Goal: Task Accomplishment & Management: Complete application form

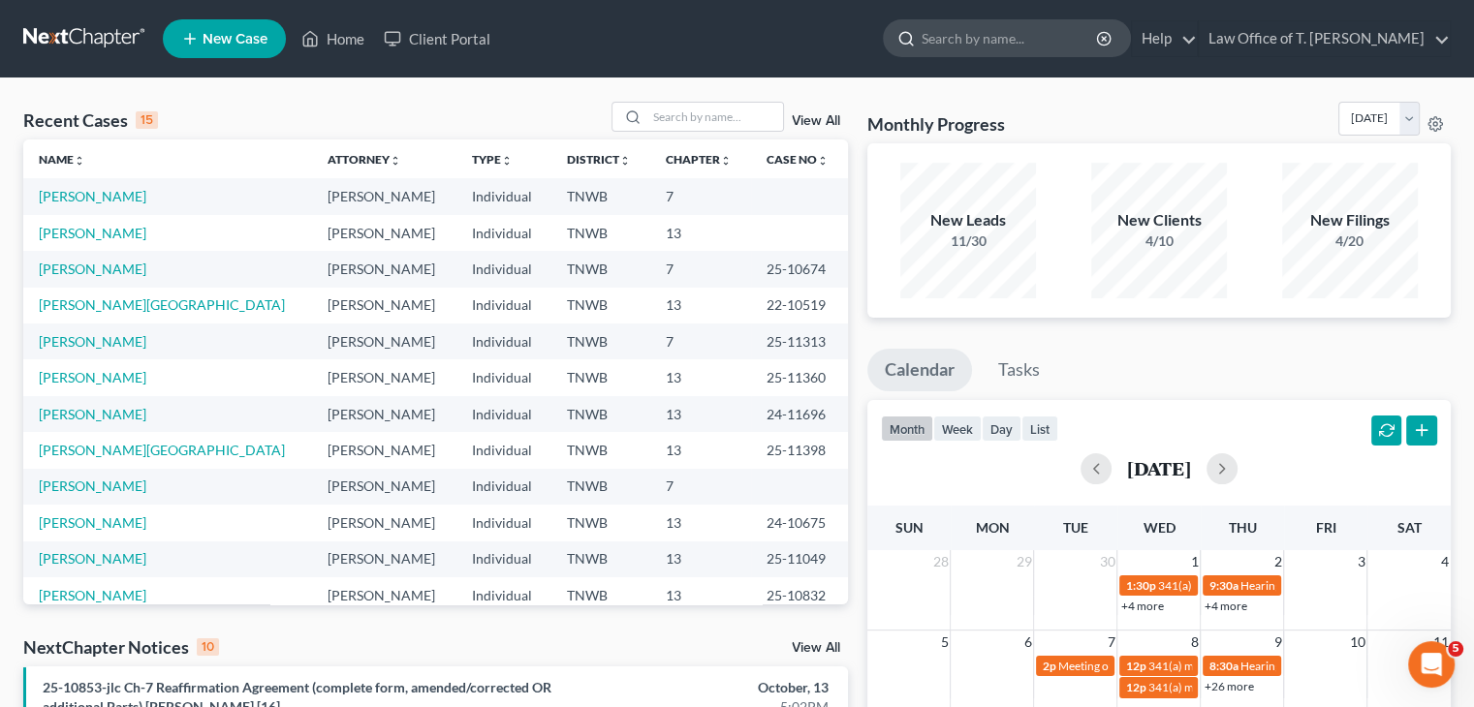
click at [981, 43] on input "search" at bounding box center [1010, 38] width 177 height 36
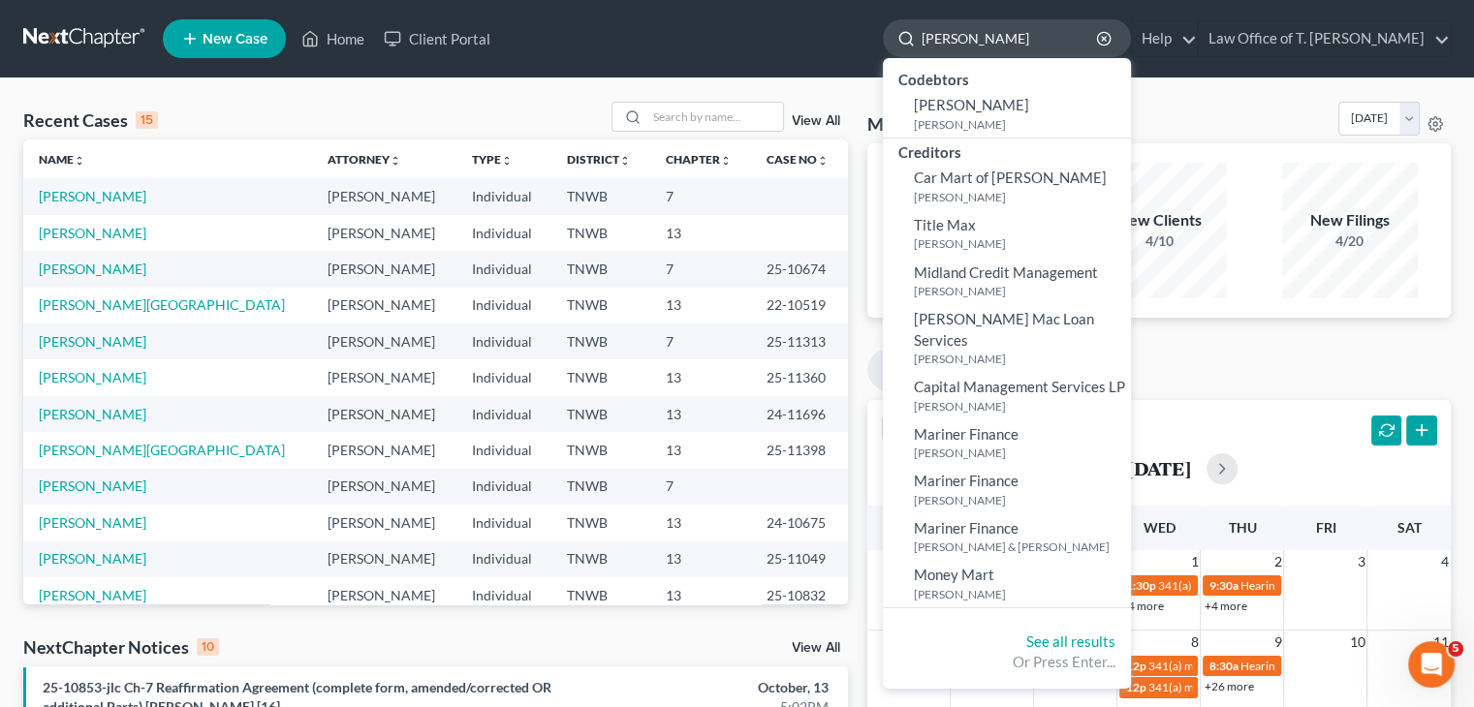
type input "[PERSON_NAME]"
click at [1131, 29] on div "[PERSON_NAME]" at bounding box center [1007, 38] width 248 height 38
click at [1112, 36] on icon "button" at bounding box center [1104, 39] width 16 height 16
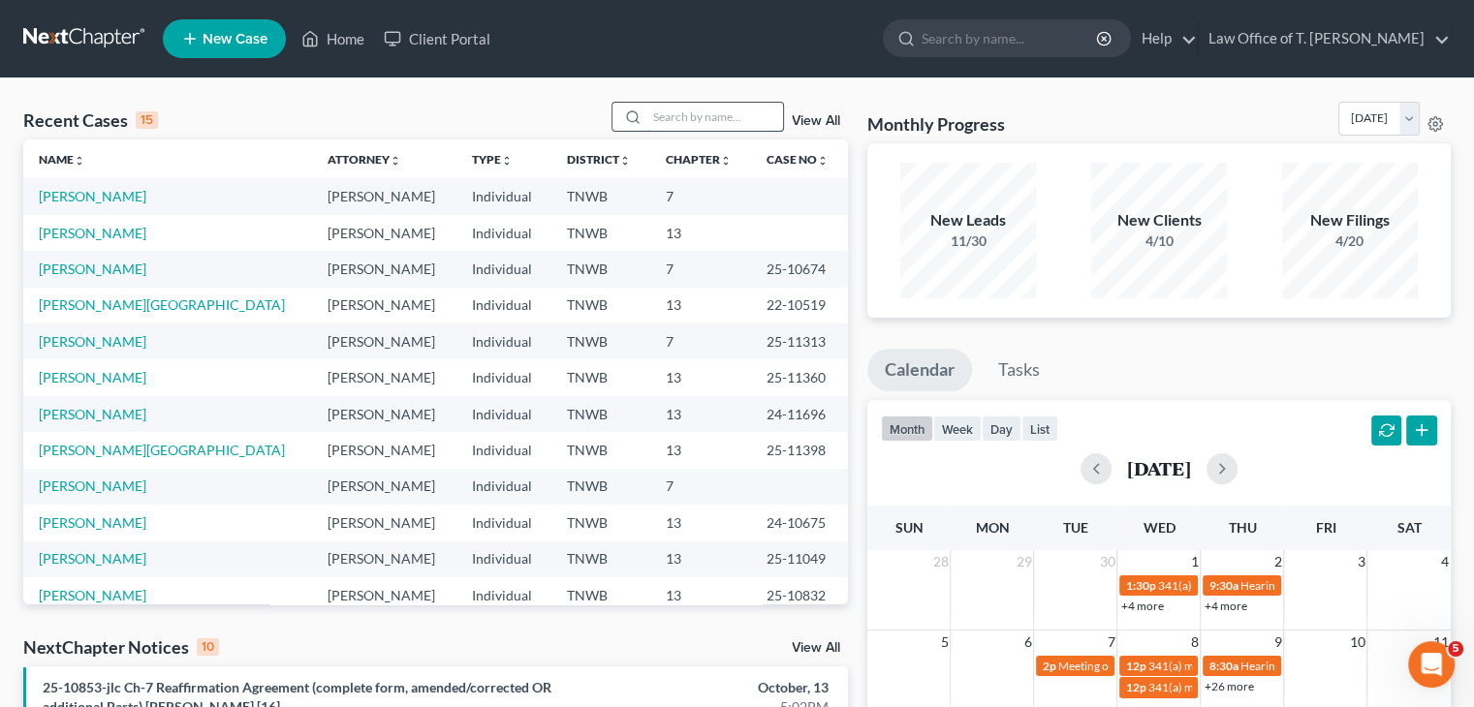
click at [688, 120] on input "search" at bounding box center [715, 117] width 136 height 28
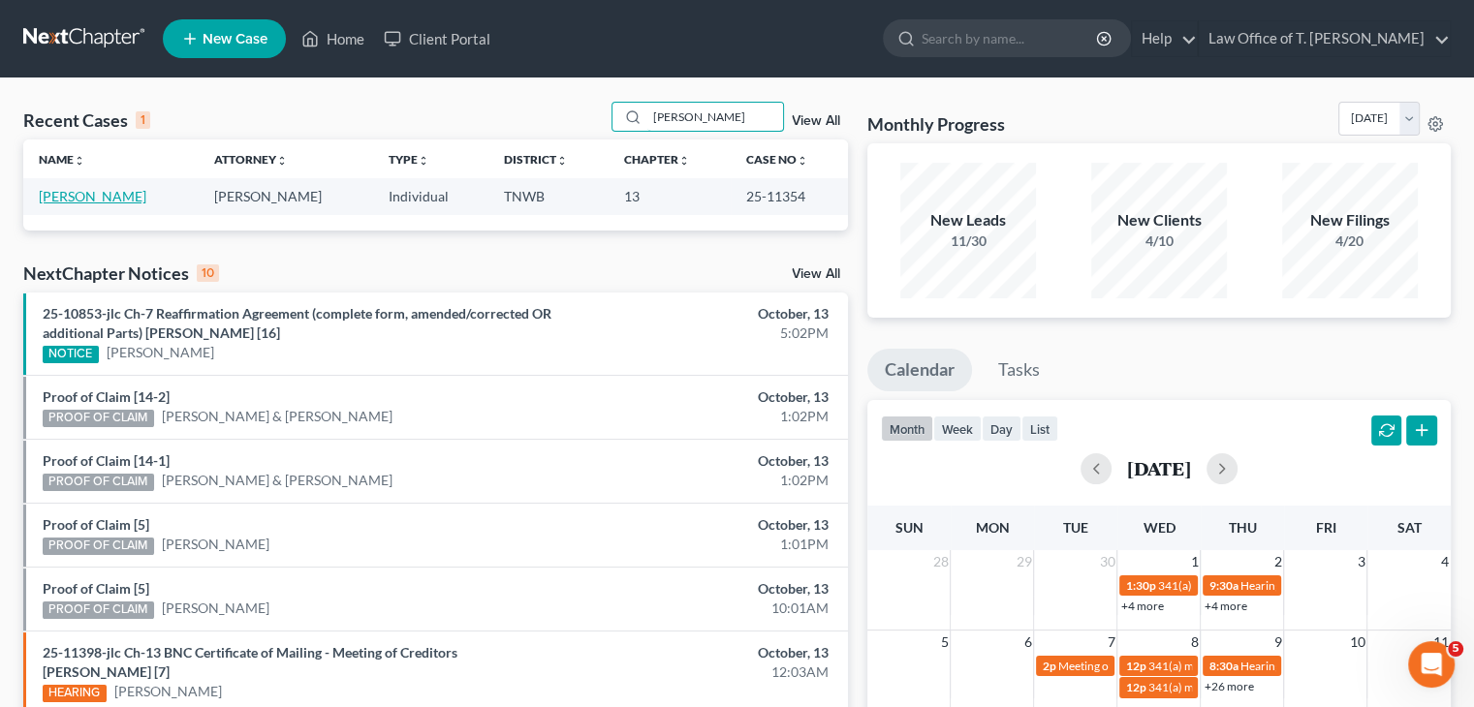
type input "[PERSON_NAME]"
click at [78, 195] on link "[PERSON_NAME]" at bounding box center [93, 196] width 108 height 16
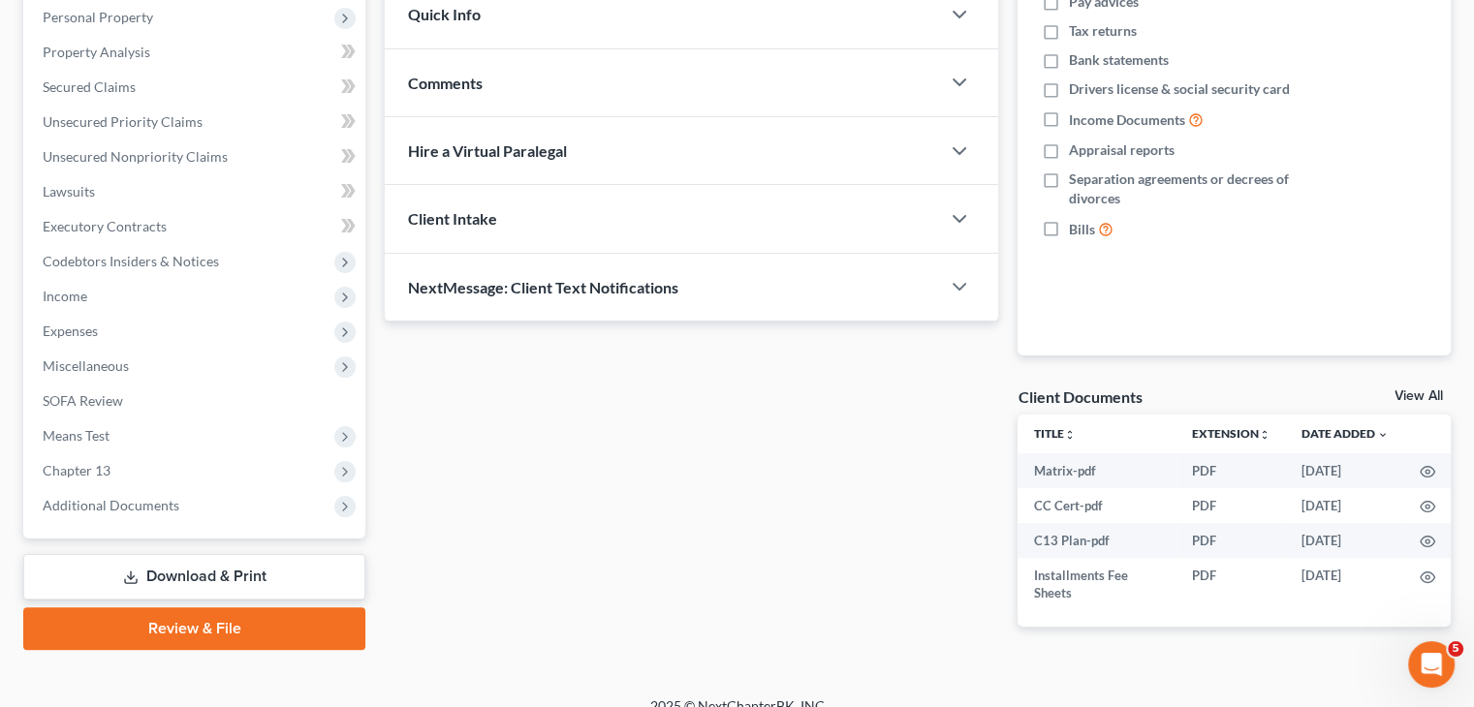
scroll to position [365, 0]
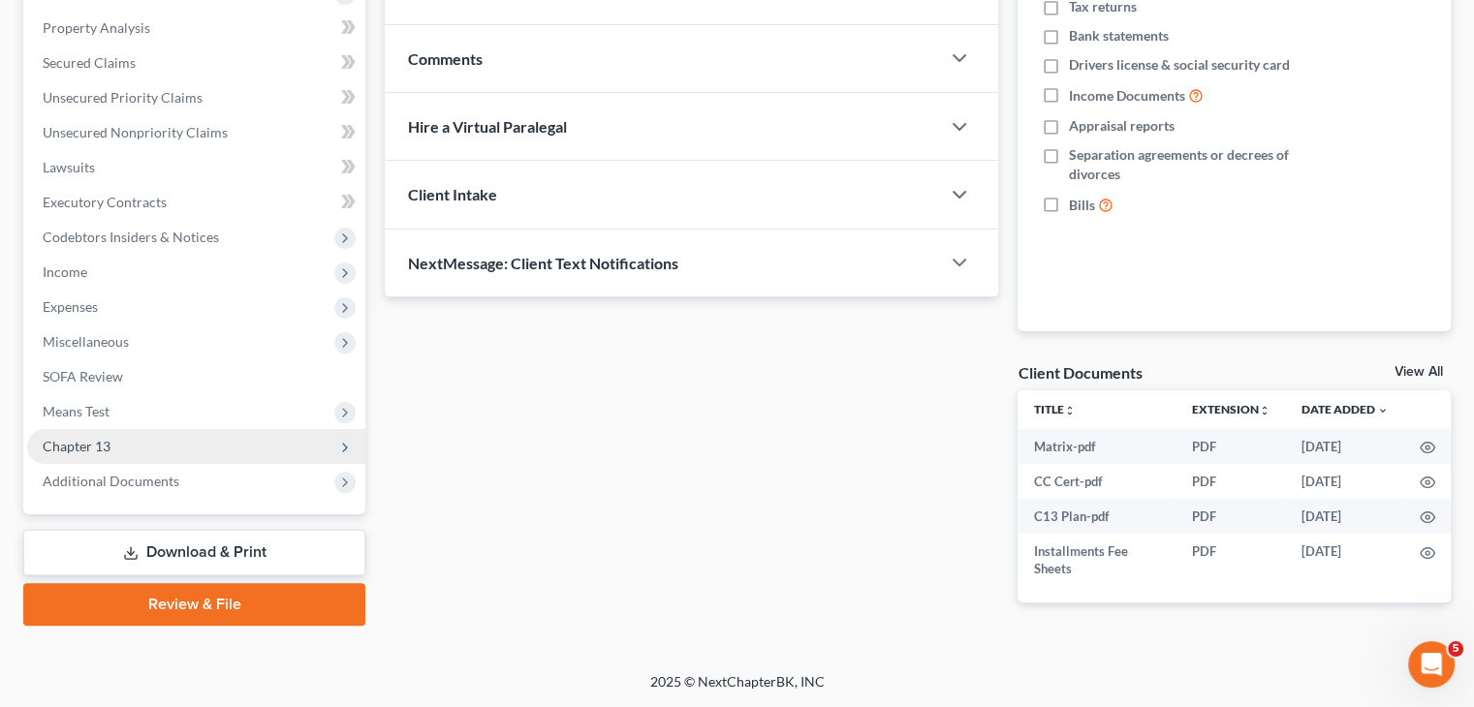
click at [130, 445] on span "Chapter 13" at bounding box center [196, 446] width 338 height 35
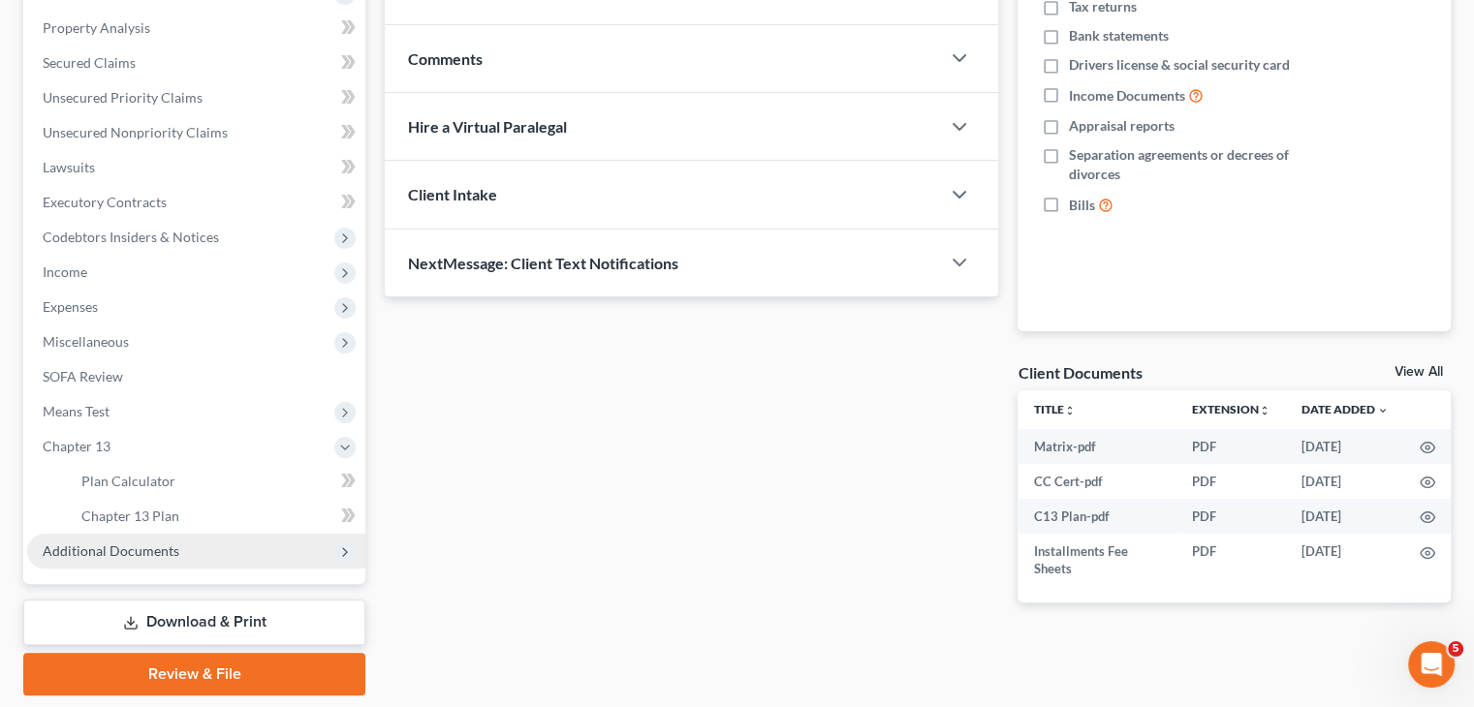
click at [177, 548] on span "Additional Documents" at bounding box center [196, 551] width 338 height 35
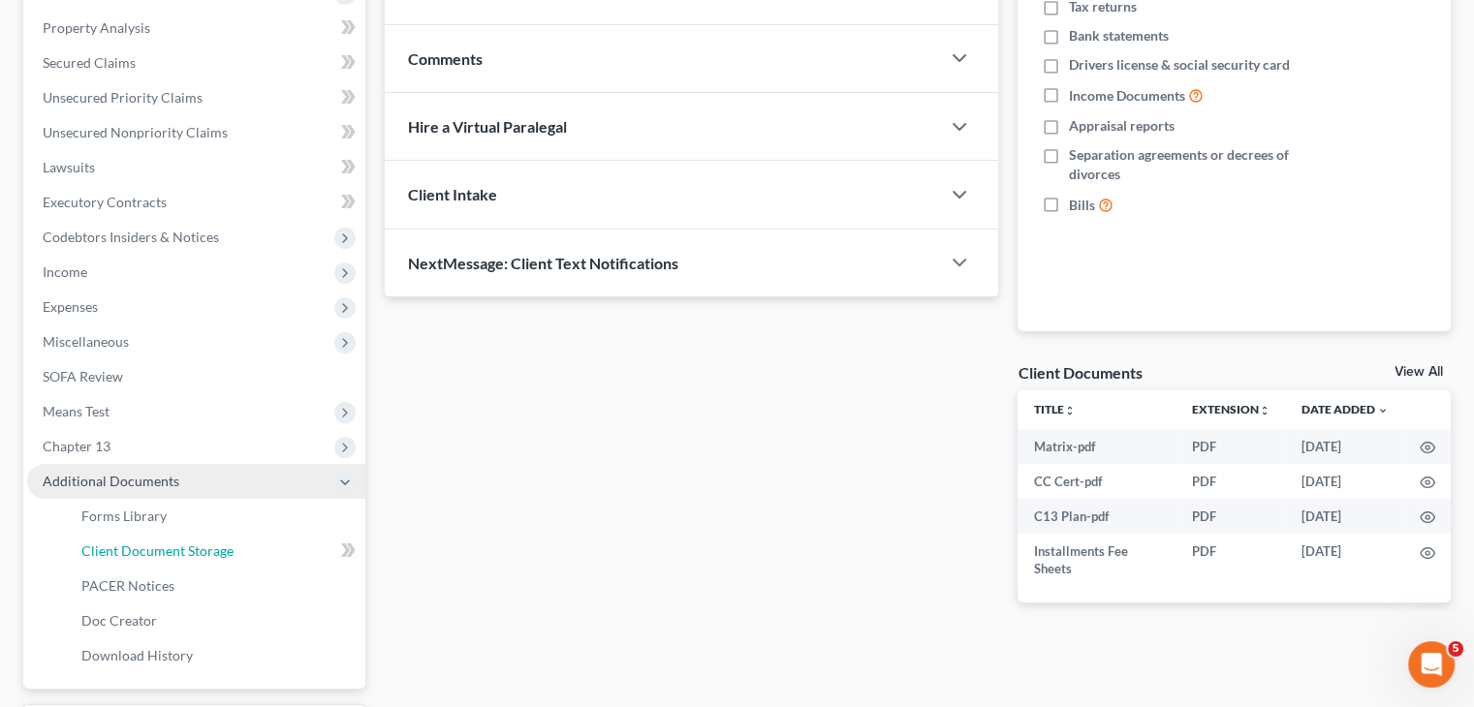
click at [177, 548] on span "Client Document Storage" at bounding box center [157, 551] width 152 height 16
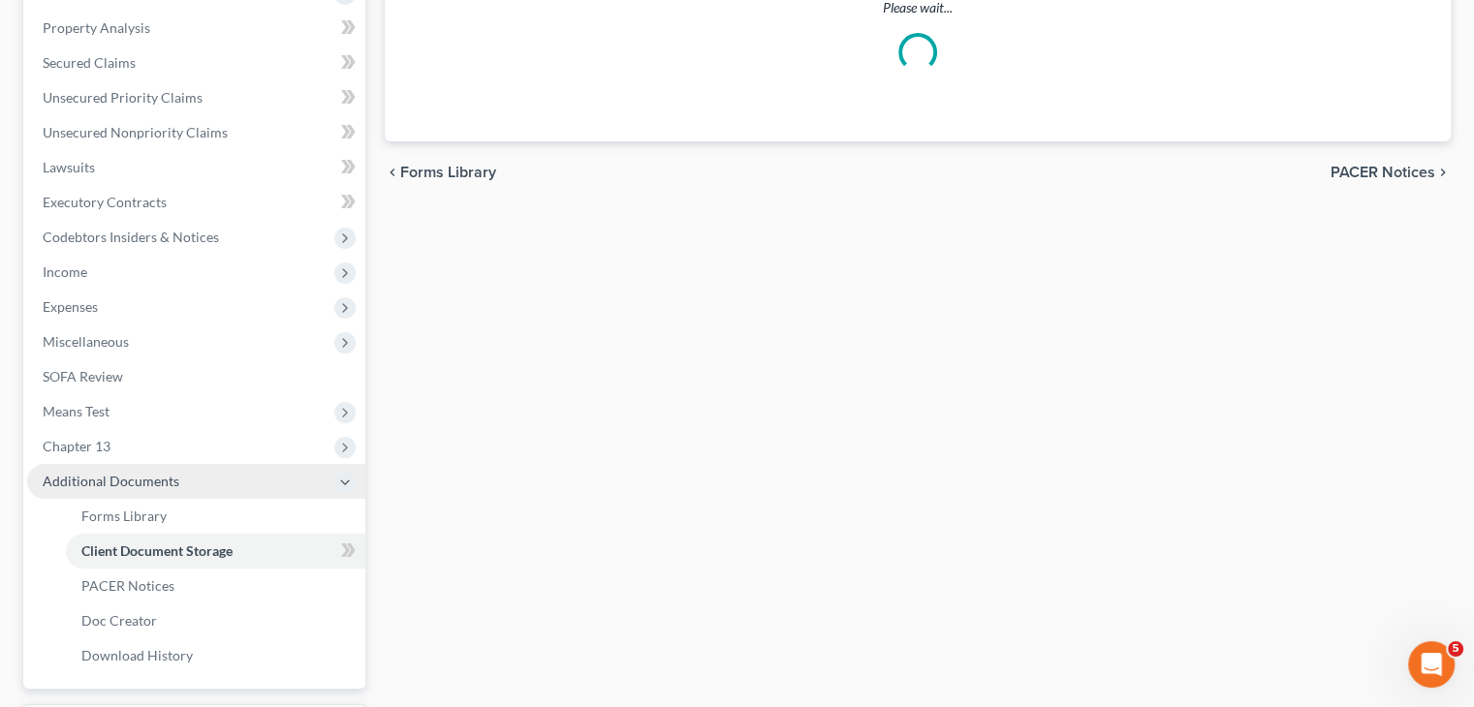
scroll to position [364, 0]
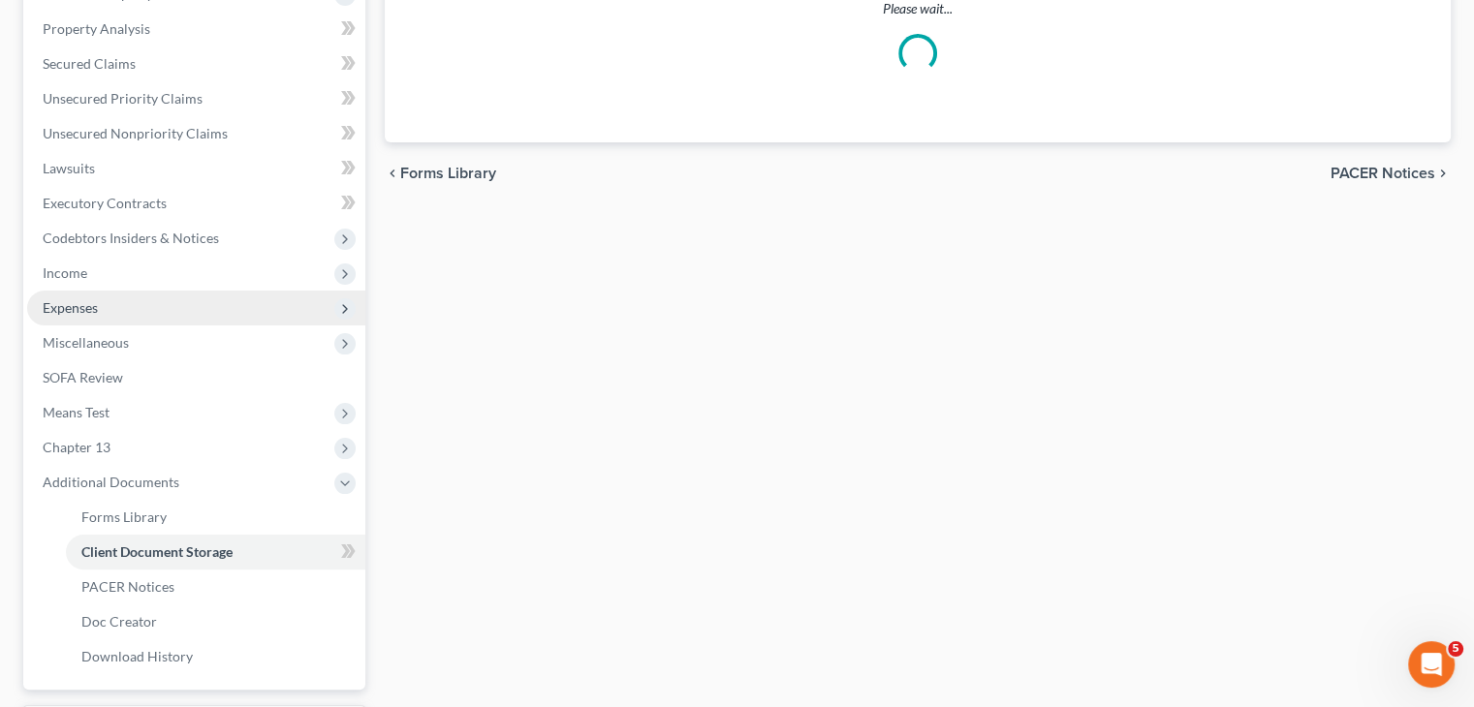
select select "6"
select select "18"
select select "9"
select select "30"
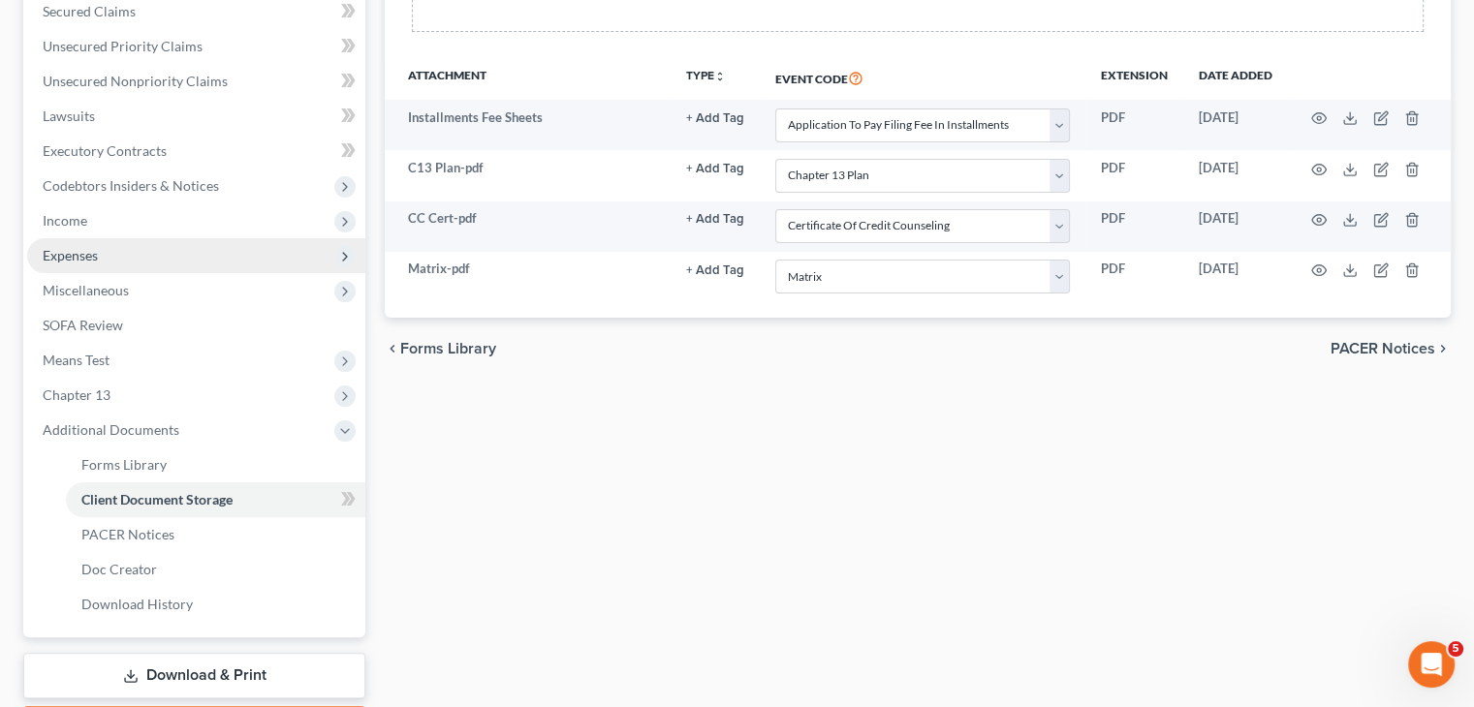
scroll to position [531, 0]
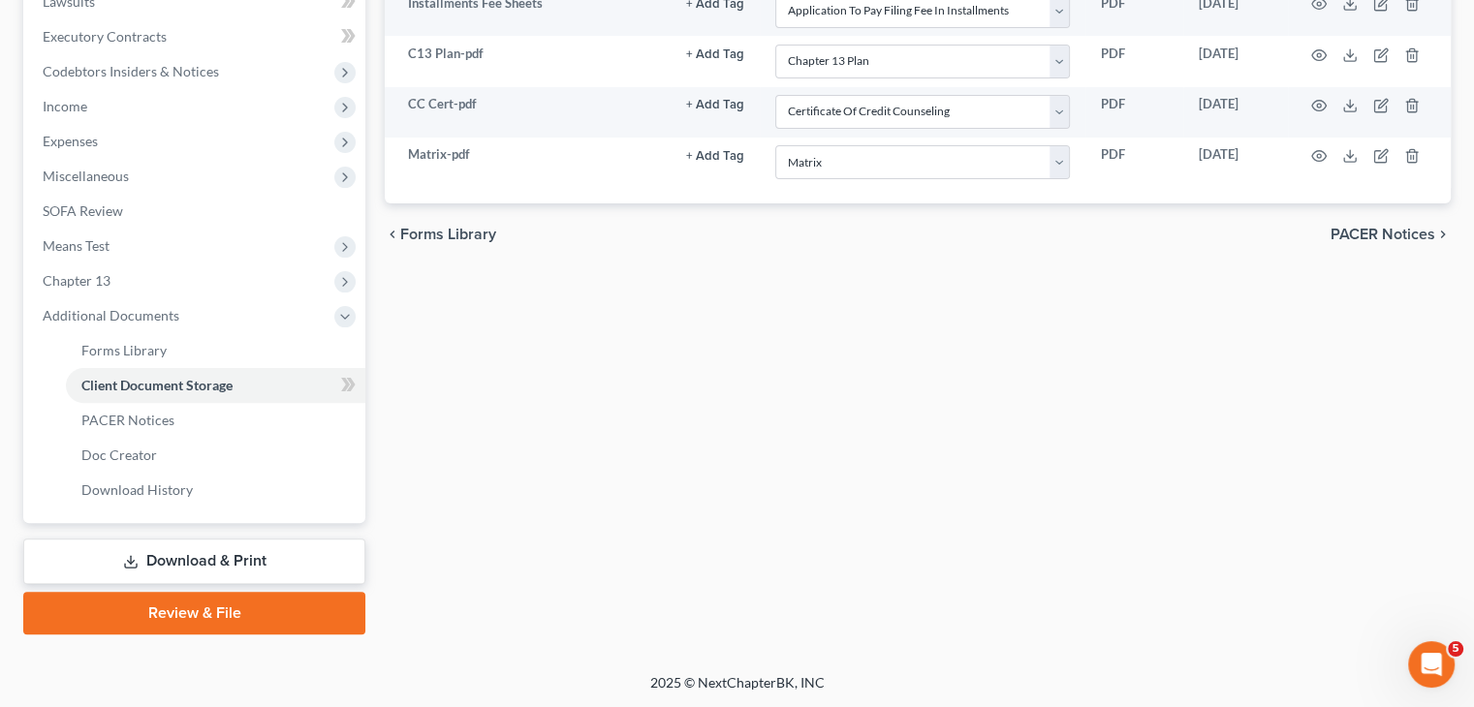
click at [213, 553] on link "Download & Print" at bounding box center [194, 562] width 342 height 46
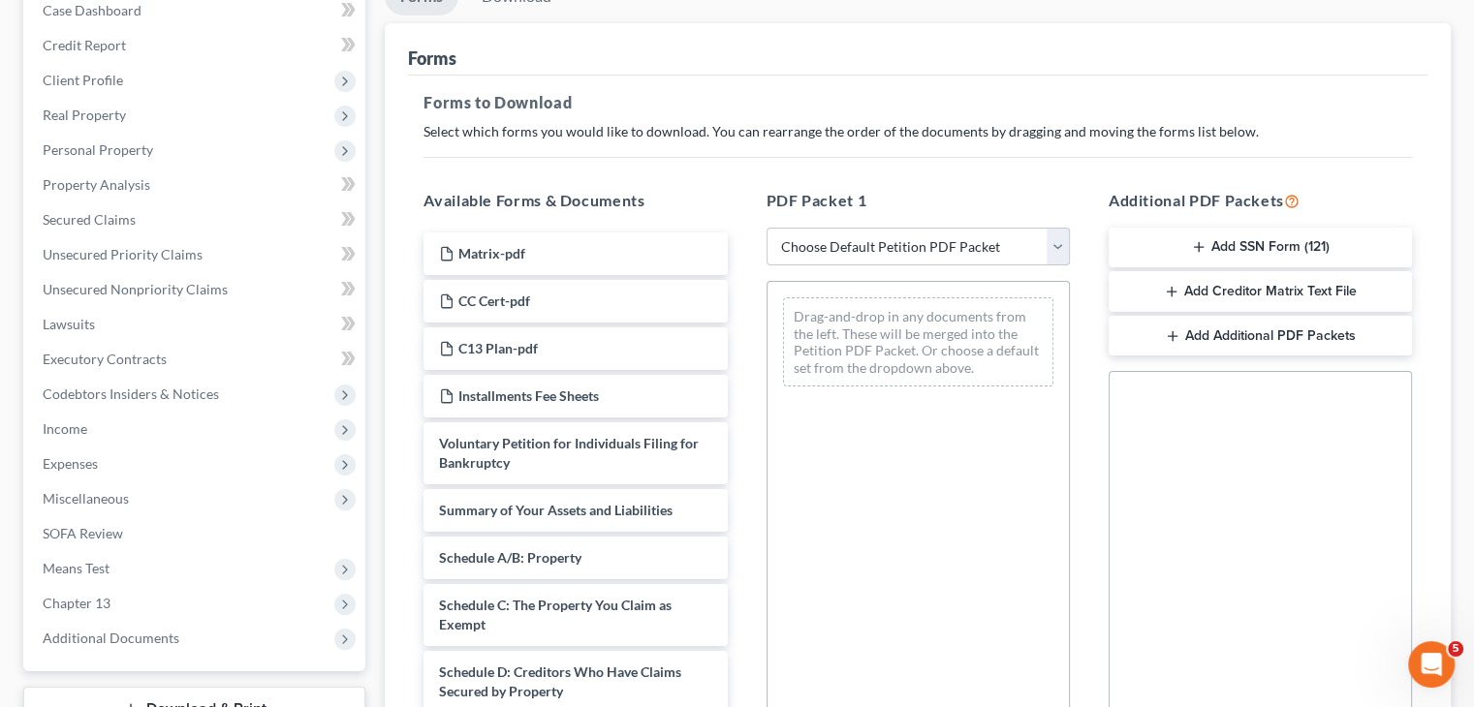
scroll to position [291, 0]
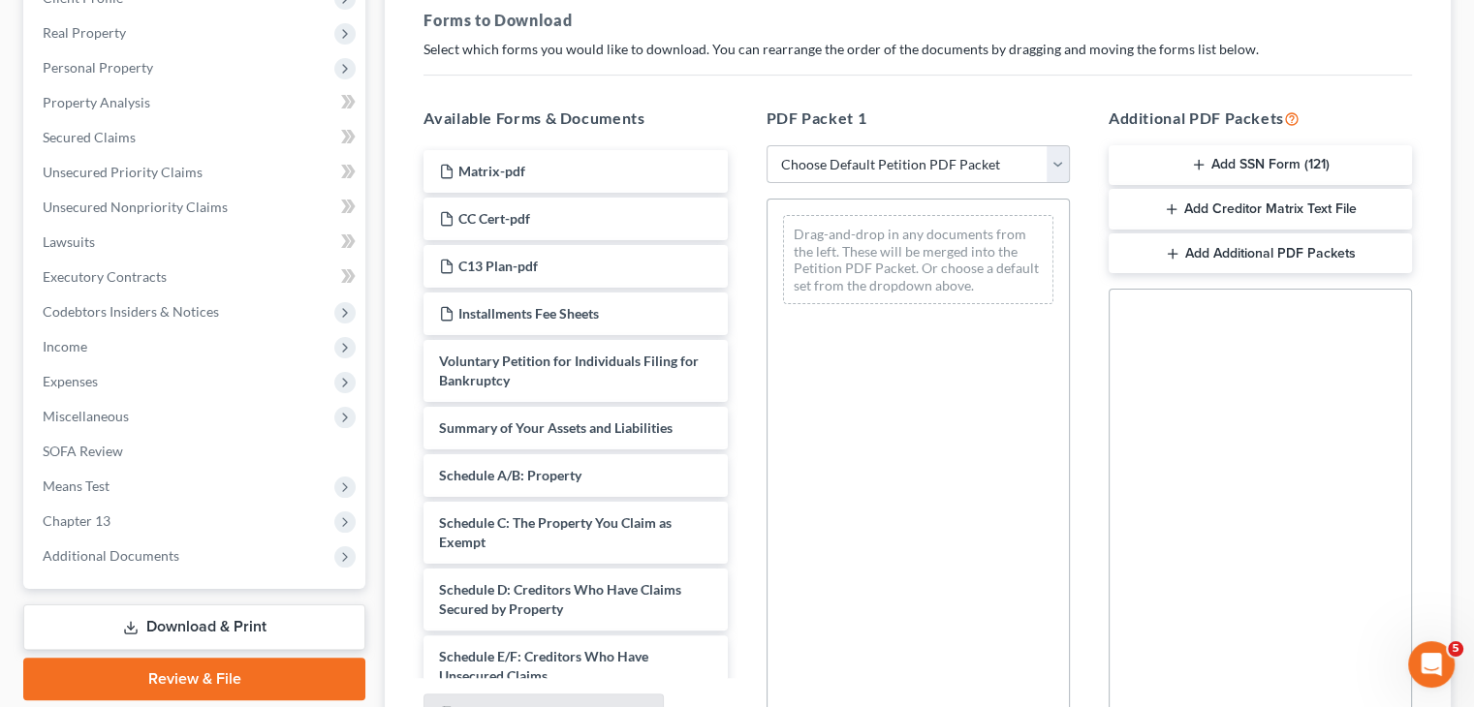
click at [1063, 168] on select "Choose Default Petition PDF Packet Complete Bankruptcy Petition (all forms and …" at bounding box center [918, 164] width 303 height 39
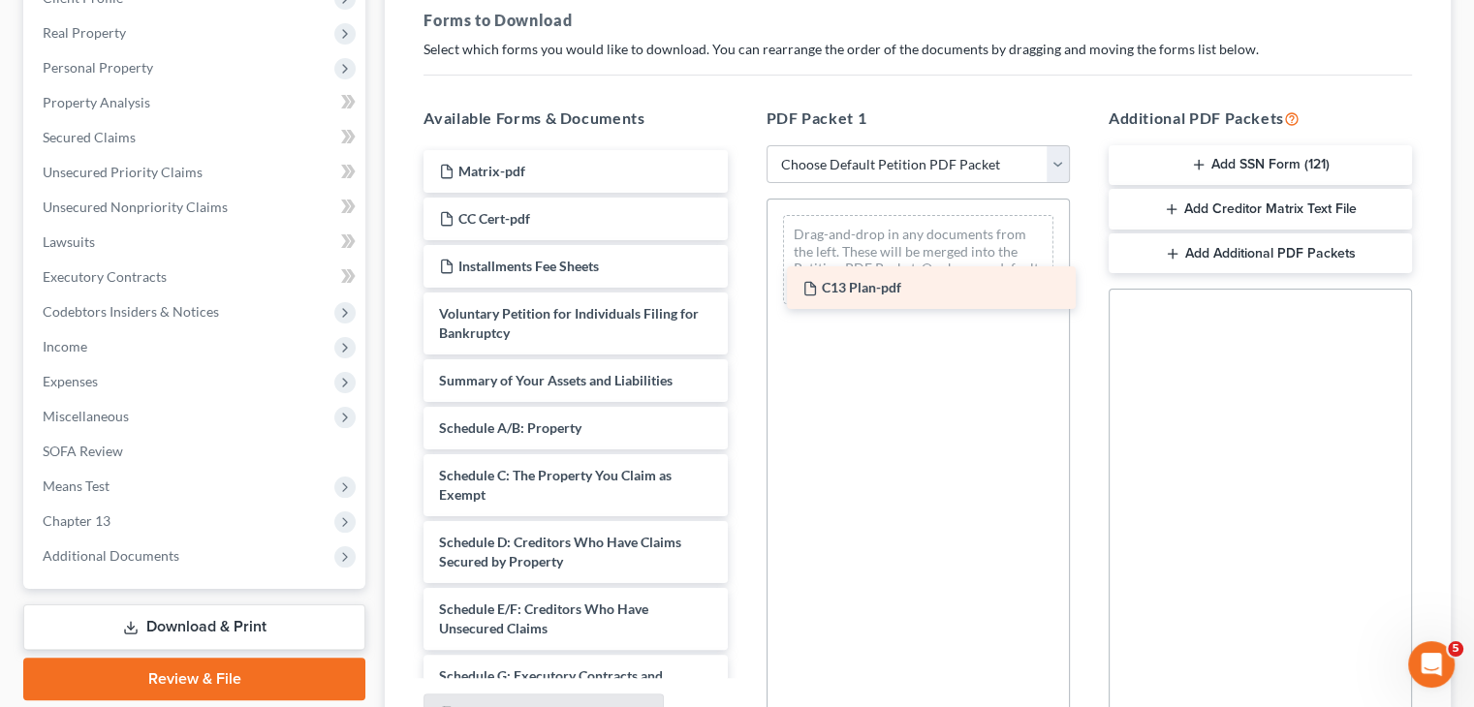
drag, startPoint x: 516, startPoint y: 266, endPoint x: 872, endPoint y: 288, distance: 357.3
click at [742, 288] on div "C13 Plan-pdf Matrix-pdf CC Cert-pdf C13 Plan-pdf Installments Fee Sheets Volunt…" at bounding box center [575, 709] width 334 height 1119
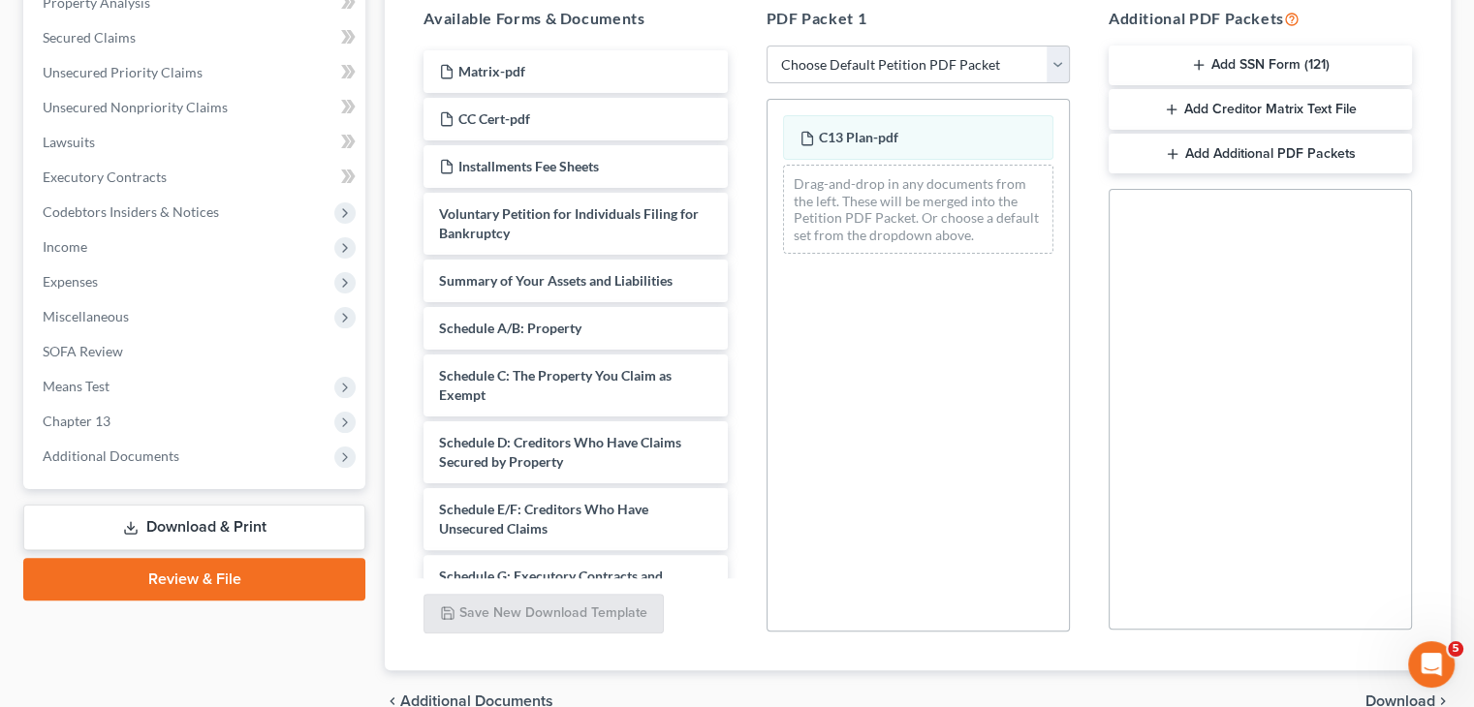
scroll to position [488, 0]
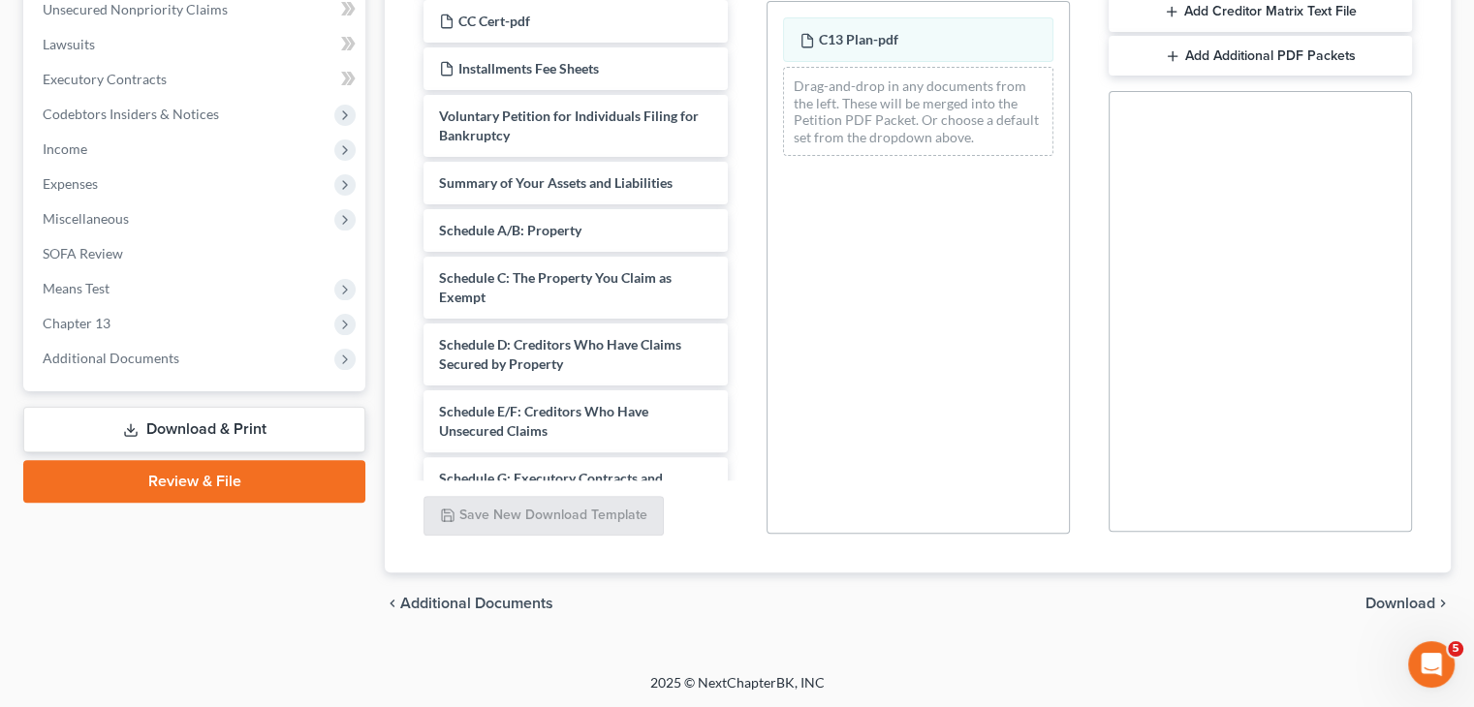
click at [1394, 599] on span "Download" at bounding box center [1400, 604] width 70 height 16
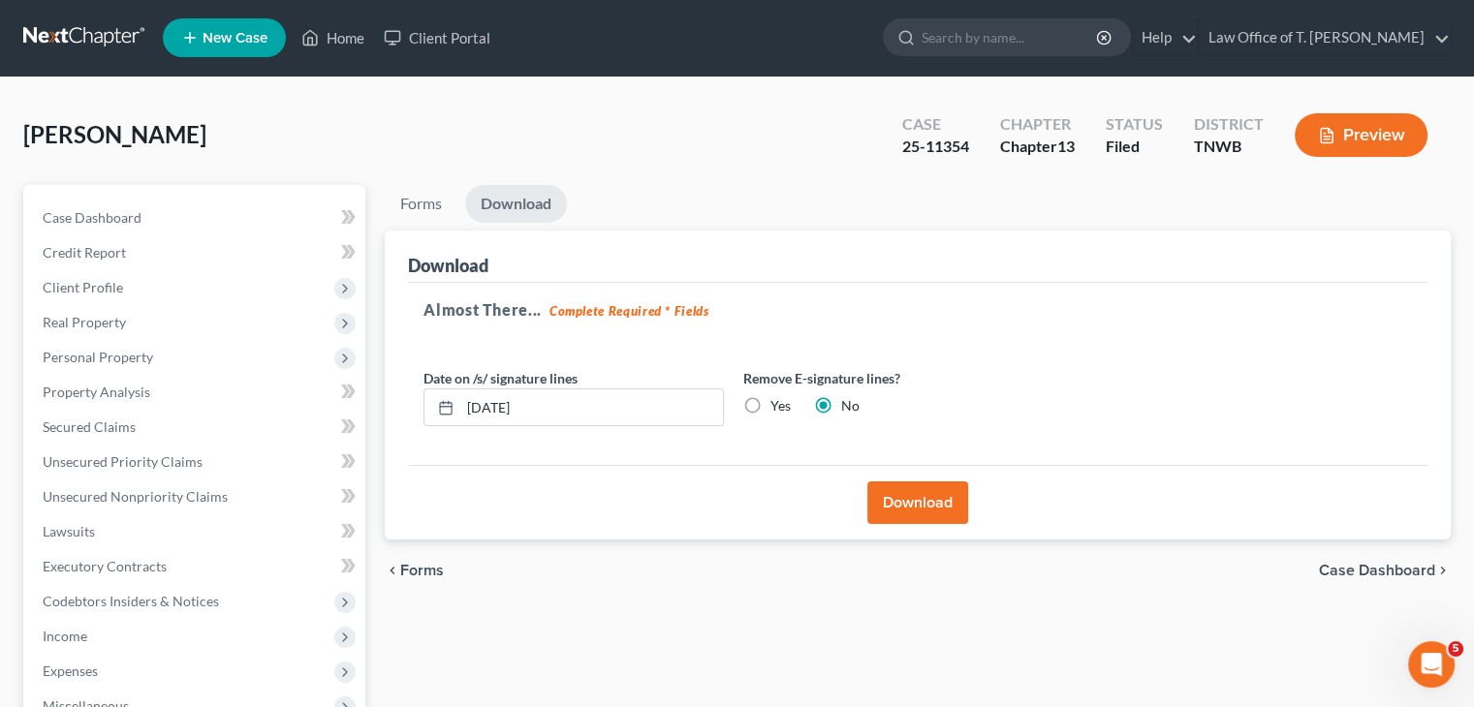
scroll to position [0, 0]
click at [924, 497] on button "Download" at bounding box center [917, 504] width 101 height 43
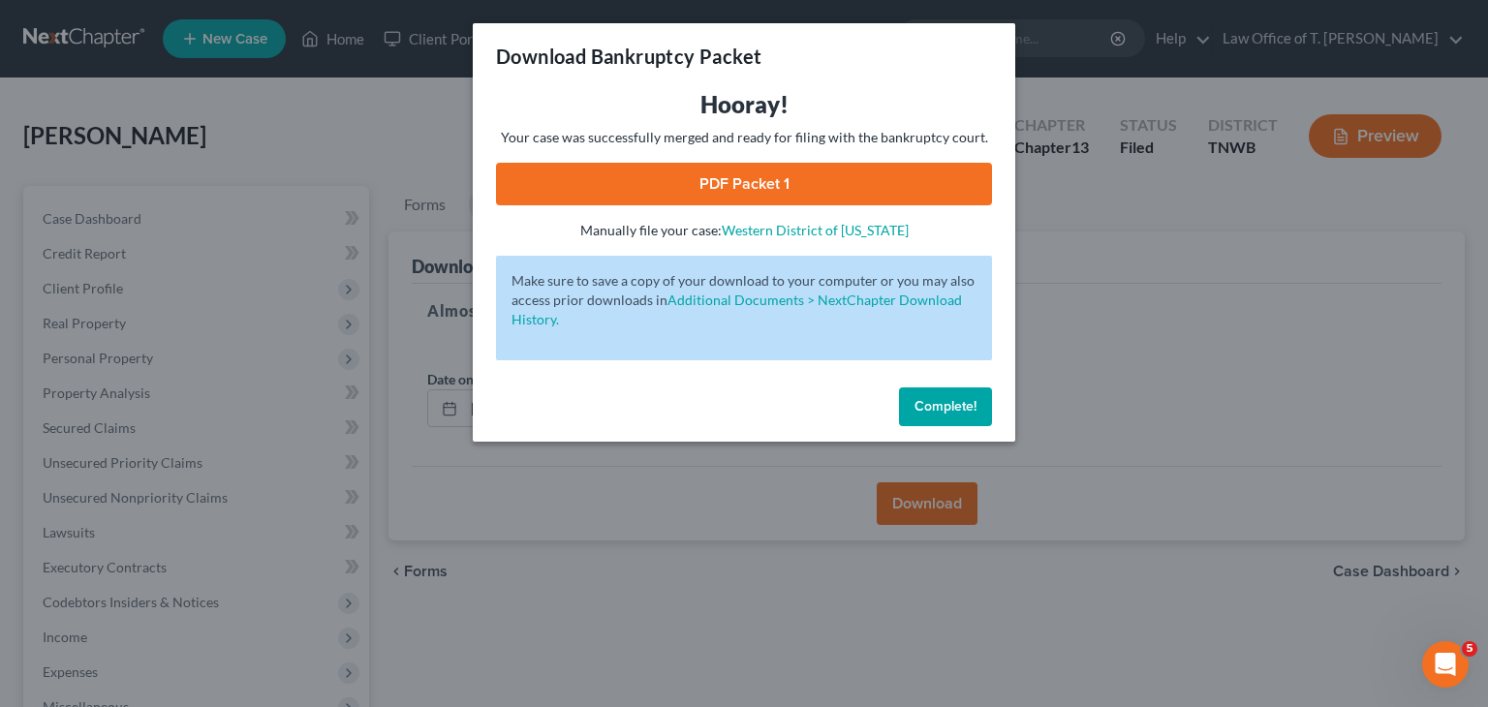
click at [760, 184] on link "PDF Packet 1" at bounding box center [744, 184] width 496 height 43
click at [940, 400] on span "Complete!" at bounding box center [946, 406] width 62 height 16
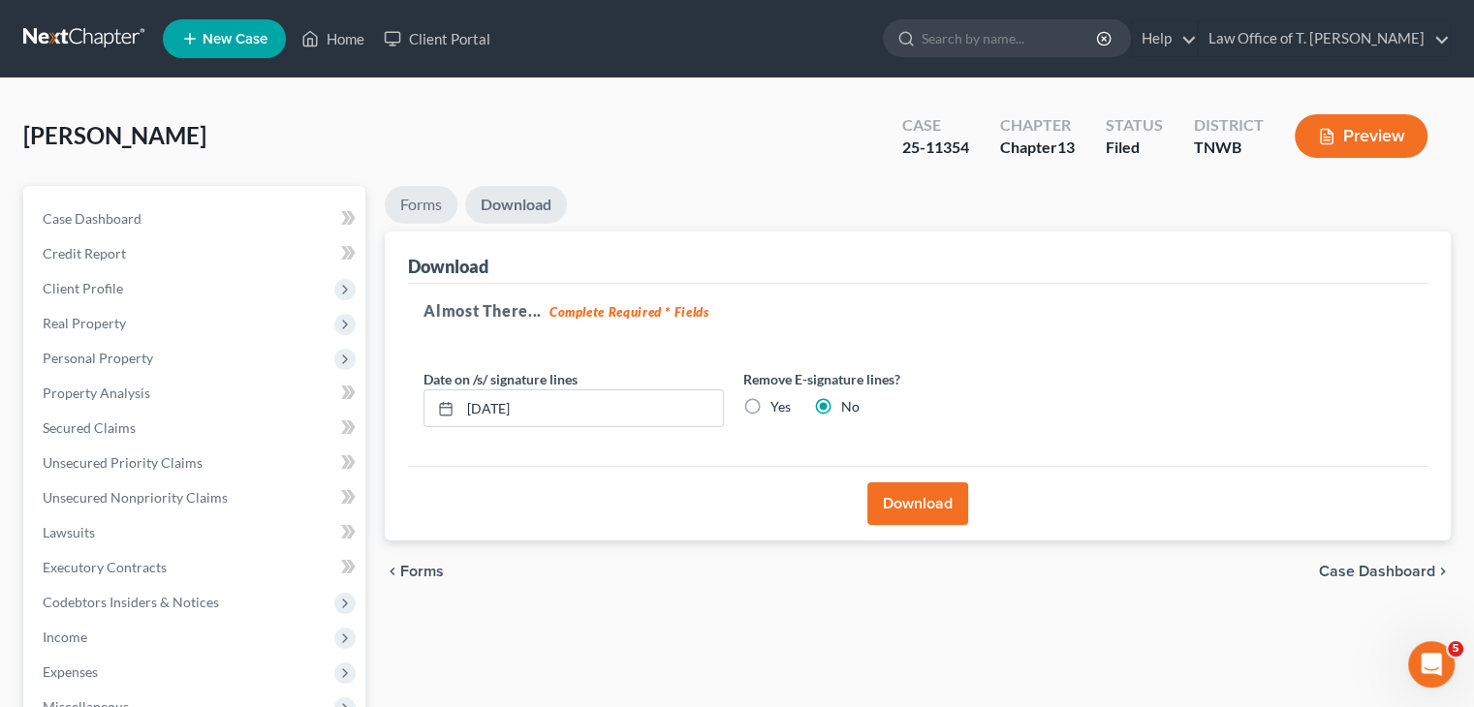
click at [432, 199] on link "Forms" at bounding box center [421, 205] width 73 height 38
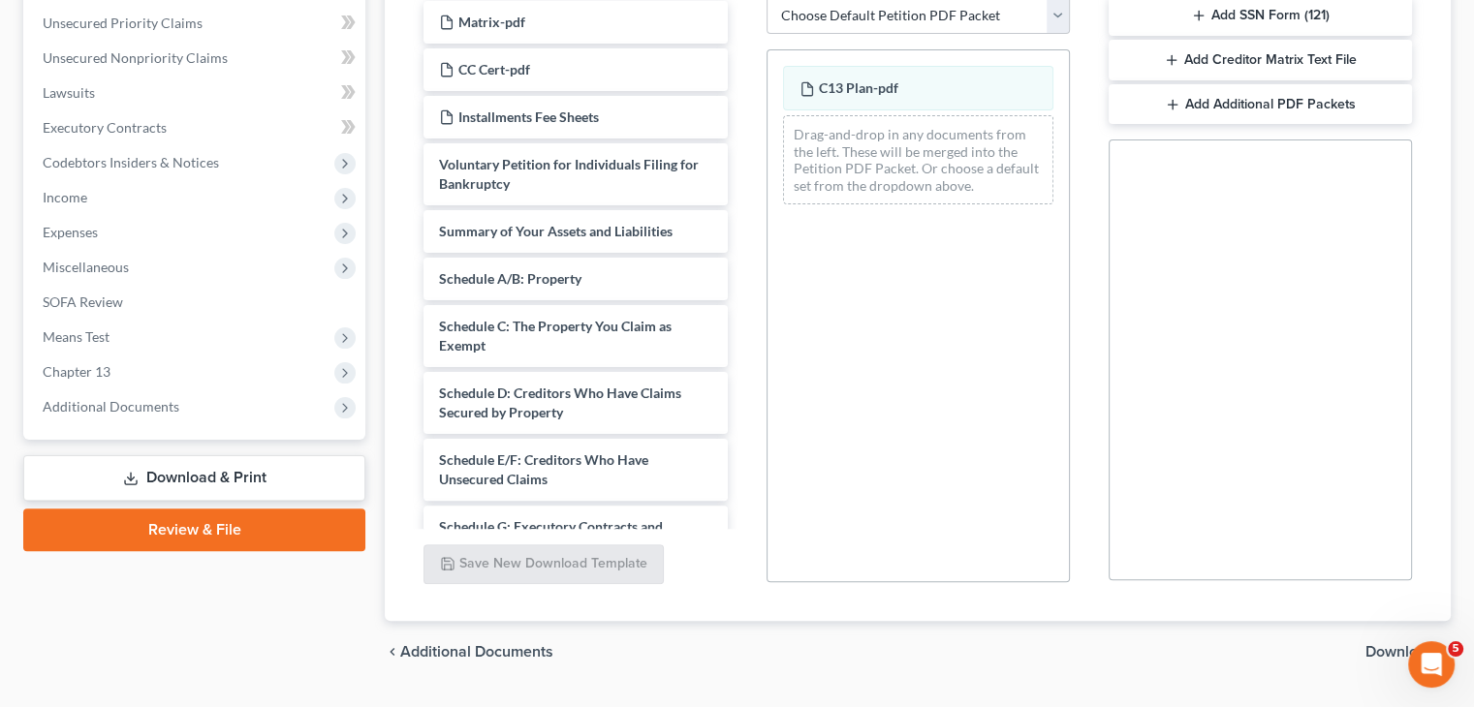
scroll to position [488, 0]
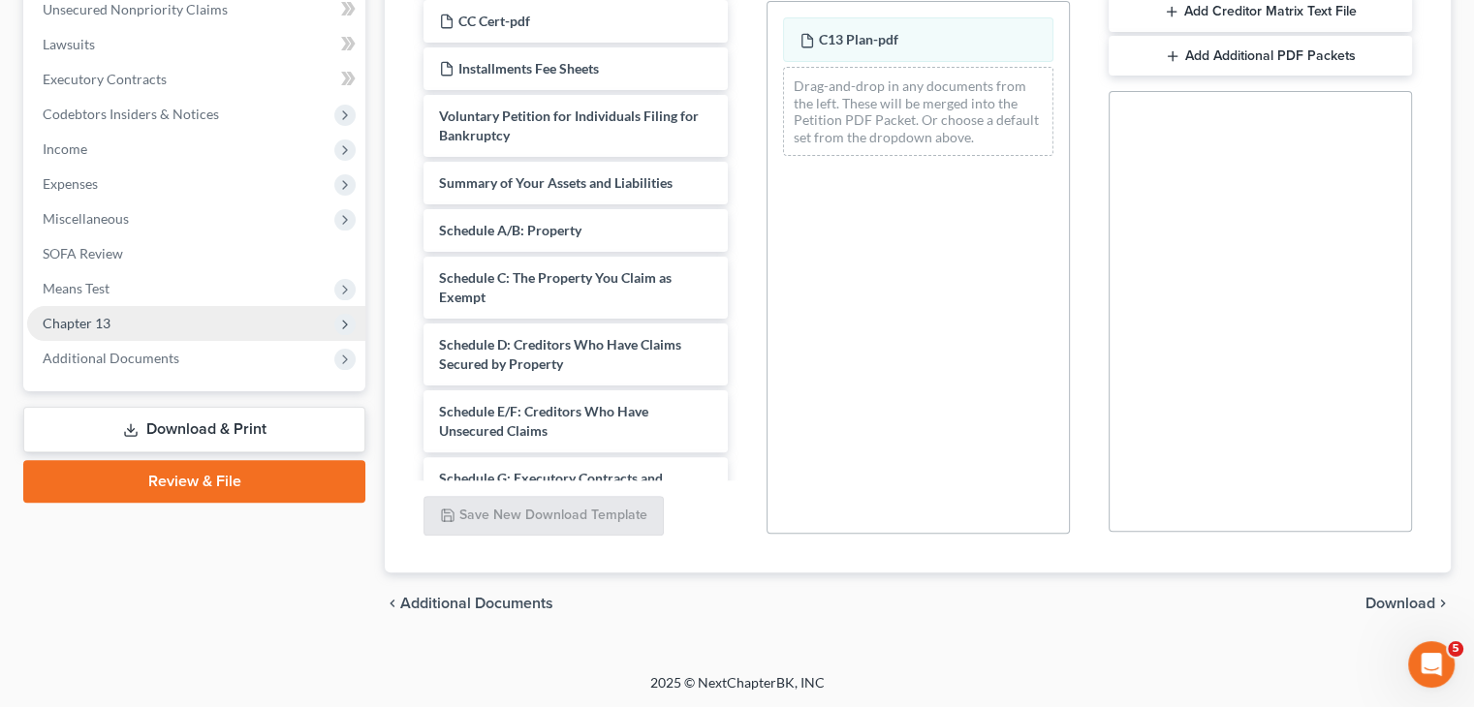
click at [124, 326] on span "Chapter 13" at bounding box center [196, 323] width 338 height 35
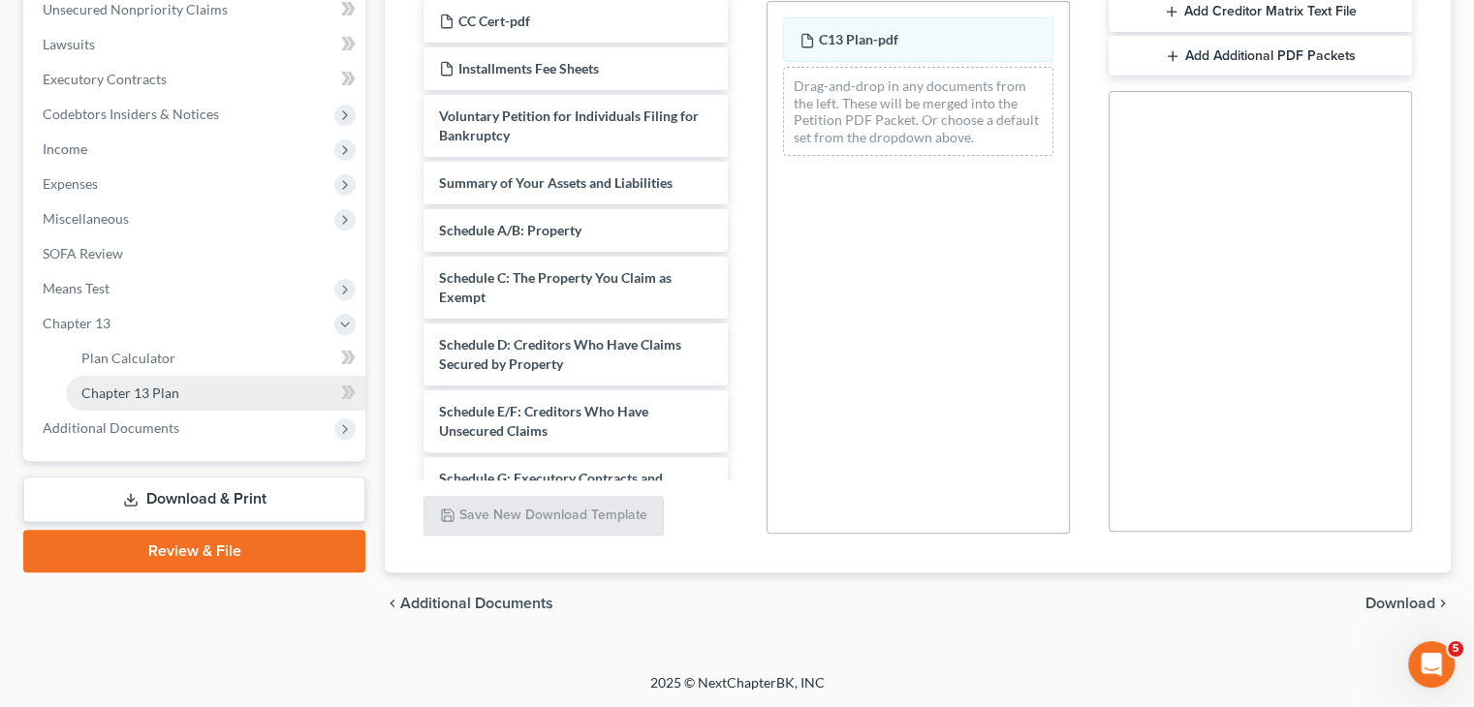
click at [194, 396] on link "Chapter 13 Plan" at bounding box center [215, 393] width 299 height 35
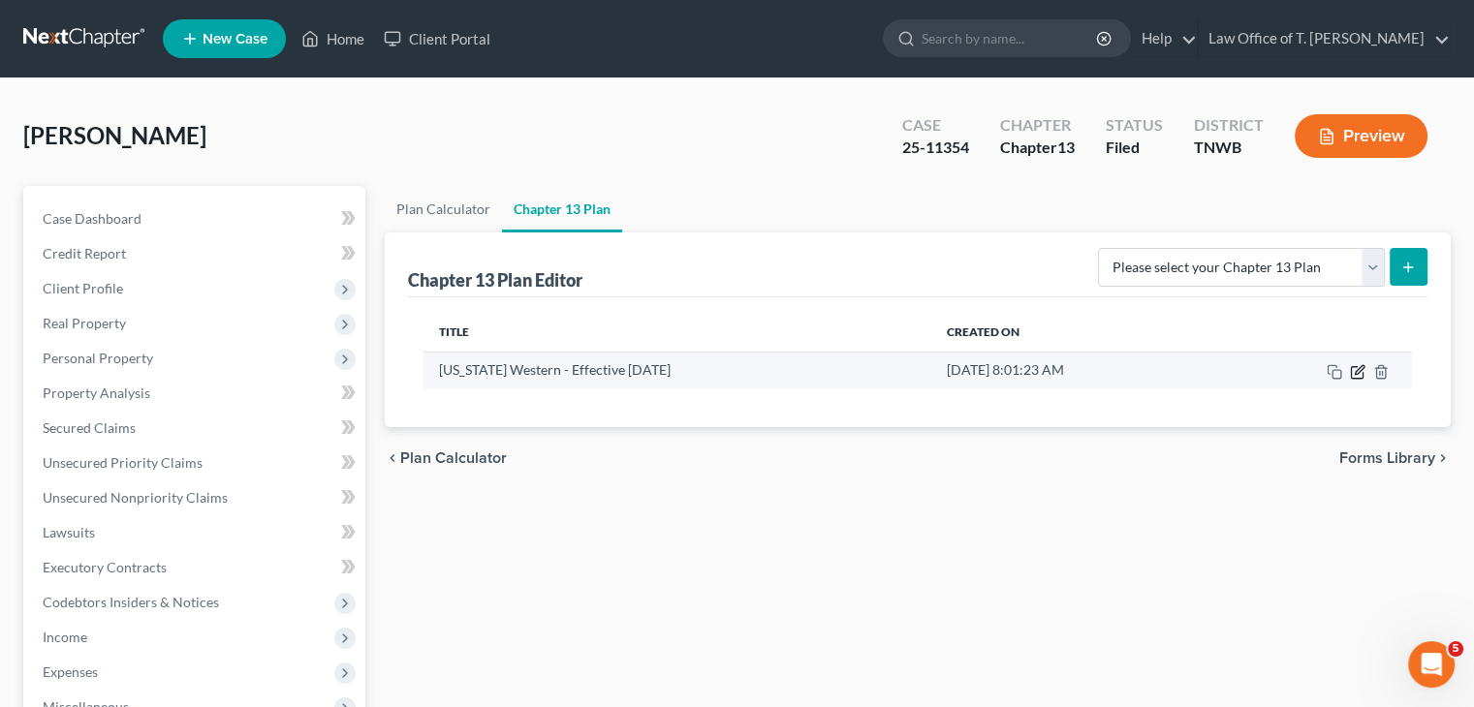
click at [1355, 375] on icon "button" at bounding box center [1358, 372] width 16 height 16
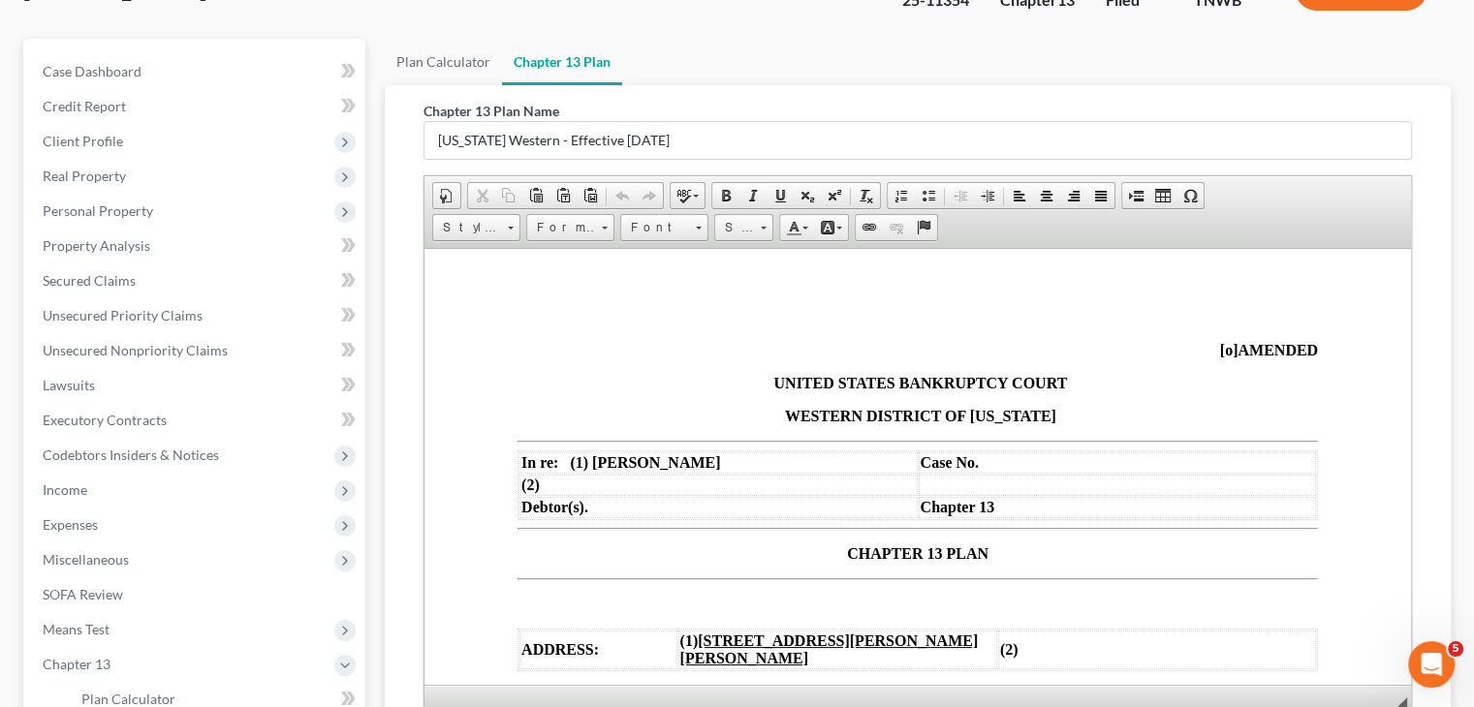
scroll to position [148, 0]
click at [1220, 350] on span "[o]" at bounding box center [1229, 348] width 18 height 16
click at [1005, 462] on td "Case No." at bounding box center [1118, 461] width 398 height 21
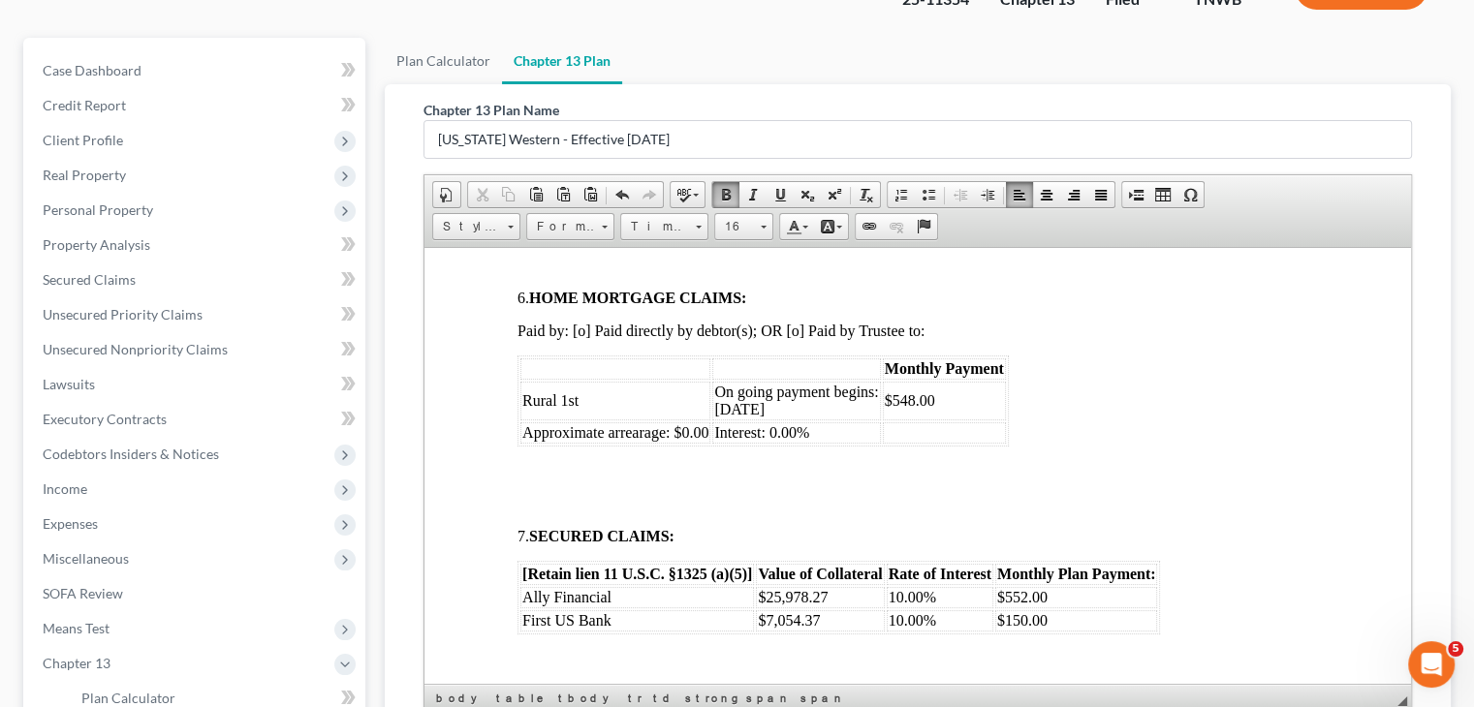
scroll to position [1357, 0]
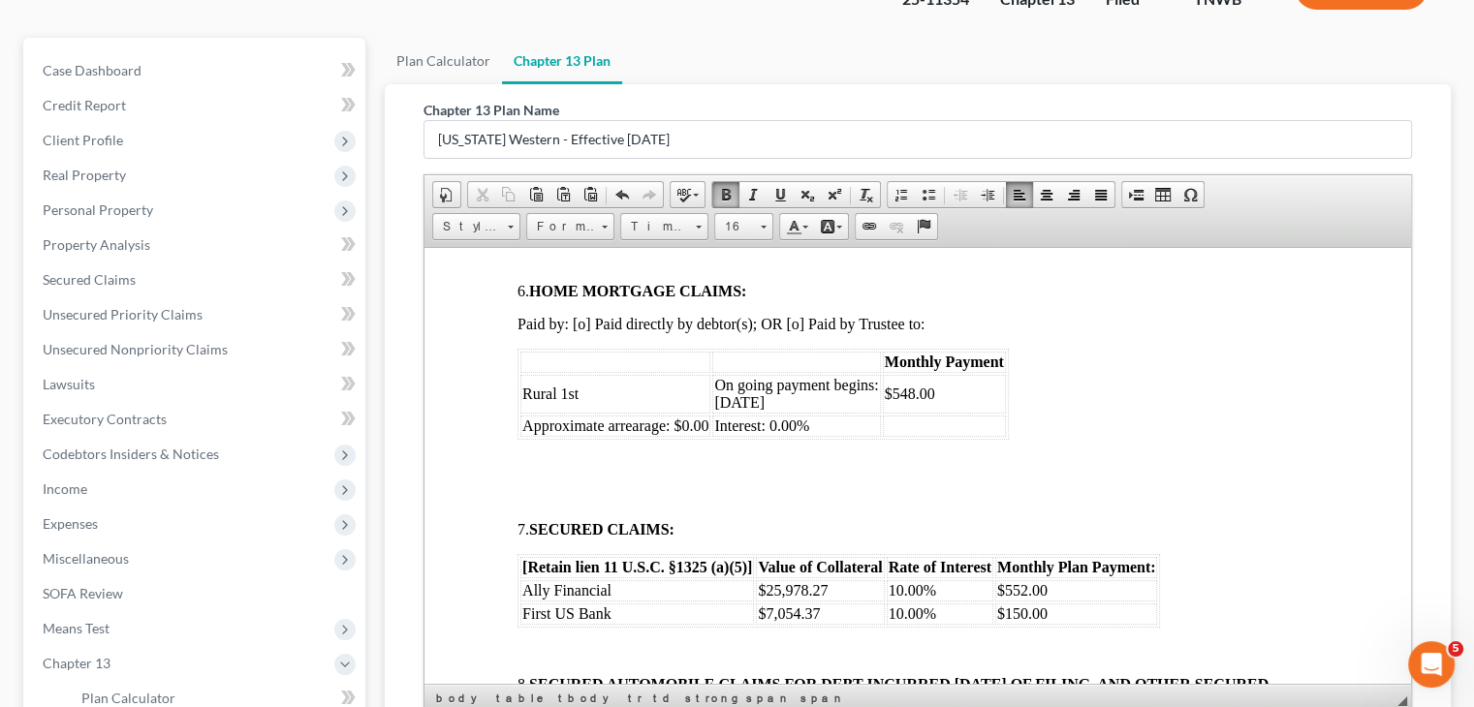
drag, startPoint x: 771, startPoint y: 407, endPoint x: 796, endPoint y: 405, distance: 24.3
click at [772, 406] on span "On going payment begins: [DATE]" at bounding box center [796, 393] width 164 height 34
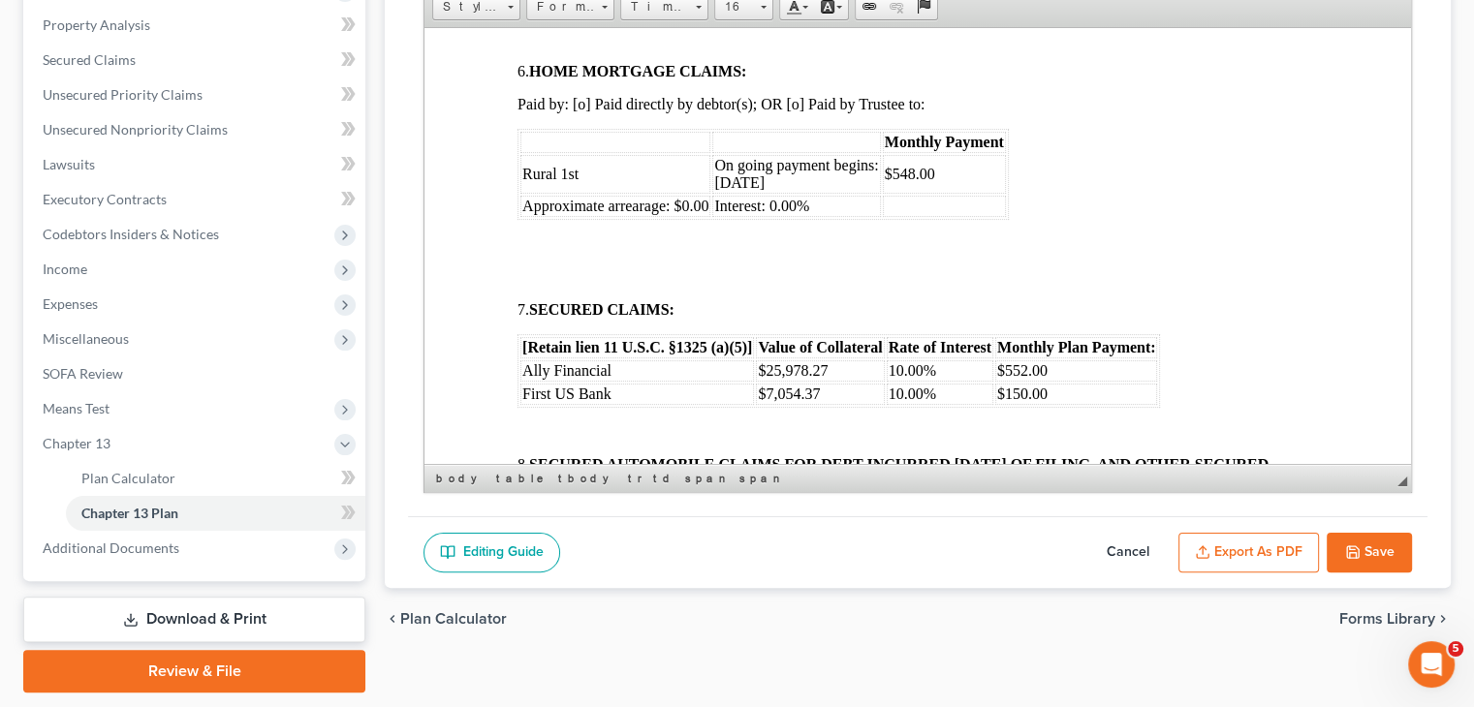
scroll to position [374, 0]
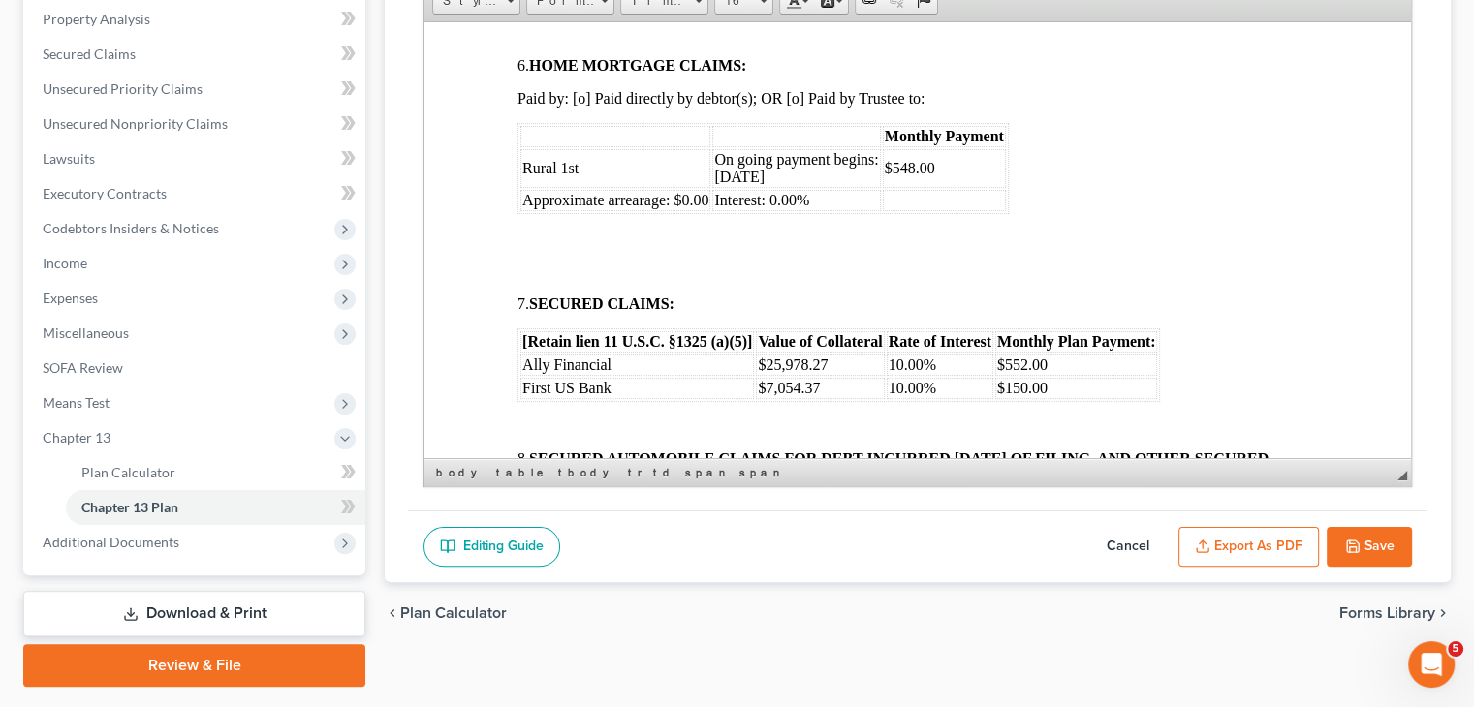
click at [1377, 540] on button "Save" at bounding box center [1369, 547] width 85 height 41
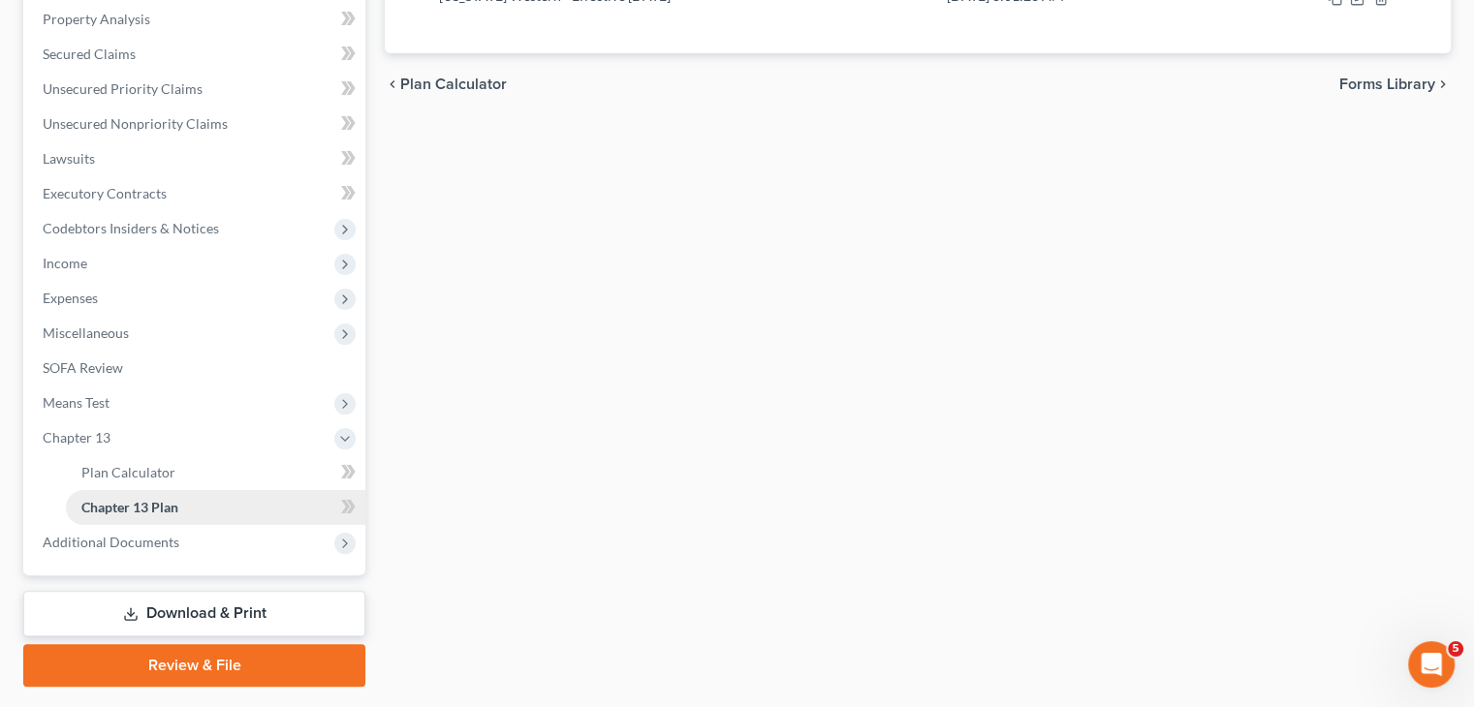
click at [169, 501] on span "Chapter 13 Plan" at bounding box center [129, 507] width 97 height 16
click at [350, 506] on div "New" at bounding box center [337, 493] width 39 height 32
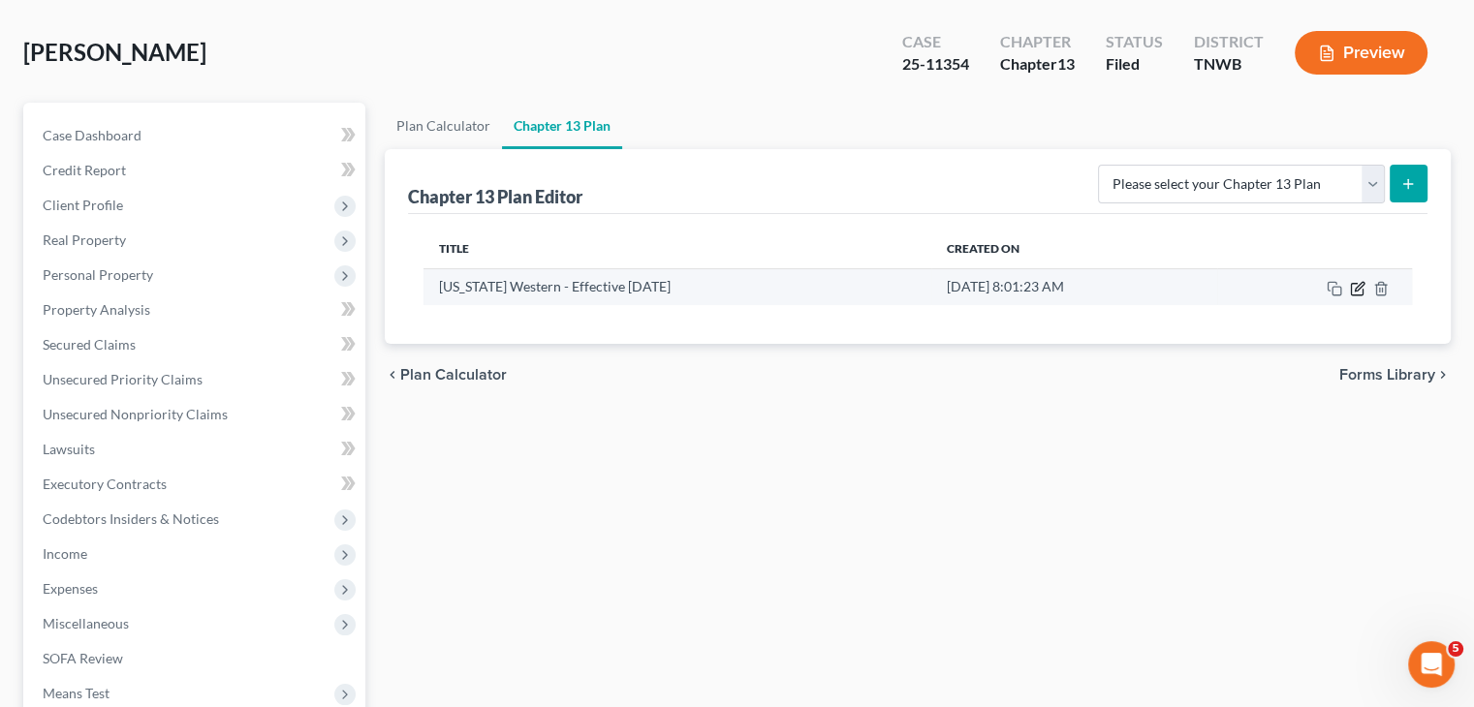
click at [1358, 290] on icon "button" at bounding box center [1358, 289] width 16 height 16
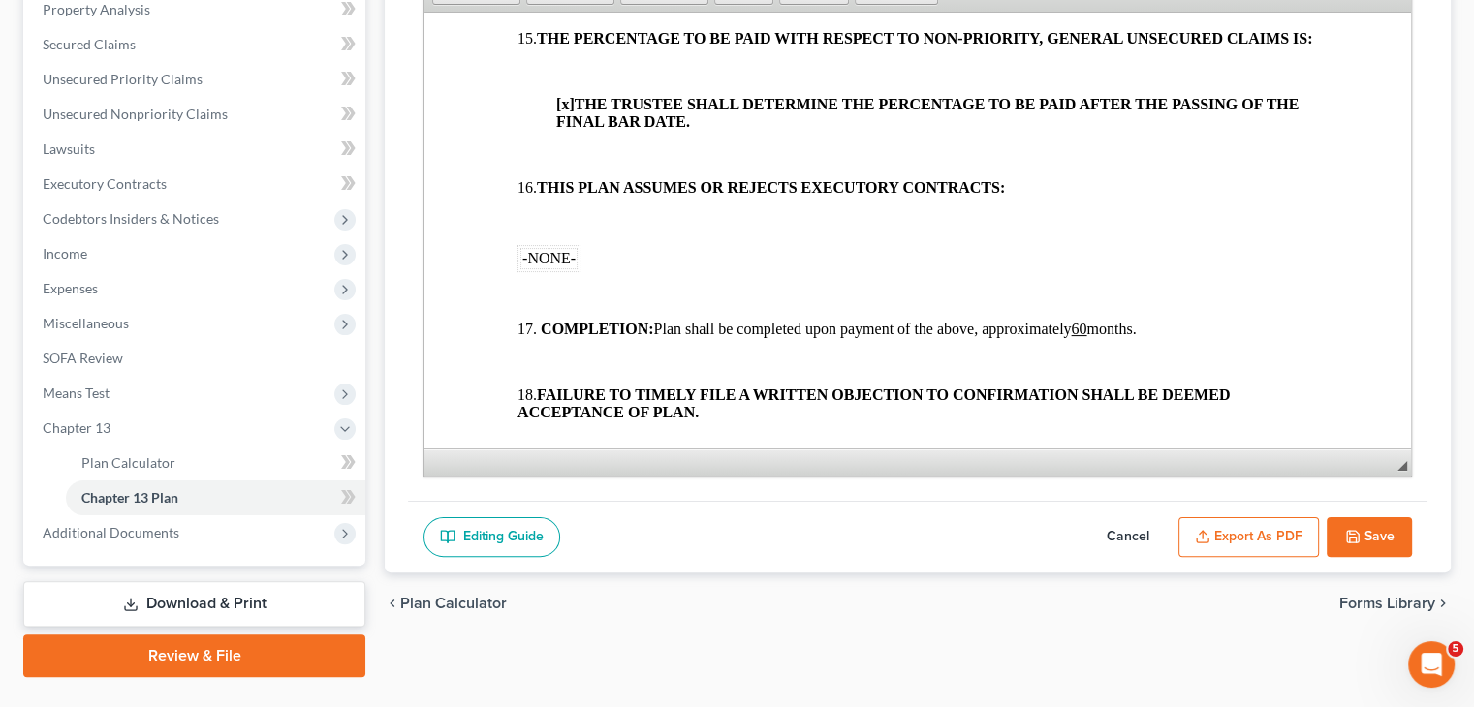
scroll to position [393, 0]
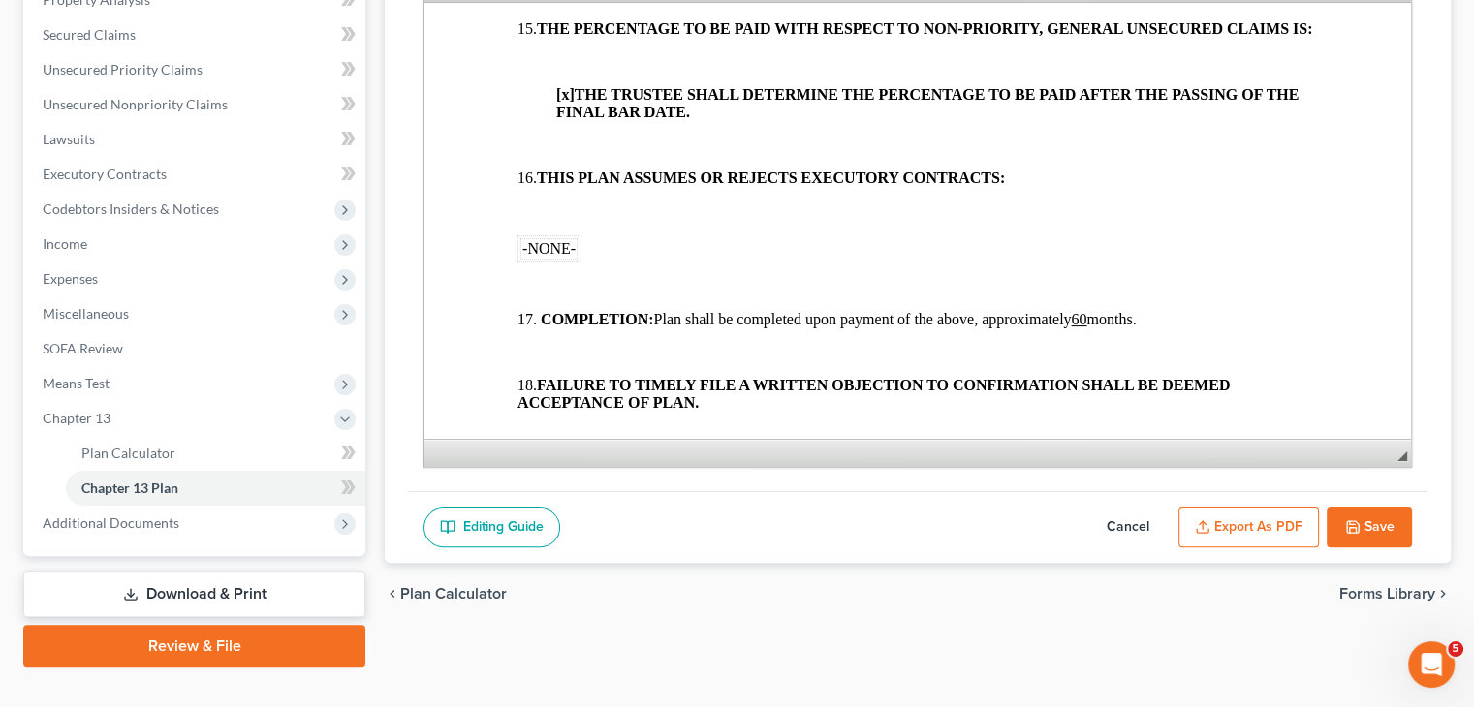
click at [1271, 530] on button "Export as PDF" at bounding box center [1248, 528] width 141 height 41
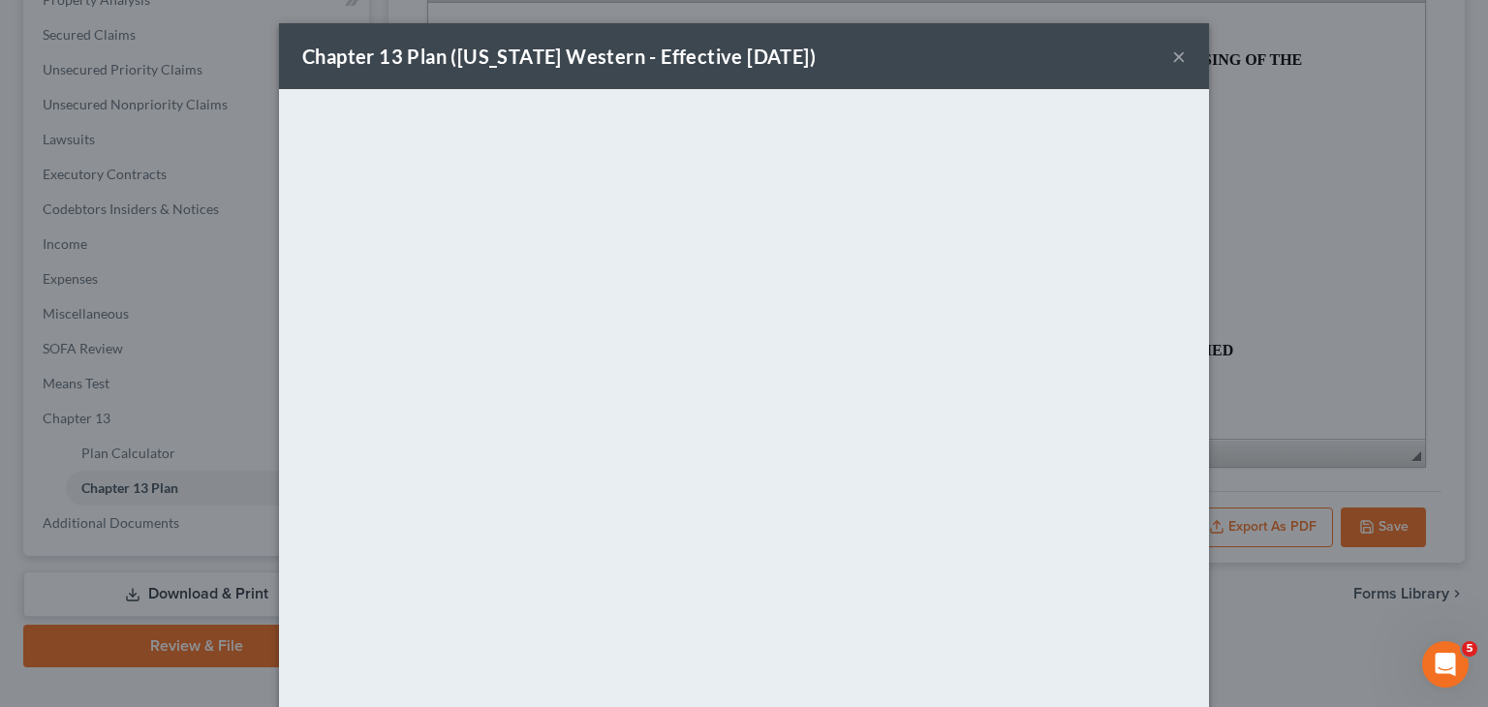
click at [1173, 61] on button "×" at bounding box center [1180, 56] width 14 height 23
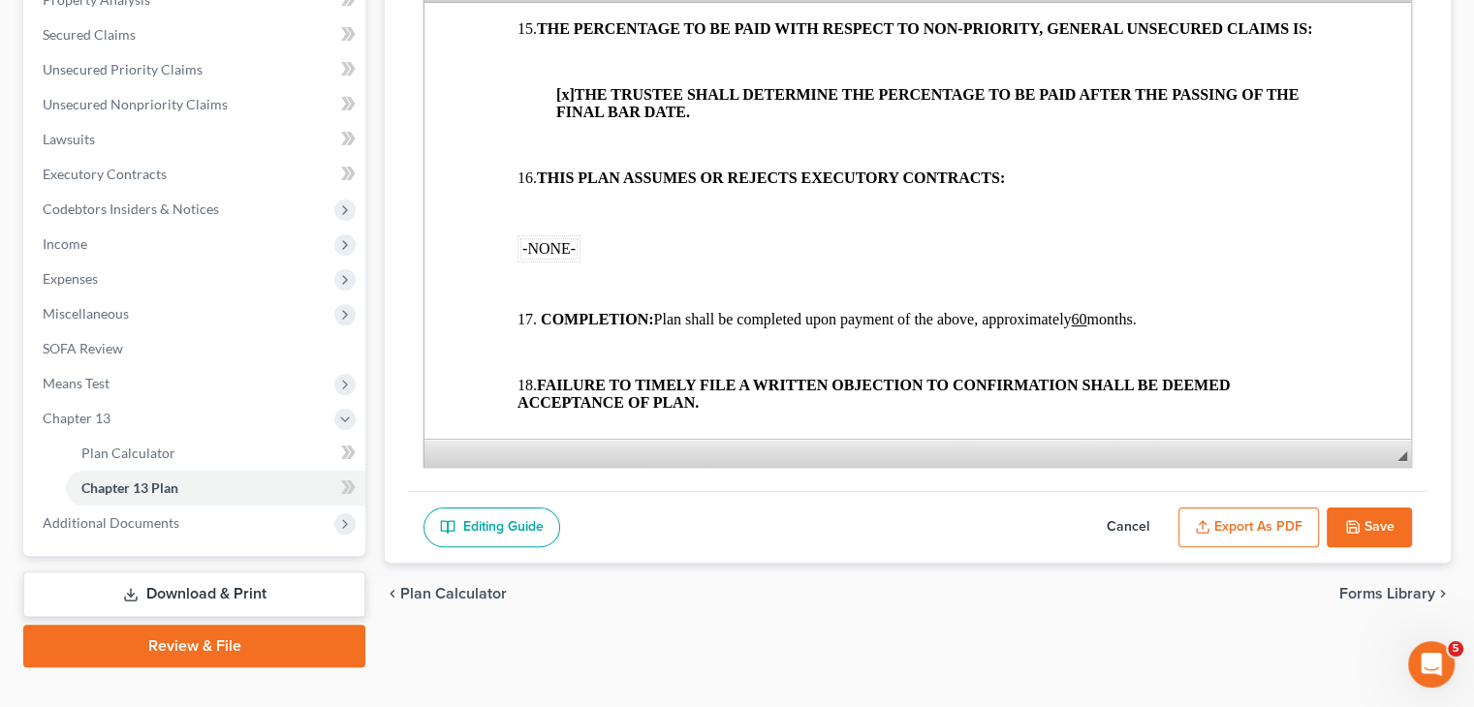
click at [1141, 517] on button "Cancel" at bounding box center [1127, 528] width 85 height 41
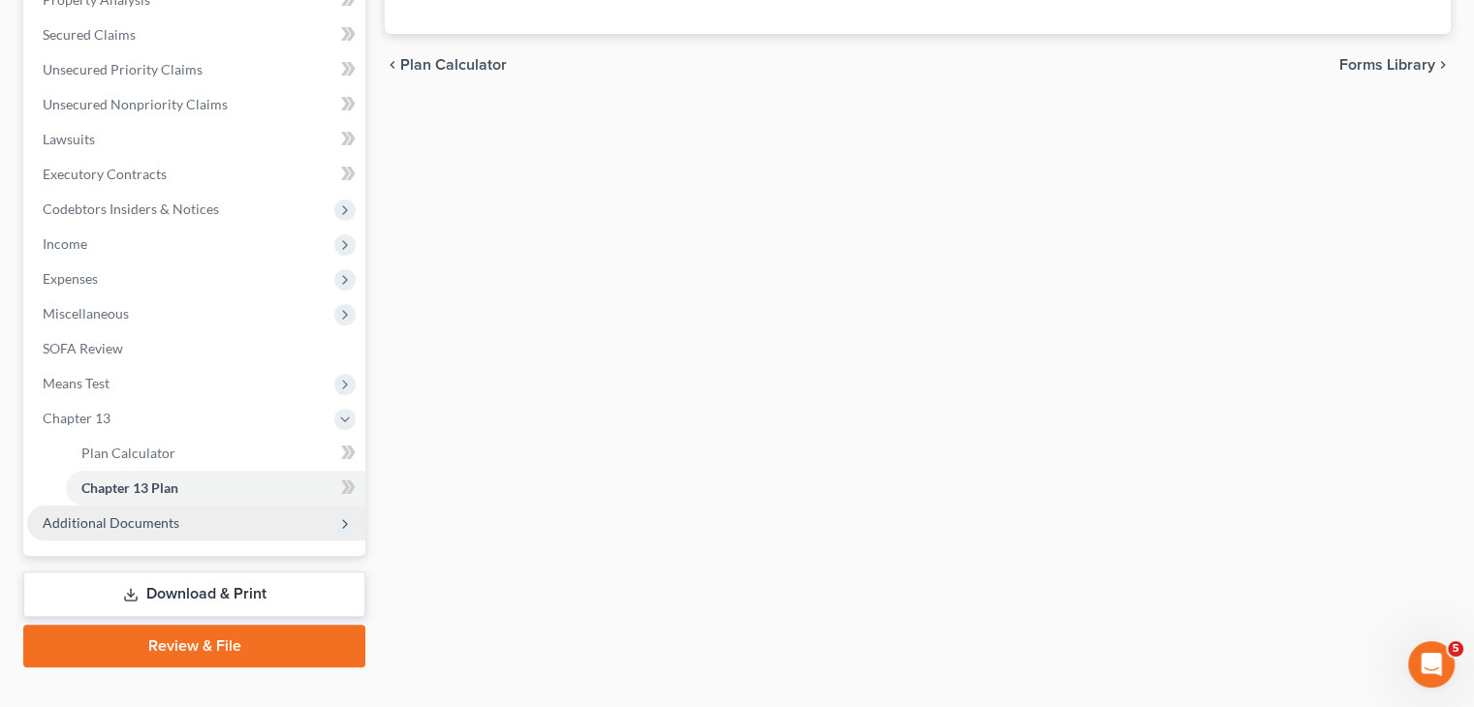
click at [268, 522] on span "Additional Documents" at bounding box center [196, 523] width 338 height 35
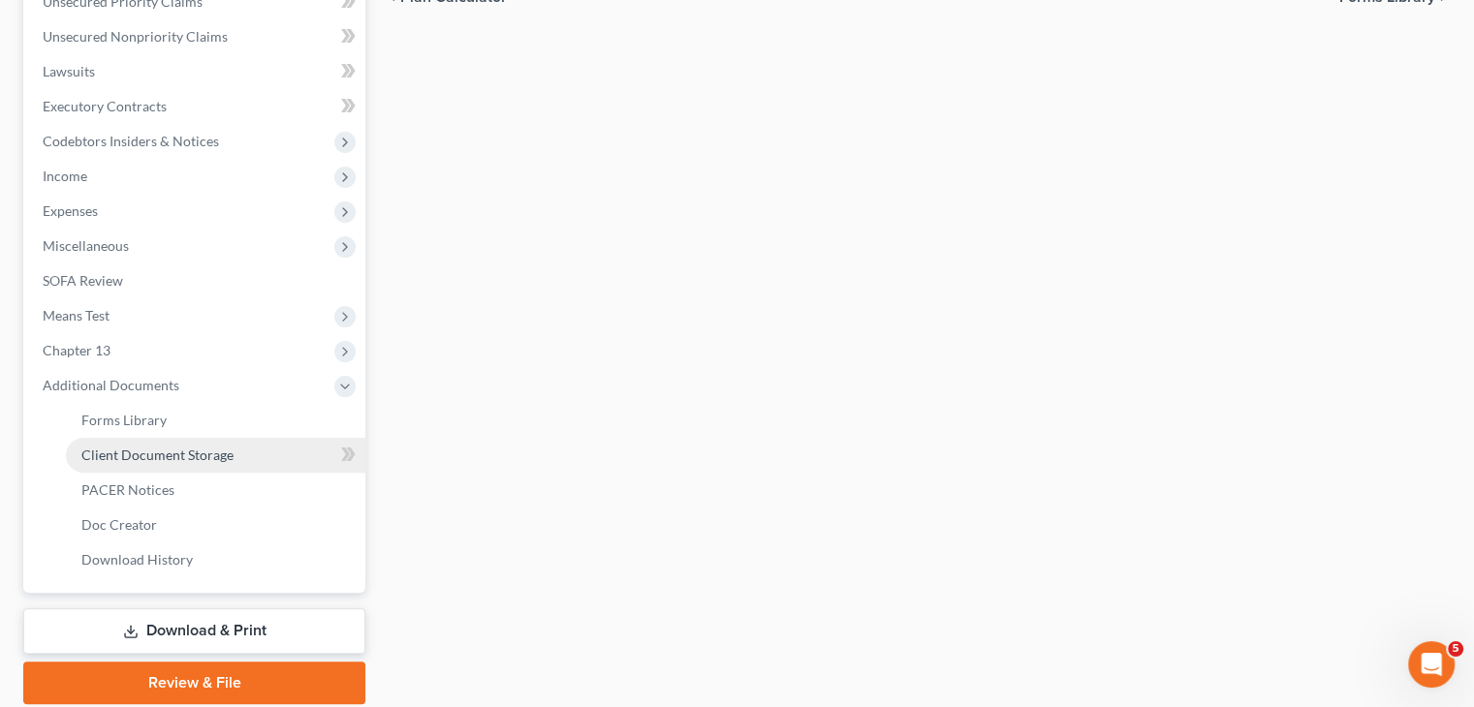
scroll to position [490, 0]
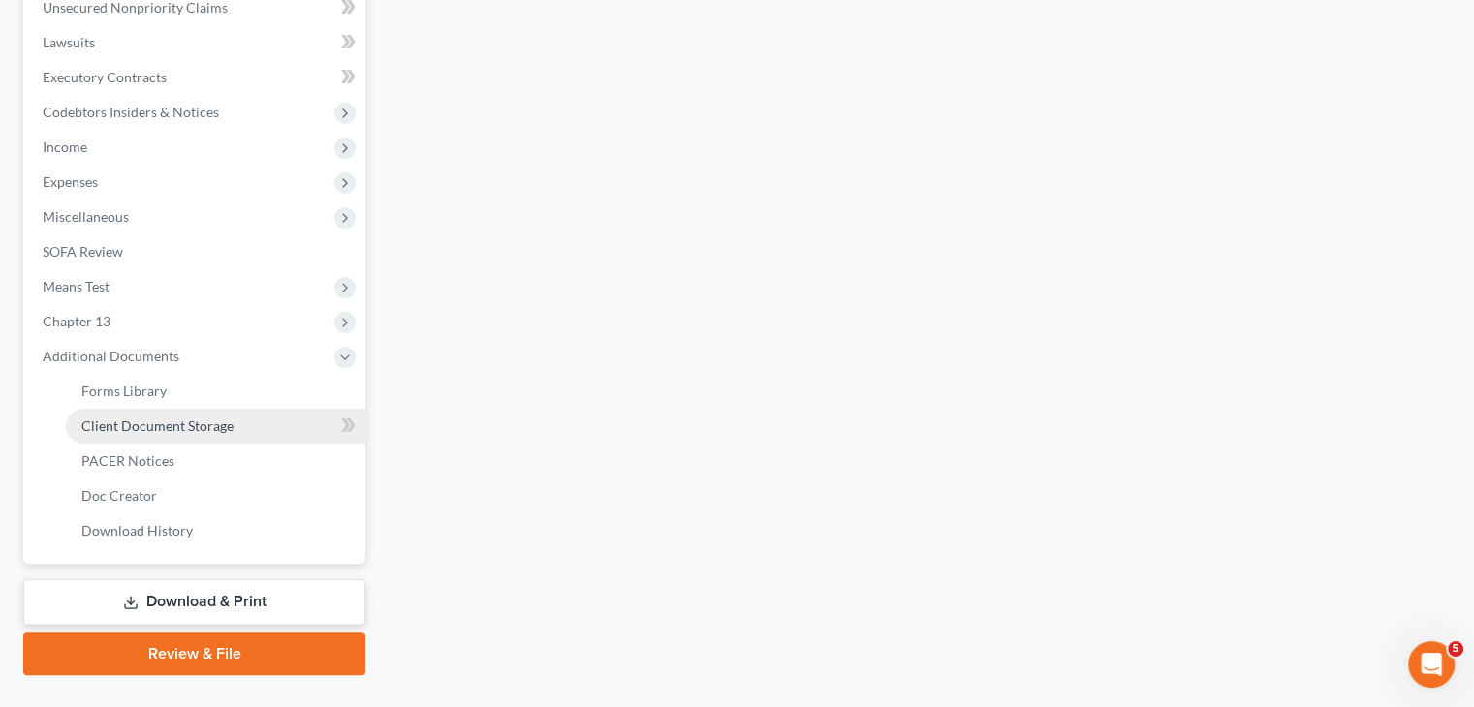
click at [239, 424] on link "Client Document Storage" at bounding box center [215, 426] width 299 height 35
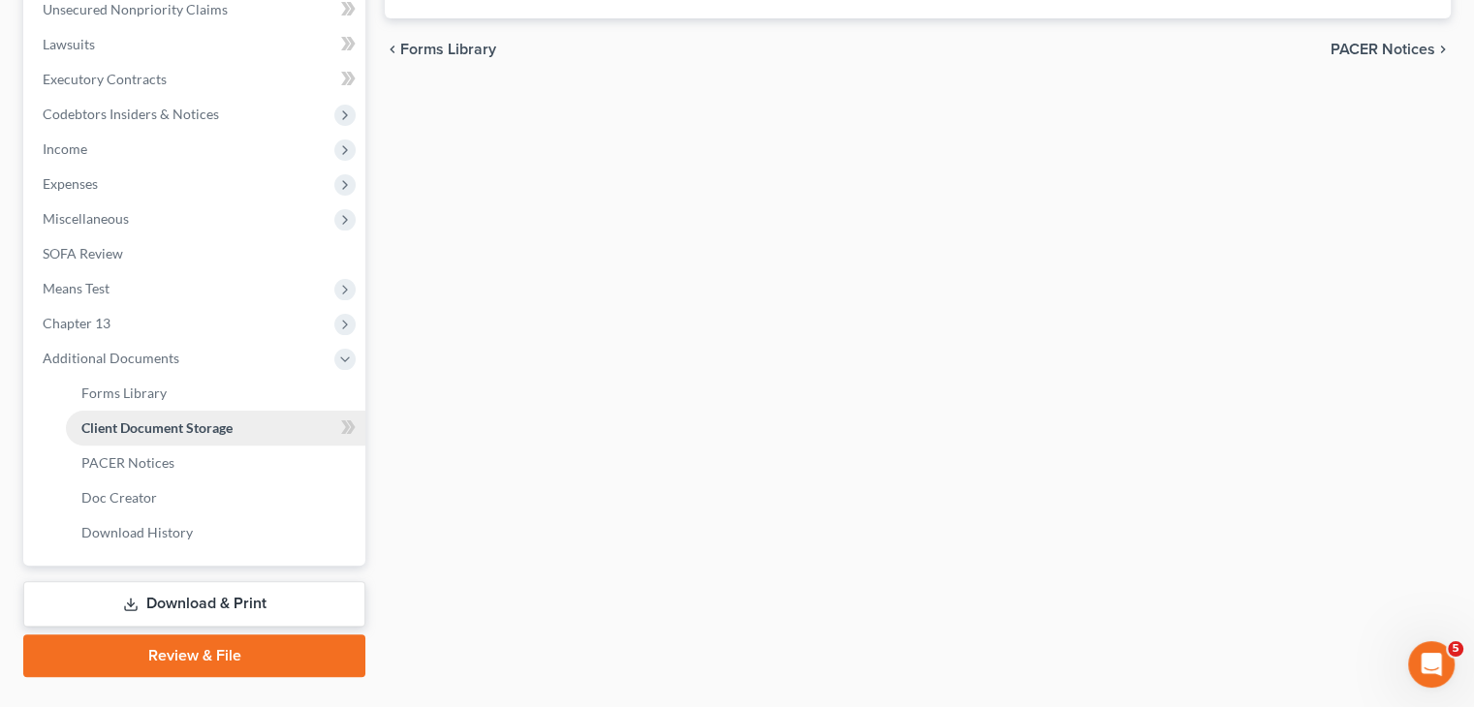
select select "6"
select select "18"
select select "9"
select select "30"
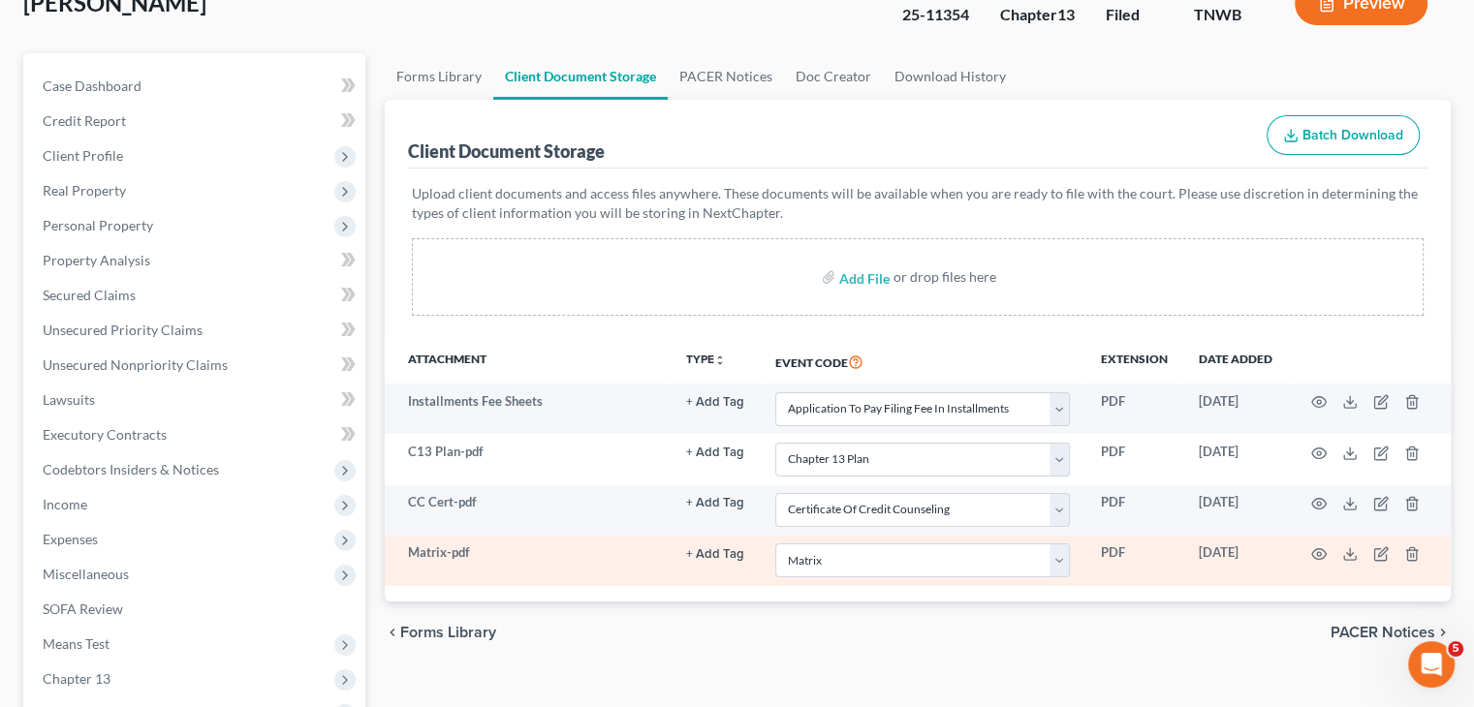
scroll to position [291, 0]
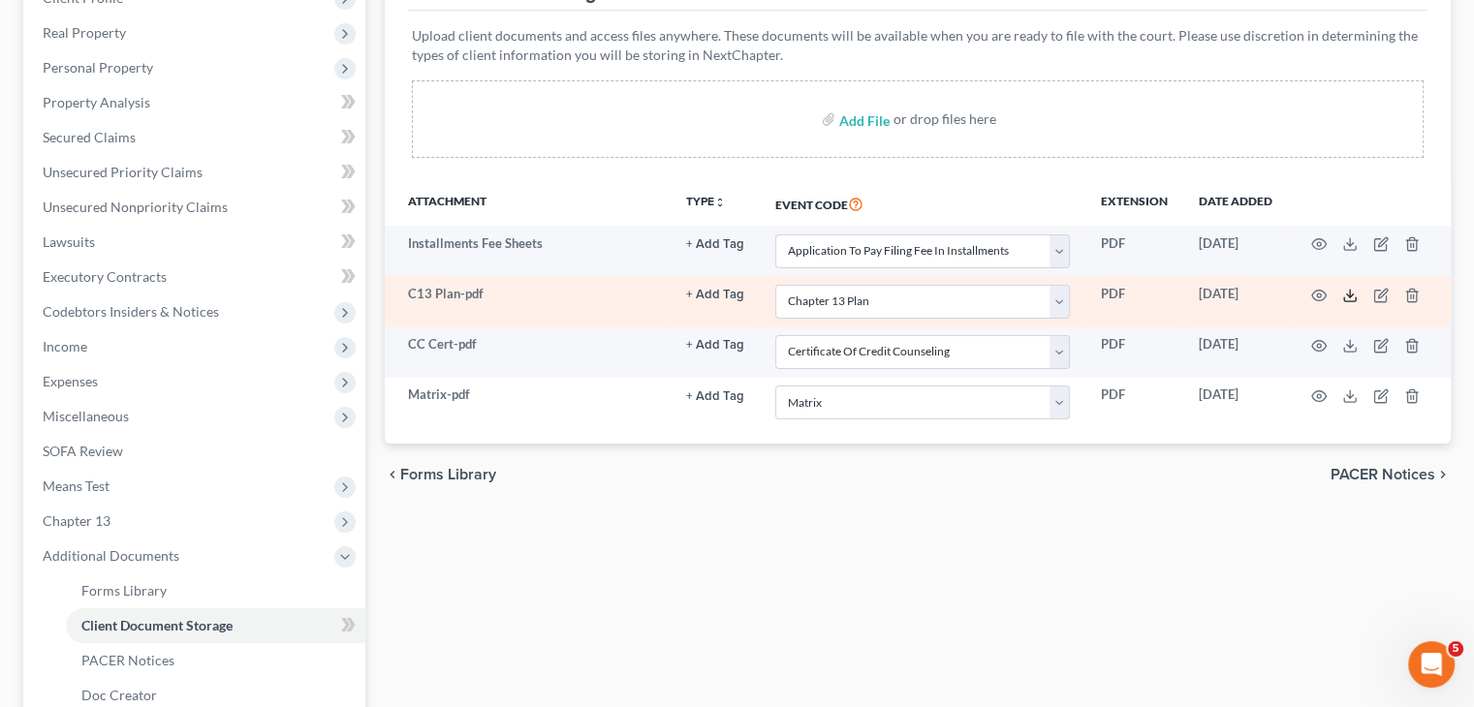
click at [1350, 296] on icon at bounding box center [1350, 296] width 16 height 16
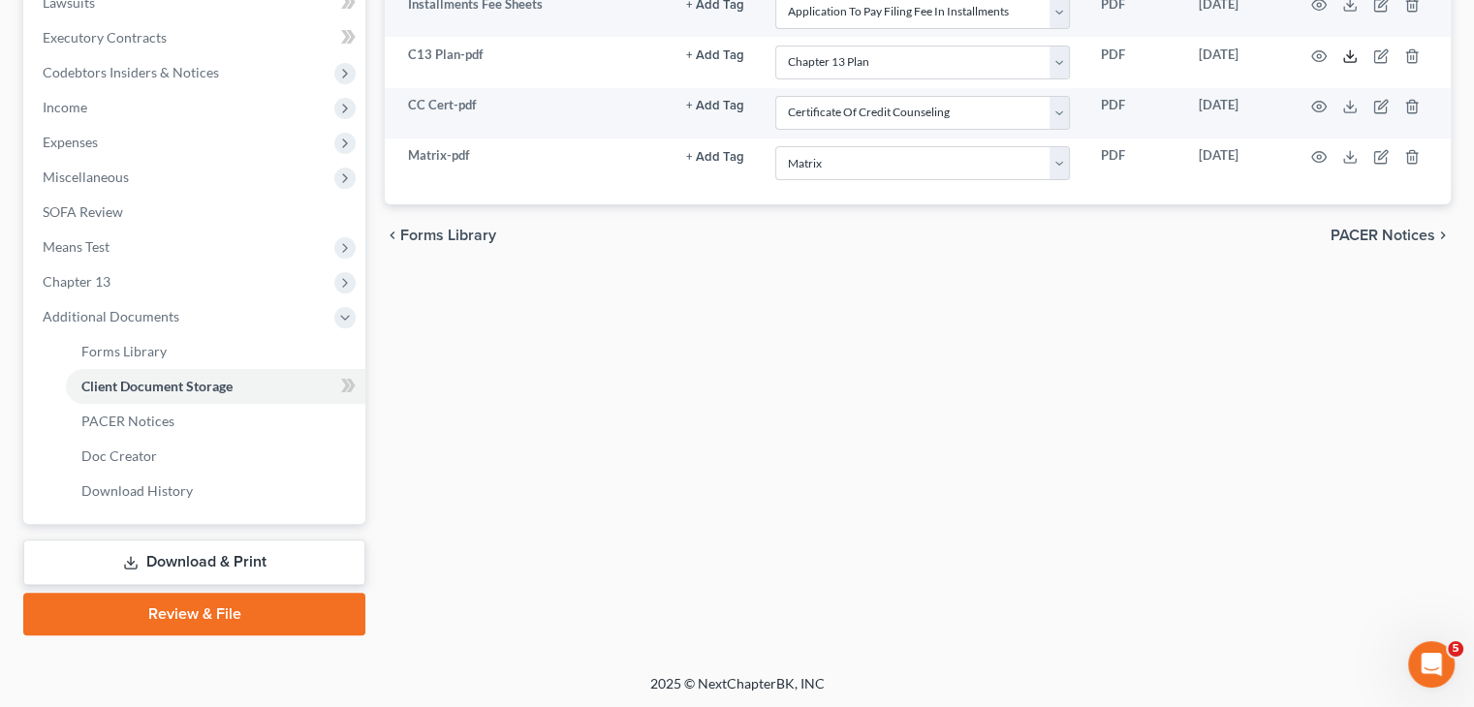
scroll to position [531, 0]
click at [211, 559] on link "Download & Print" at bounding box center [194, 562] width 342 height 46
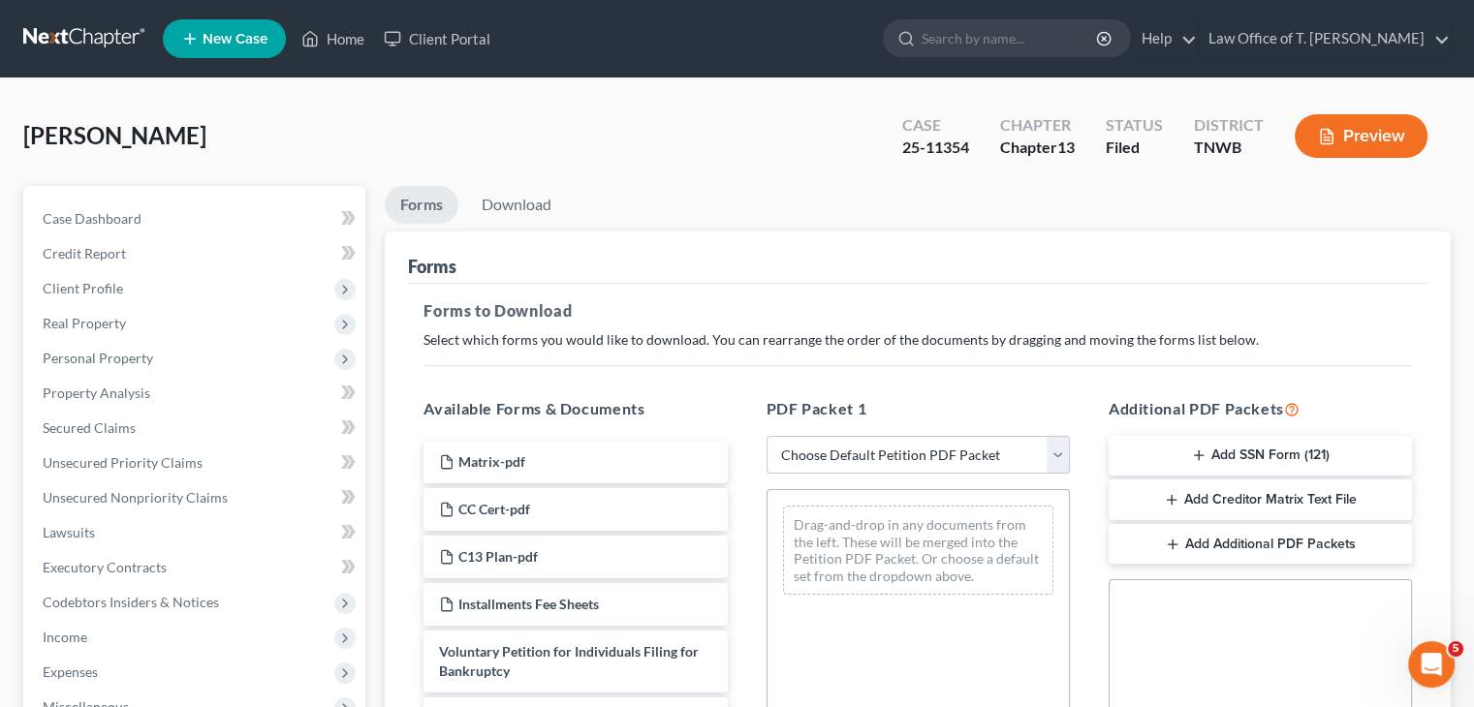
click at [1061, 446] on select "Choose Default Petition PDF Packet Complete Bankruptcy Petition (all forms and …" at bounding box center [918, 455] width 303 height 39
select select "2"
click at [767, 436] on select "Choose Default Petition PDF Packet Complete Bankruptcy Petition (all forms and …" at bounding box center [918, 455] width 303 height 39
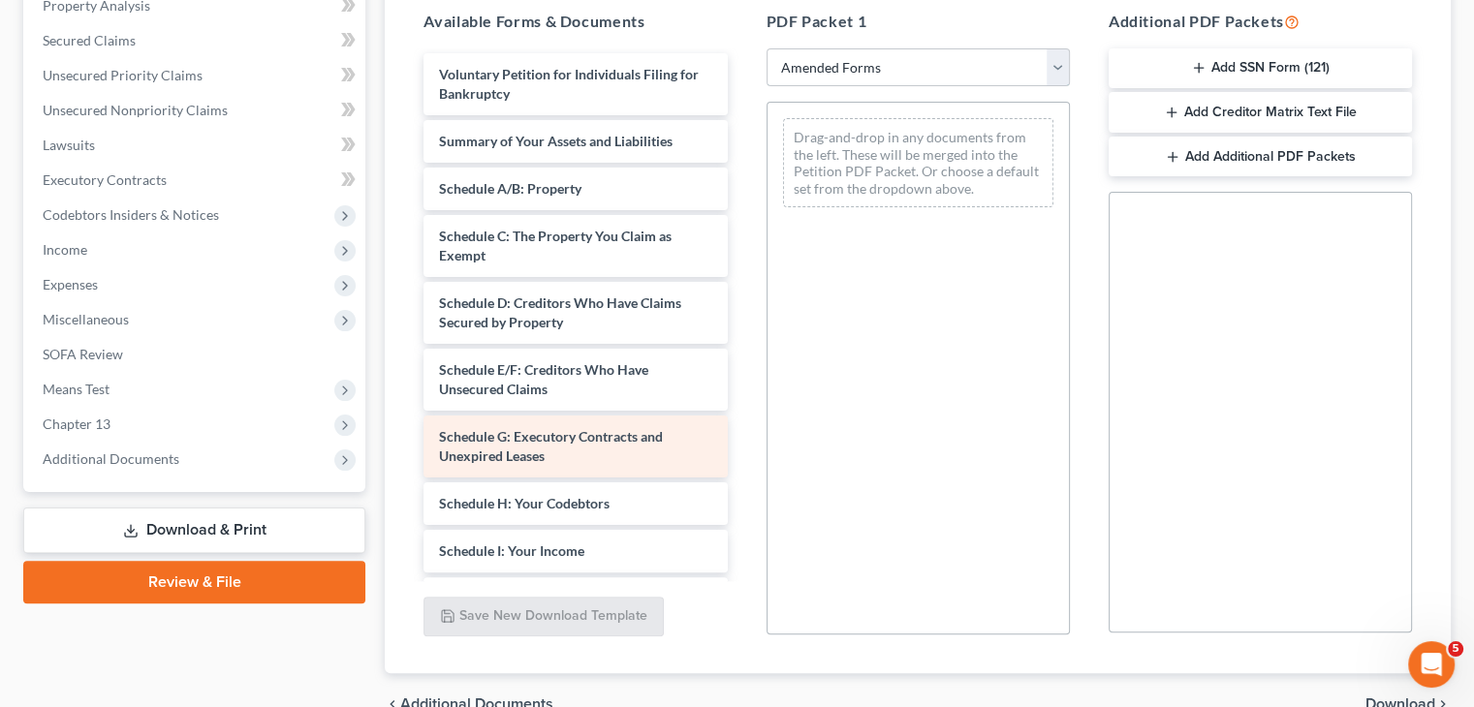
scroll to position [97, 0]
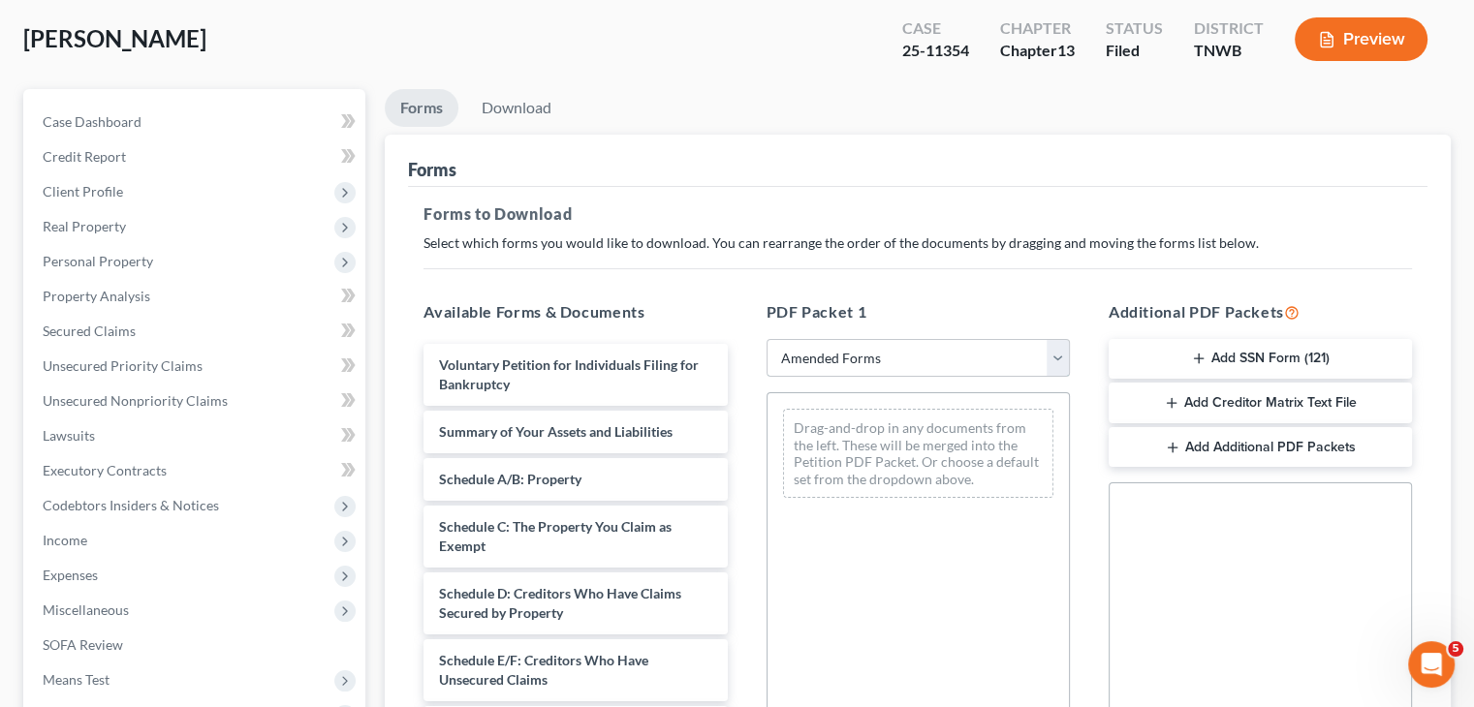
click at [1059, 361] on select "Choose Default Petition PDF Packet Complete Bankruptcy Petition (all forms and …" at bounding box center [918, 358] width 303 height 39
click at [767, 339] on select "Choose Default Petition PDF Packet Complete Bankruptcy Petition (all forms and …" at bounding box center [918, 358] width 303 height 39
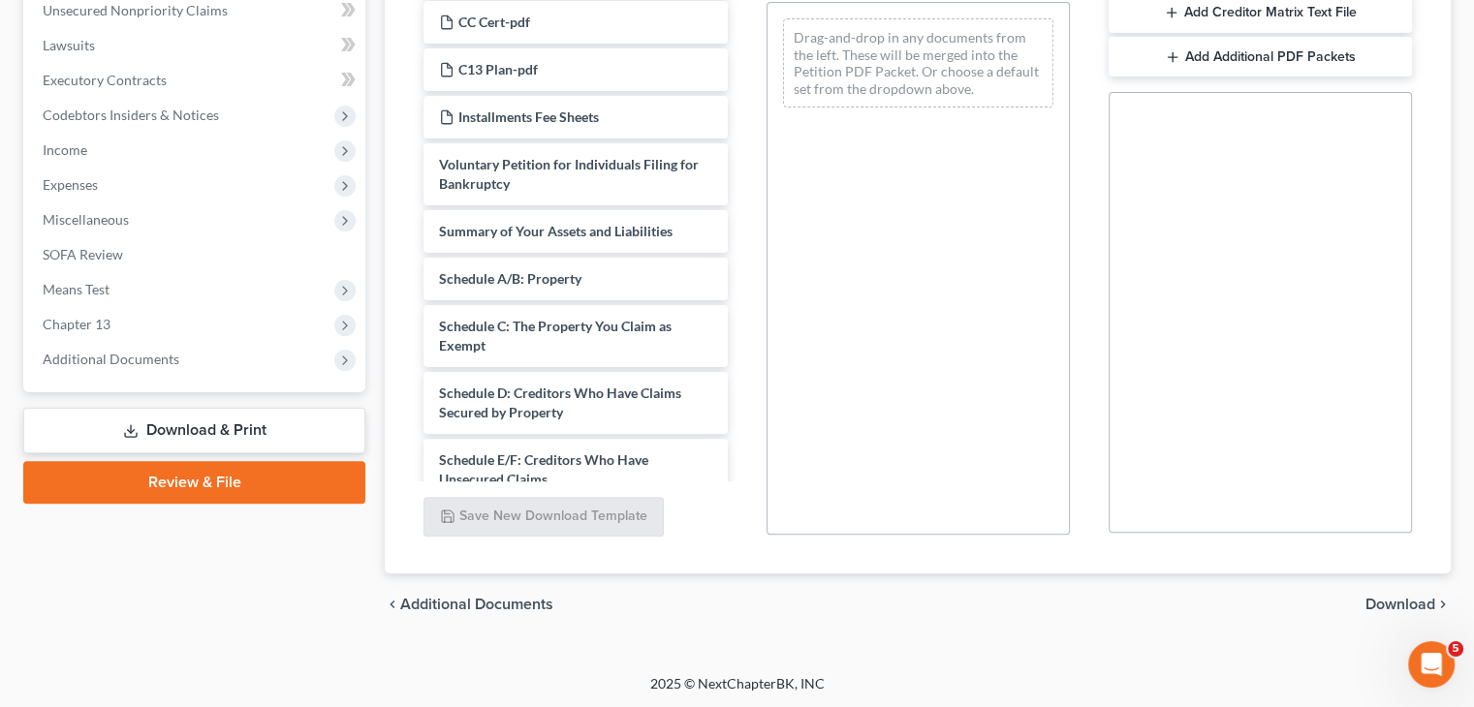
scroll to position [488, 0]
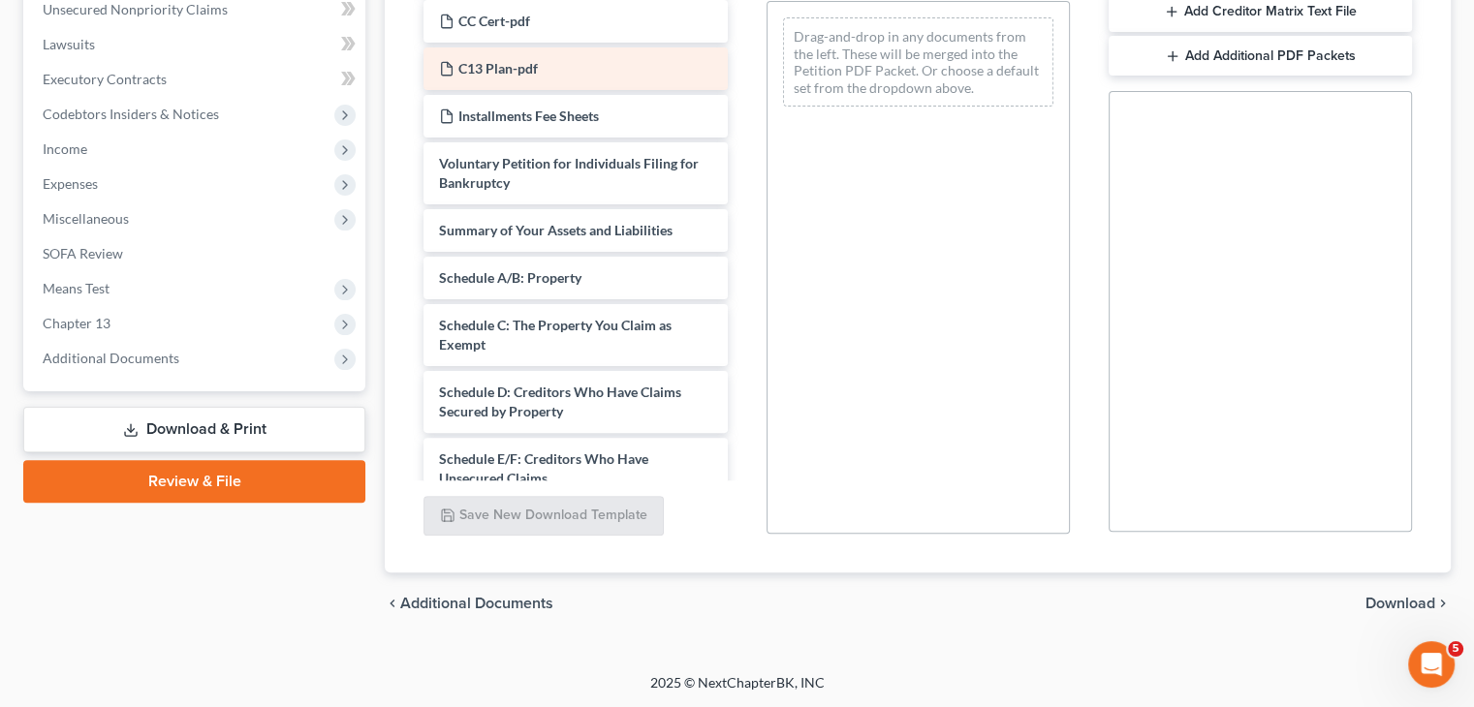
click at [518, 73] on span "C13 Plan-pdf" at bounding box center [497, 68] width 79 height 16
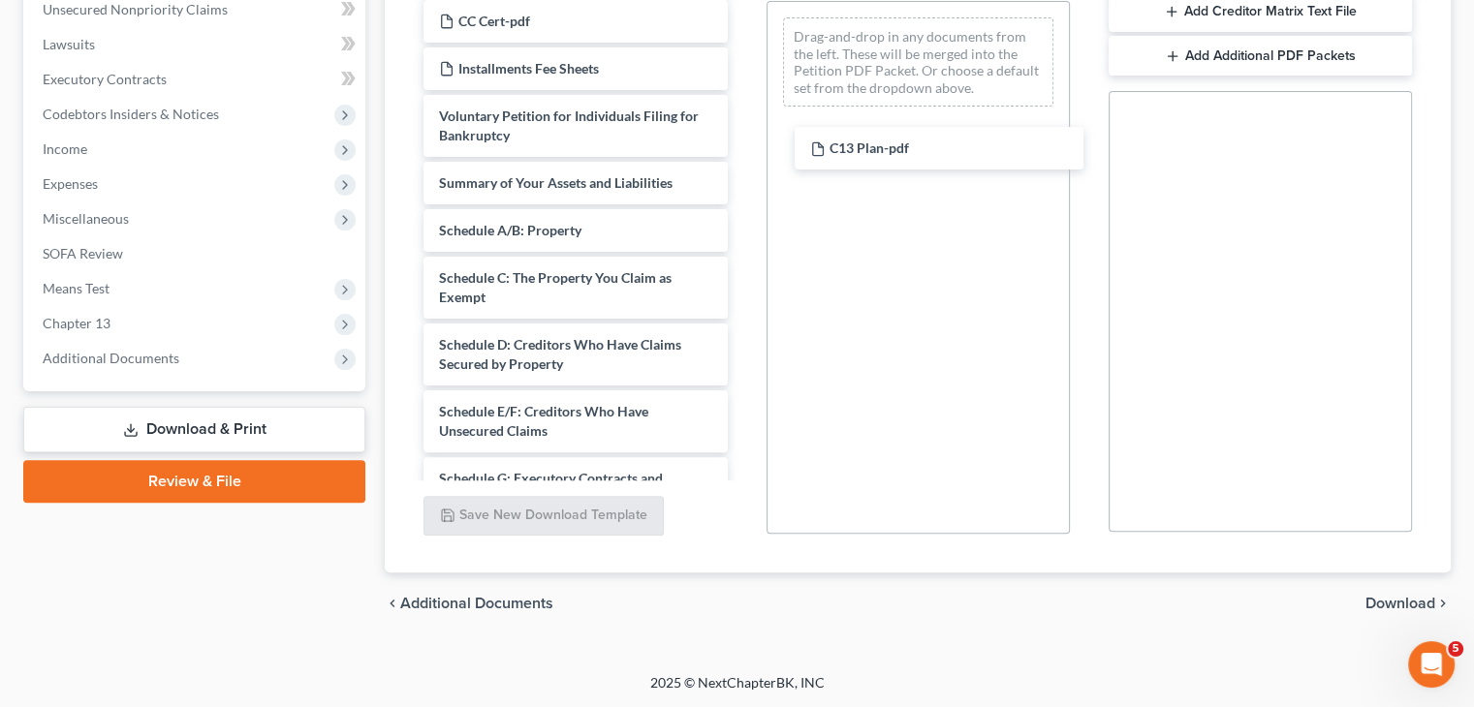
drag, startPoint x: 522, startPoint y: 74, endPoint x: 892, endPoint y: 155, distance: 378.1
click at [742, 155] on div "C13 Plan-pdf Matrix-pdf CC Cert-pdf C13 Plan-pdf Installments Fee Sheets Volunt…" at bounding box center [575, 512] width 334 height 1119
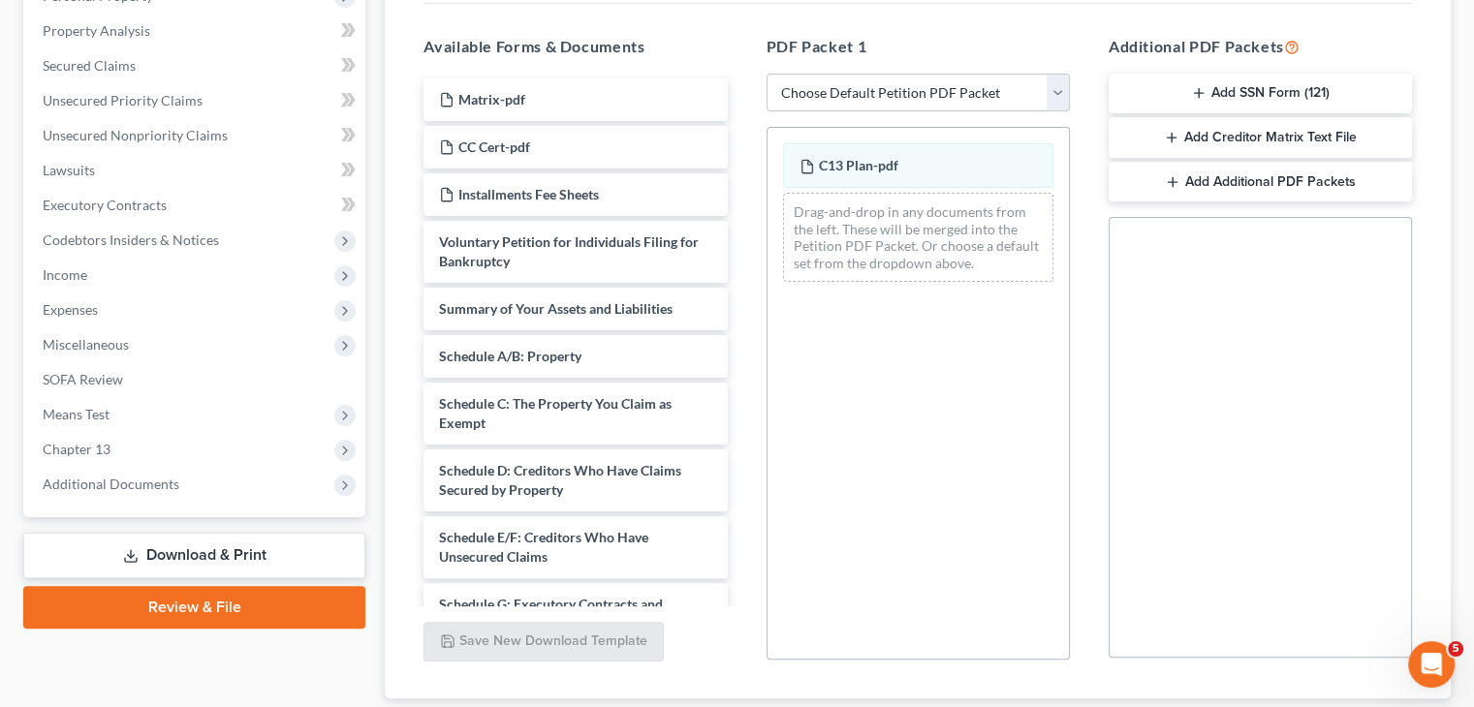
scroll to position [295, 0]
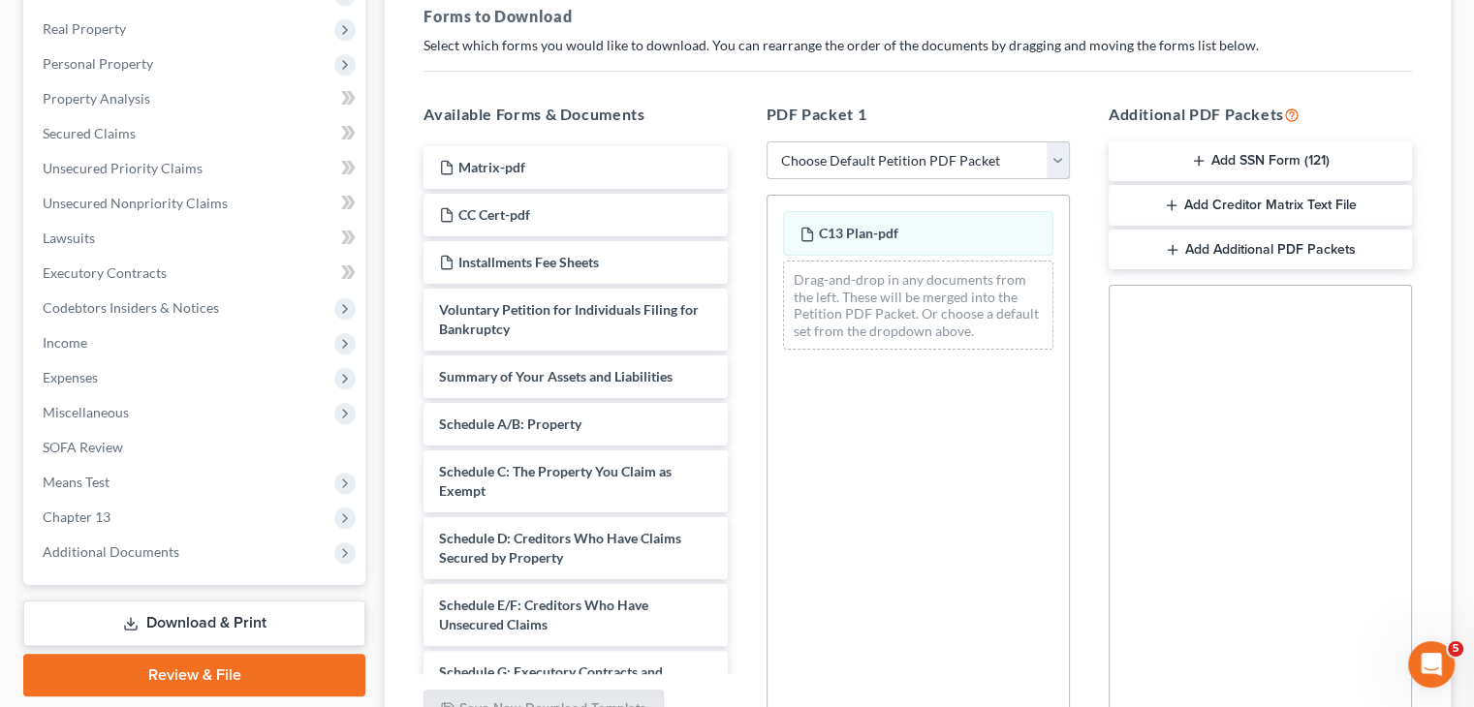
click at [1061, 157] on select "Choose Default Petition PDF Packet Complete Bankruptcy Petition (all forms and …" at bounding box center [918, 160] width 303 height 39
select select "2"
click at [767, 141] on select "Choose Default Petition PDF Packet Complete Bankruptcy Petition (all forms and …" at bounding box center [918, 160] width 303 height 39
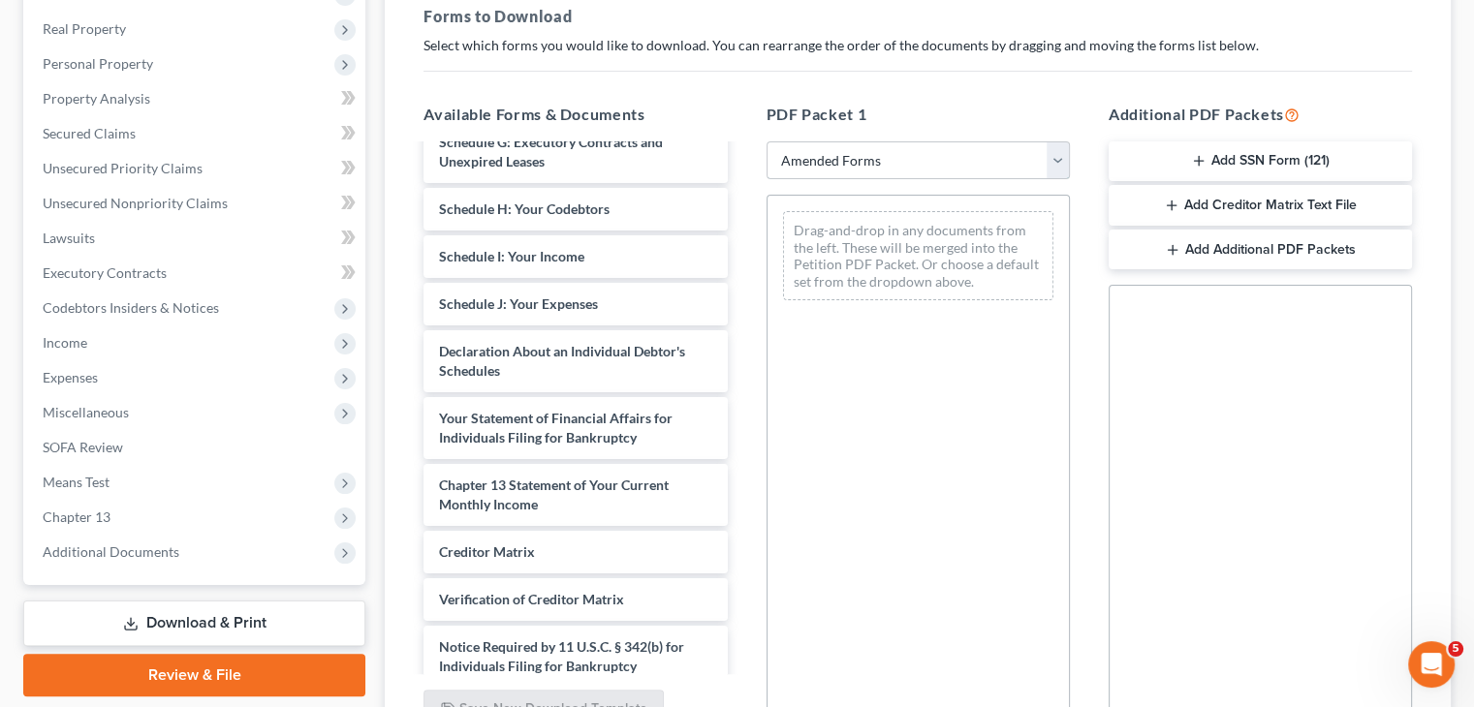
scroll to position [454, 0]
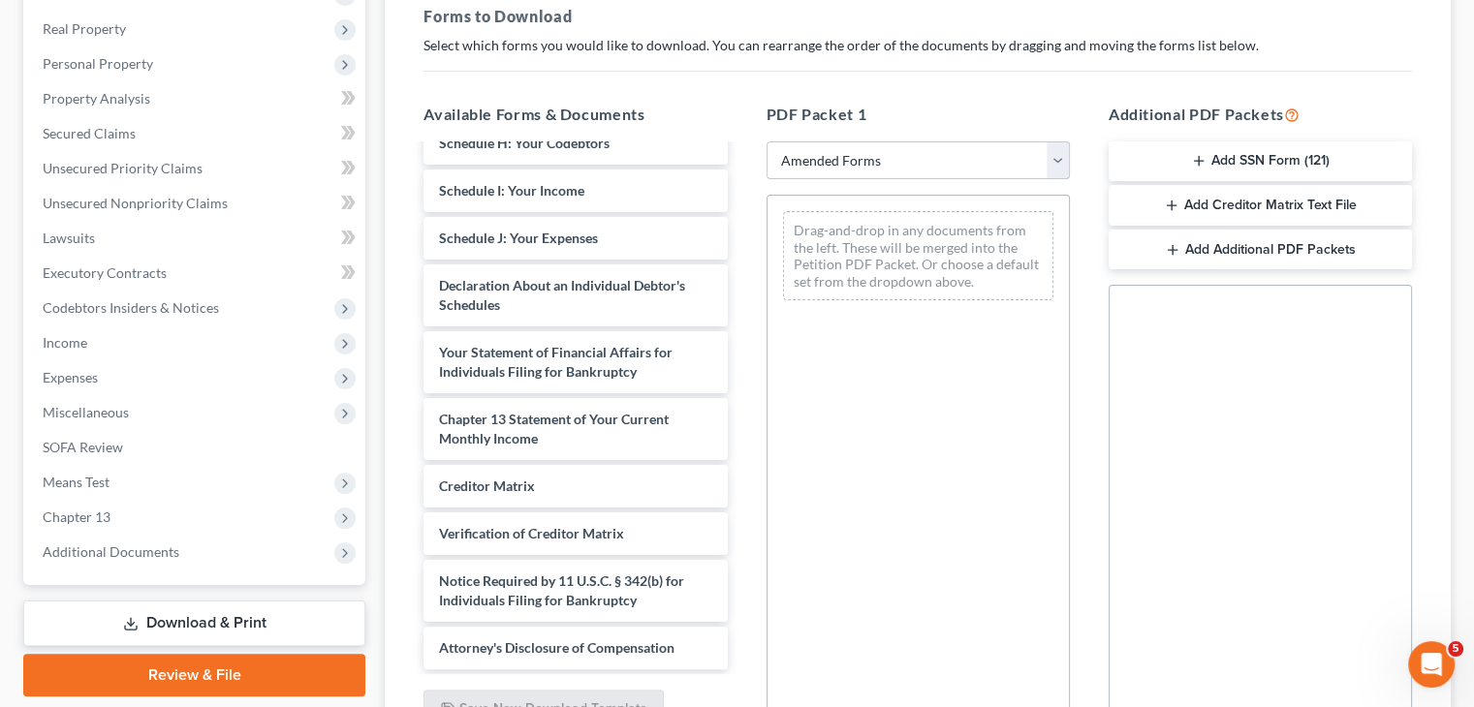
click at [1054, 171] on select "Choose Default Petition PDF Packet Complete Bankruptcy Petition (all forms and …" at bounding box center [918, 160] width 303 height 39
select select
click at [767, 141] on select "Choose Default Petition PDF Packet Complete Bankruptcy Petition (all forms and …" at bounding box center [918, 160] width 303 height 39
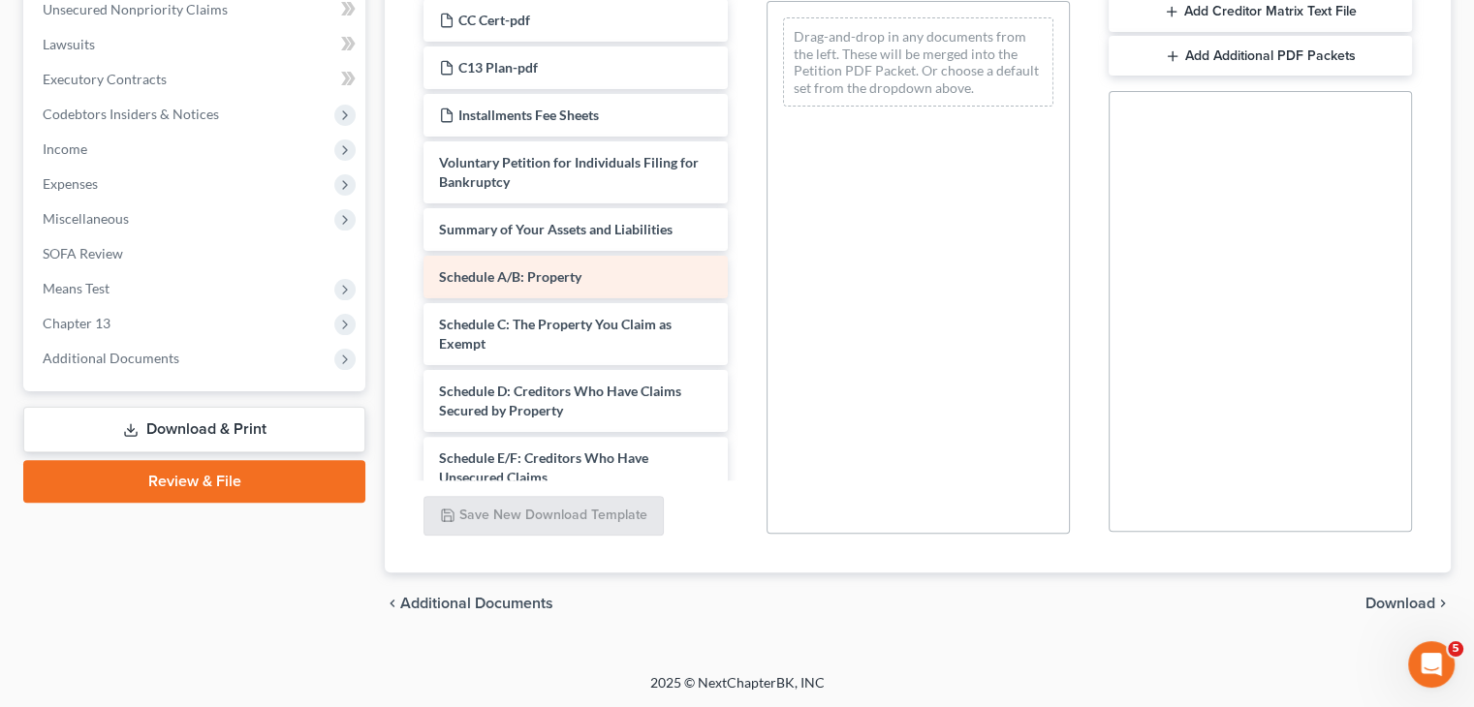
scroll to position [0, 0]
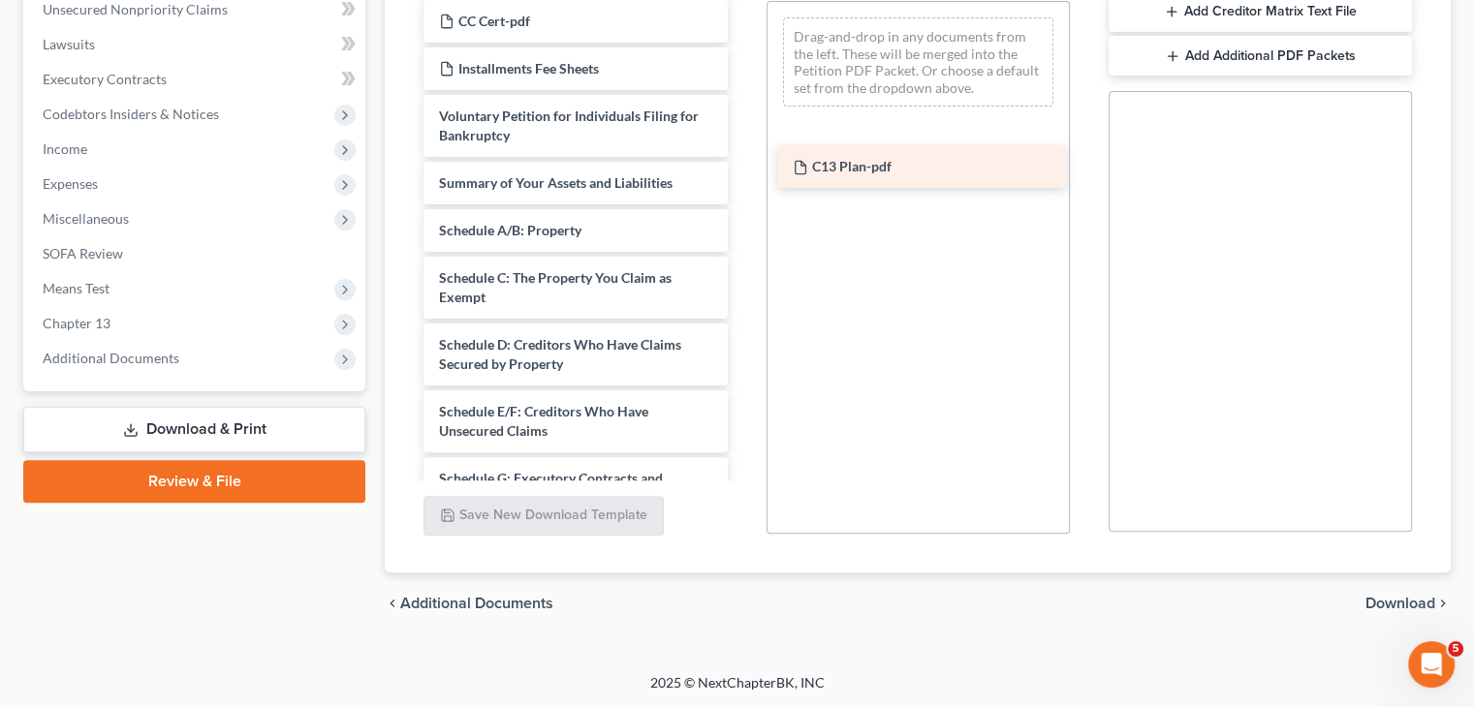
drag, startPoint x: 504, startPoint y: 66, endPoint x: 861, endPoint y: 168, distance: 370.8
click at [742, 168] on div "C13 Plan-pdf Matrix-pdf CC Cert-pdf C13 Plan-pdf Installments Fee Sheets Volunt…" at bounding box center [575, 512] width 334 height 1119
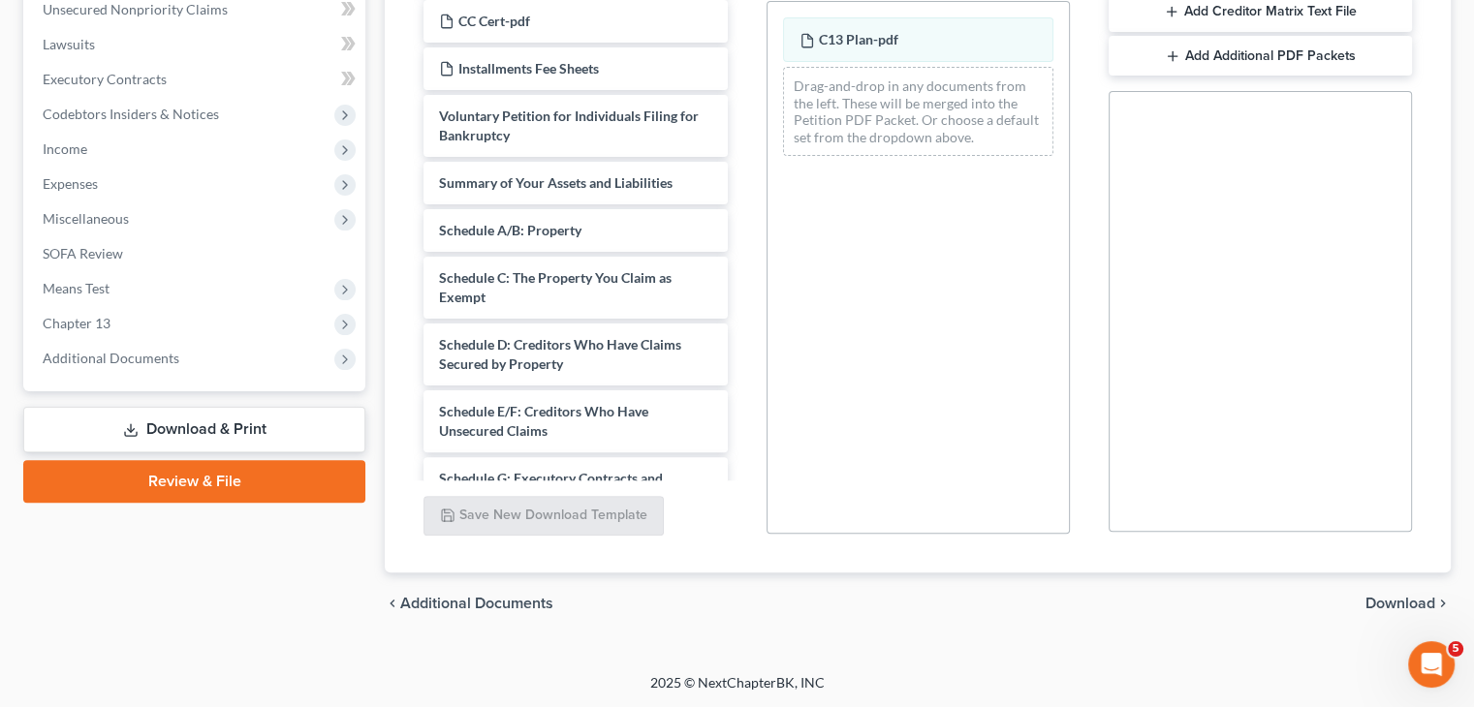
click at [1384, 601] on span "Download" at bounding box center [1400, 604] width 70 height 16
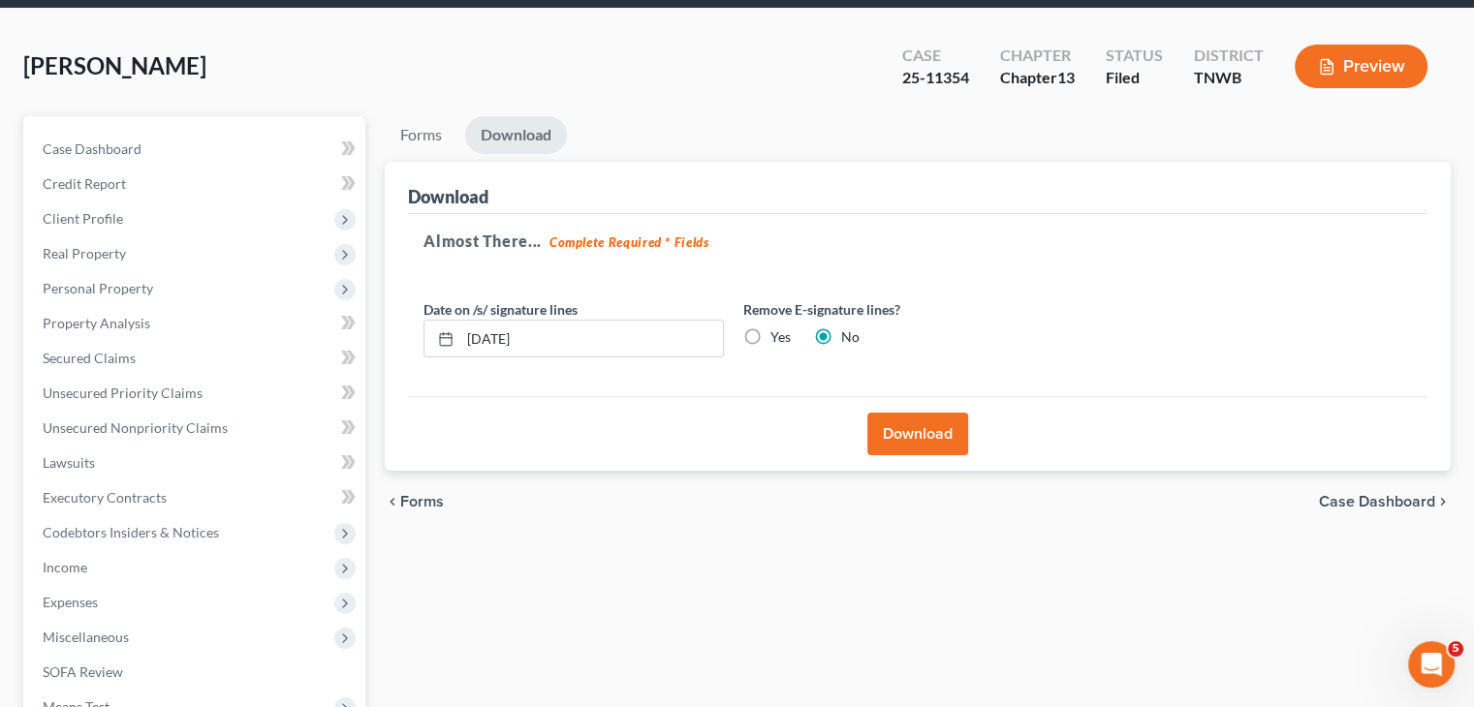
scroll to position [66, 0]
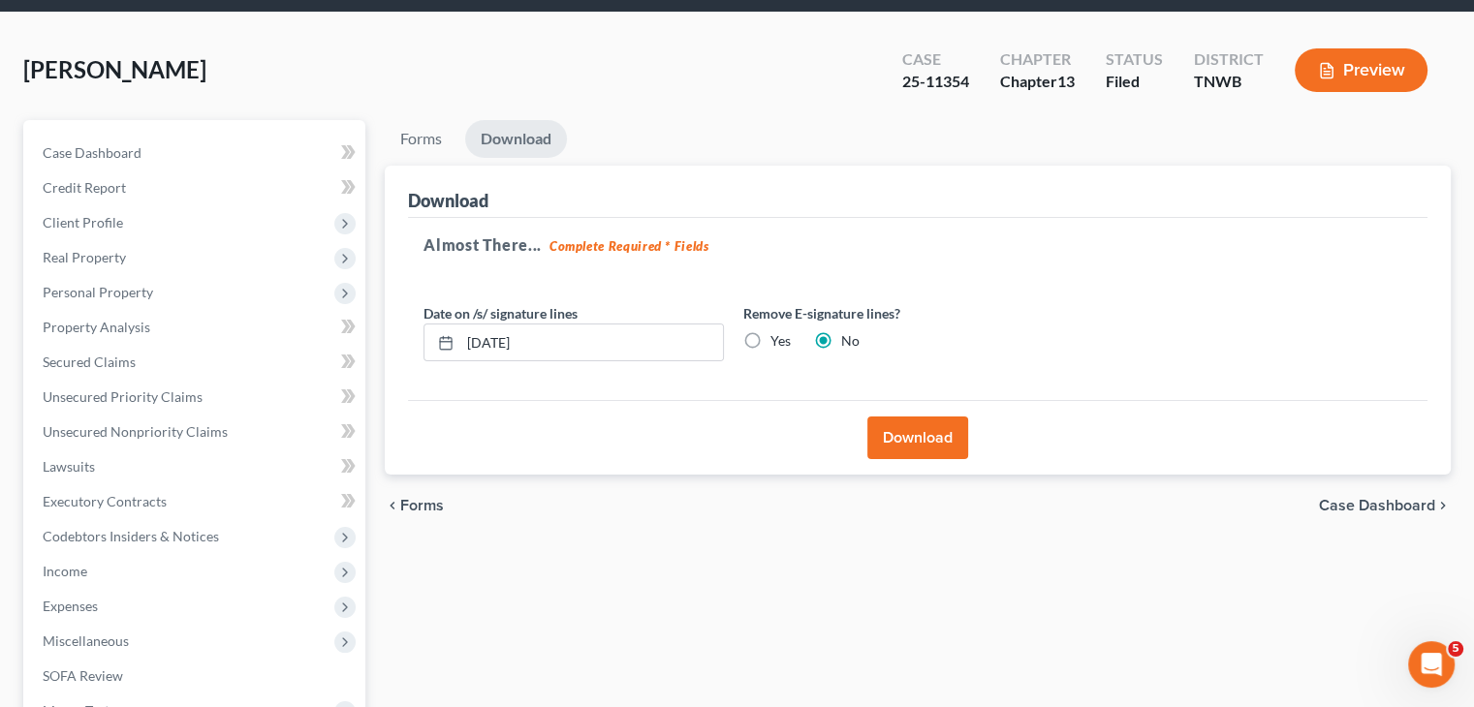
click at [928, 437] on button "Download" at bounding box center [917, 438] width 101 height 43
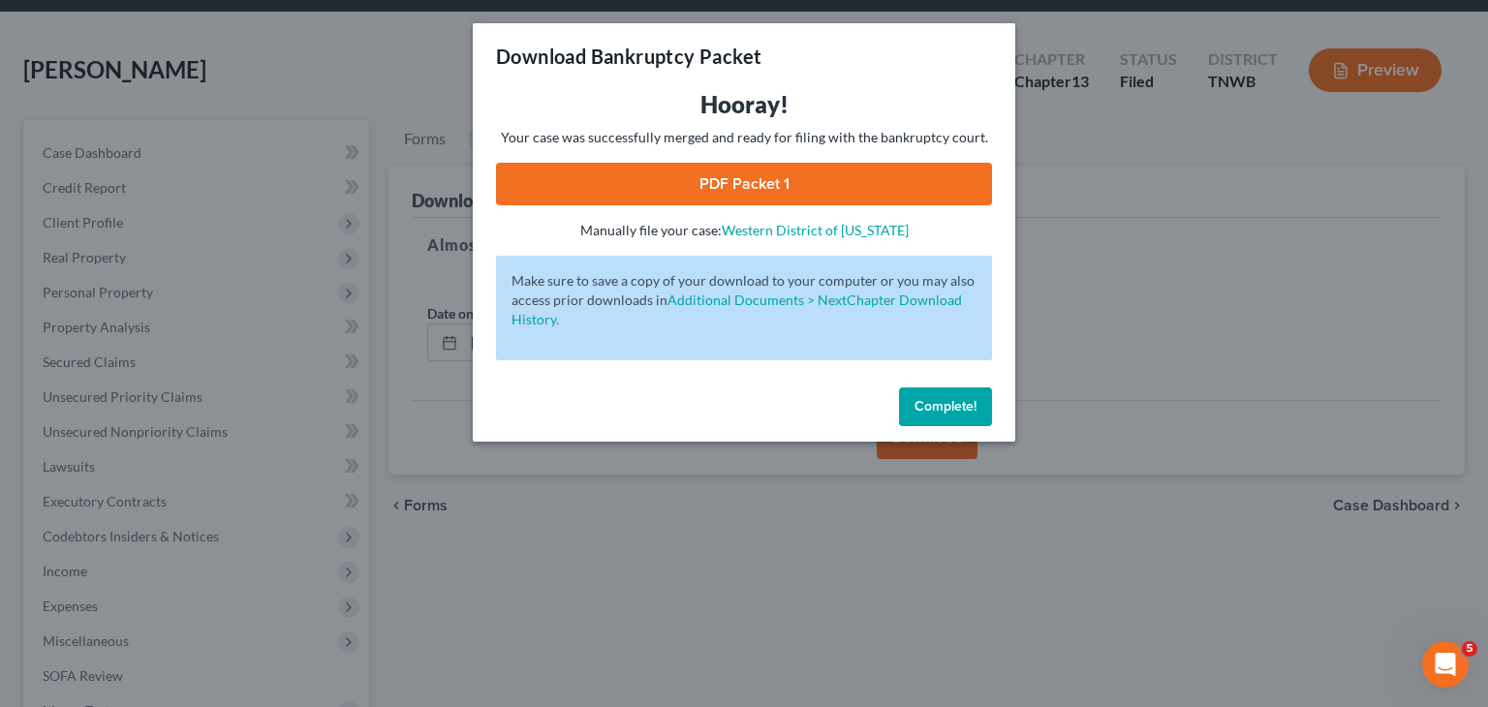
click at [774, 183] on link "PDF Packet 1" at bounding box center [744, 184] width 496 height 43
click at [960, 426] on div "Complete!" at bounding box center [744, 411] width 543 height 62
click at [938, 407] on span "Complete!" at bounding box center [946, 406] width 62 height 16
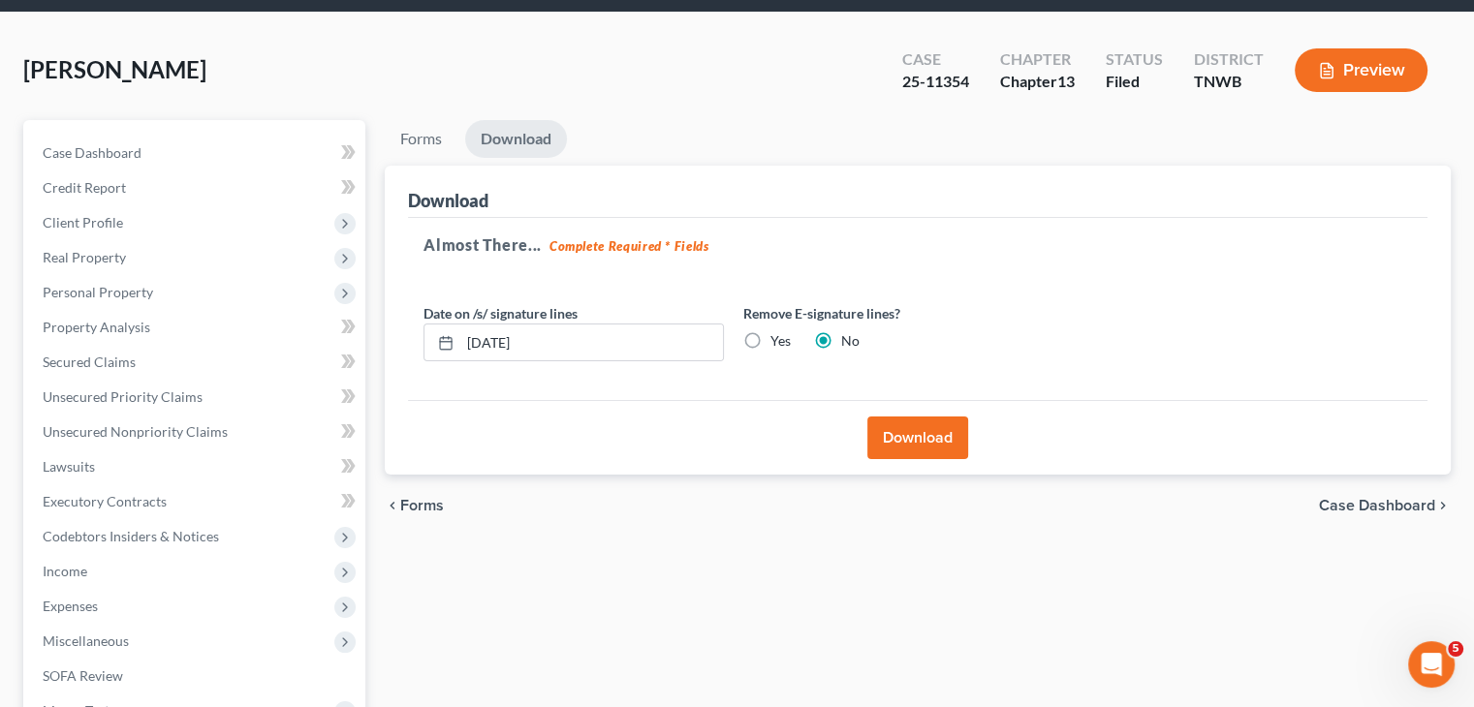
click at [1355, 73] on button "Preview" at bounding box center [1361, 70] width 133 height 44
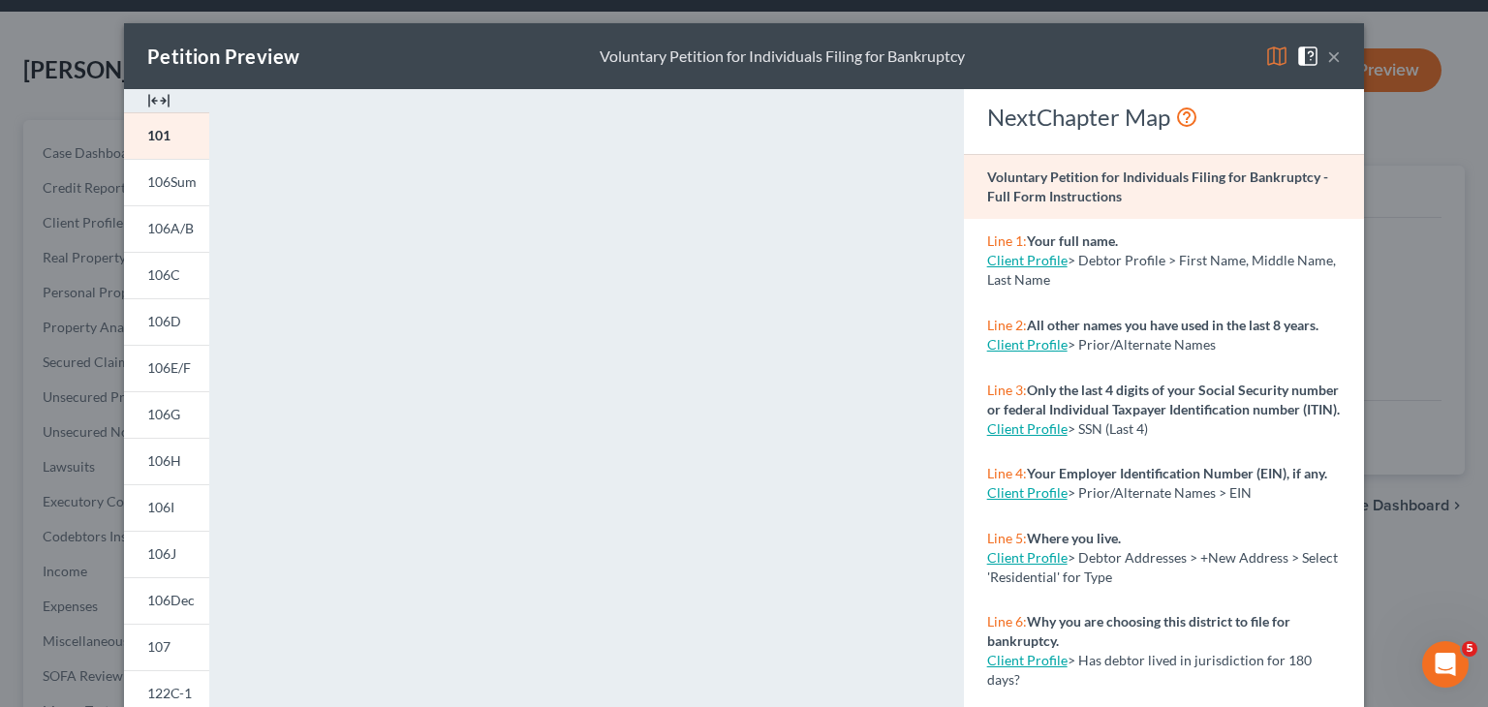
click at [1328, 60] on button "×" at bounding box center [1335, 56] width 14 height 23
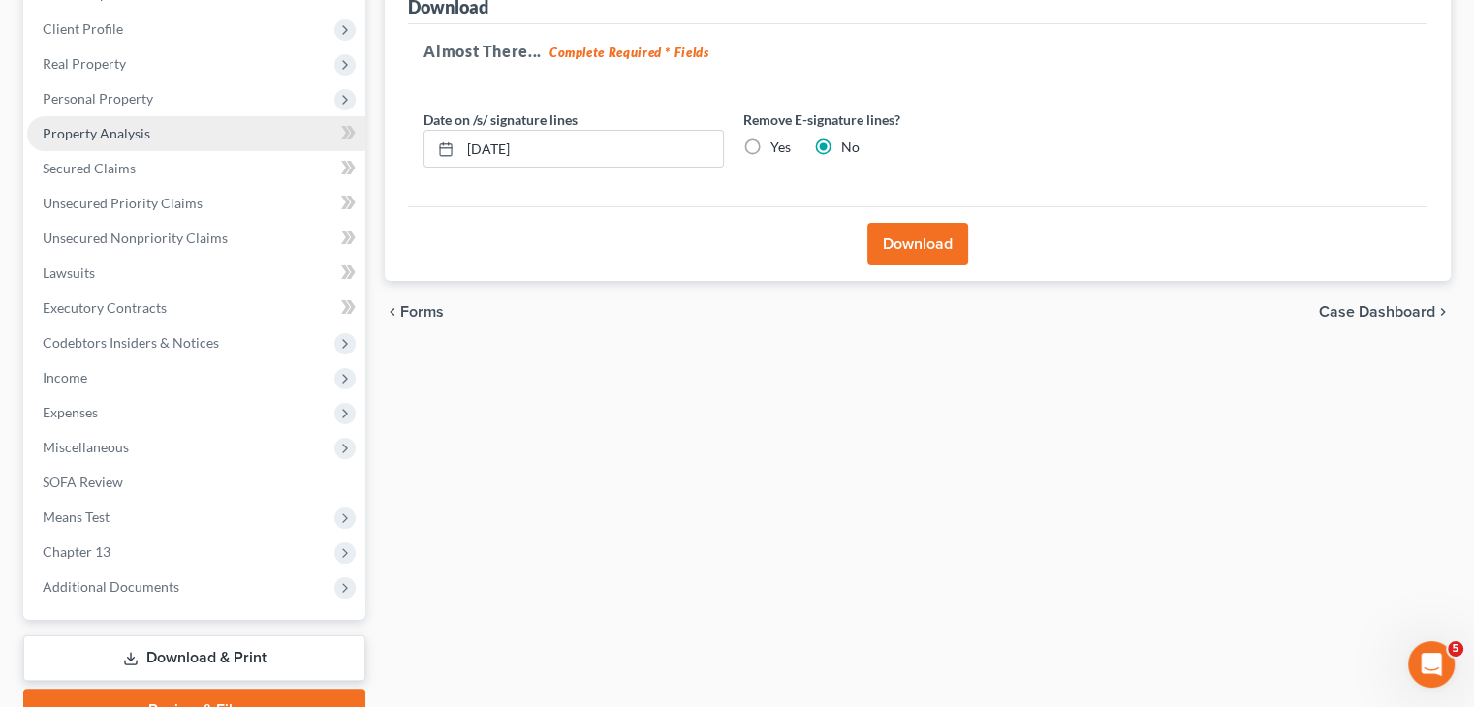
scroll to position [357, 0]
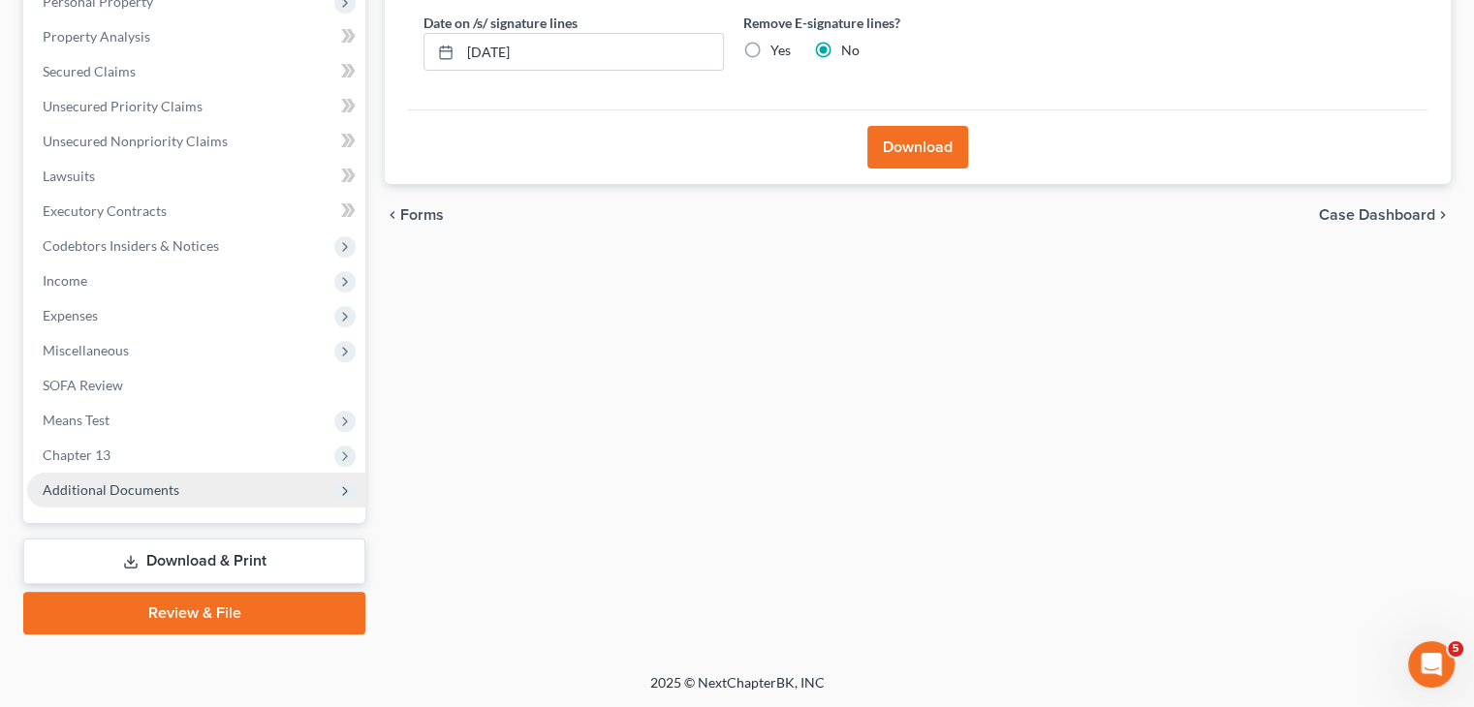
click at [219, 488] on span "Additional Documents" at bounding box center [196, 490] width 338 height 35
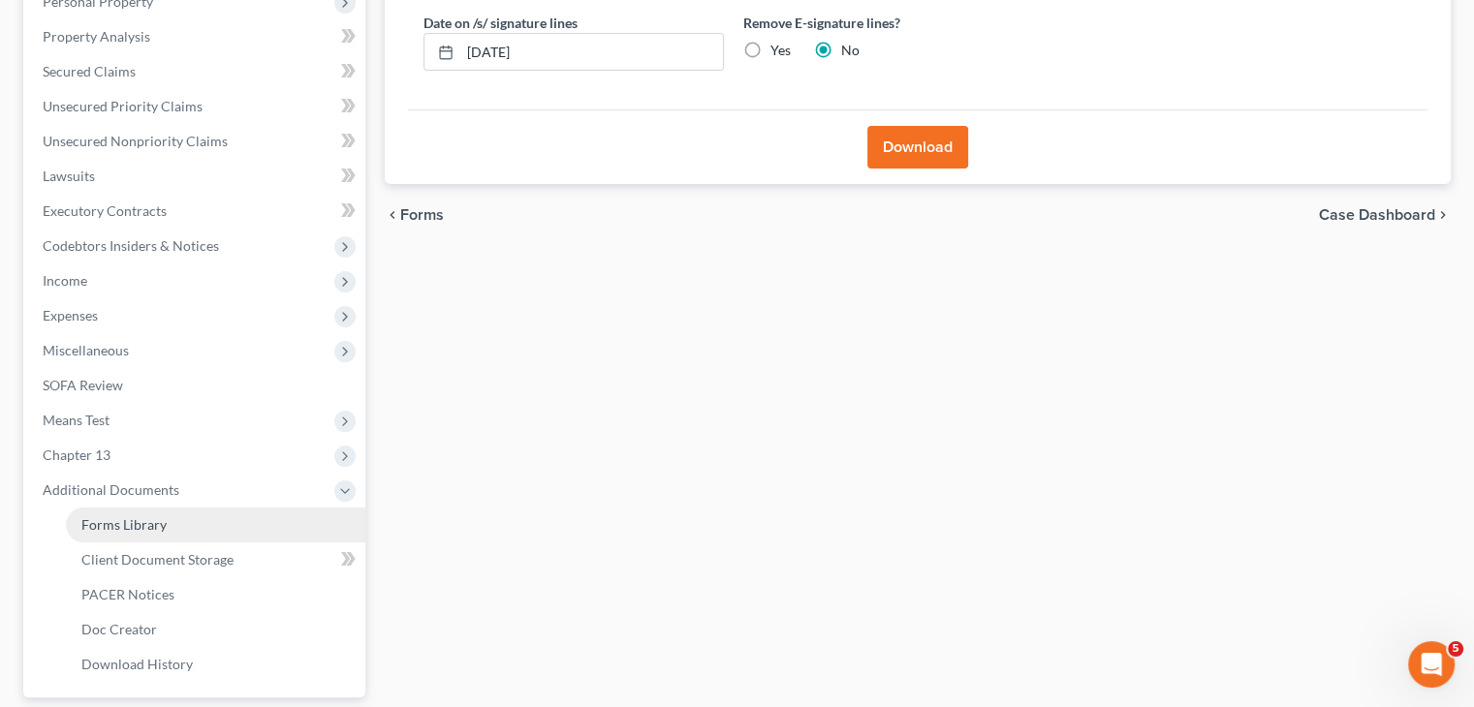
click at [171, 524] on link "Forms Library" at bounding box center [215, 525] width 299 height 35
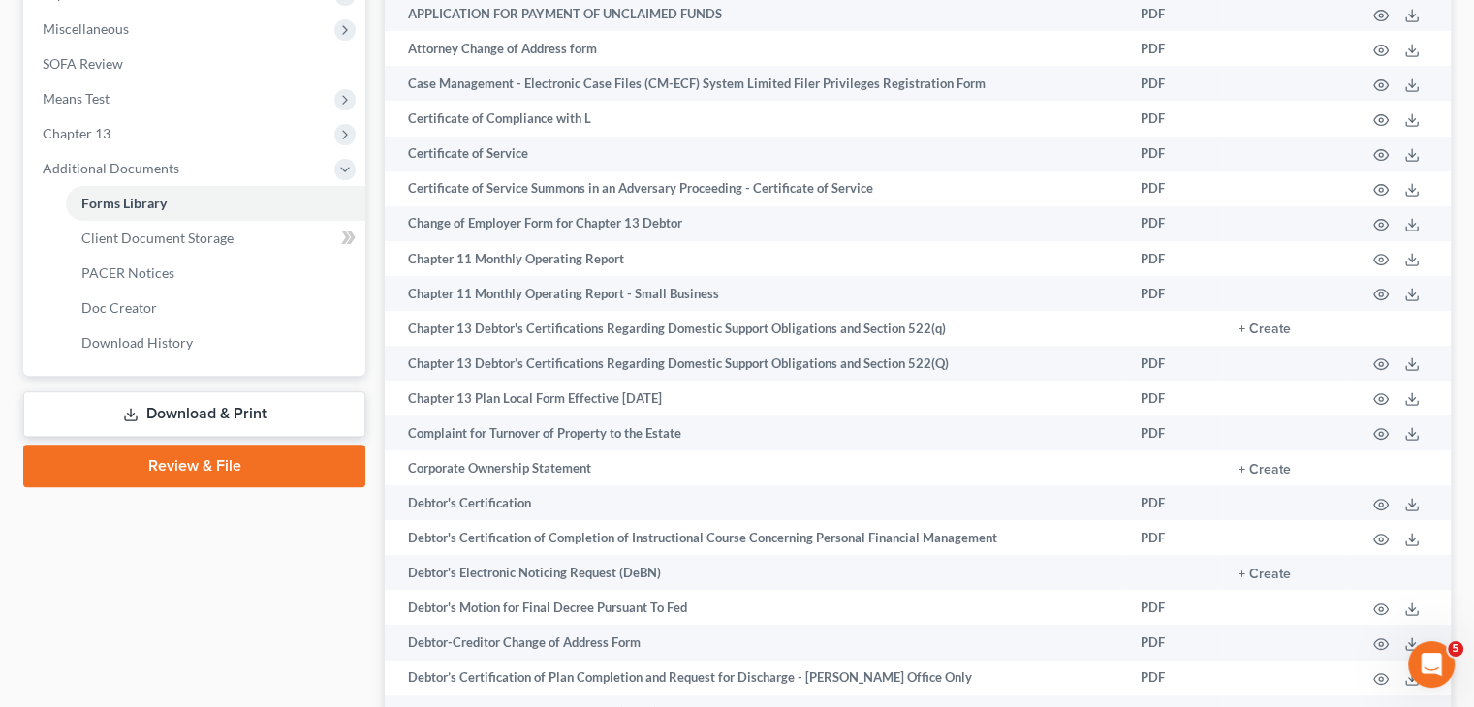
scroll to position [775, 0]
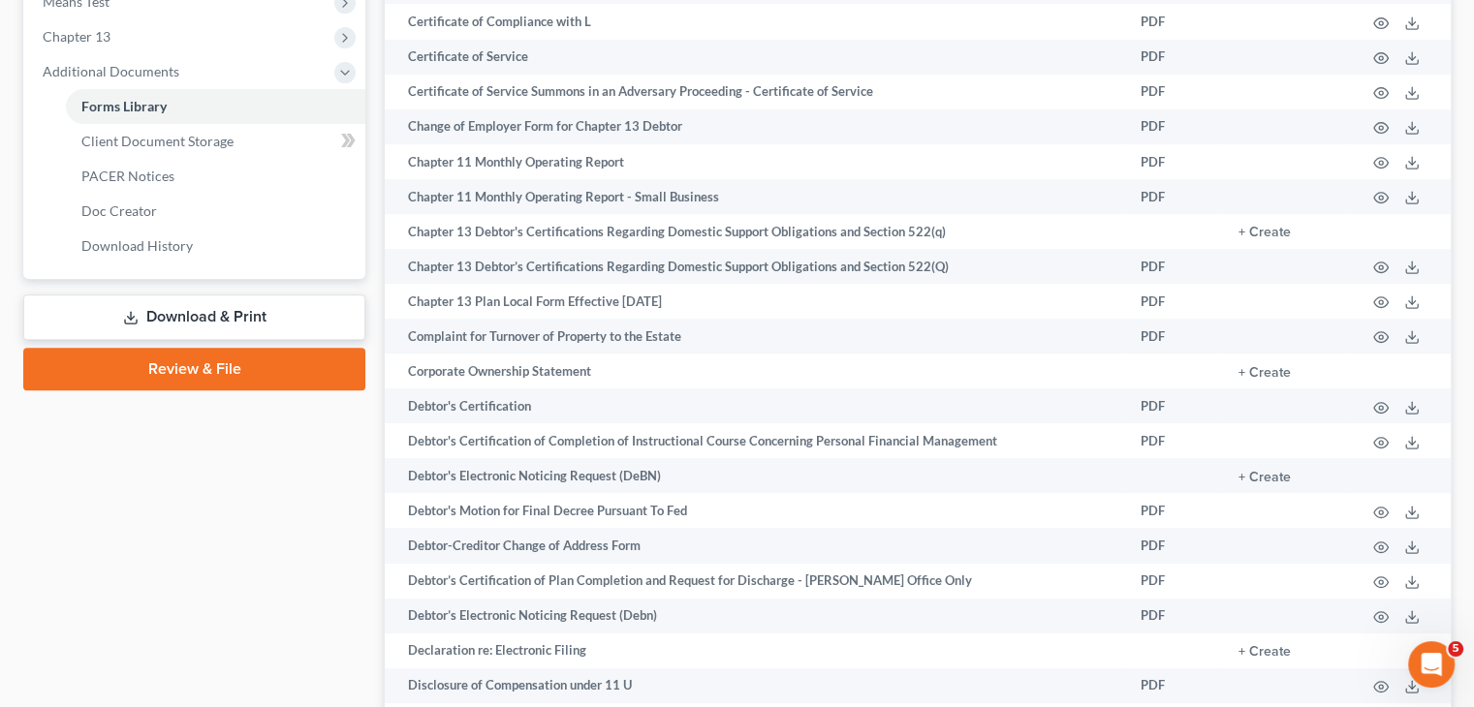
click at [215, 322] on link "Download & Print" at bounding box center [194, 318] width 342 height 46
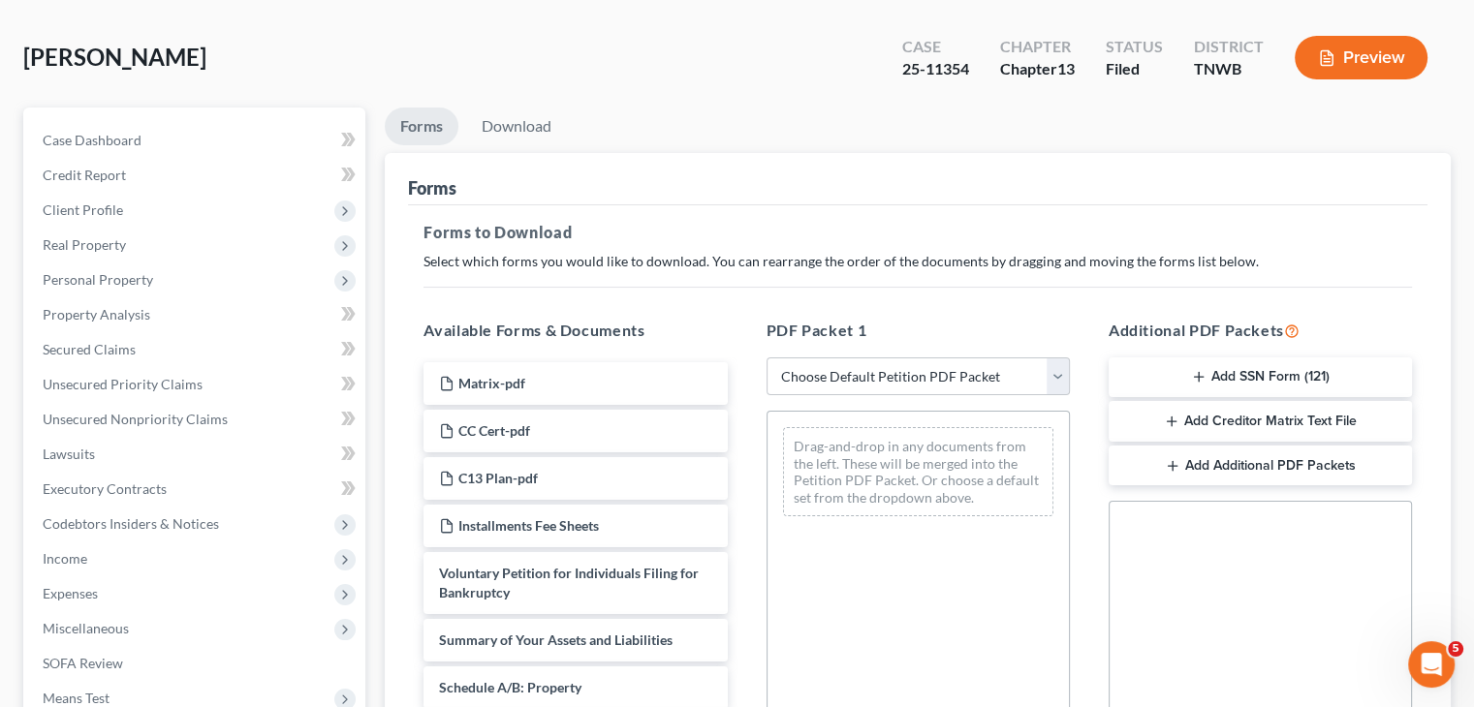
scroll to position [194, 0]
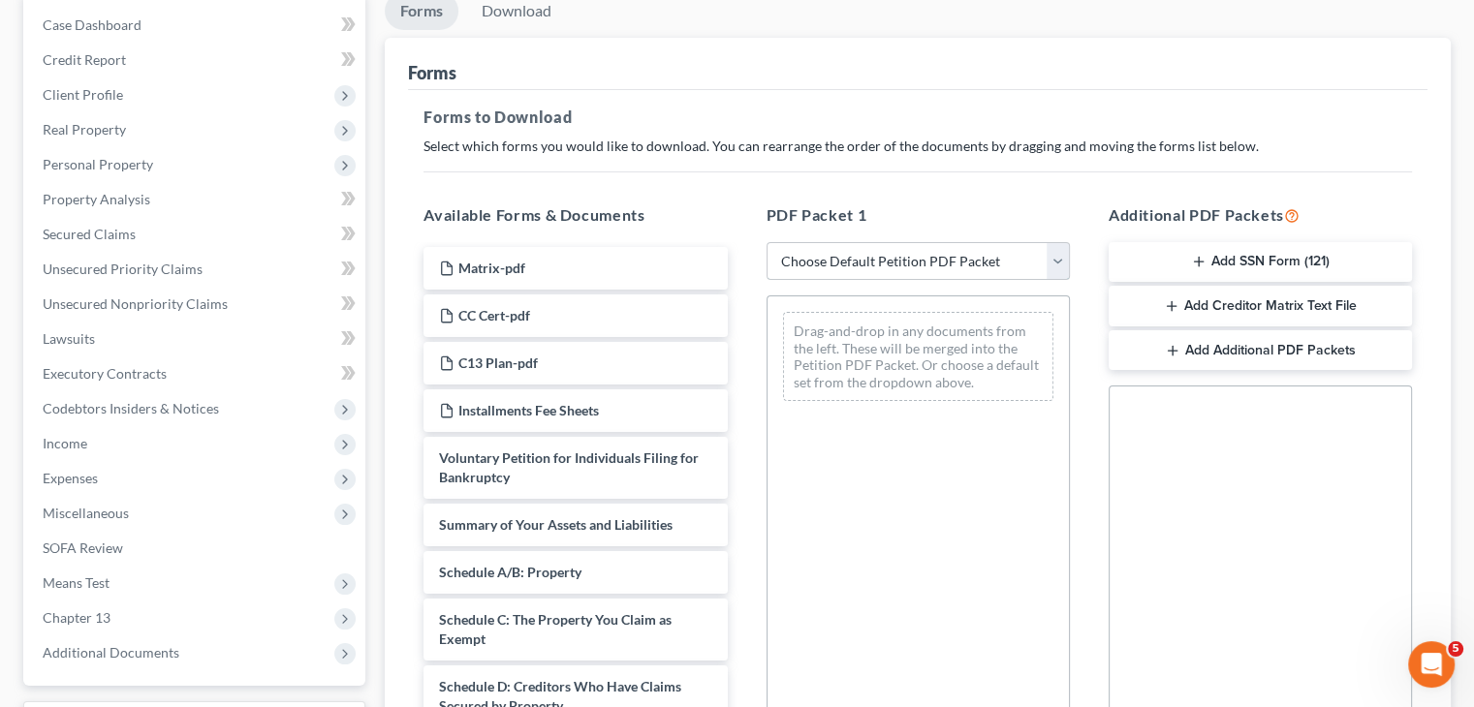
click at [1054, 259] on select "Choose Default Petition PDF Packet Complete Bankruptcy Petition (all forms and …" at bounding box center [918, 261] width 303 height 39
click at [767, 242] on select "Choose Default Petition PDF Packet Complete Bankruptcy Petition (all forms and …" at bounding box center [918, 261] width 303 height 39
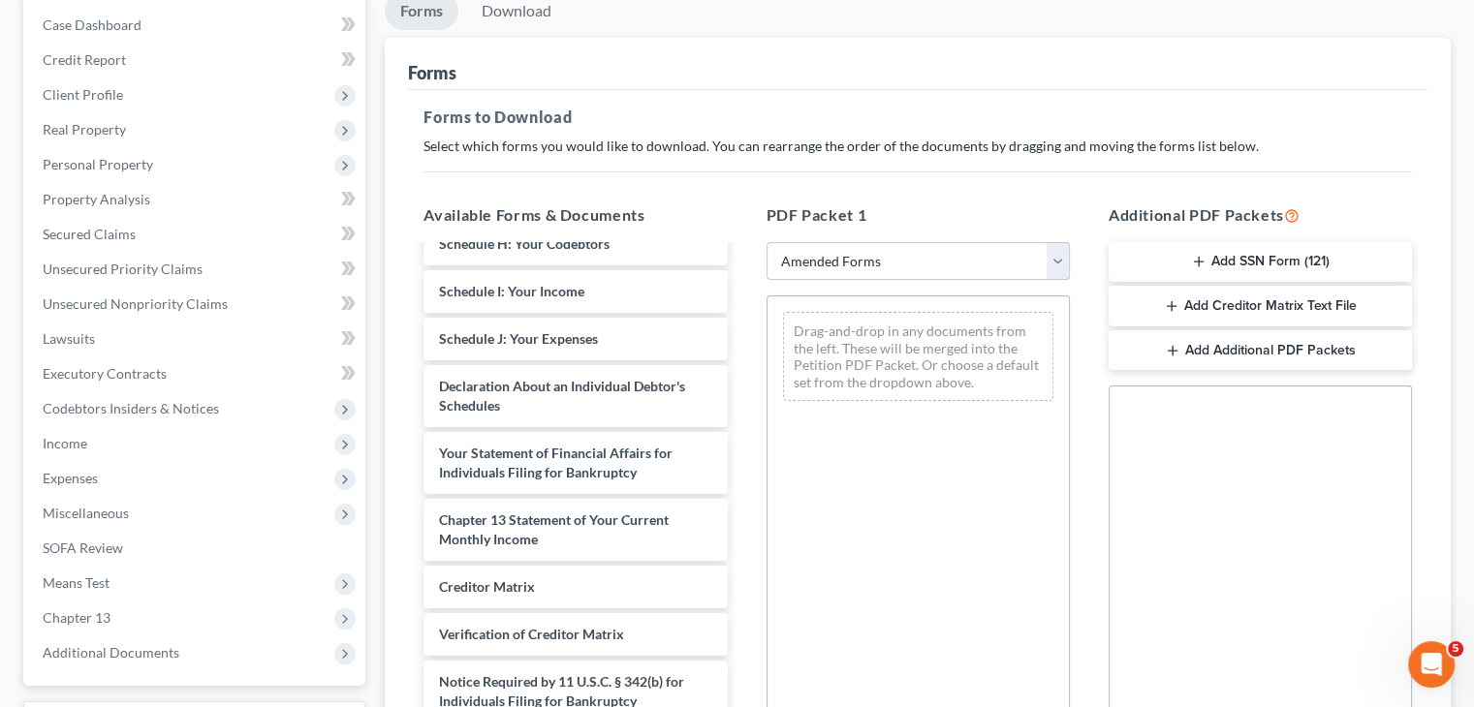
click at [1058, 257] on select "Choose Default Petition PDF Packet Complete Bankruptcy Petition (all forms and …" at bounding box center [918, 261] width 303 height 39
select select "0"
click at [767, 242] on select "Choose Default Petition PDF Packet Complete Bankruptcy Petition (all forms and …" at bounding box center [918, 261] width 303 height 39
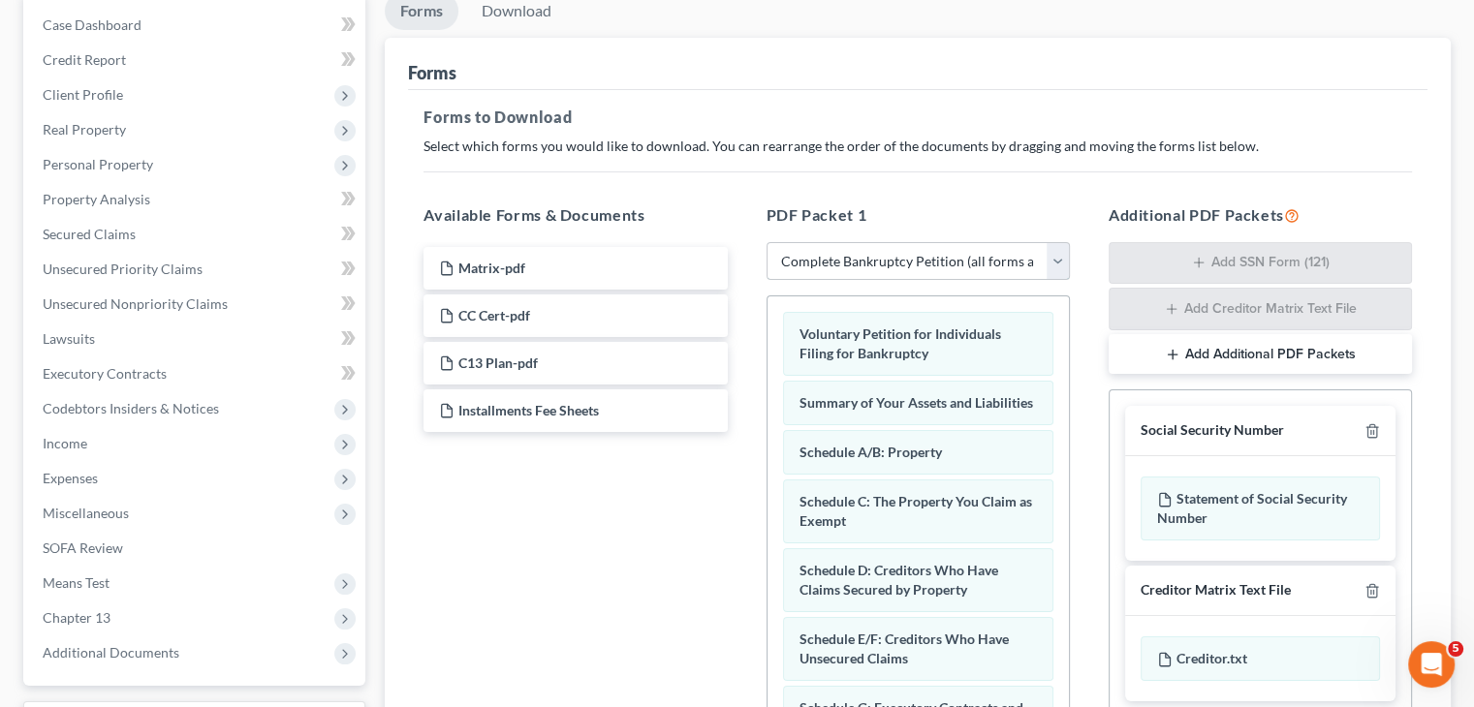
scroll to position [0, 0]
click at [1057, 265] on select "Choose Default Petition PDF Packet Complete Bankruptcy Petition (all forms and …" at bounding box center [918, 261] width 303 height 39
select select
click at [767, 242] on select "Choose Default Petition PDF Packet Complete Bankruptcy Petition (all forms and …" at bounding box center [918, 261] width 303 height 39
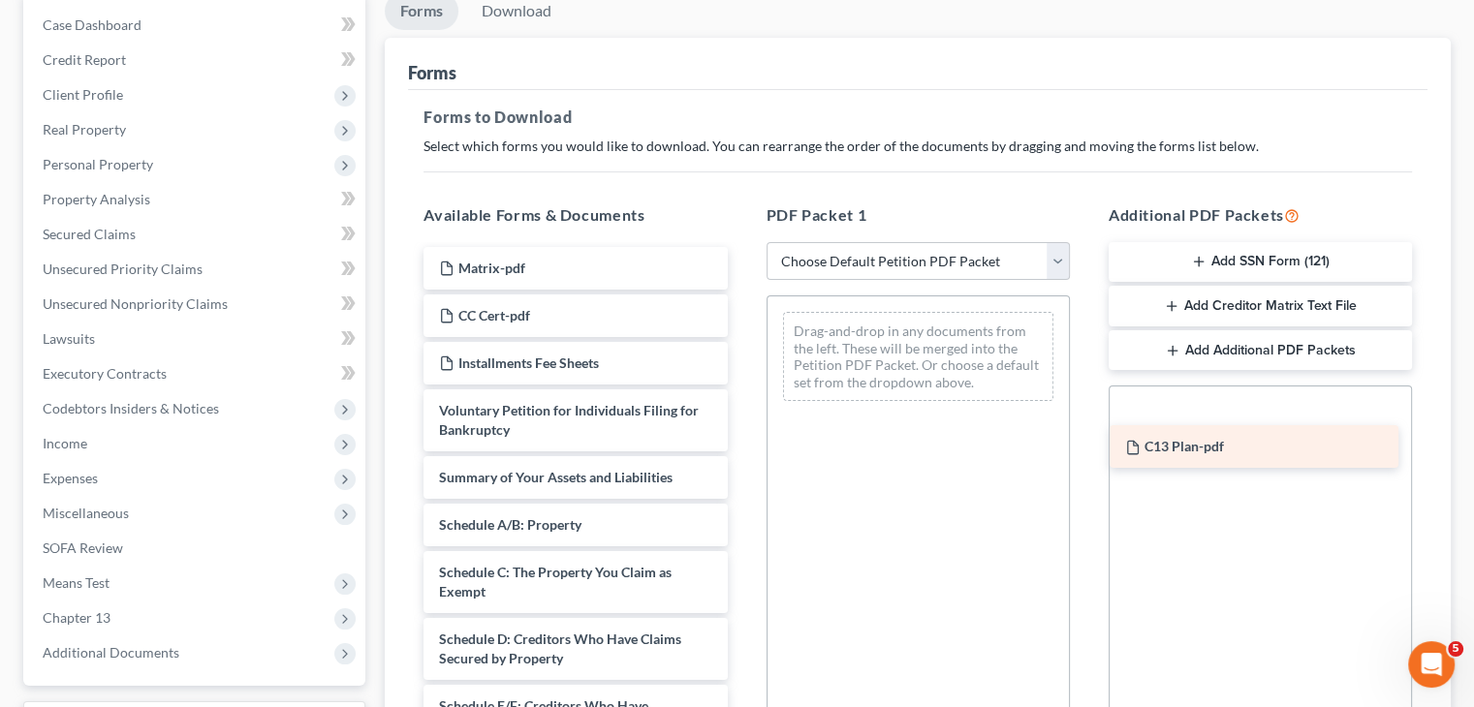
drag, startPoint x: 513, startPoint y: 365, endPoint x: 1199, endPoint y: 451, distance: 691.4
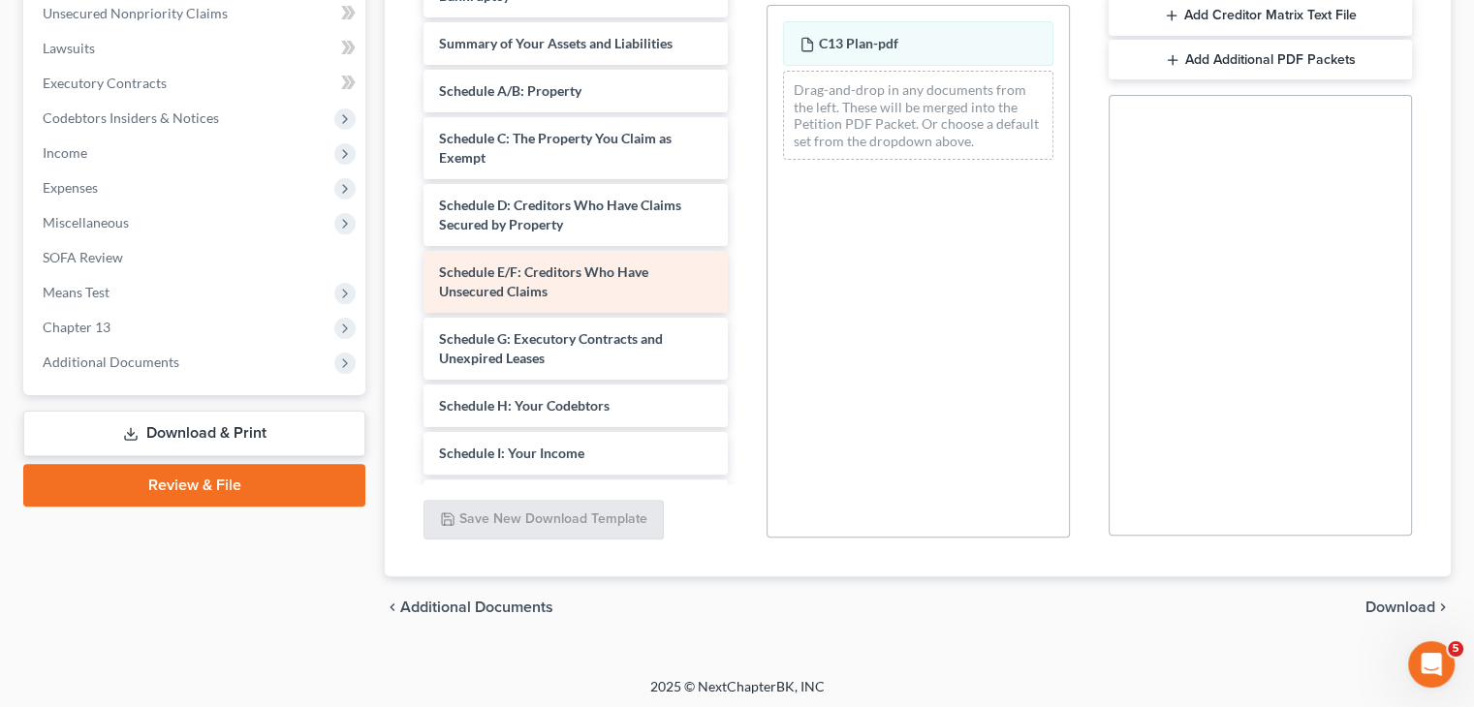
scroll to position [194, 0]
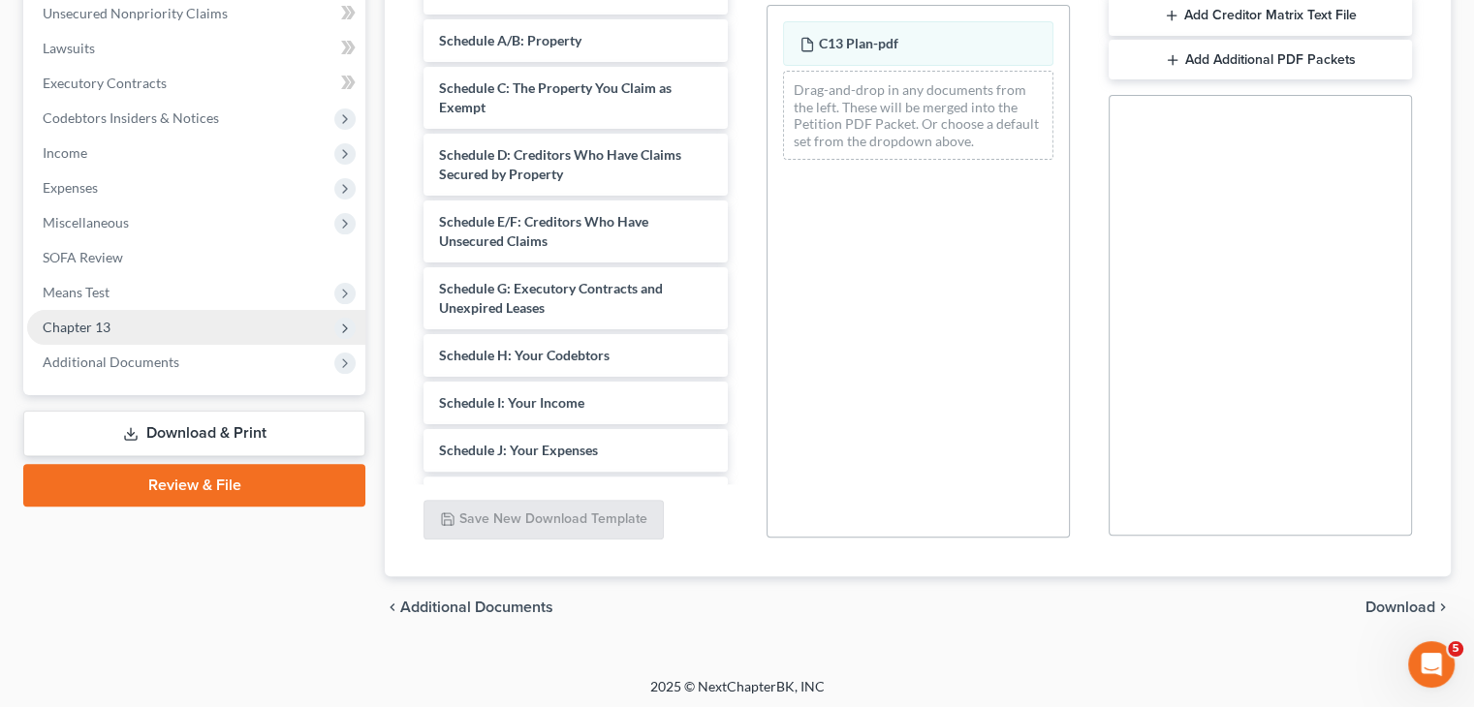
click at [171, 333] on span "Chapter 13" at bounding box center [196, 327] width 338 height 35
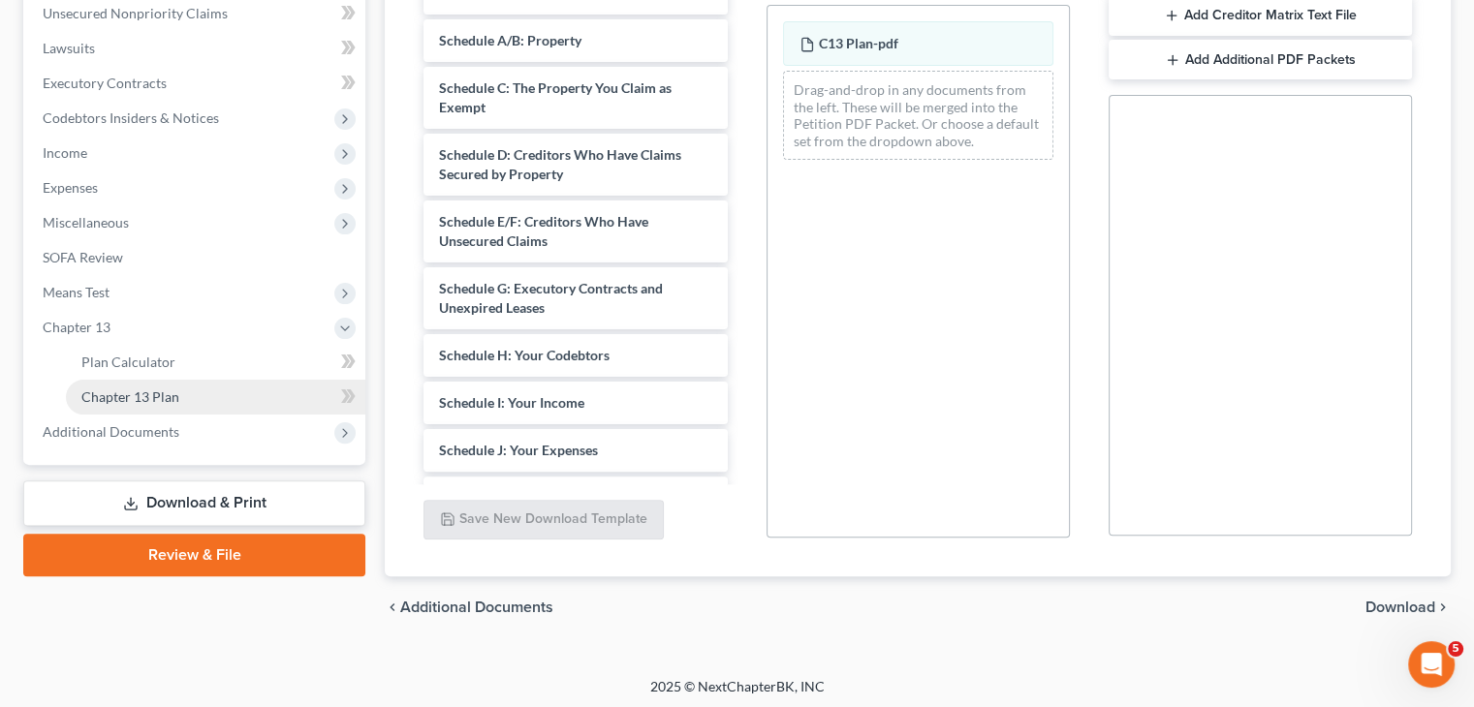
click at [158, 391] on span "Chapter 13 Plan" at bounding box center [130, 397] width 98 height 16
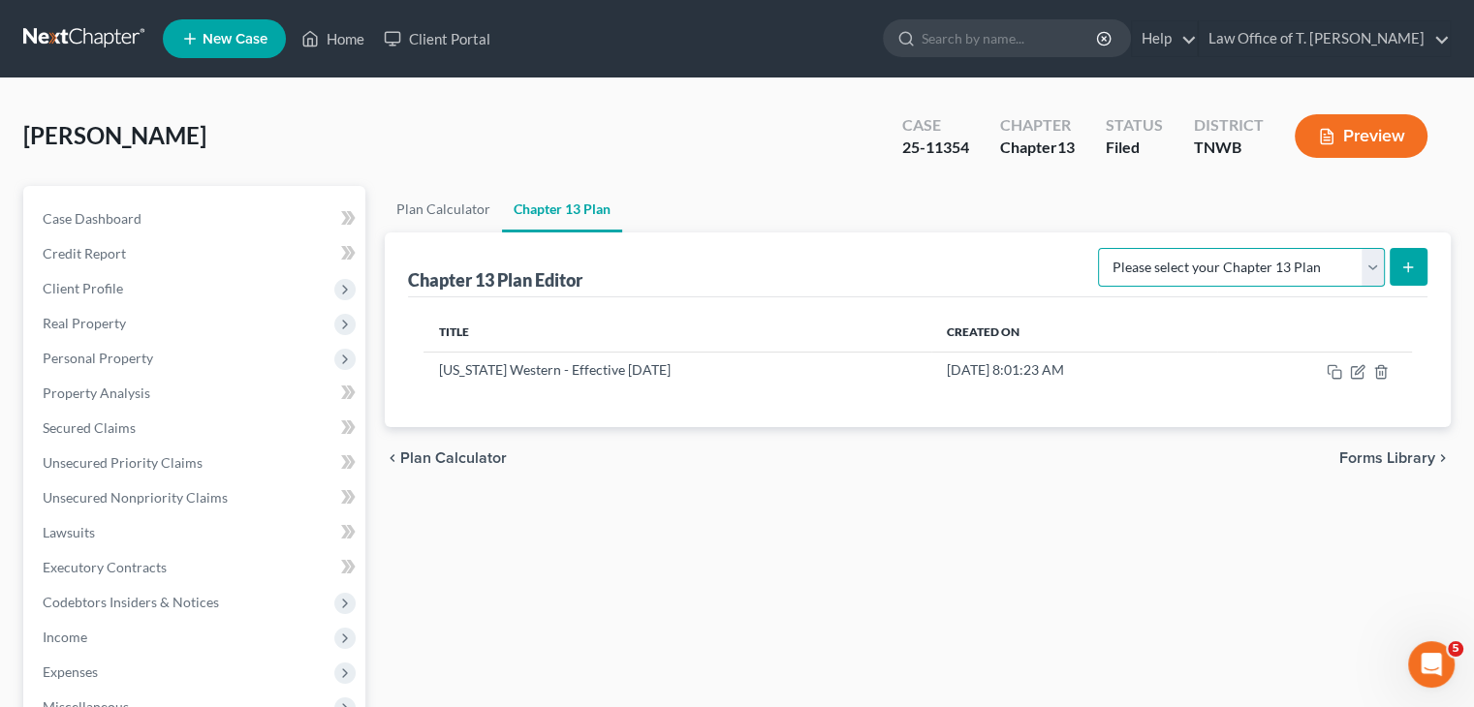
click at [1369, 272] on select "Please select your Chapter 13 Plan National Form Plan - Official Form 113 [US_S…" at bounding box center [1241, 267] width 287 height 39
click at [1101, 248] on select "Please select your Chapter 13 Plan National Form Plan - Official Form 113 [US_S…" at bounding box center [1241, 267] width 287 height 39
click at [1410, 270] on icon "submit" at bounding box center [1408, 268] width 16 height 16
click at [1408, 270] on line "submit" at bounding box center [1408, 267] width 0 height 9
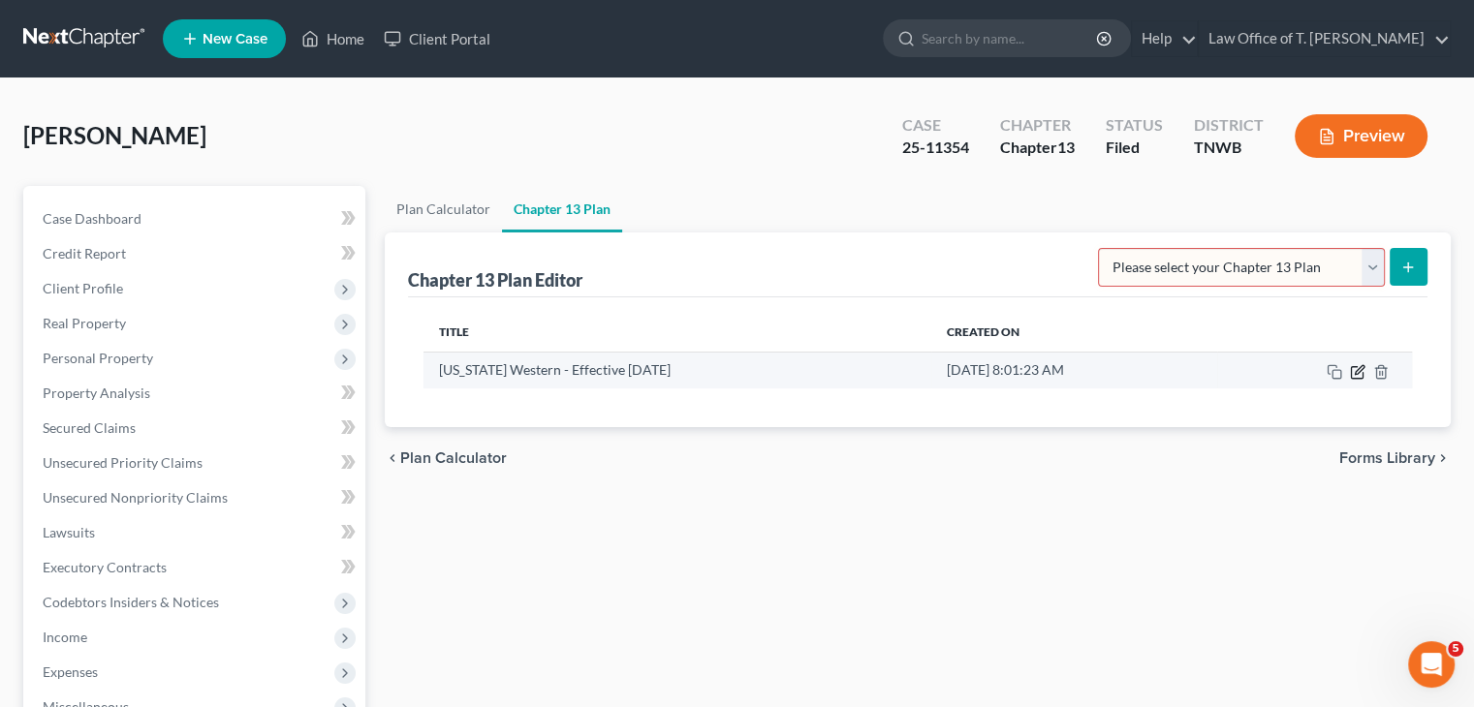
click at [1360, 369] on icon "button" at bounding box center [1358, 372] width 16 height 16
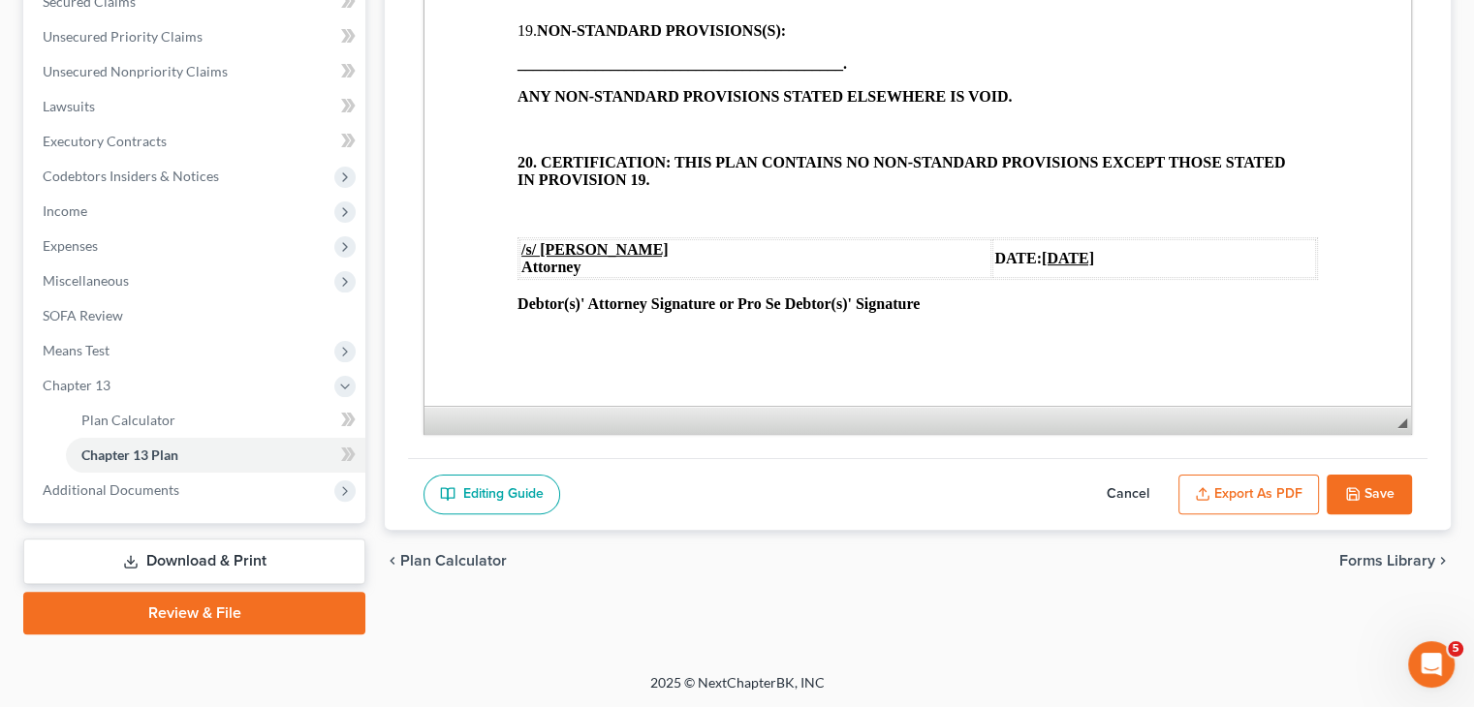
scroll to position [3052, 0]
click at [1042, 259] on u "[DATE]" at bounding box center [1068, 258] width 52 height 16
click at [1390, 490] on button "Save" at bounding box center [1369, 495] width 85 height 41
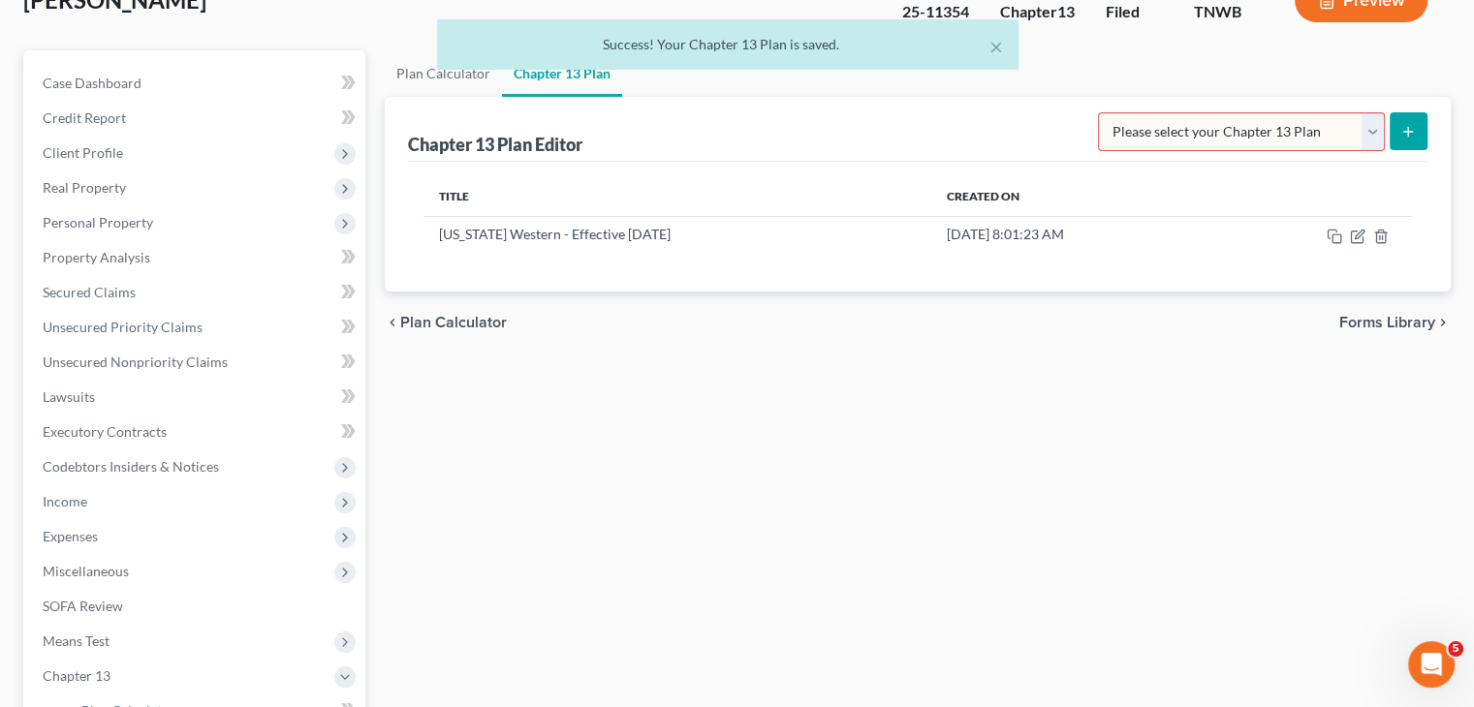
scroll to position [0, 0]
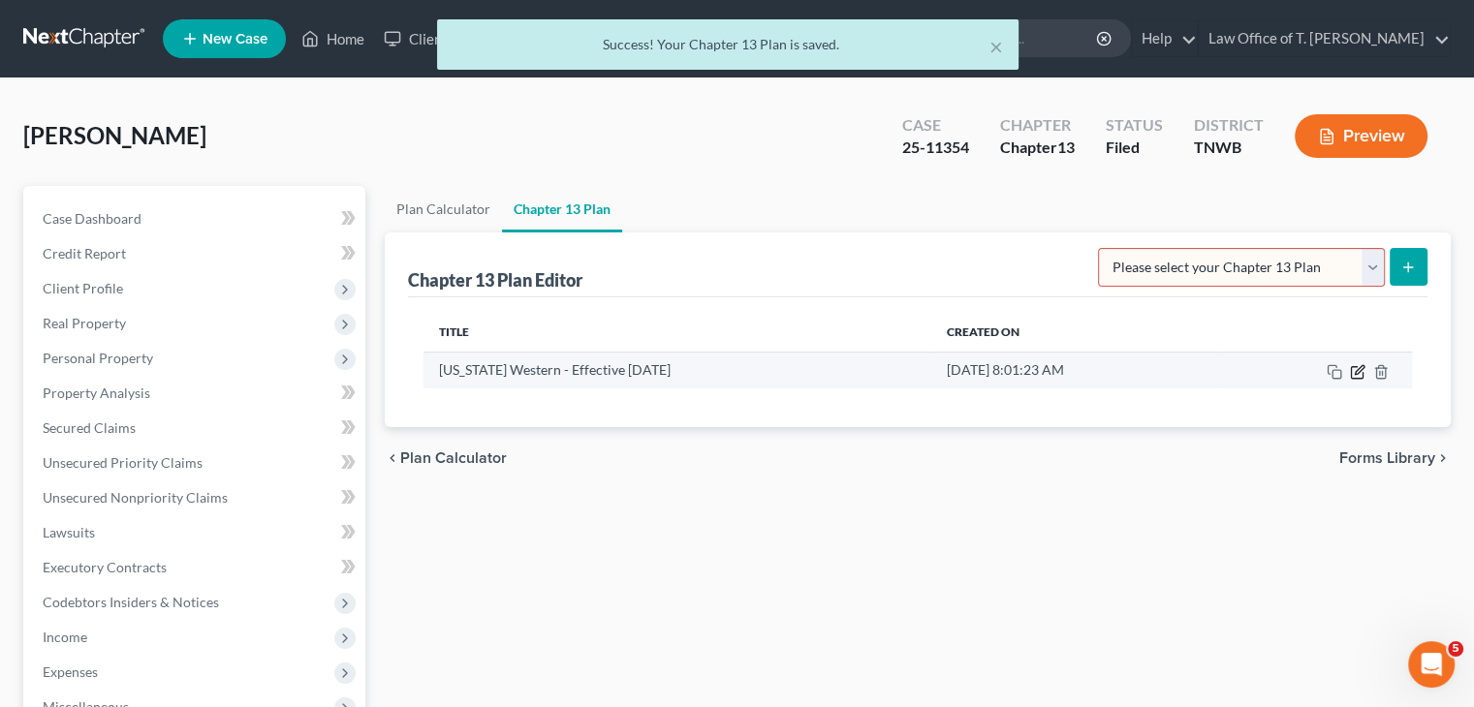
click at [1357, 375] on icon "button" at bounding box center [1358, 372] width 16 height 16
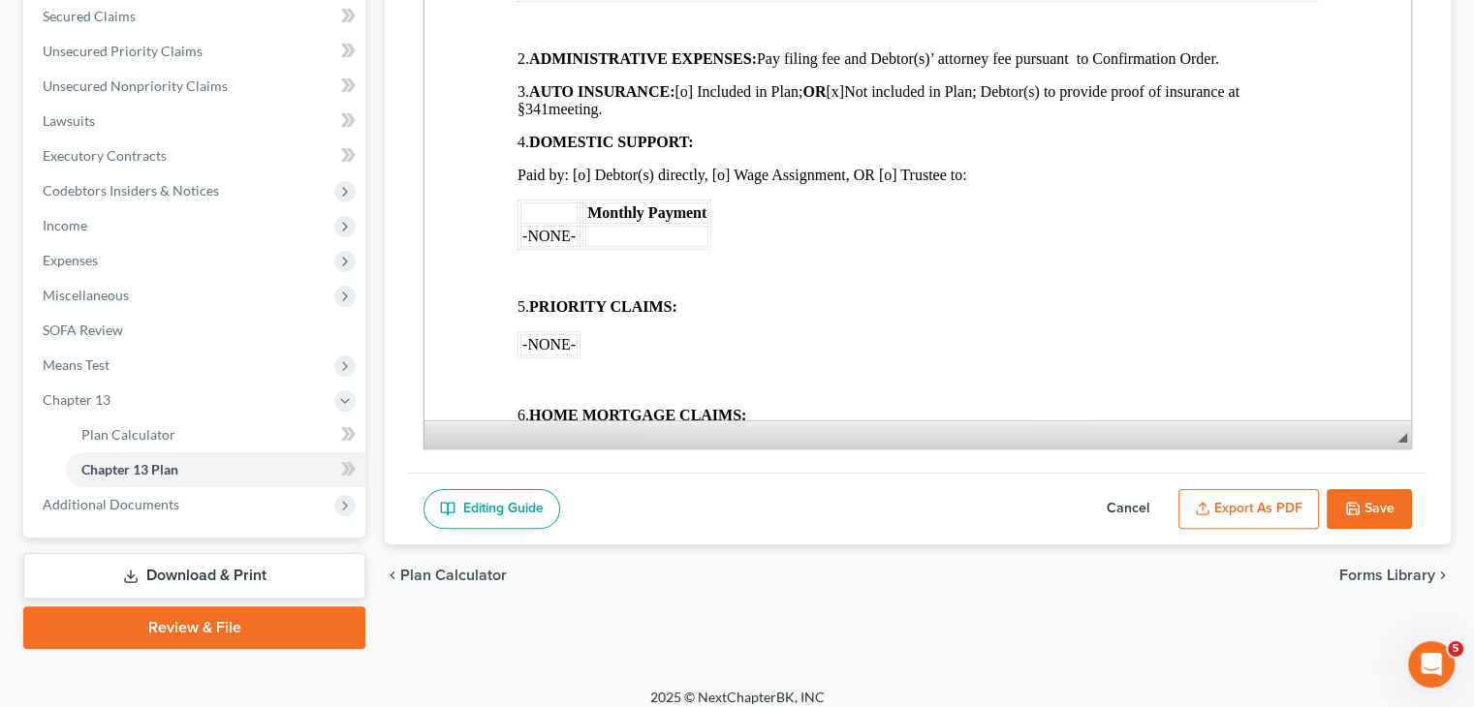
scroll to position [426, 0]
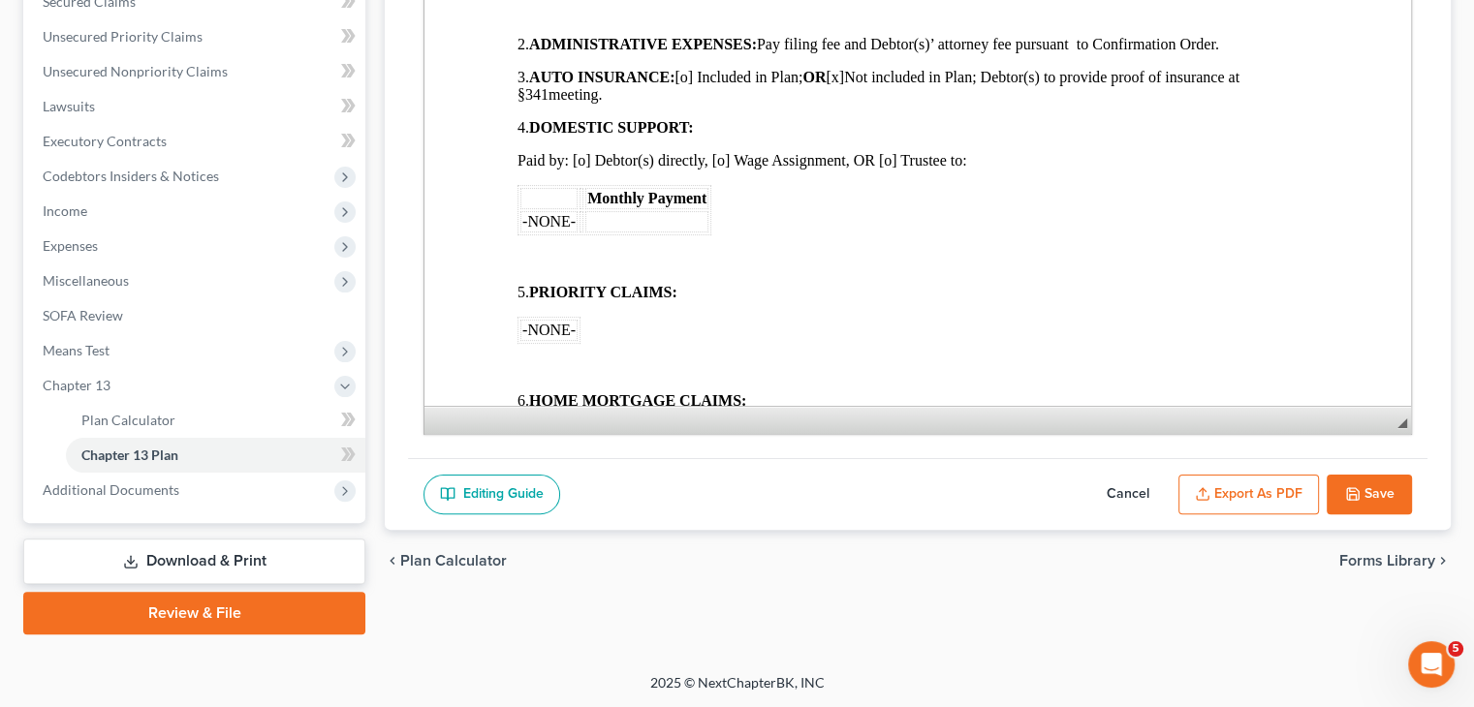
click at [1272, 480] on button "Export as PDF" at bounding box center [1248, 495] width 141 height 41
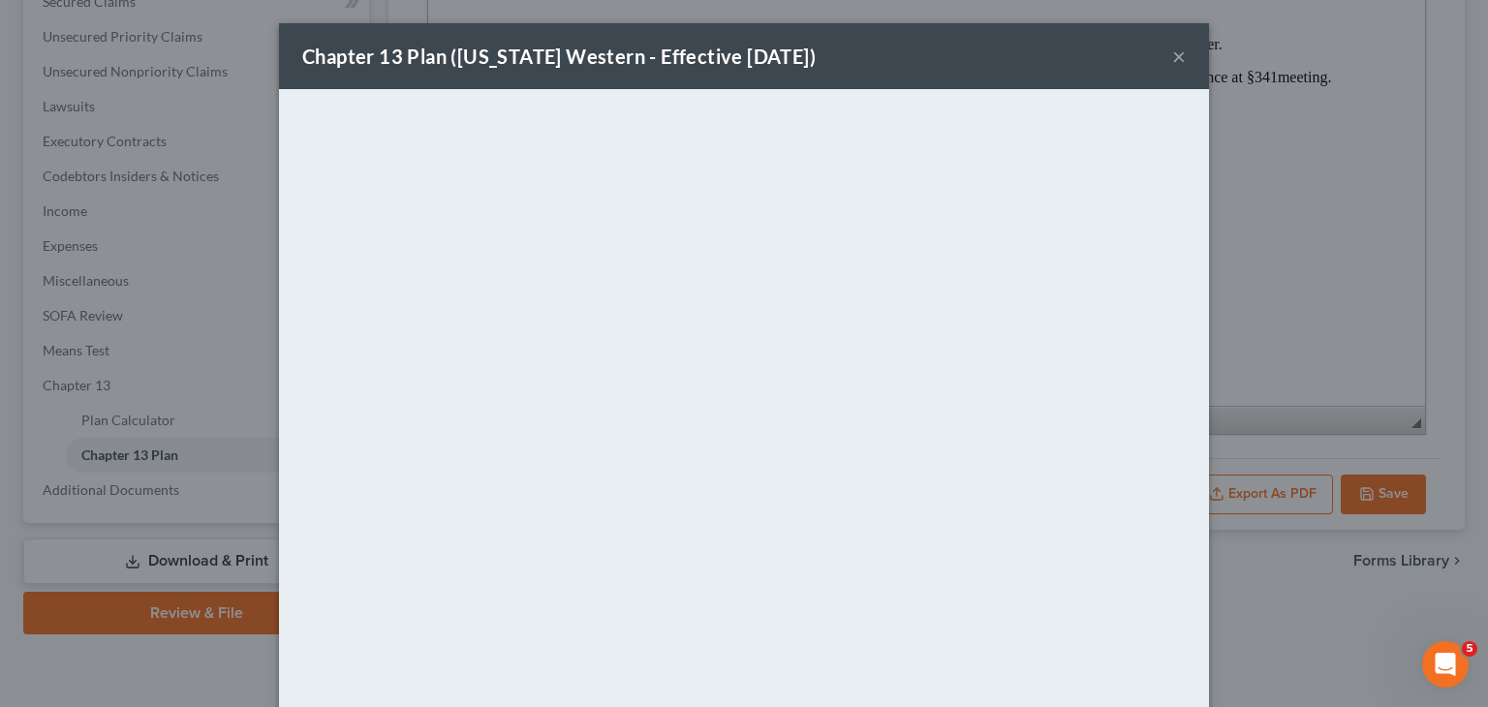
click at [1097, 68] on div "Chapter 13 Plan ([US_STATE] Western - Effective [DATE]) ×" at bounding box center [744, 56] width 930 height 66
click at [1187, 59] on div "Chapter 13 Plan ([US_STATE] Western - Effective [DATE]) ×" at bounding box center [744, 56] width 930 height 66
click at [1174, 59] on button "×" at bounding box center [1180, 56] width 14 height 23
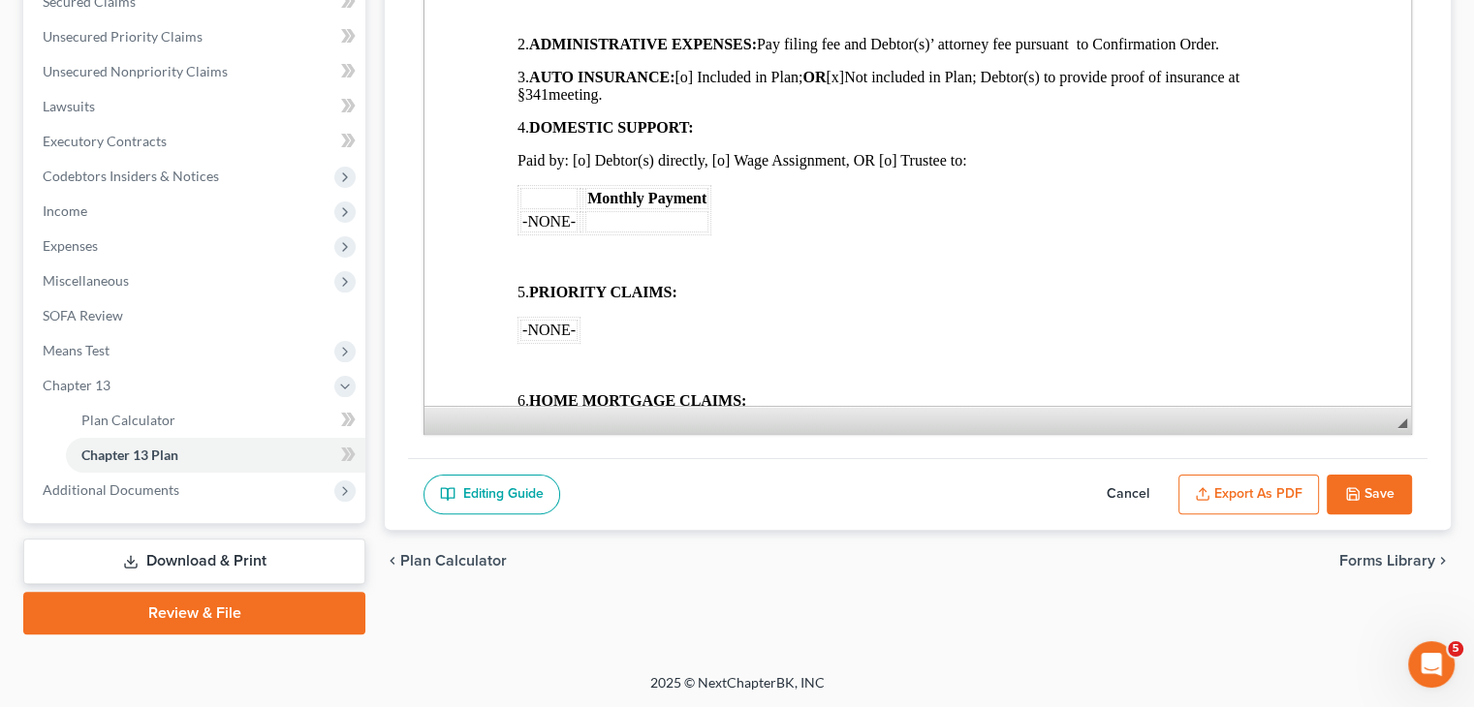
click at [1362, 494] on button "Save" at bounding box center [1369, 495] width 85 height 41
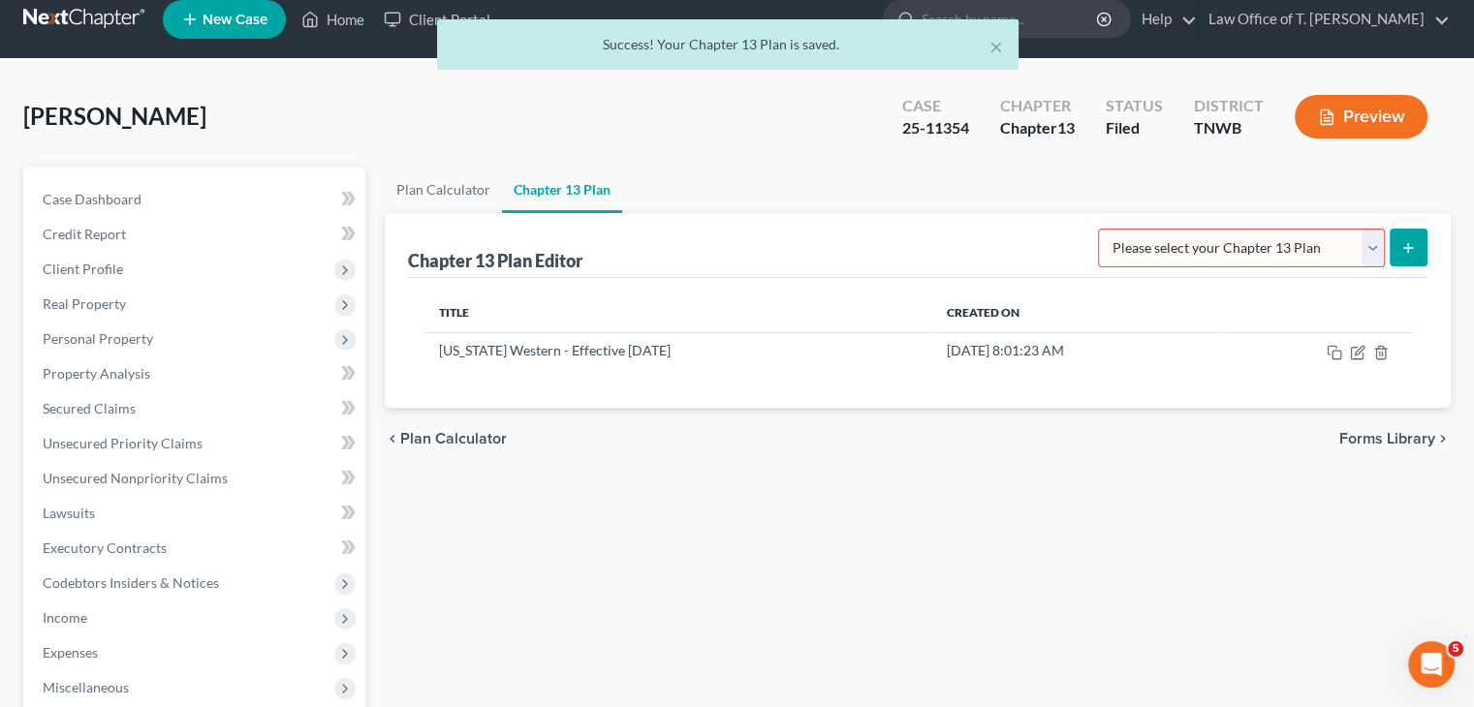
scroll to position [0, 0]
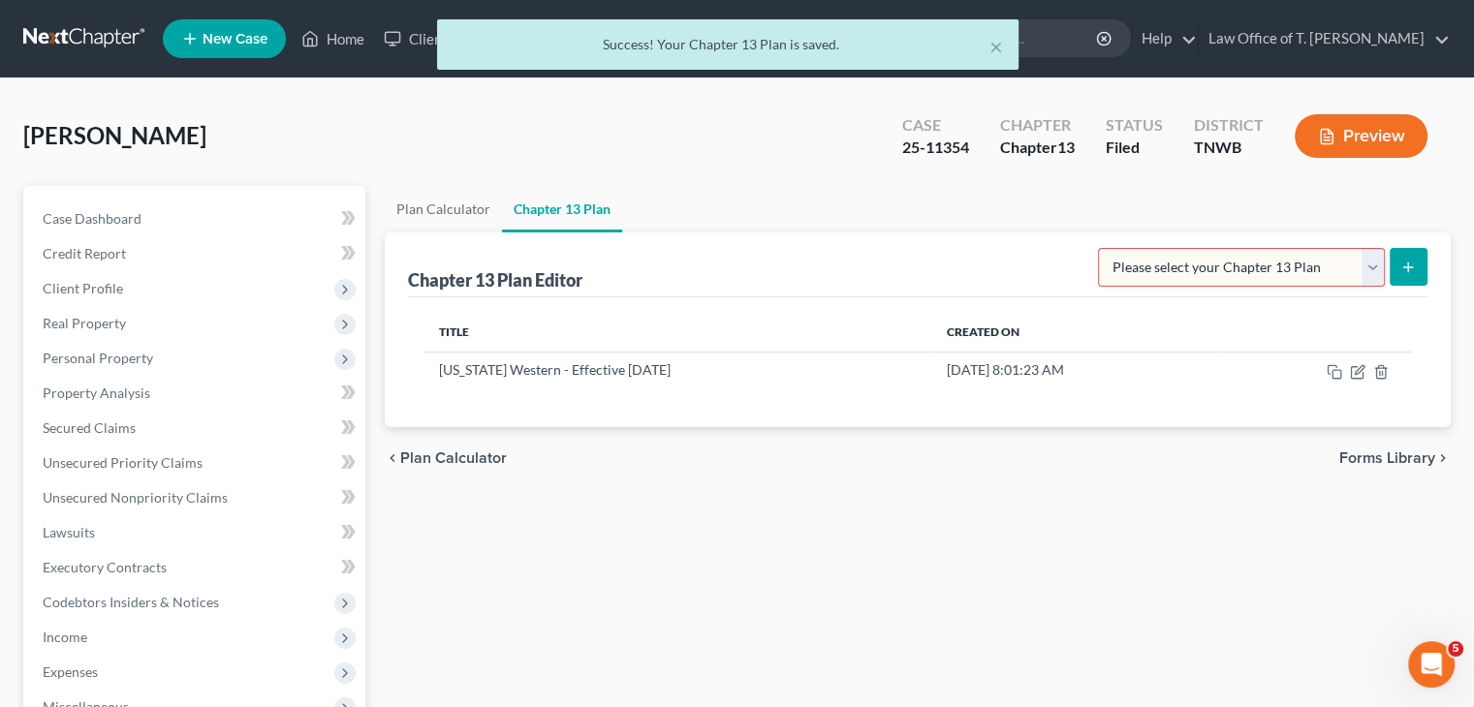
click at [339, 48] on div "× Success! Your Chapter 13 Plan is saved." at bounding box center [727, 49] width 1474 height 60
click at [337, 40] on div "× Success! Your Chapter 13 Plan is saved." at bounding box center [727, 49] width 1474 height 60
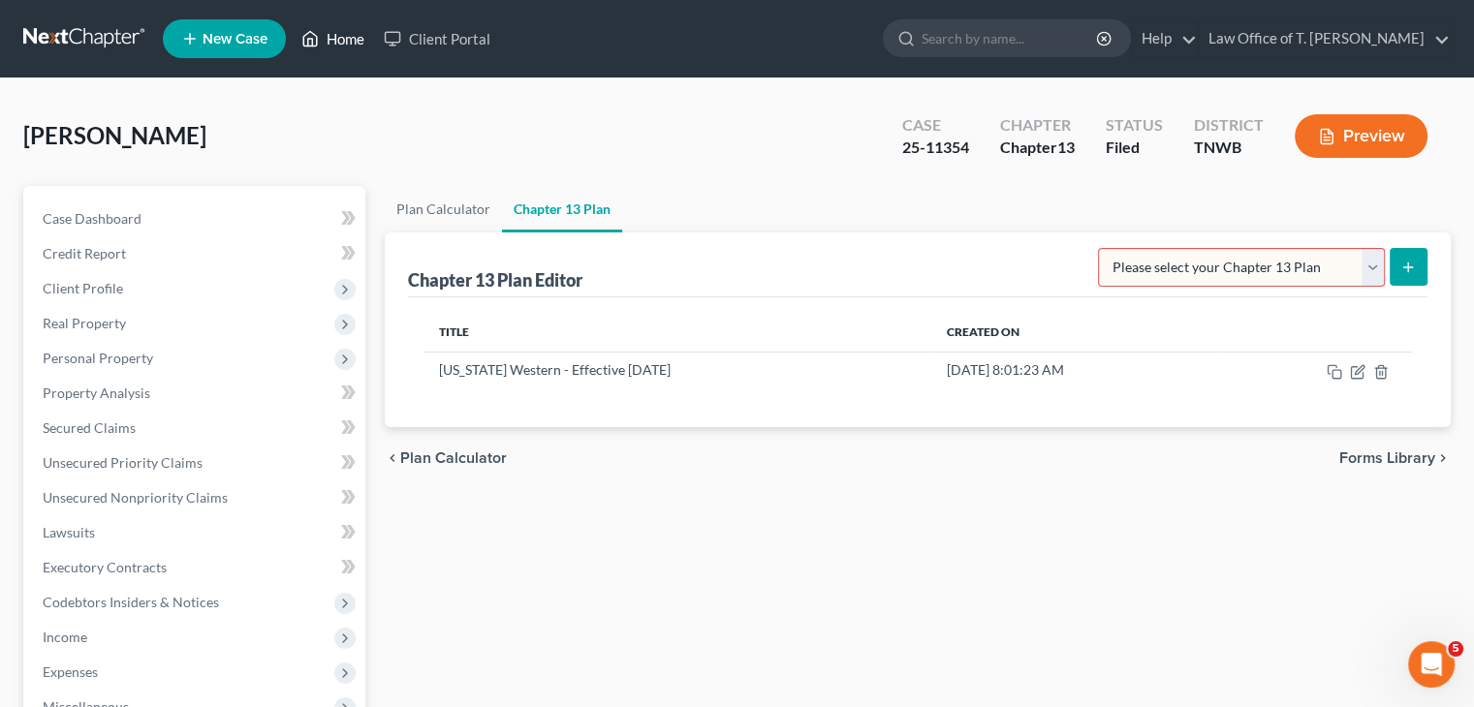
click at [352, 37] on link "Home" at bounding box center [333, 38] width 82 height 35
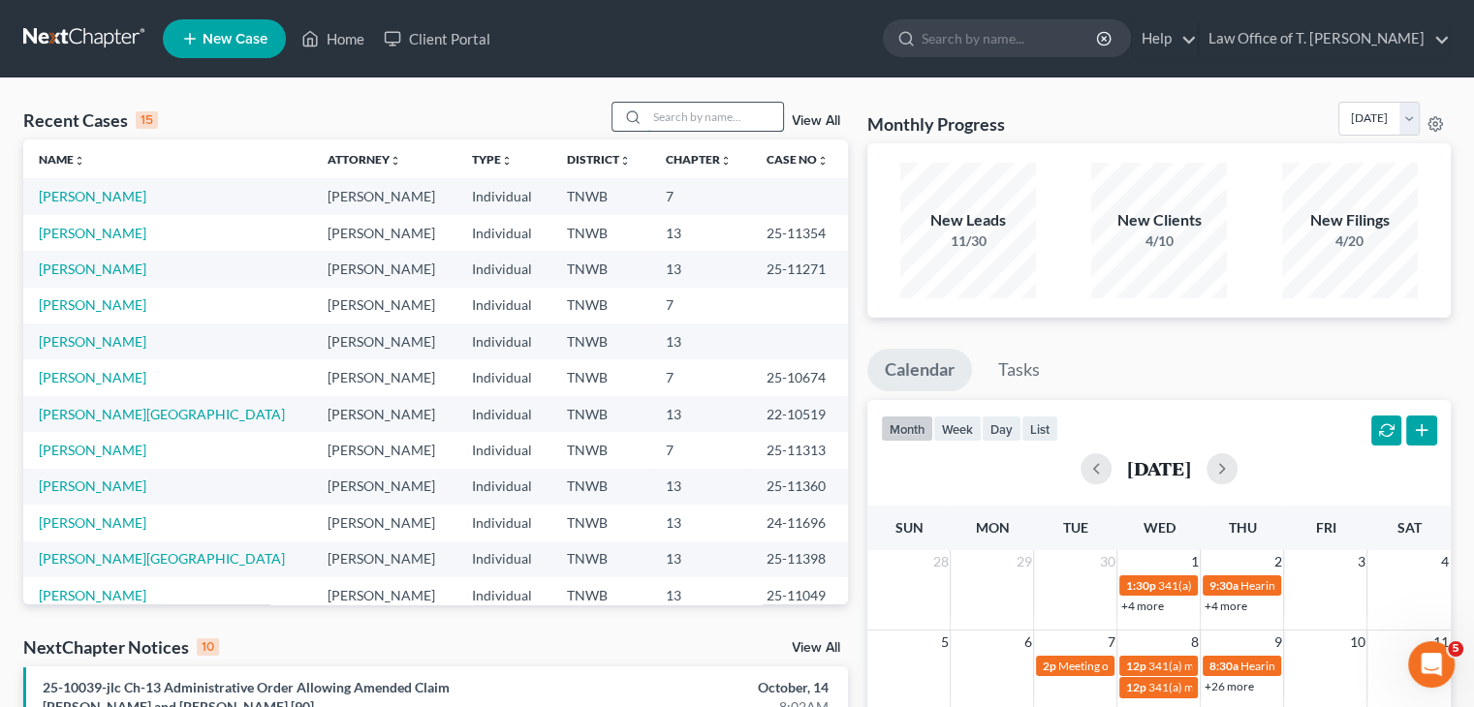
click at [719, 121] on input "search" at bounding box center [715, 117] width 136 height 28
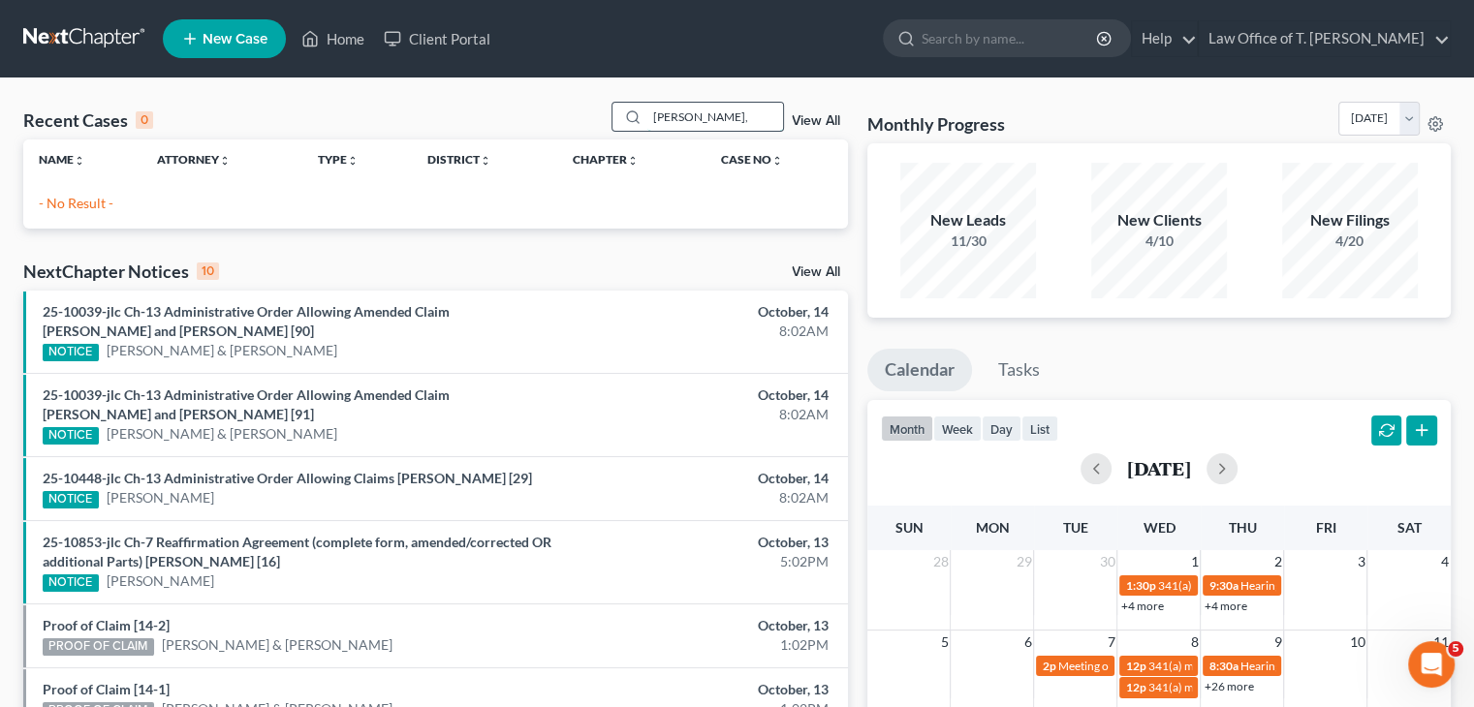
drag, startPoint x: 691, startPoint y: 114, endPoint x: 631, endPoint y: 113, distance: 60.1
click at [631, 113] on div "[PERSON_NAME]," at bounding box center [697, 117] width 172 height 30
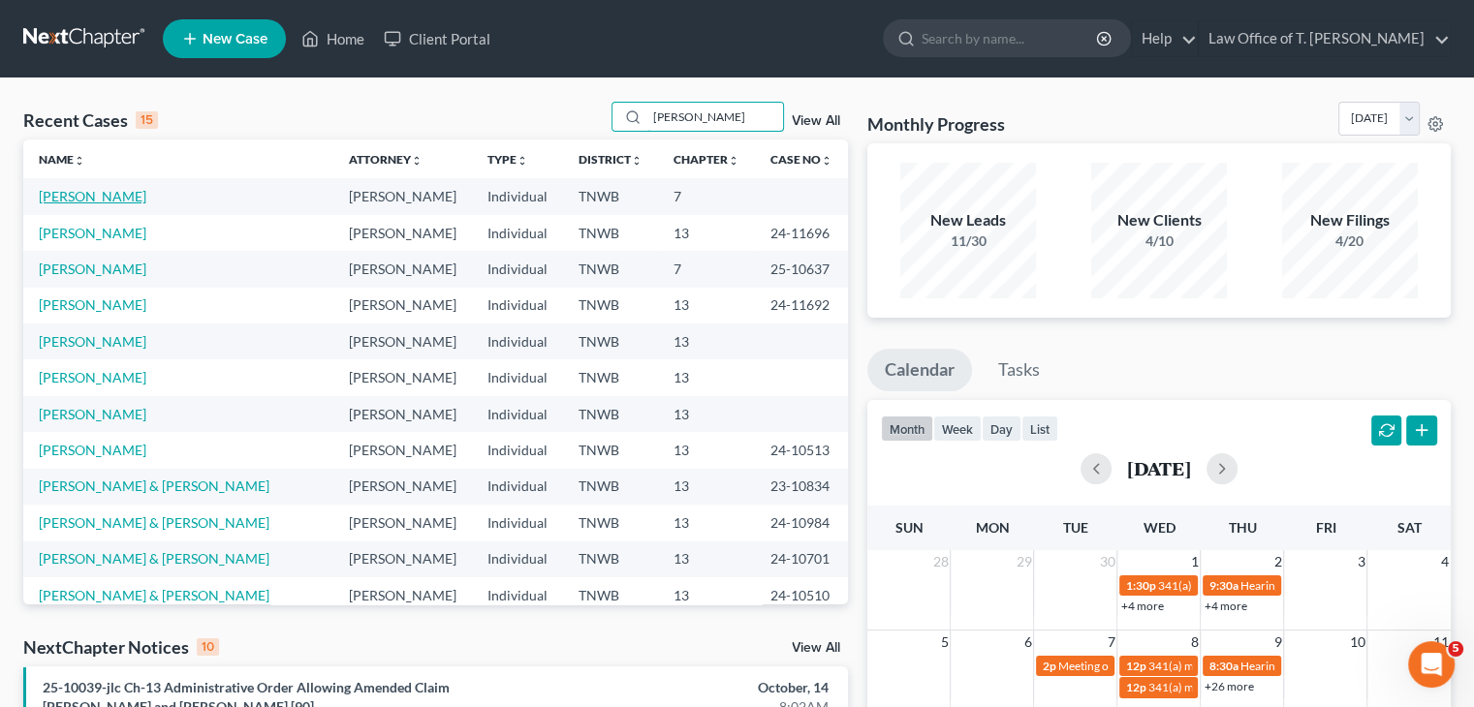
type input "[PERSON_NAME]"
click at [111, 199] on link "[PERSON_NAME]" at bounding box center [93, 196] width 108 height 16
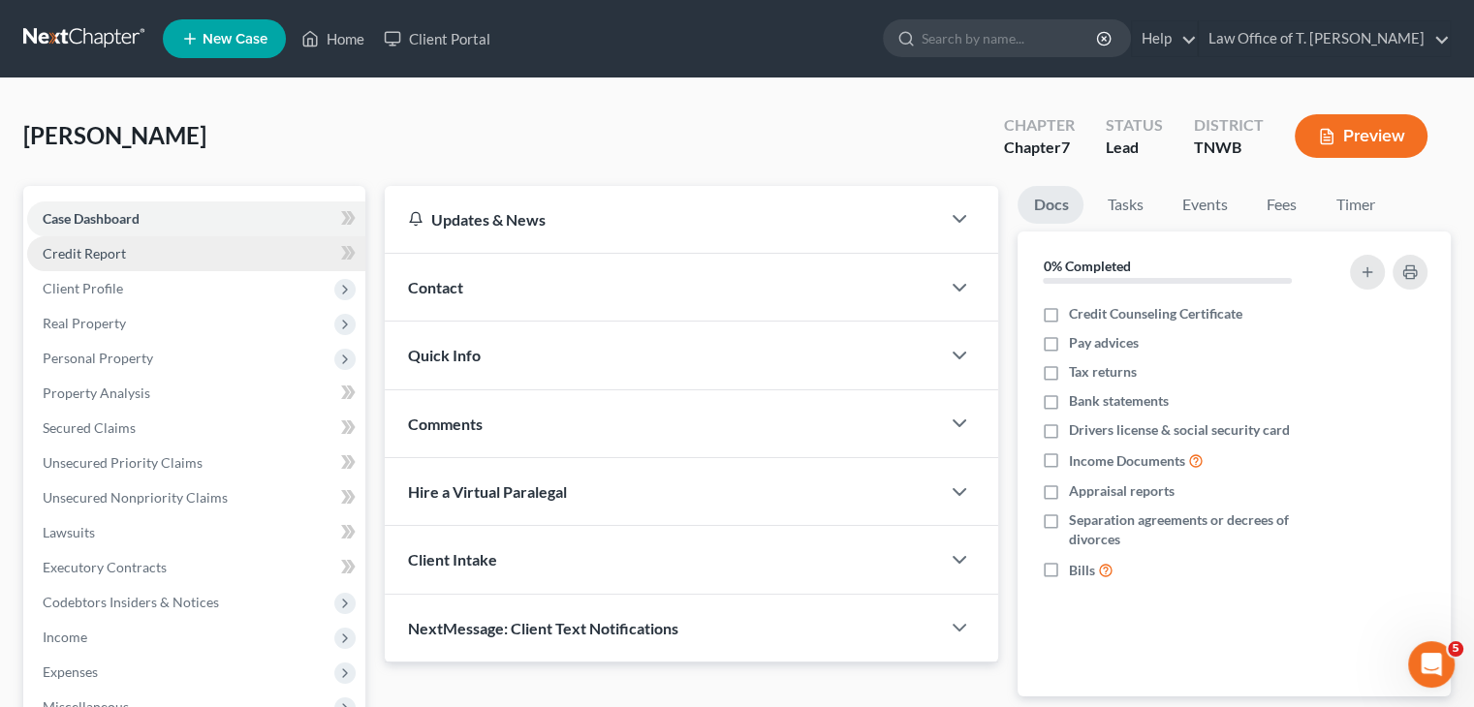
click at [122, 249] on span "Credit Report" at bounding box center [84, 253] width 83 height 16
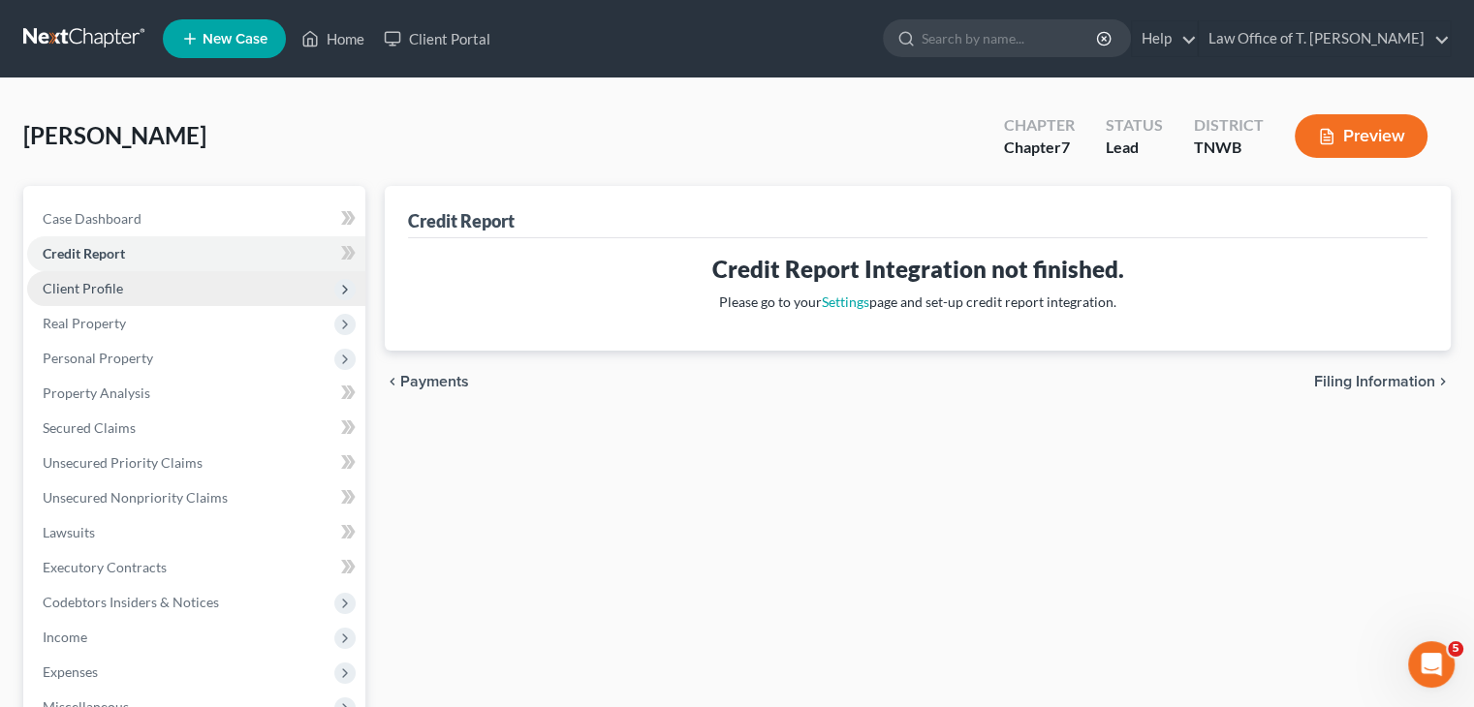
click at [120, 279] on span "Client Profile" at bounding box center [196, 288] width 338 height 35
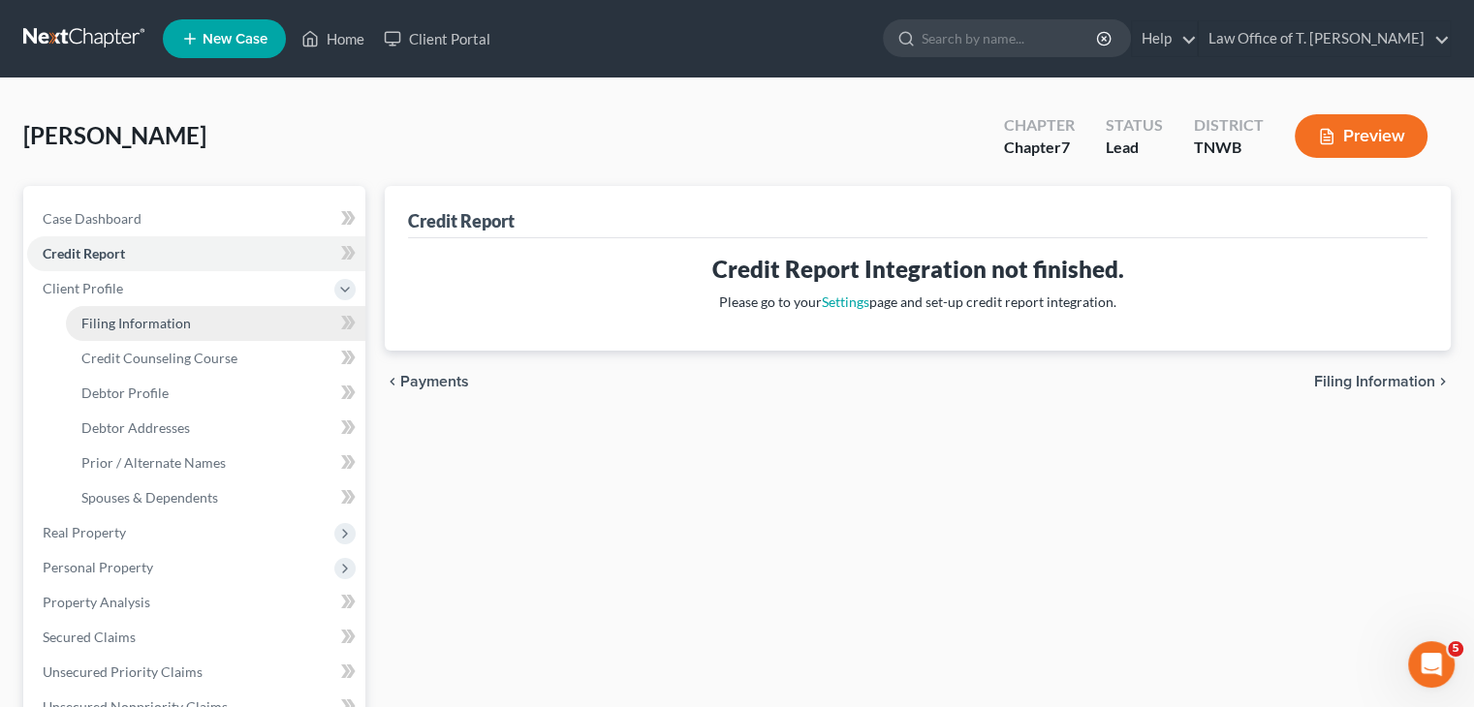
click at [171, 319] on span "Filing Information" at bounding box center [136, 323] width 110 height 16
select select "1"
select select "0"
select select "76"
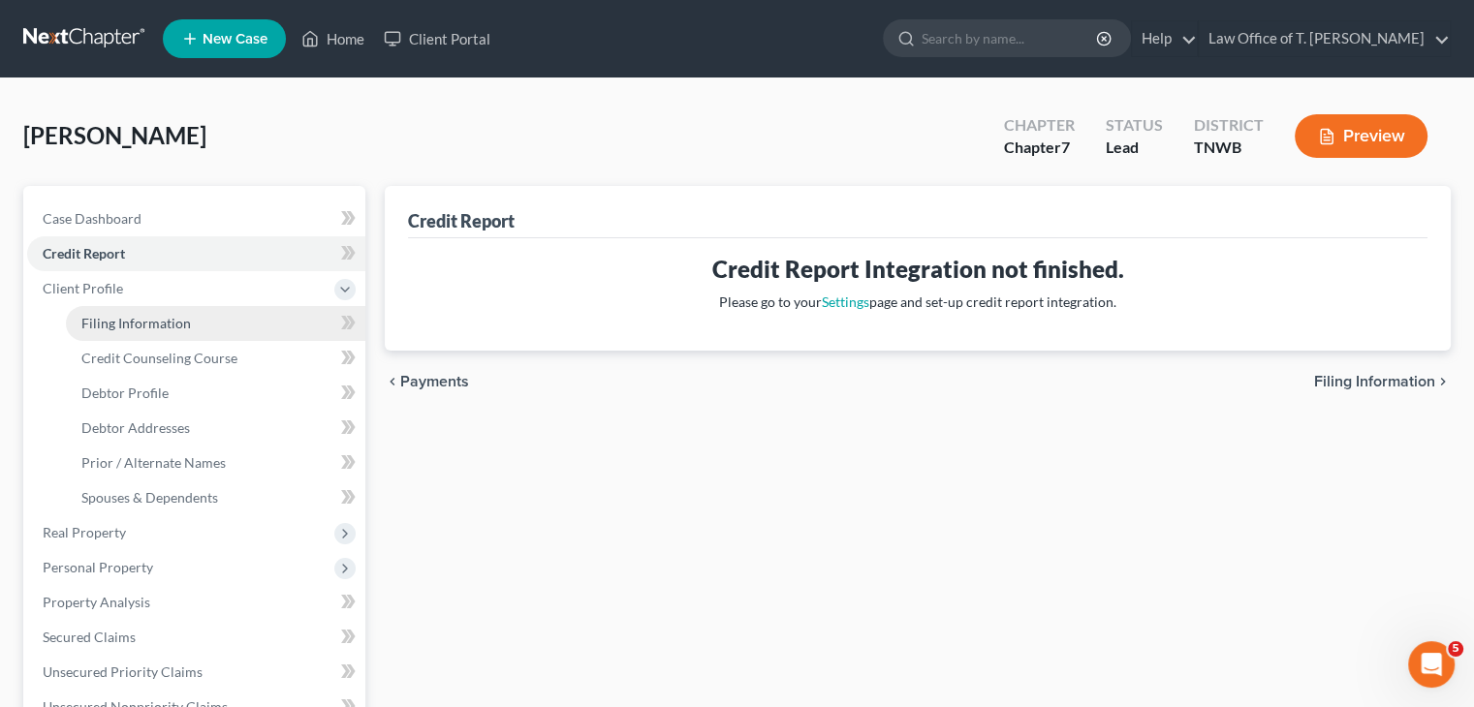
select select "44"
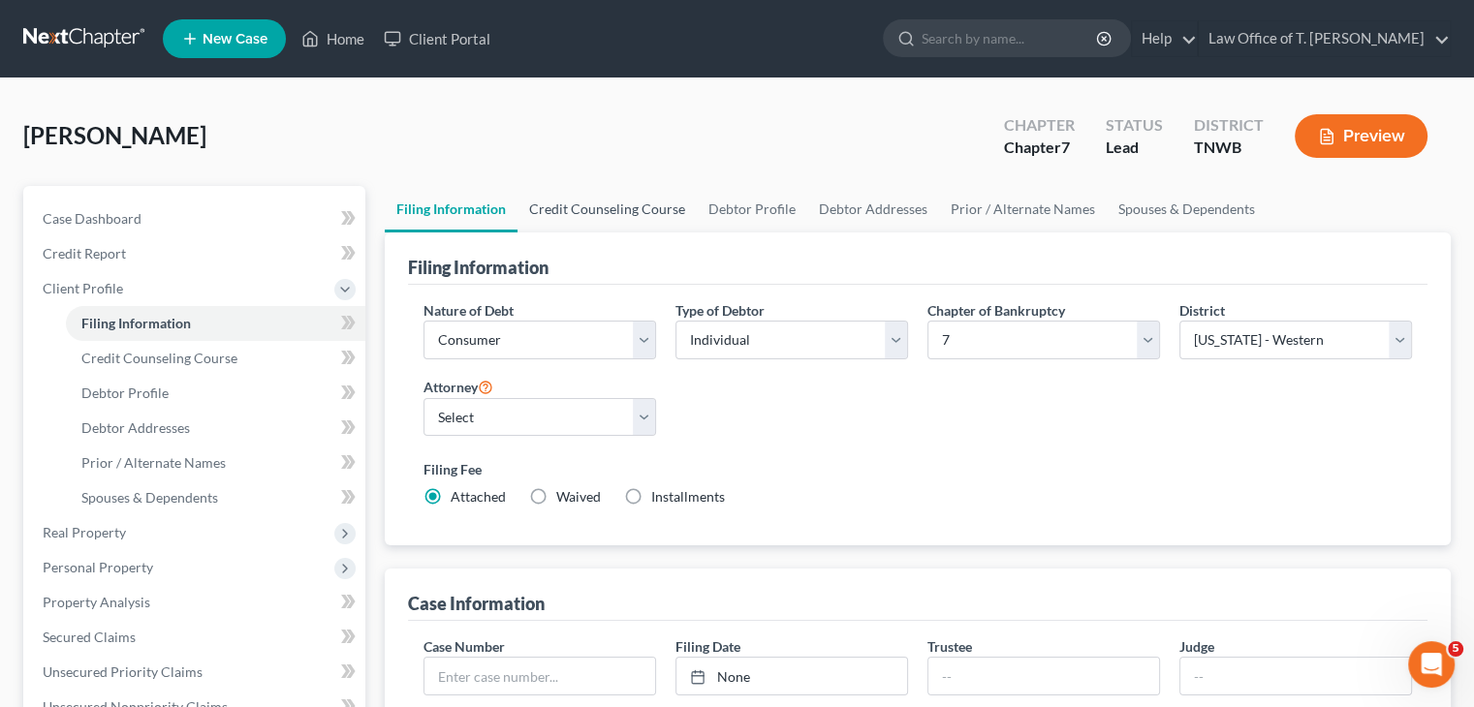
click at [593, 214] on link "Credit Counseling Course" at bounding box center [606, 209] width 179 height 47
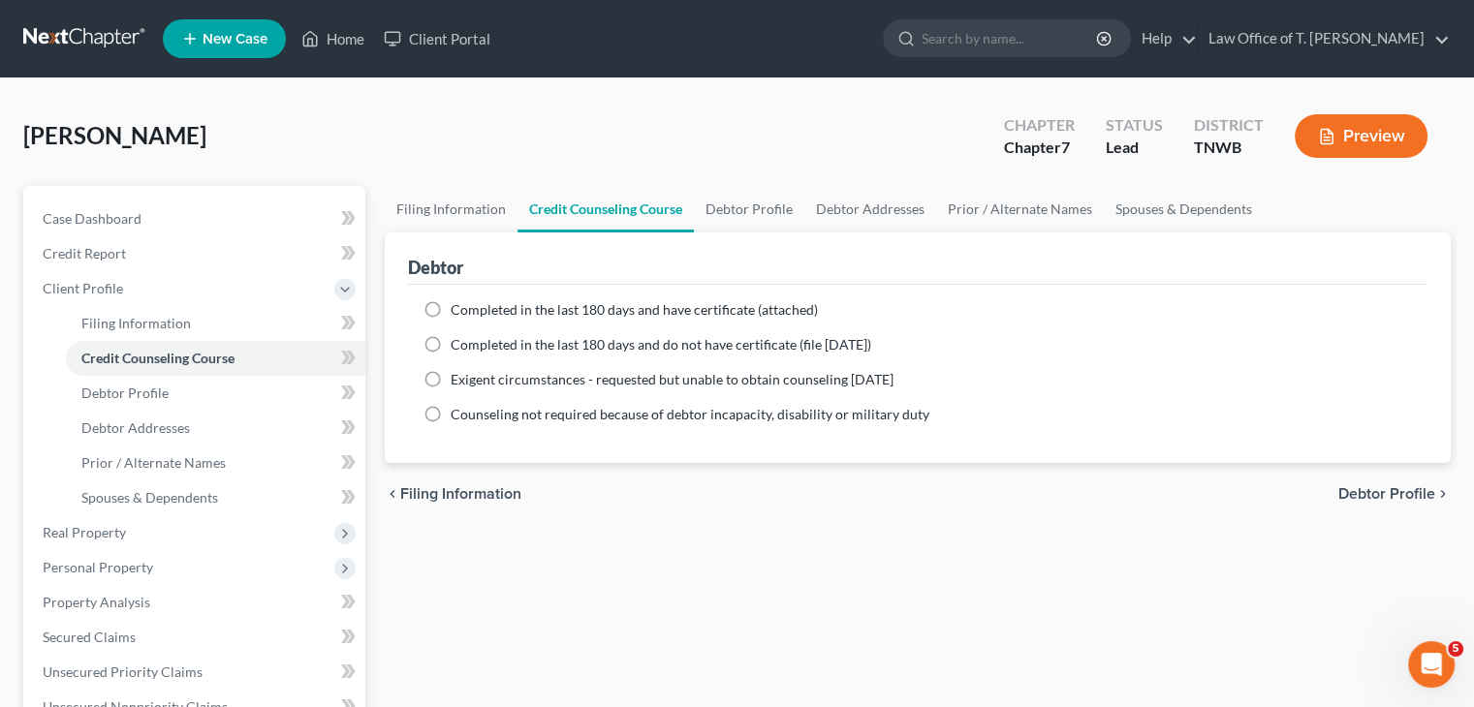
click at [451, 311] on label "Completed in the last 180 days and have certificate (attached)" at bounding box center [634, 309] width 367 height 19
click at [458, 311] on input "Completed in the last 180 days and have certificate (attached)" at bounding box center [464, 306] width 13 height 13
radio input "true"
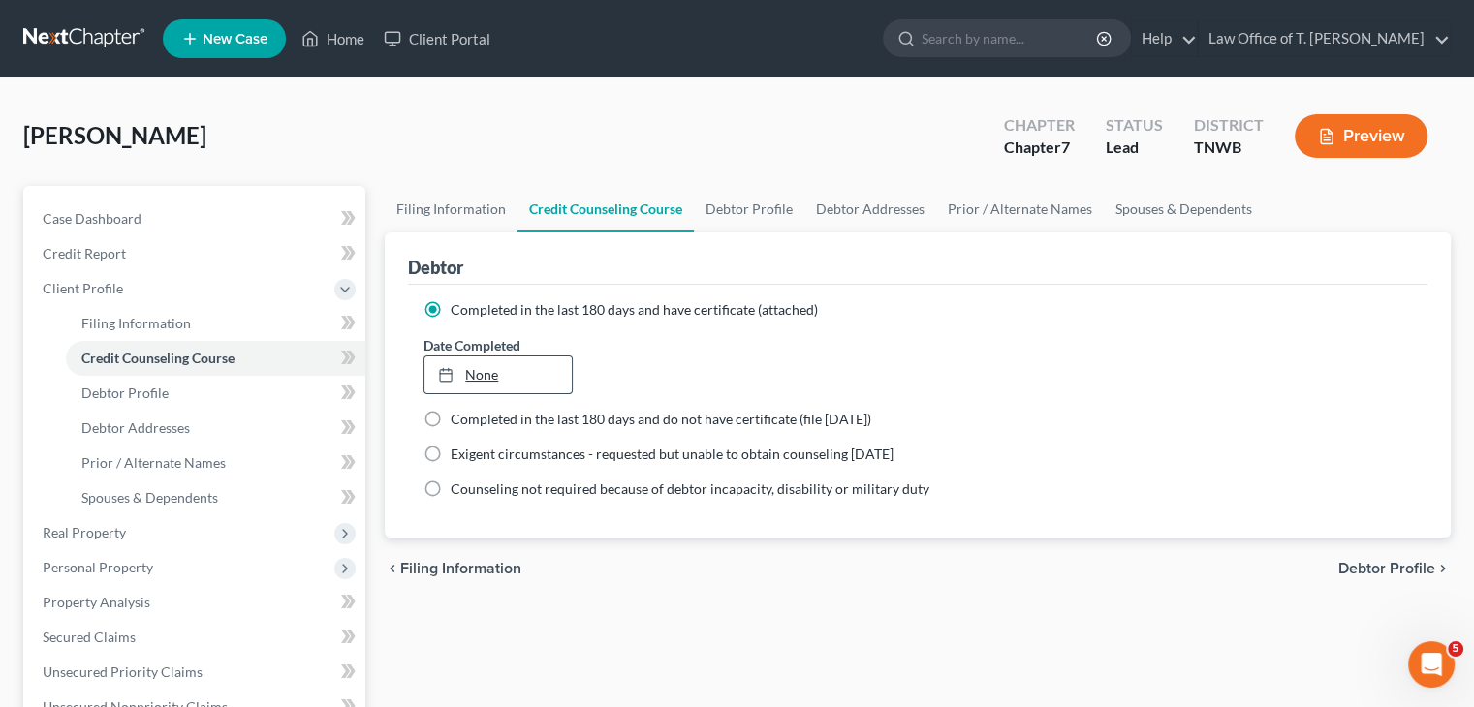
click at [476, 370] on link "None" at bounding box center [497, 375] width 146 height 37
type input "[DATE]"
click at [786, 212] on link "Debtor Profile" at bounding box center [749, 209] width 110 height 47
select select "0"
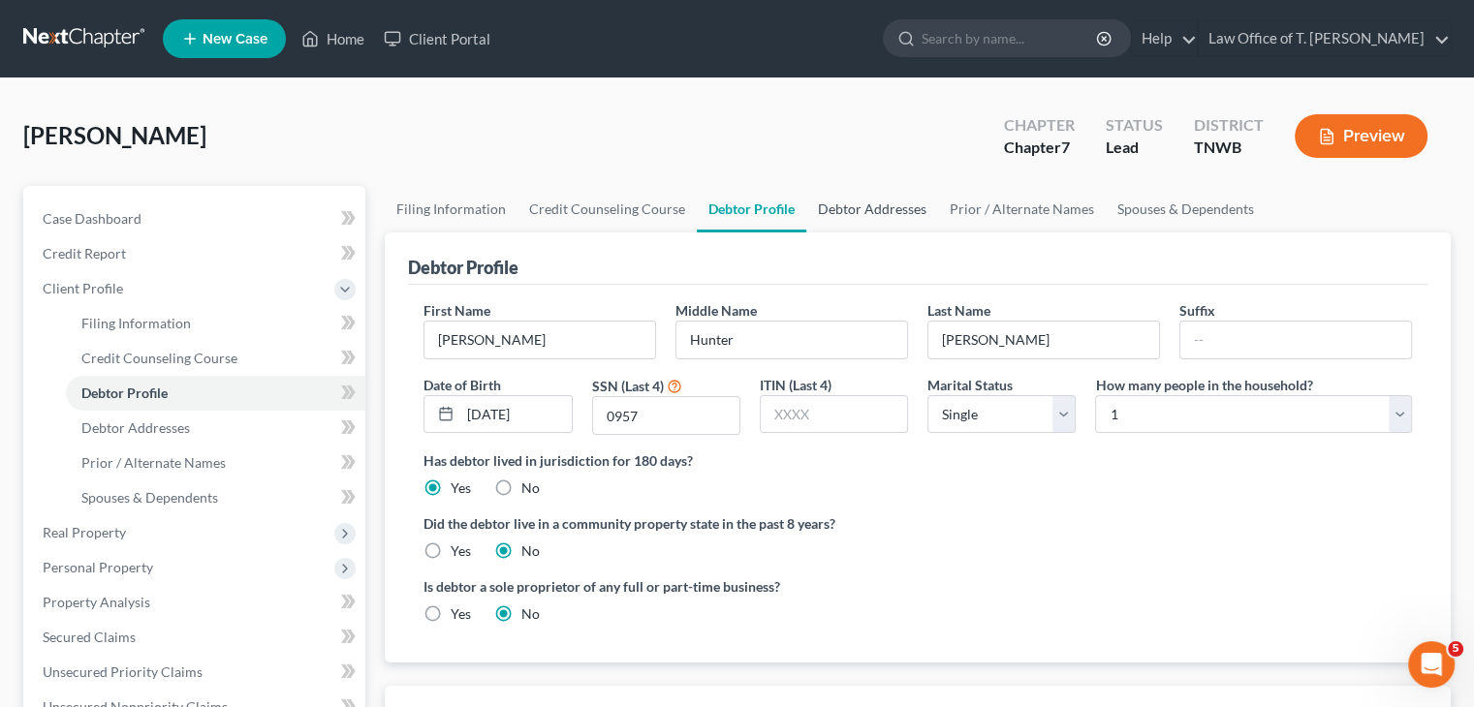
click at [851, 214] on link "Debtor Addresses" at bounding box center [872, 209] width 132 height 47
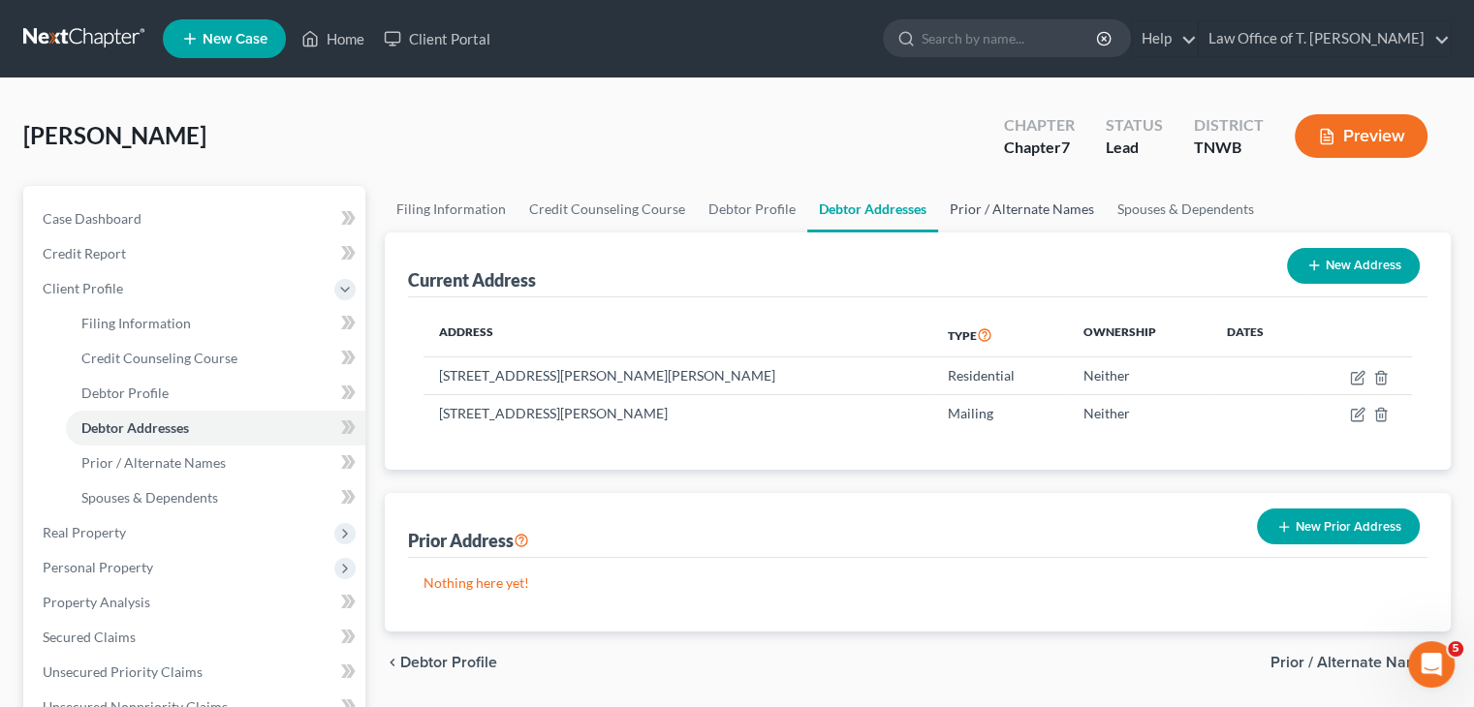
click at [1023, 212] on link "Prior / Alternate Names" at bounding box center [1022, 209] width 168 height 47
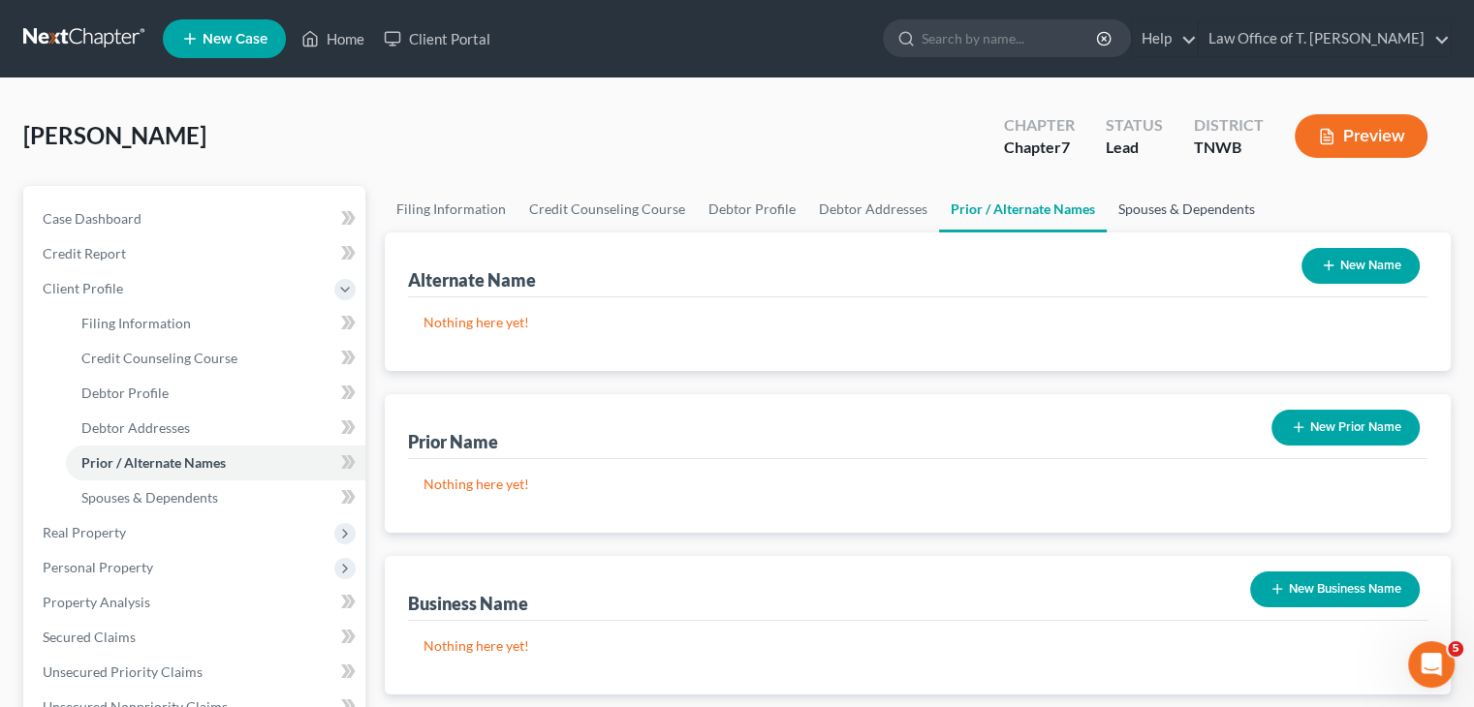
click at [1143, 207] on link "Spouses & Dependents" at bounding box center [1187, 209] width 160 height 47
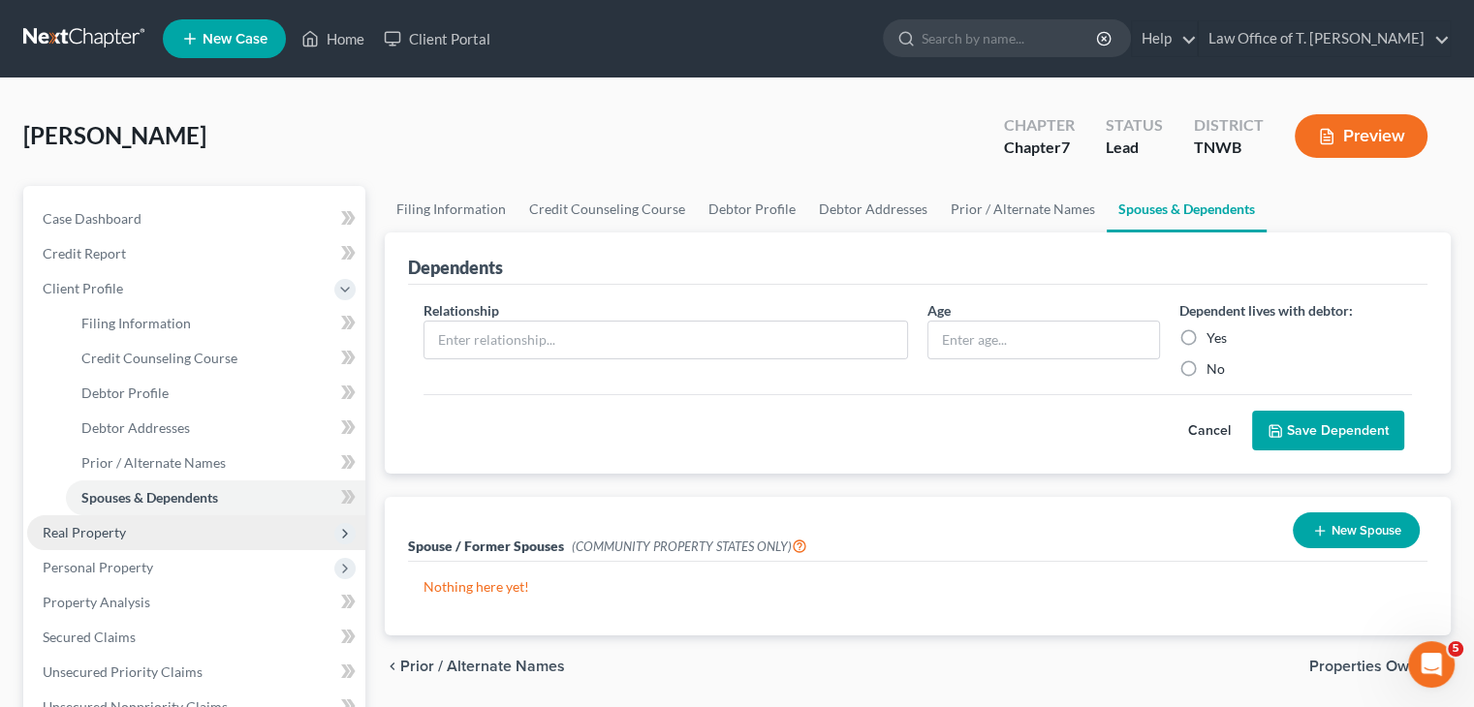
click at [116, 539] on span "Real Property" at bounding box center [84, 532] width 83 height 16
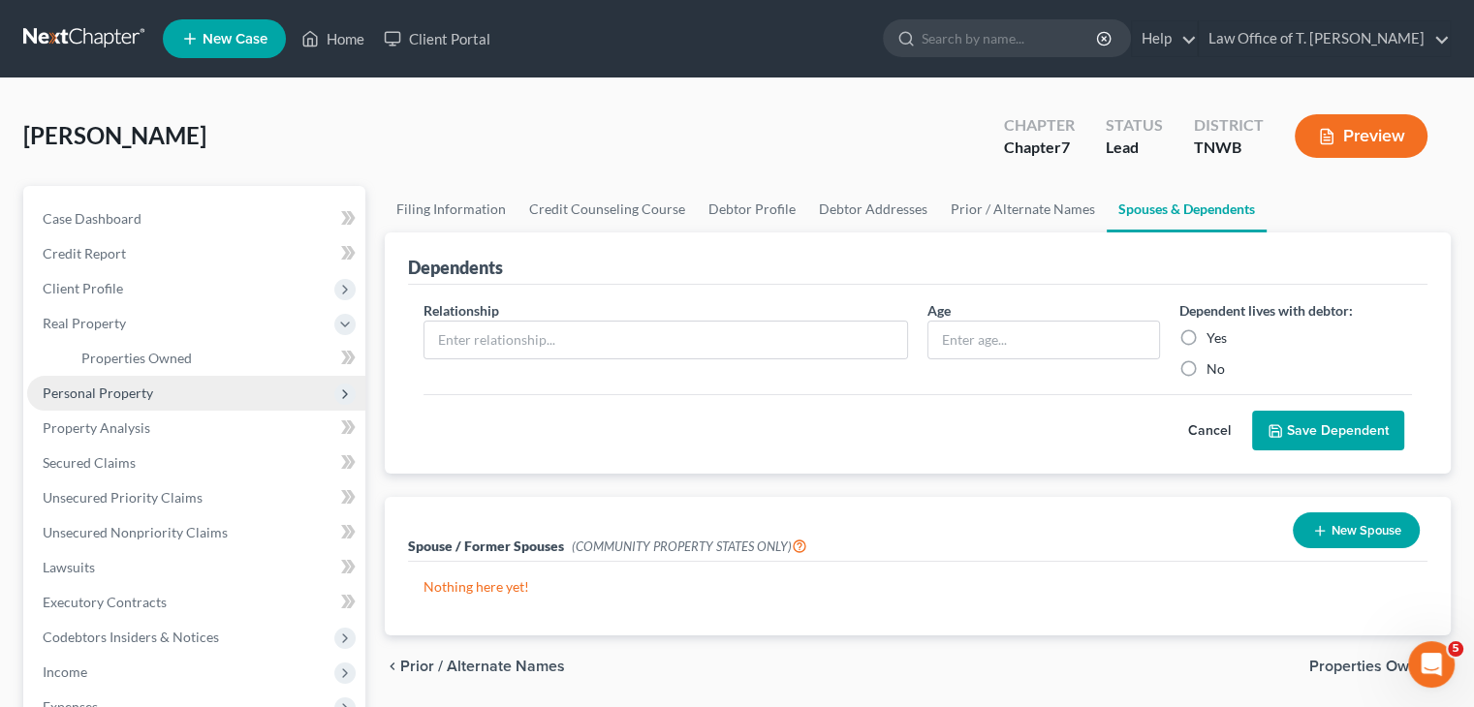
click at [146, 390] on span "Personal Property" at bounding box center [98, 393] width 110 height 16
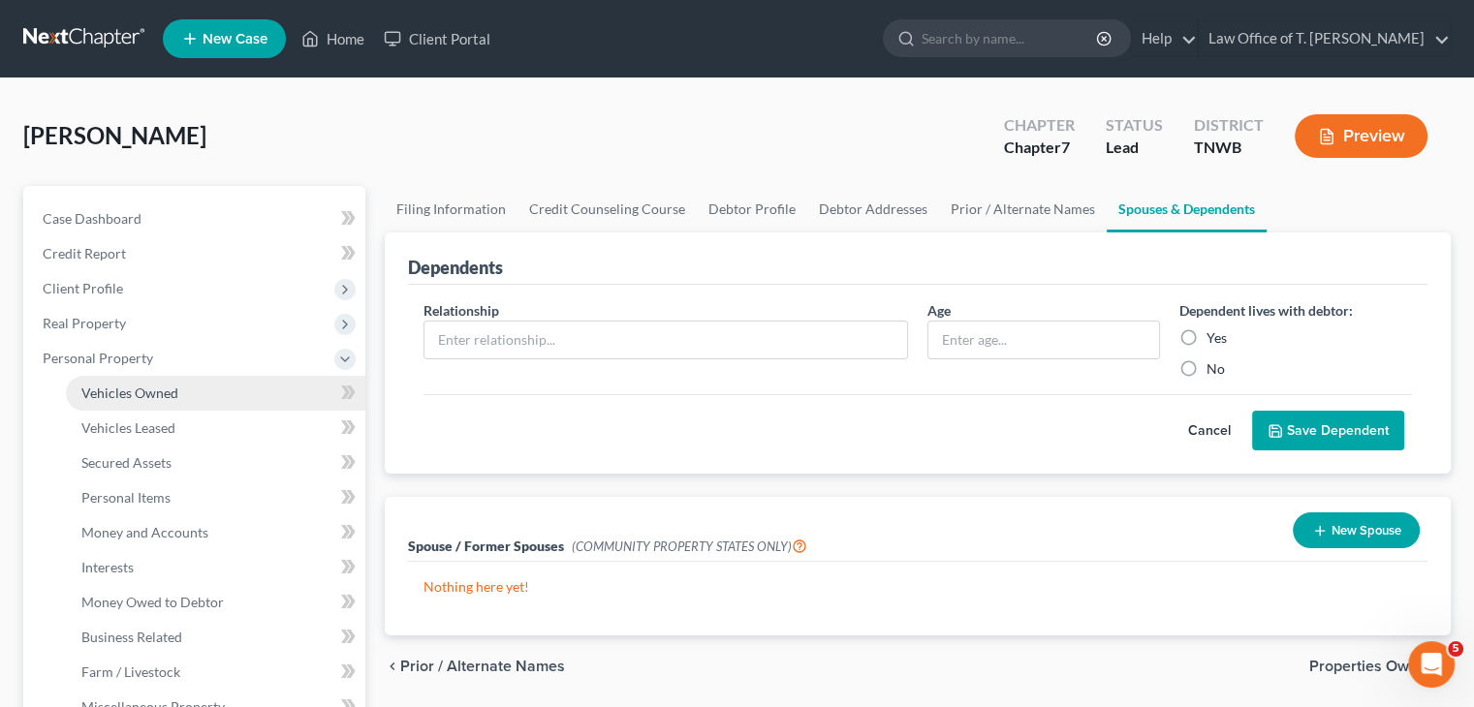
click at [147, 390] on span "Vehicles Owned" at bounding box center [129, 393] width 97 height 16
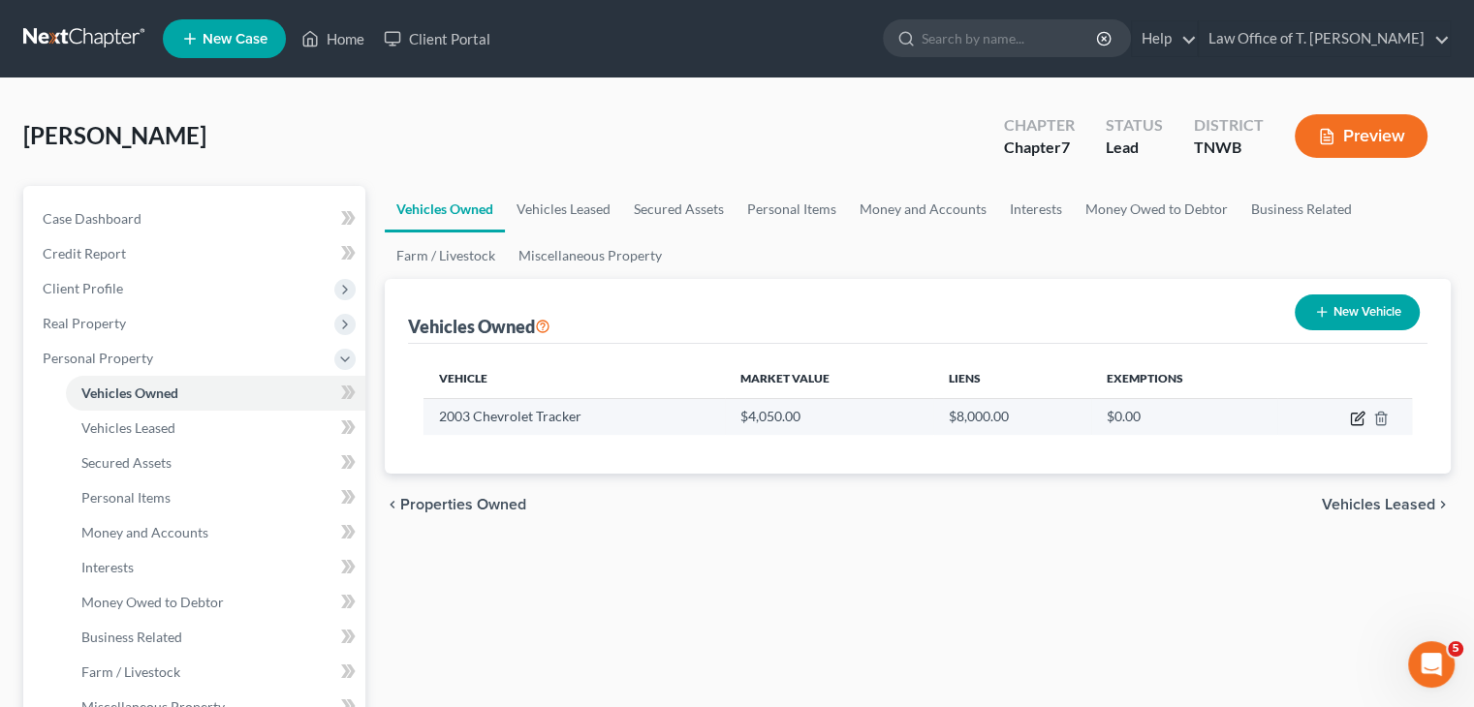
click at [1353, 416] on icon "button" at bounding box center [1358, 419] width 16 height 16
select select "0"
select select "23"
select select "3"
select select "0"
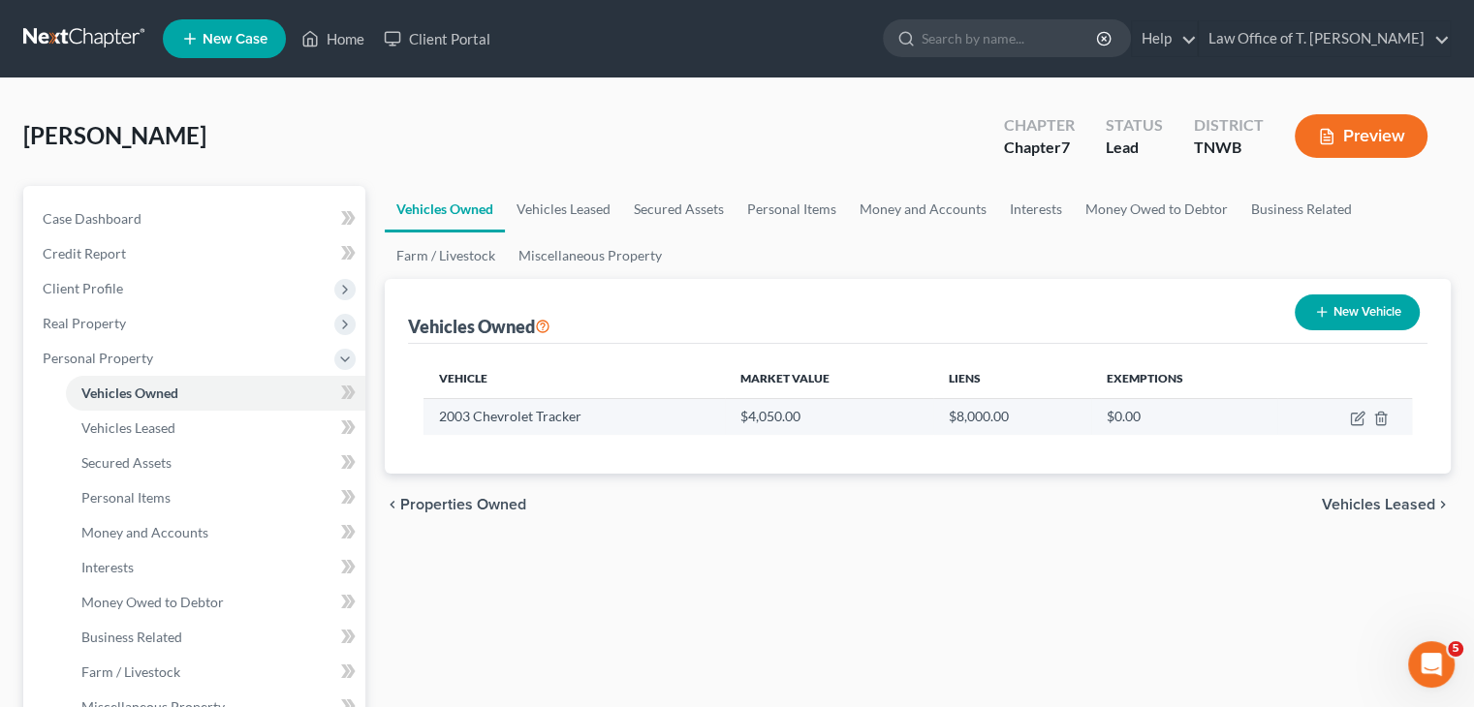
select select "44"
select select "0"
select select "2"
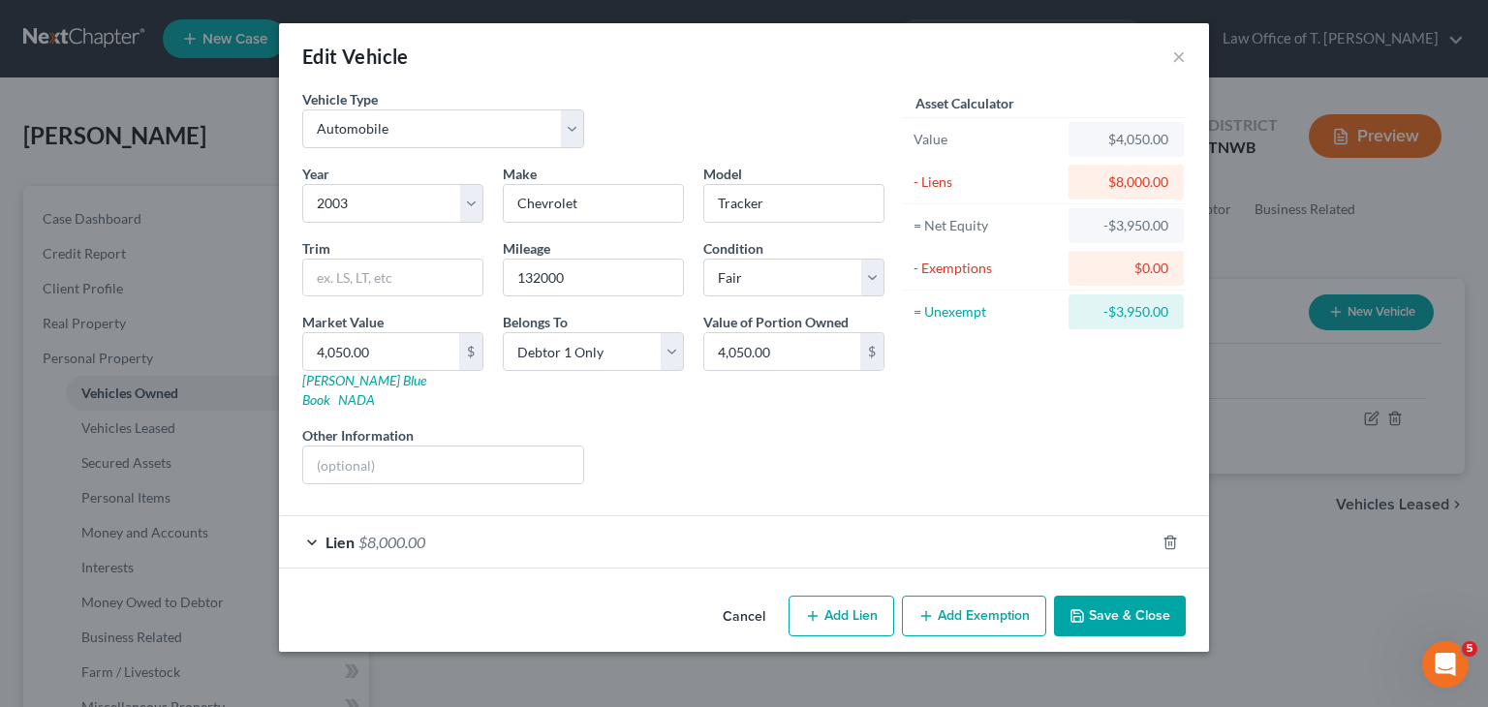
click at [304, 521] on div "Lien $8,000.00" at bounding box center [717, 542] width 876 height 51
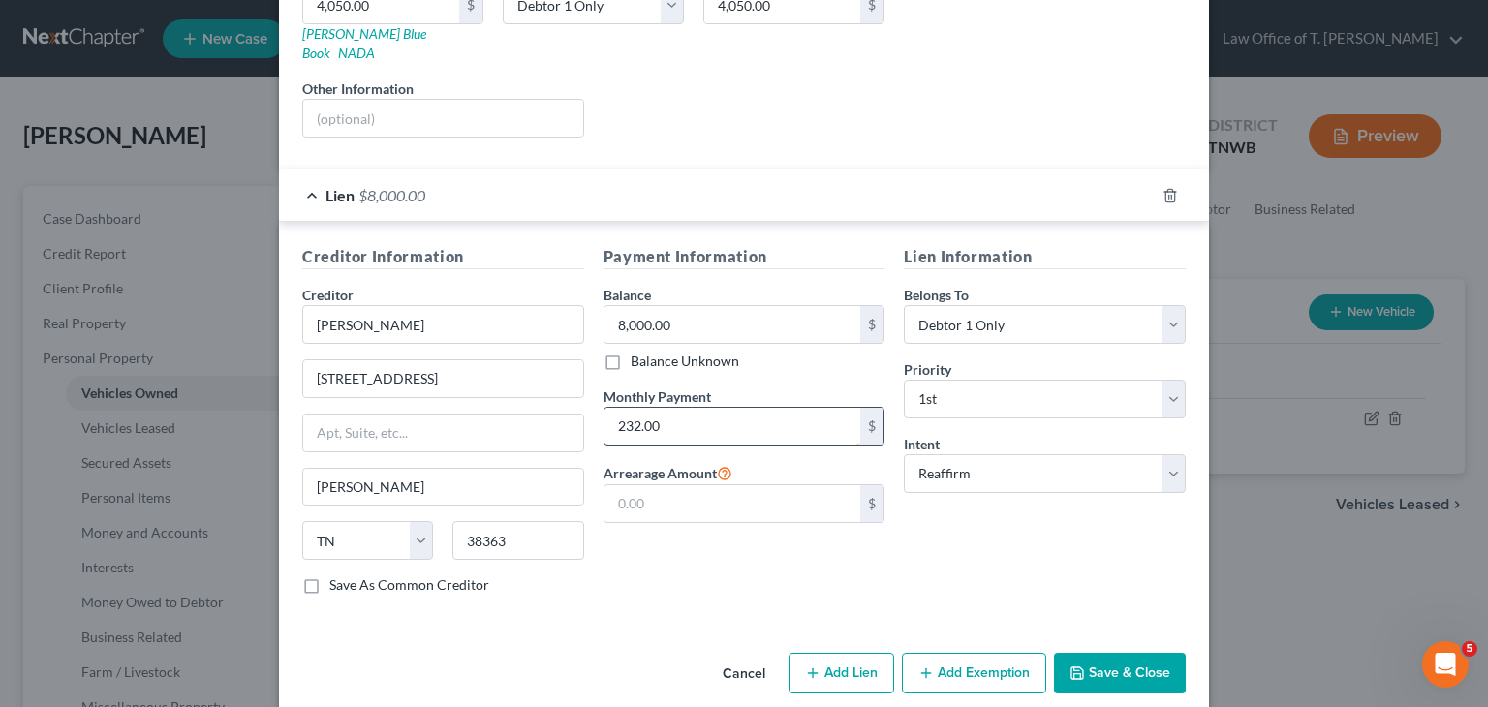
scroll to position [349, 0]
click at [1130, 656] on button "Save & Close" at bounding box center [1120, 671] width 132 height 41
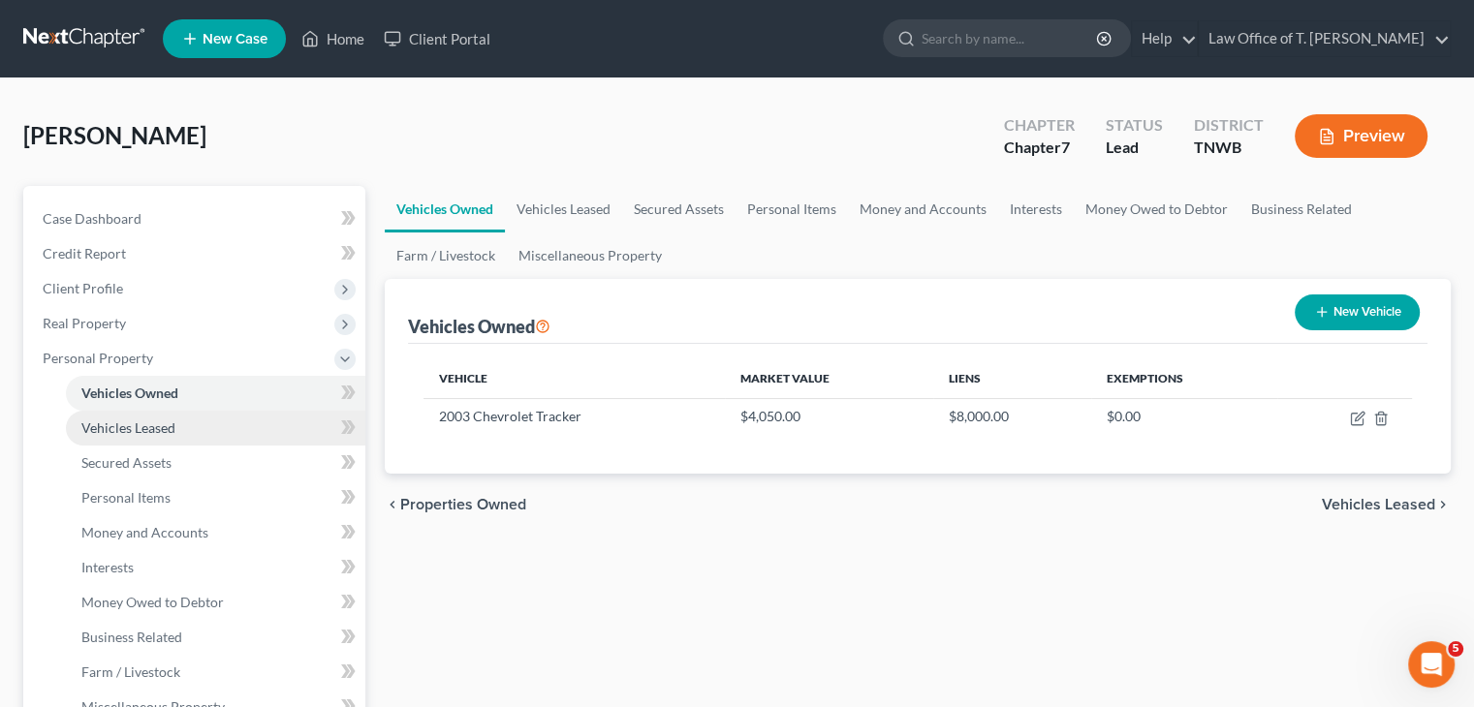
click at [163, 435] on span "Vehicles Leased" at bounding box center [128, 428] width 94 height 16
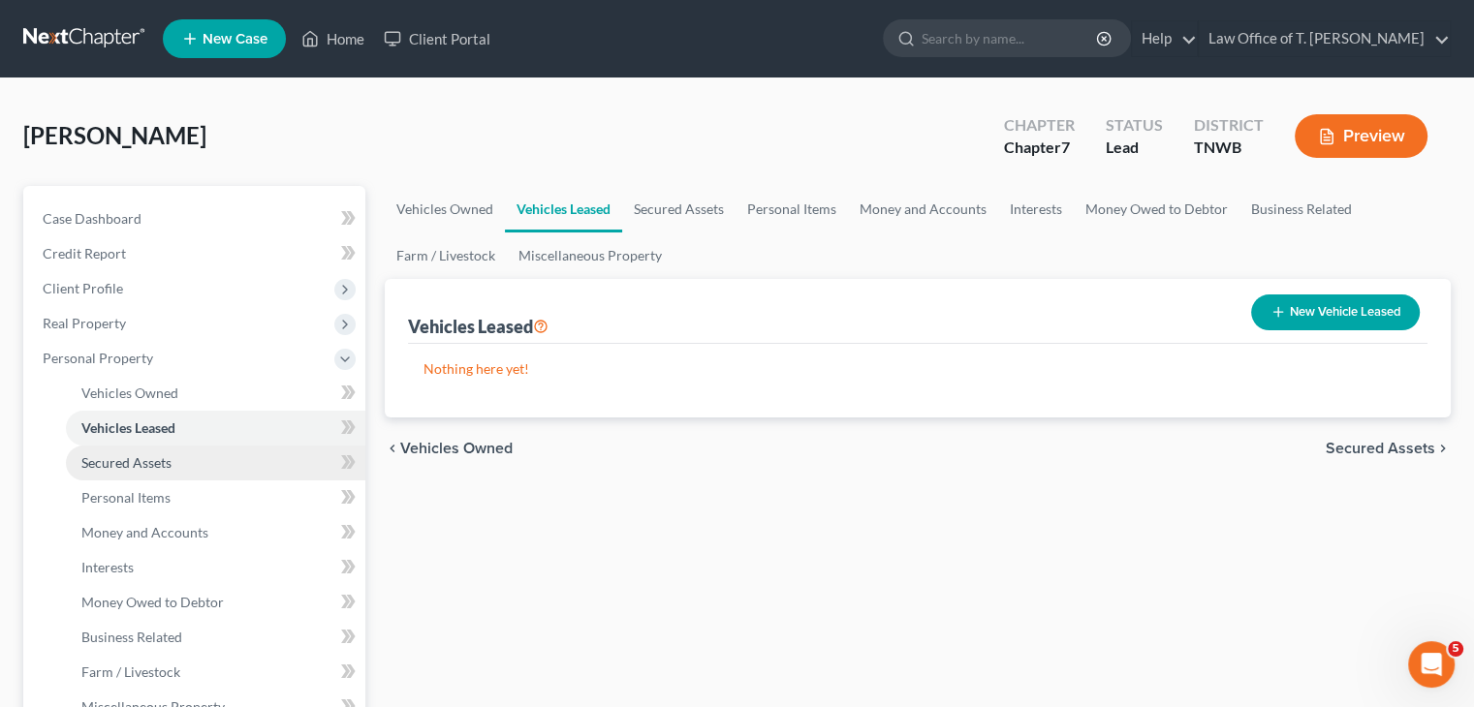
click at [158, 462] on span "Secured Assets" at bounding box center [126, 462] width 90 height 16
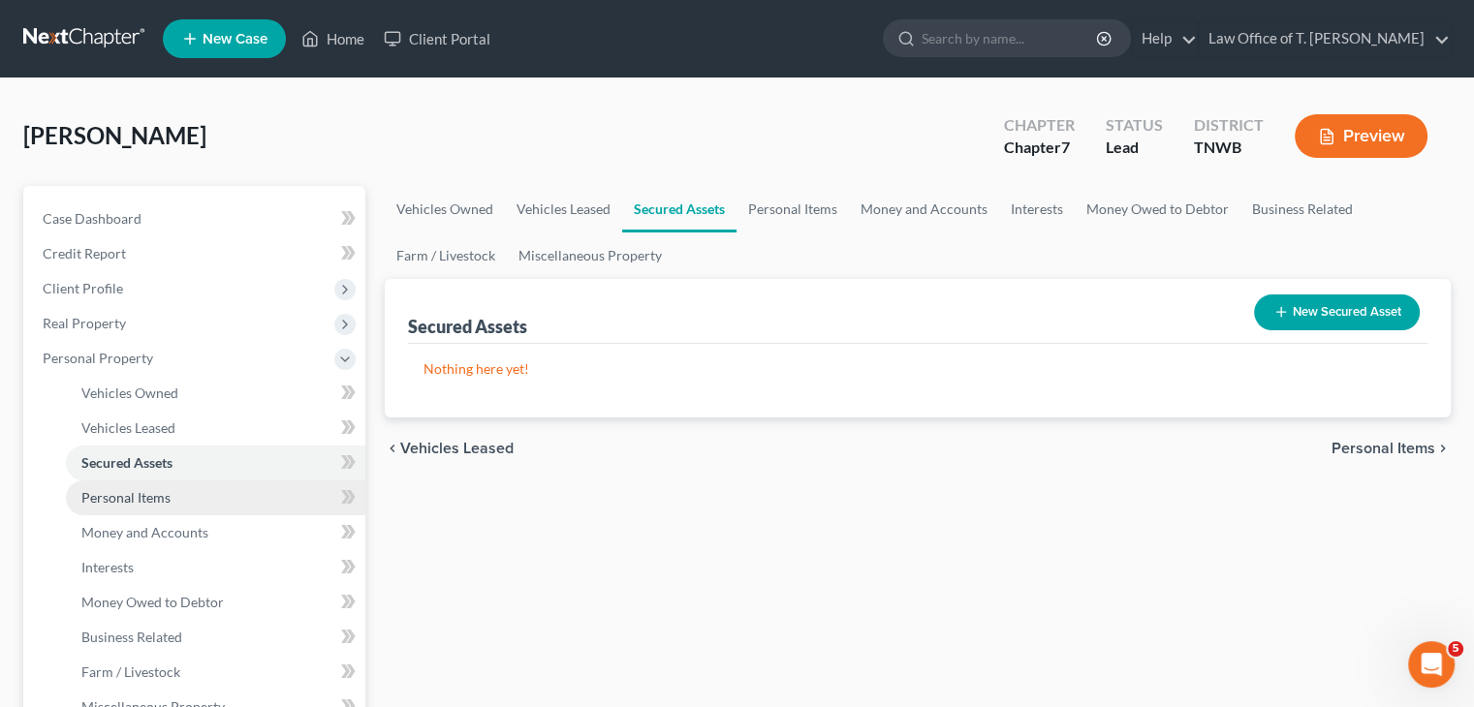
click at [155, 495] on span "Personal Items" at bounding box center [125, 497] width 89 height 16
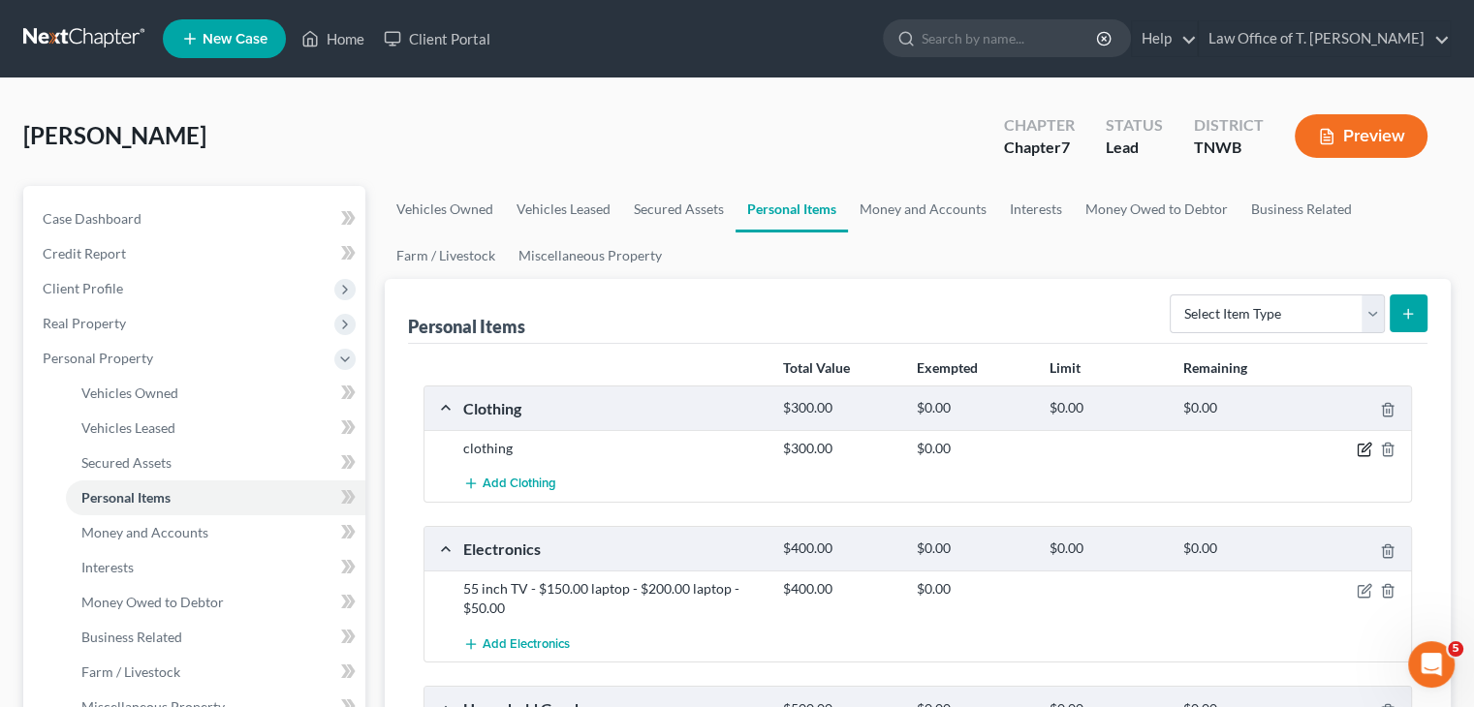
click at [1368, 449] on icon "button" at bounding box center [1365, 450] width 16 height 16
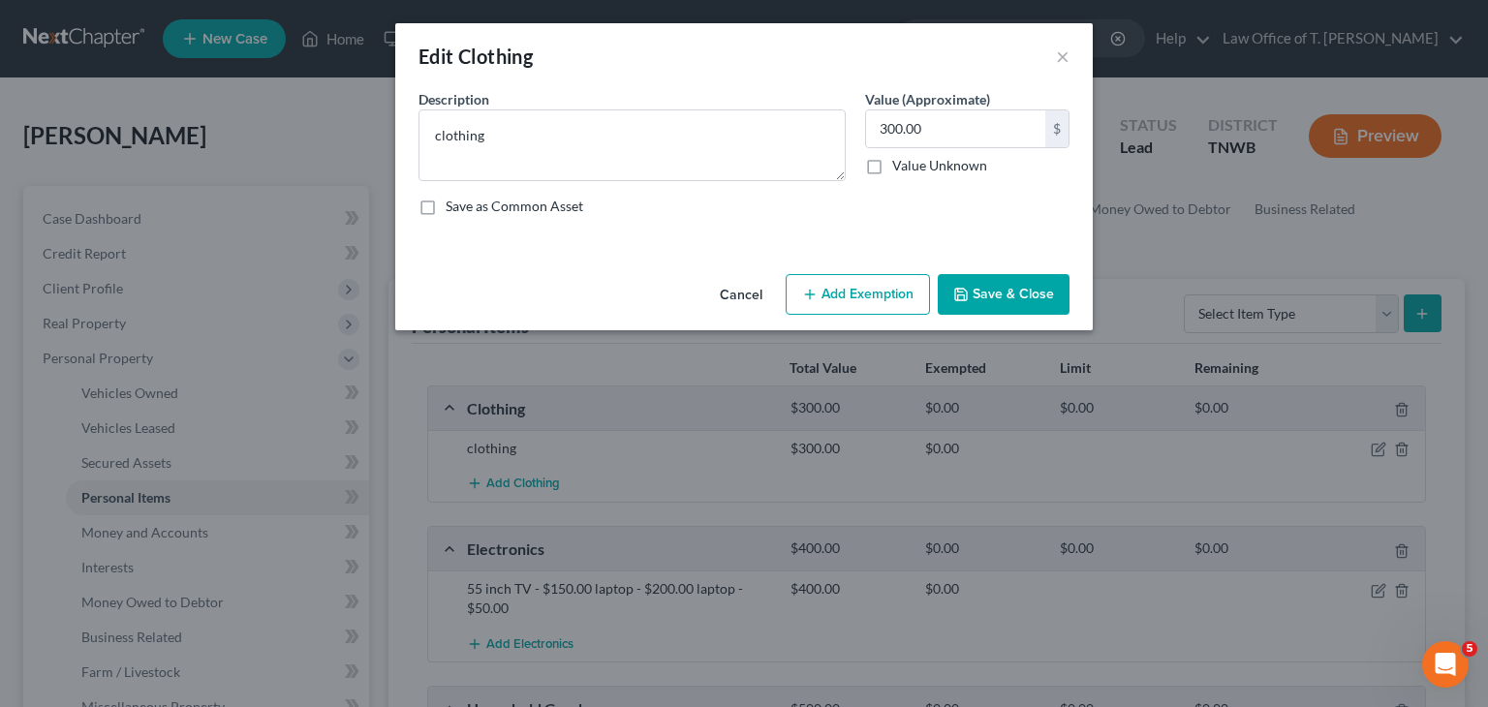
click at [869, 297] on button "Add Exemption" at bounding box center [858, 294] width 144 height 41
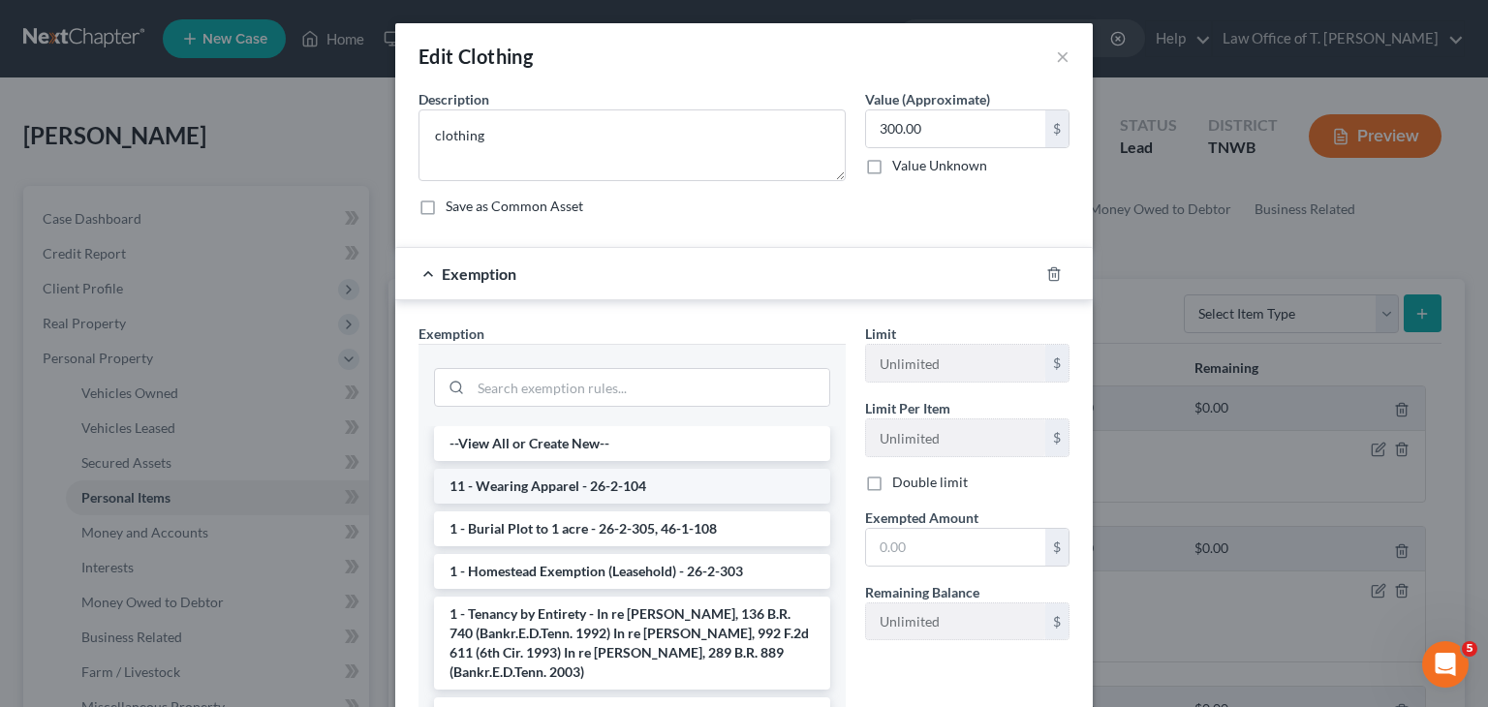
click at [560, 484] on li "11 - Wearing Apparel - 26-2-104" at bounding box center [632, 486] width 396 height 35
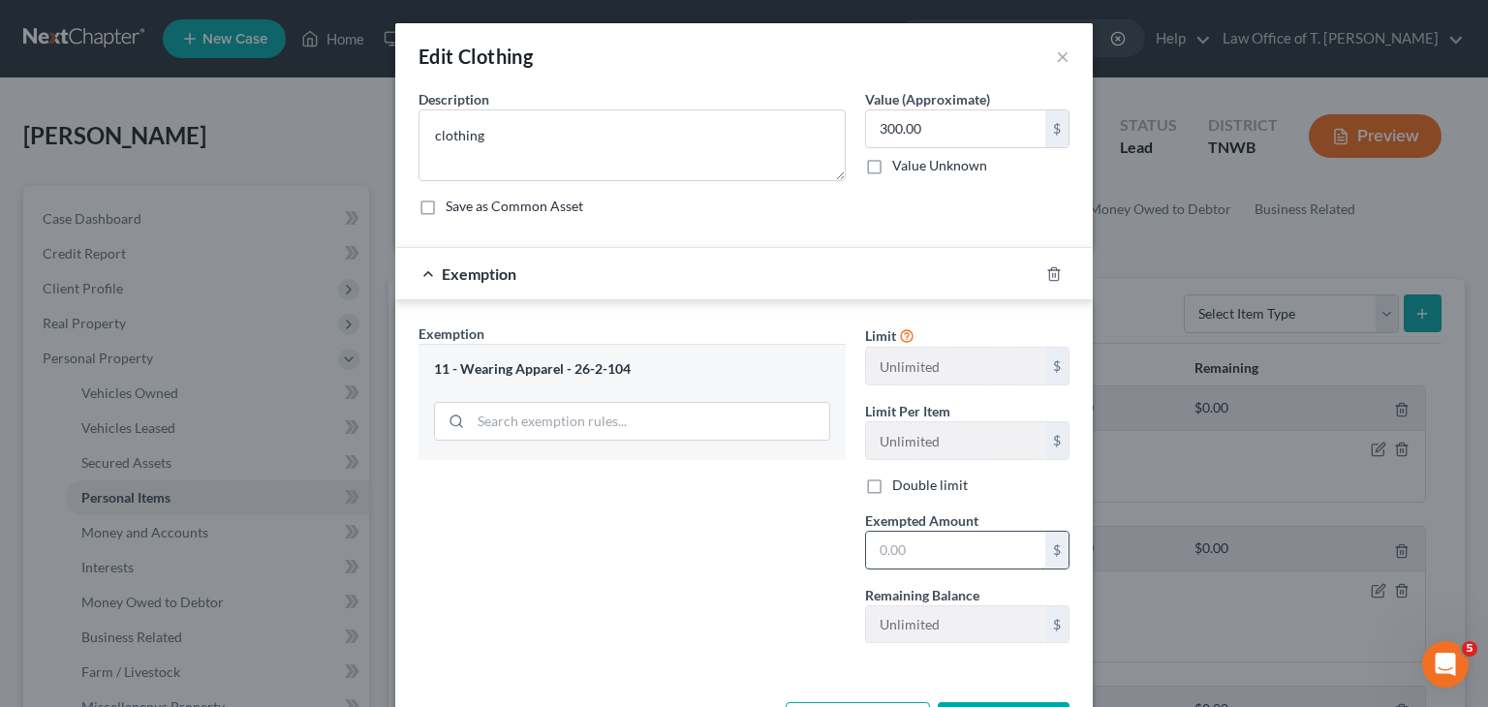
click at [930, 541] on input "text" at bounding box center [955, 550] width 179 height 37
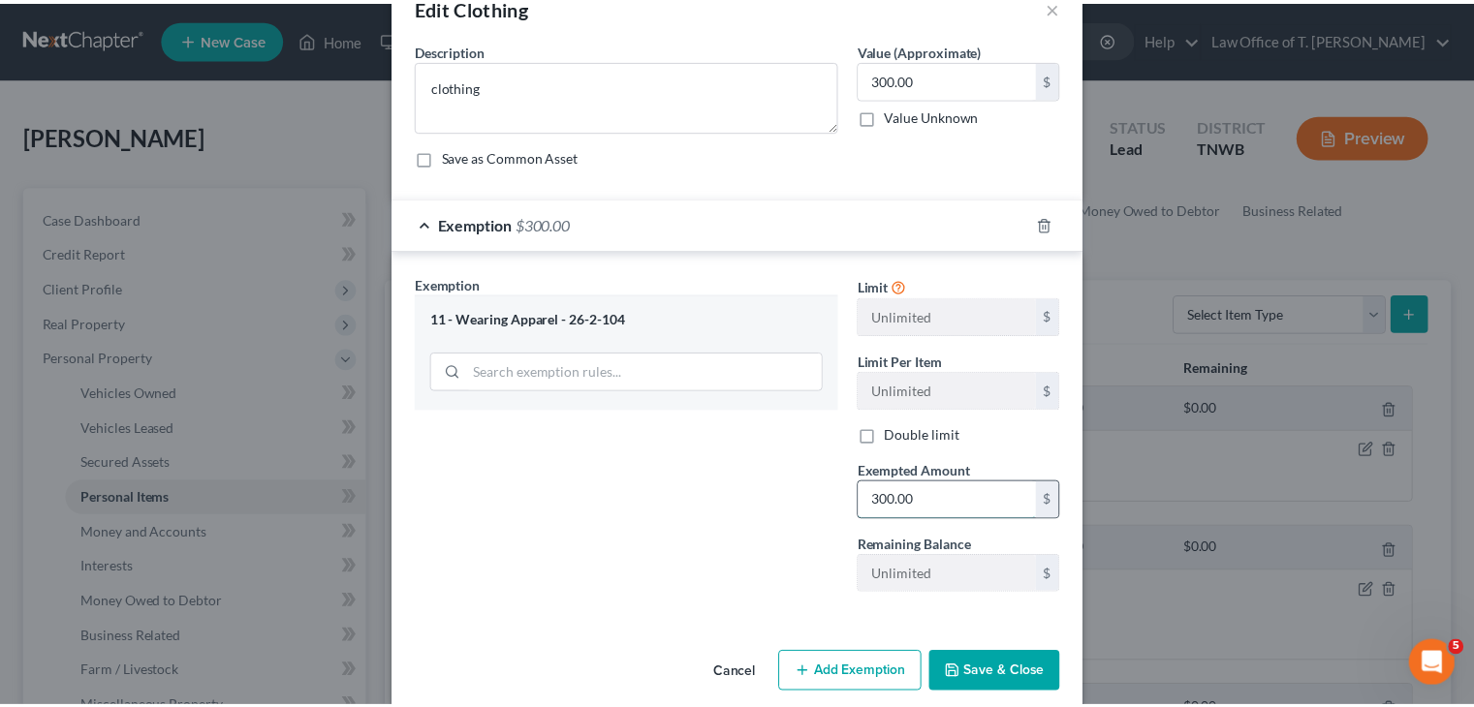
scroll to position [73, 0]
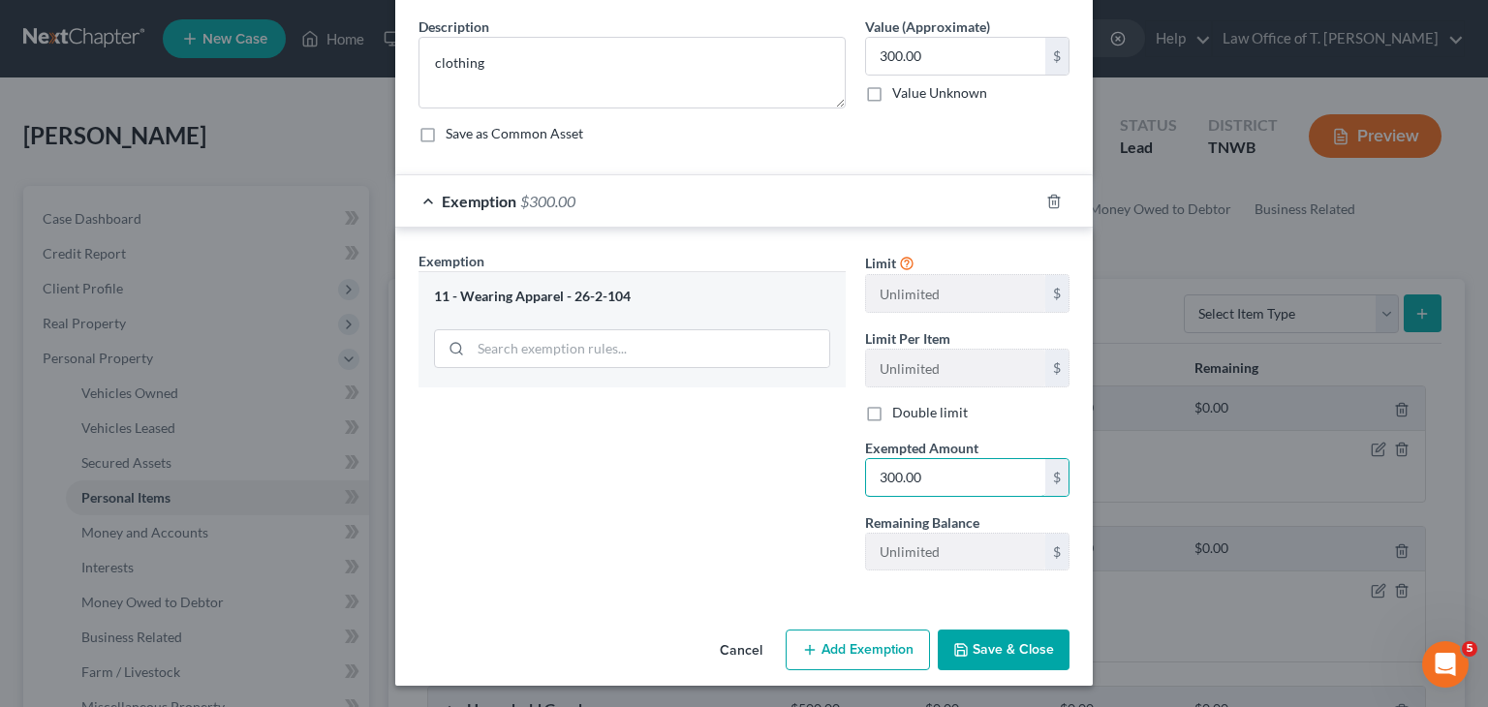
type input "300.00"
click at [1019, 655] on button "Save & Close" at bounding box center [1004, 650] width 132 height 41
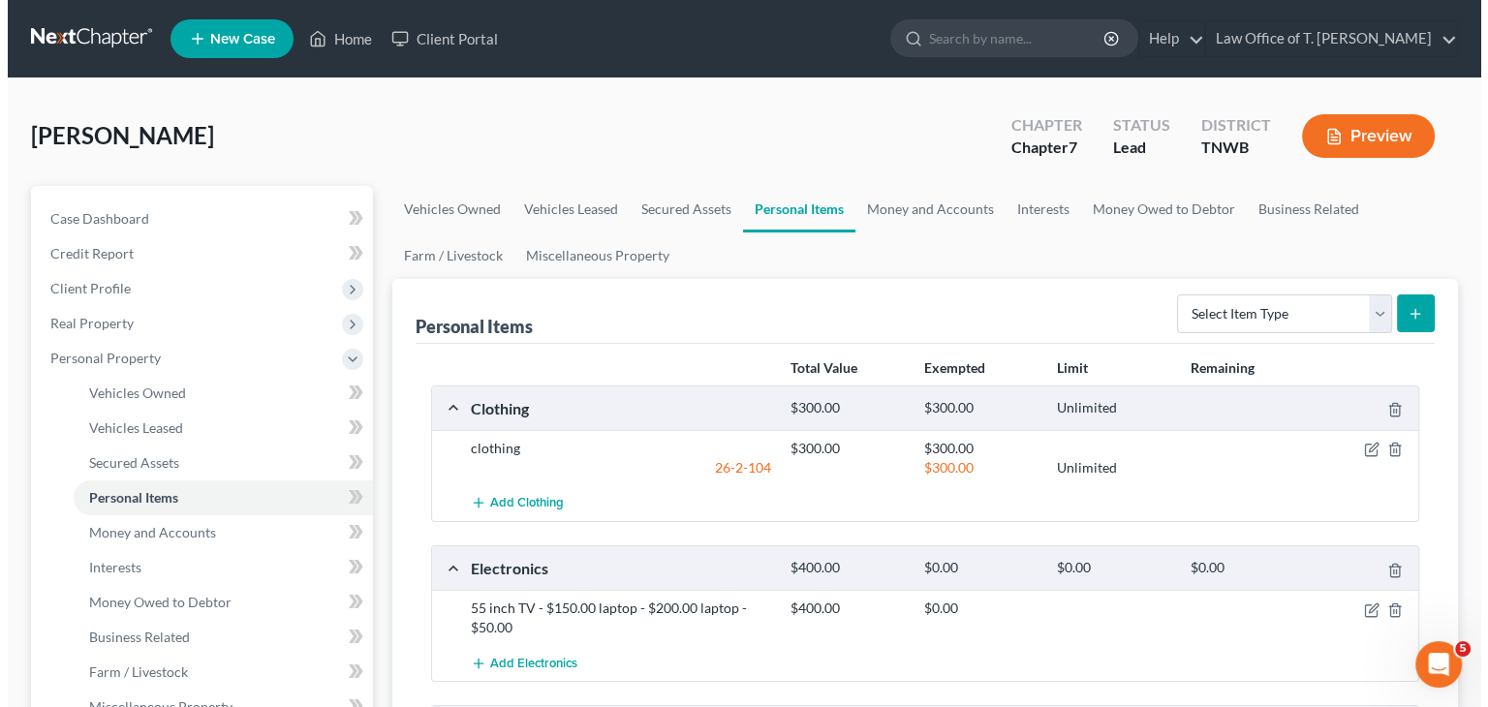
scroll to position [194, 0]
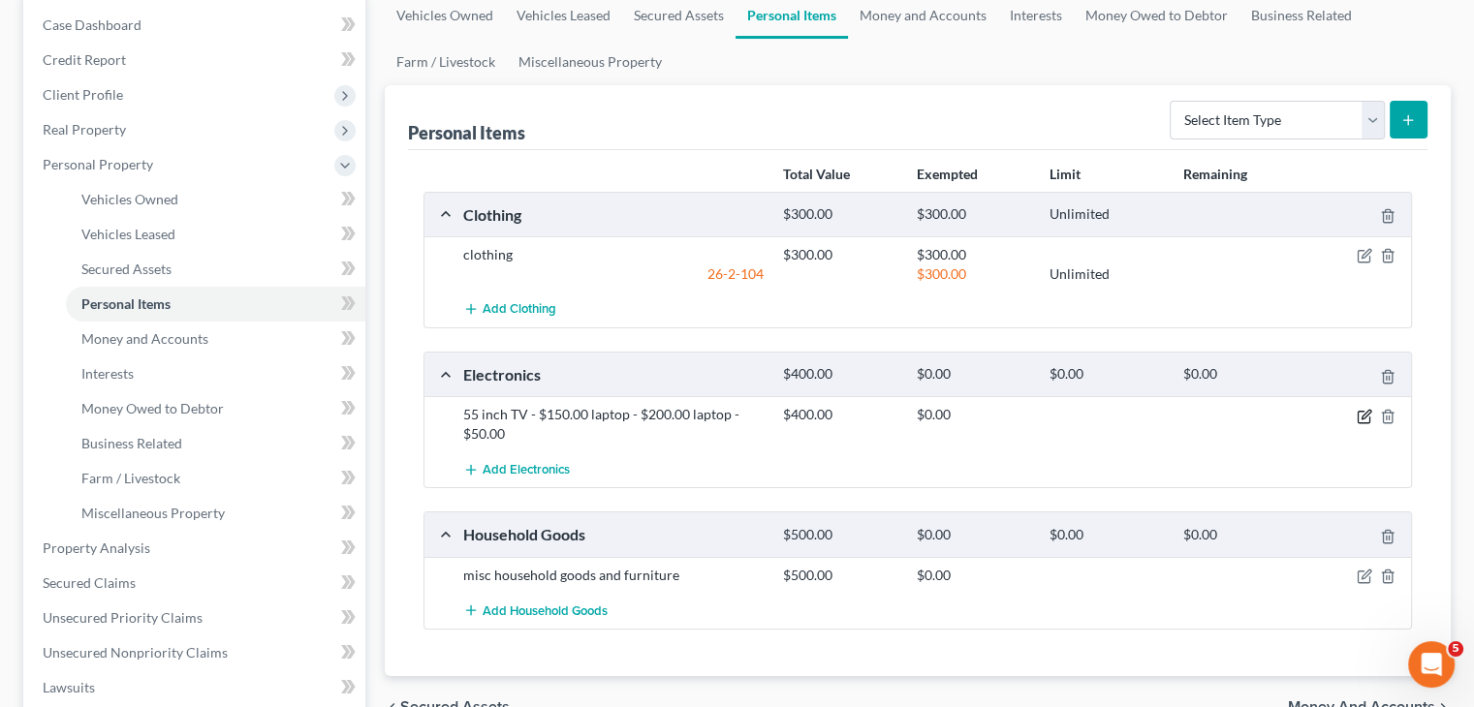
click at [1362, 411] on icon "button" at bounding box center [1365, 417] width 16 height 16
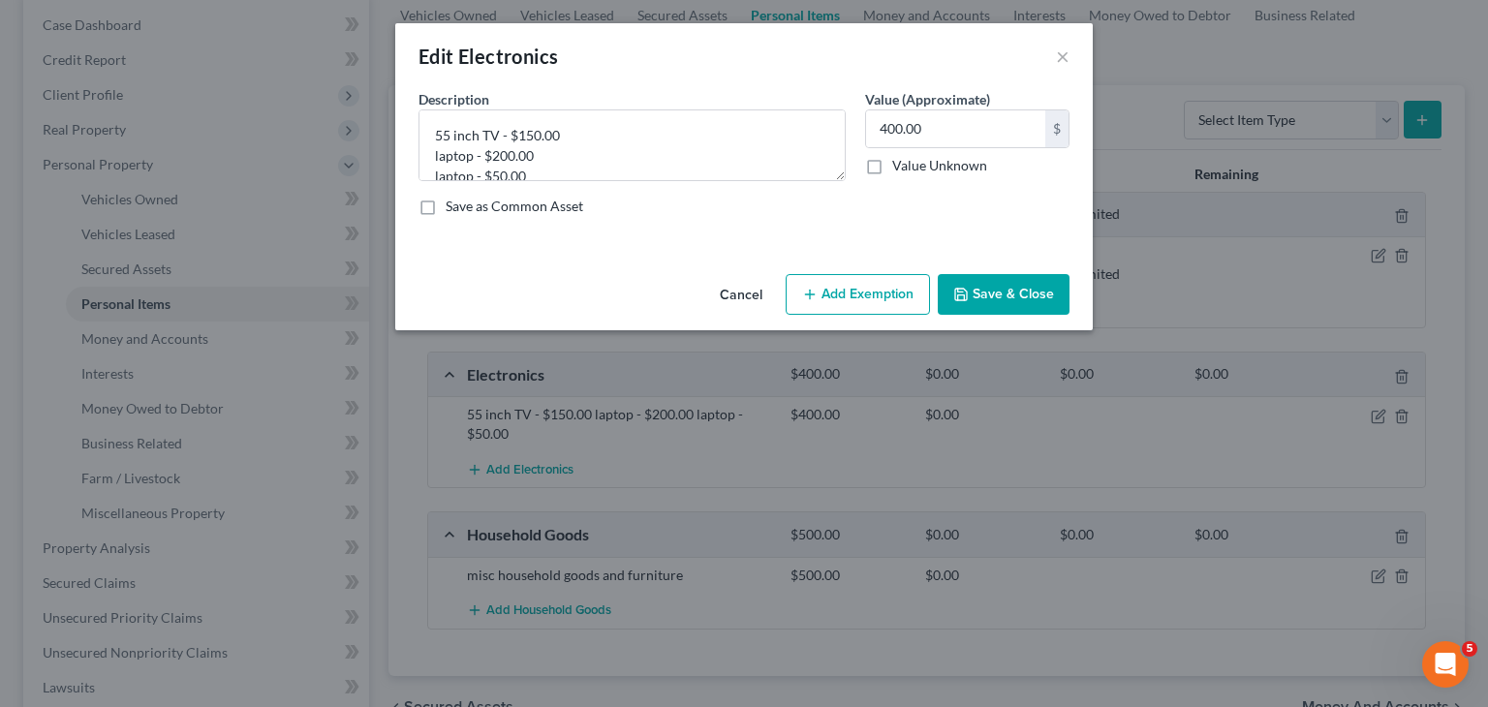
click at [881, 298] on button "Add Exemption" at bounding box center [858, 294] width 144 height 41
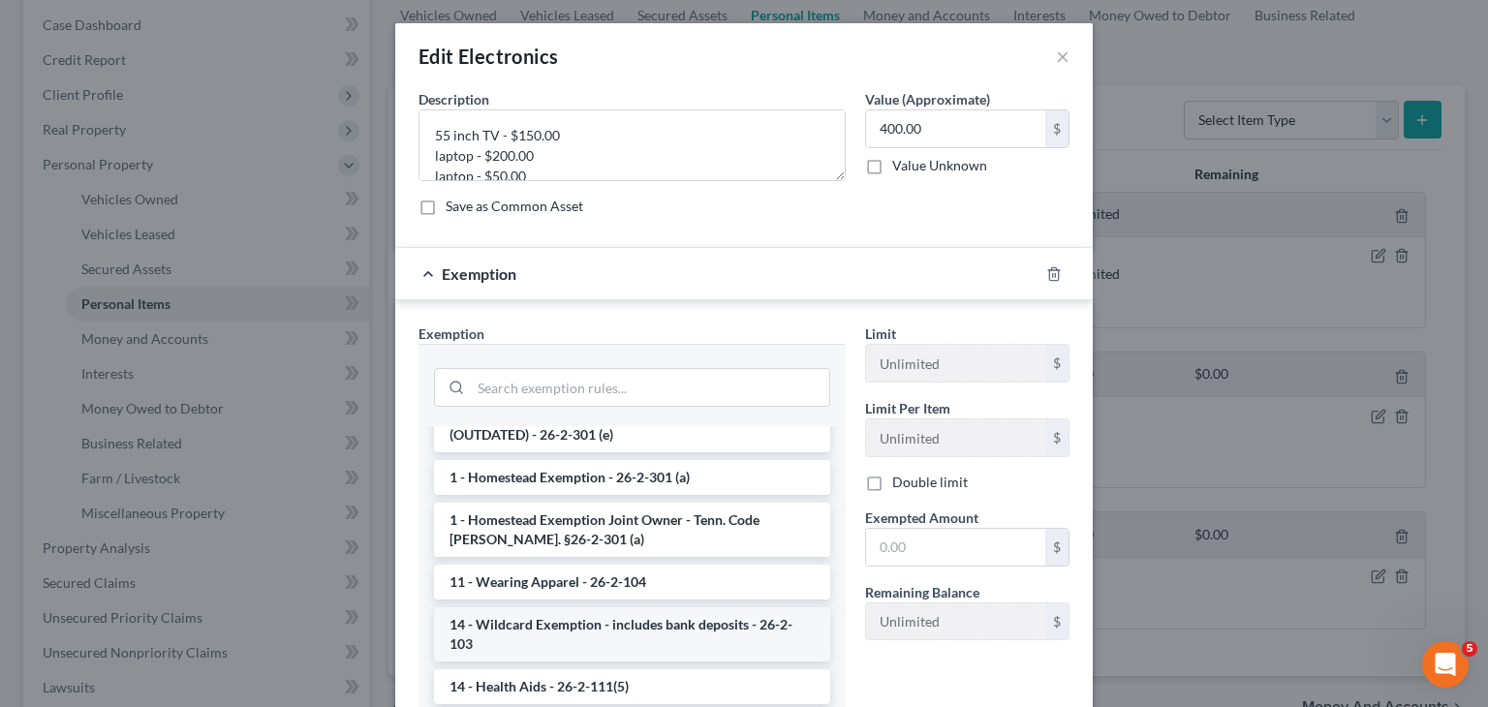
scroll to position [291, 0]
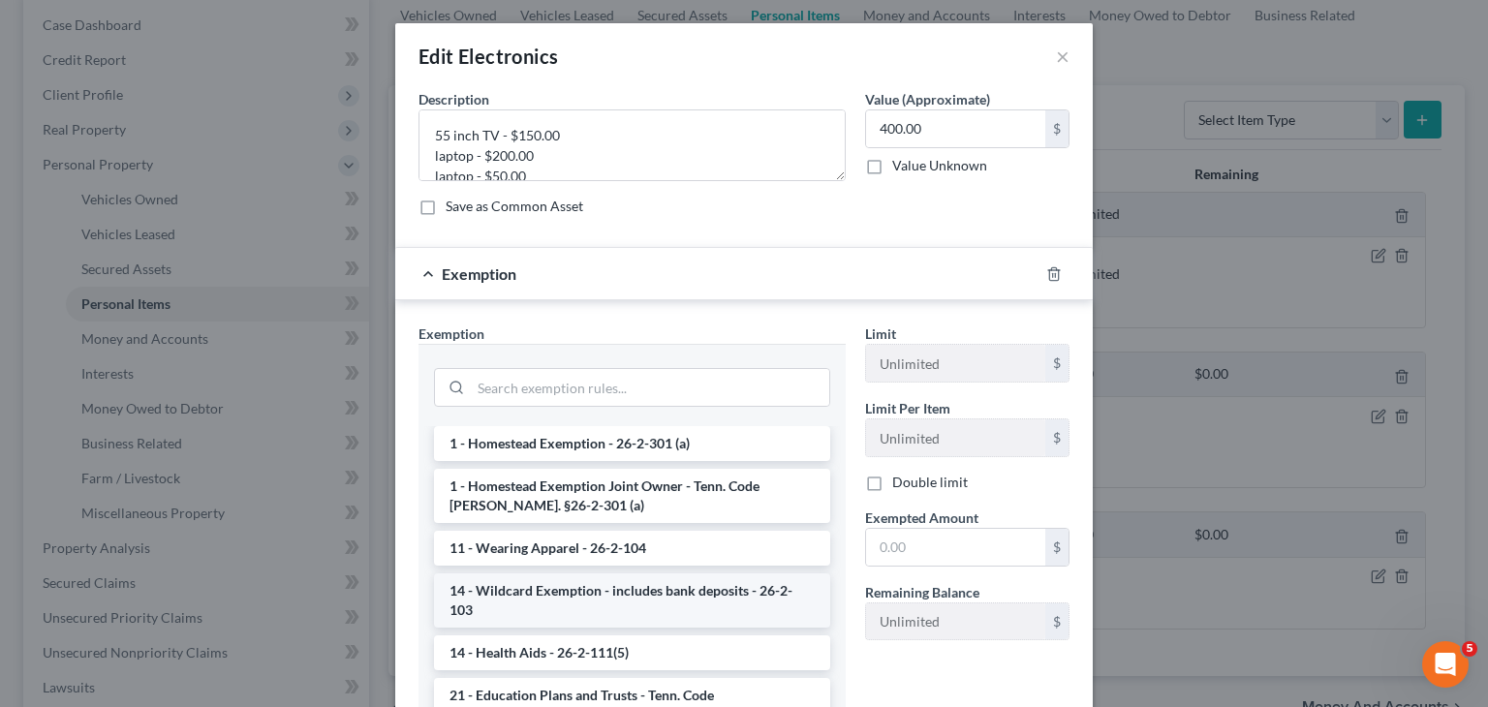
click at [619, 575] on li "14 - Wildcard Exemption - includes bank deposits - 26-2-103" at bounding box center [632, 601] width 396 height 54
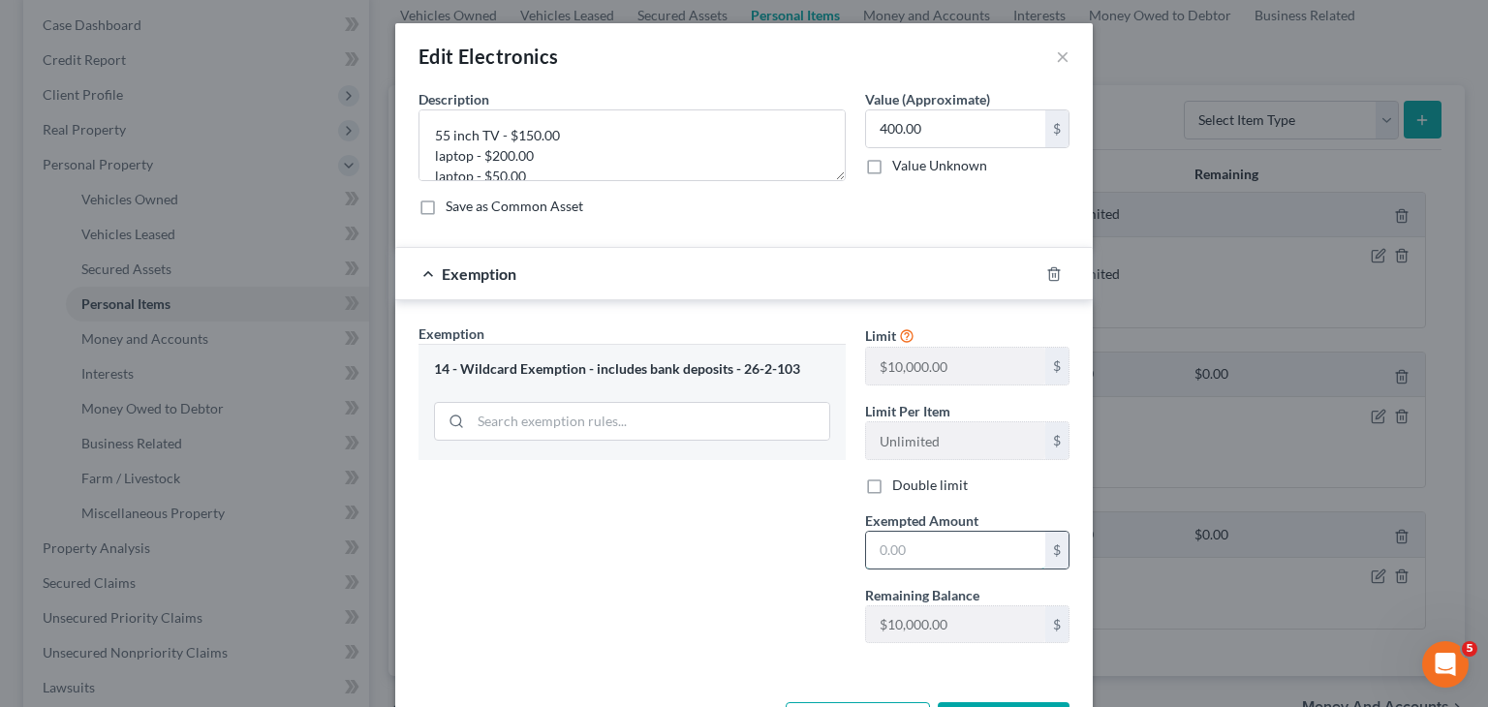
click at [903, 555] on input "text" at bounding box center [955, 550] width 179 height 37
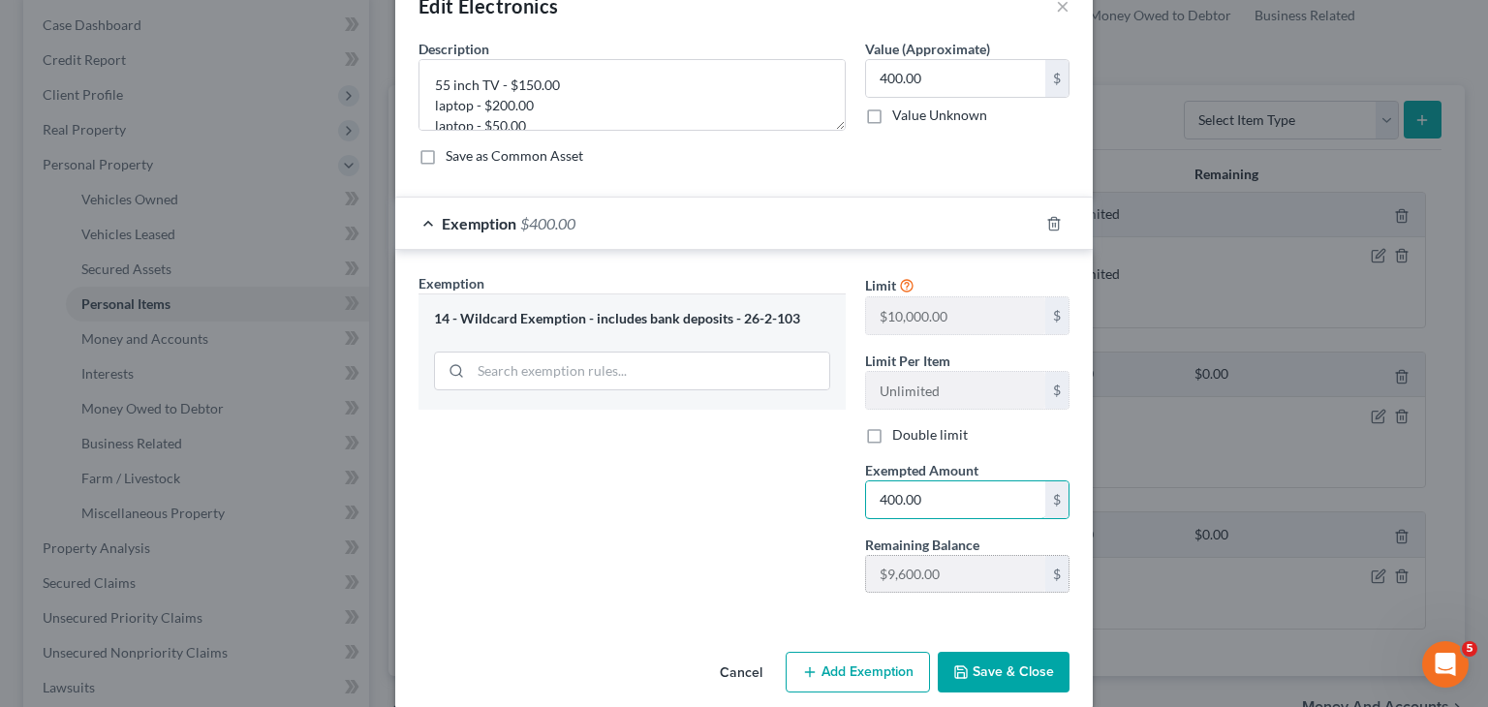
scroll to position [73, 0]
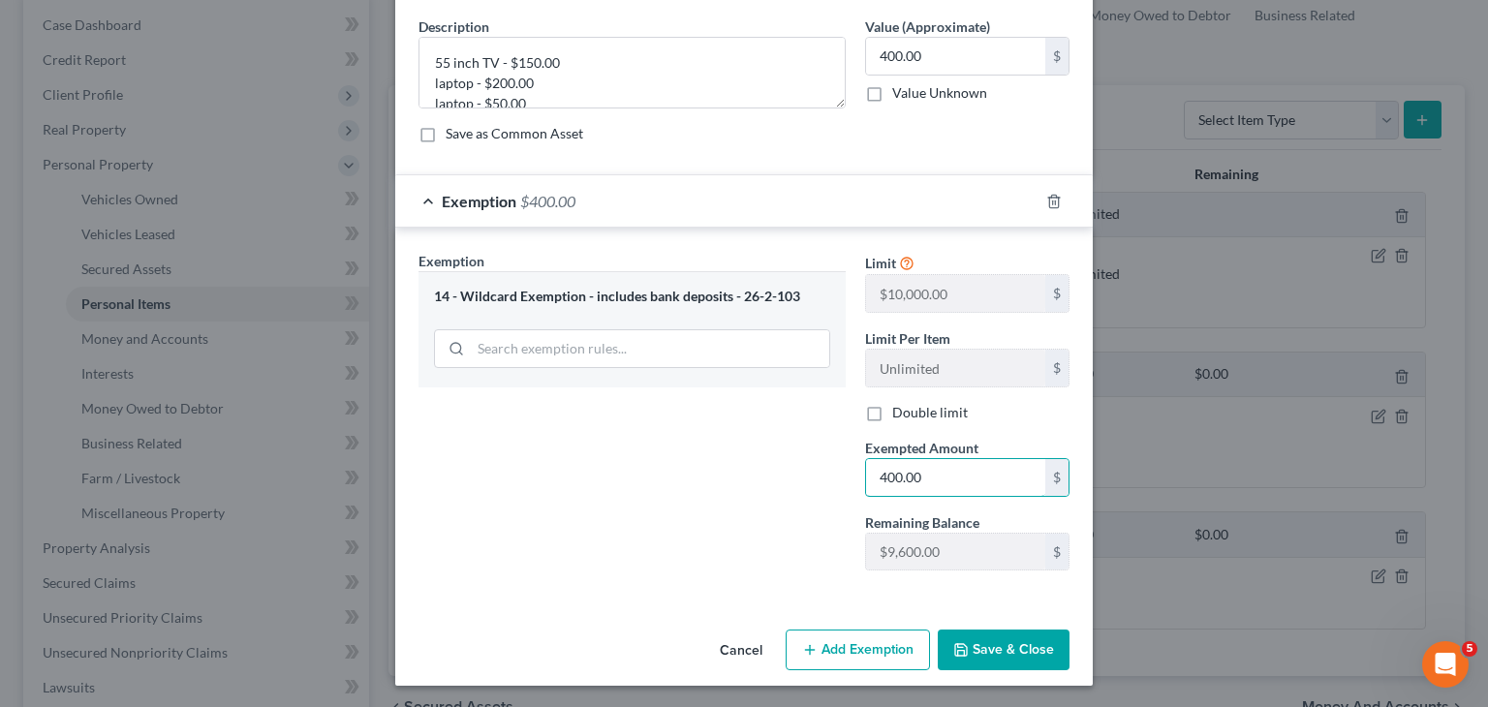
type input "400.00"
click at [1004, 648] on button "Save & Close" at bounding box center [1004, 650] width 132 height 41
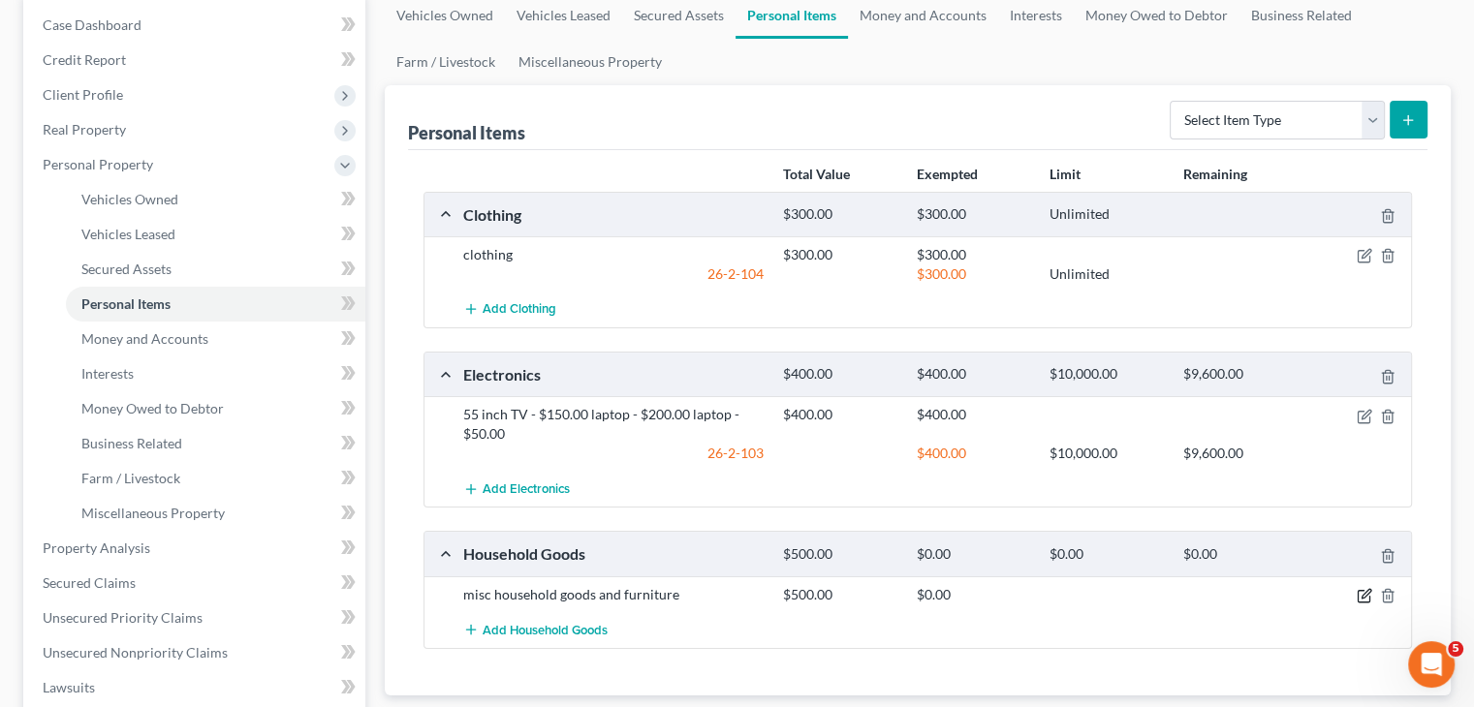
click at [1364, 597] on icon "button" at bounding box center [1365, 596] width 16 height 16
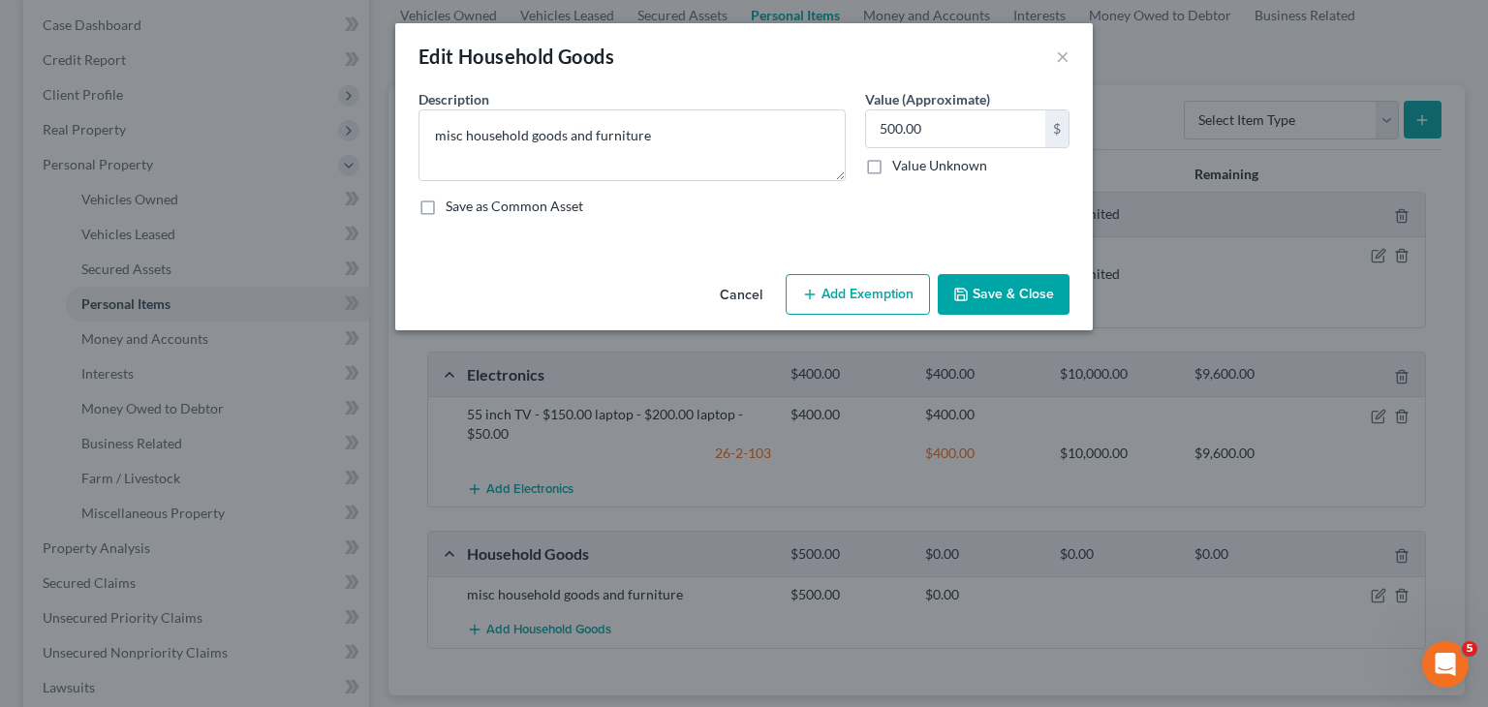
click at [892, 300] on button "Add Exemption" at bounding box center [858, 294] width 144 height 41
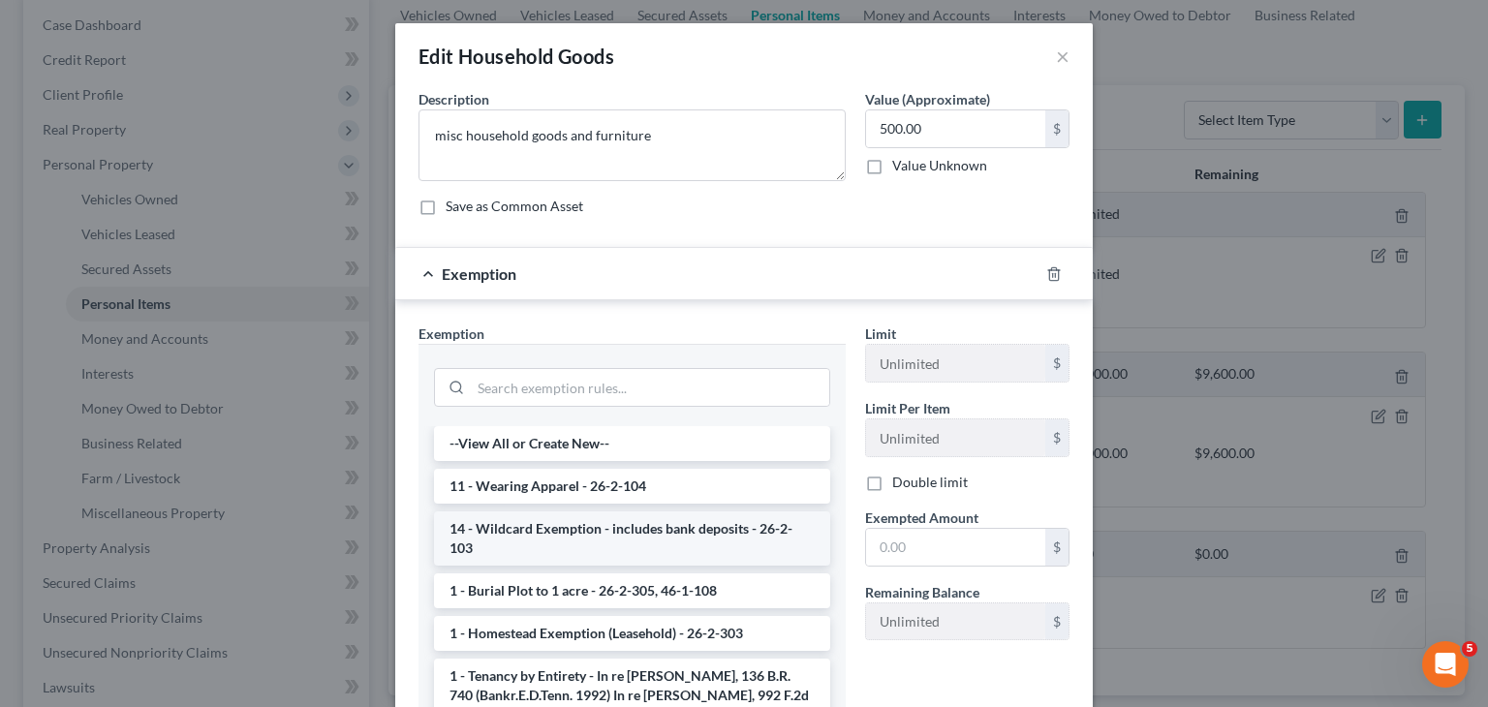
click at [600, 537] on li "14 - Wildcard Exemption - includes bank deposits - 26-2-103" at bounding box center [632, 539] width 396 height 54
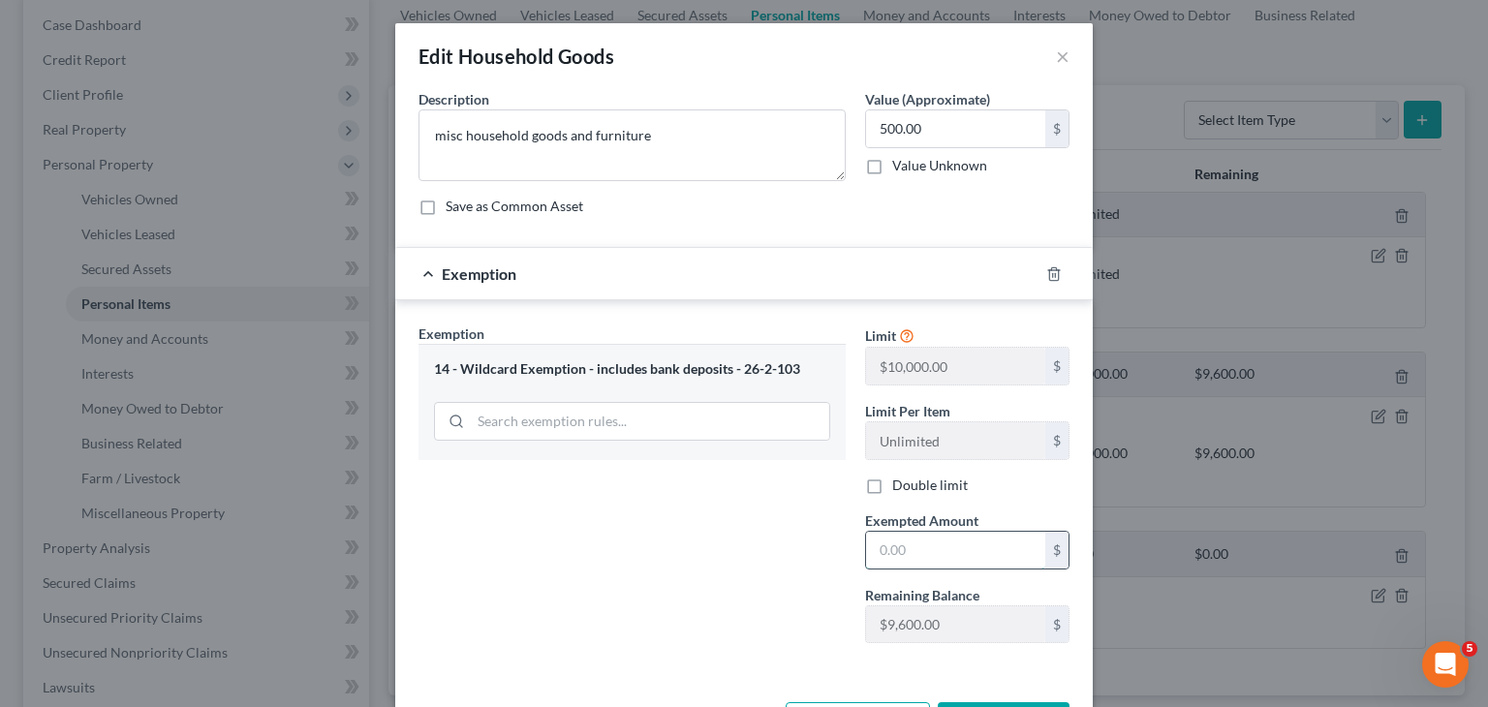
click at [904, 540] on input "text" at bounding box center [955, 550] width 179 height 37
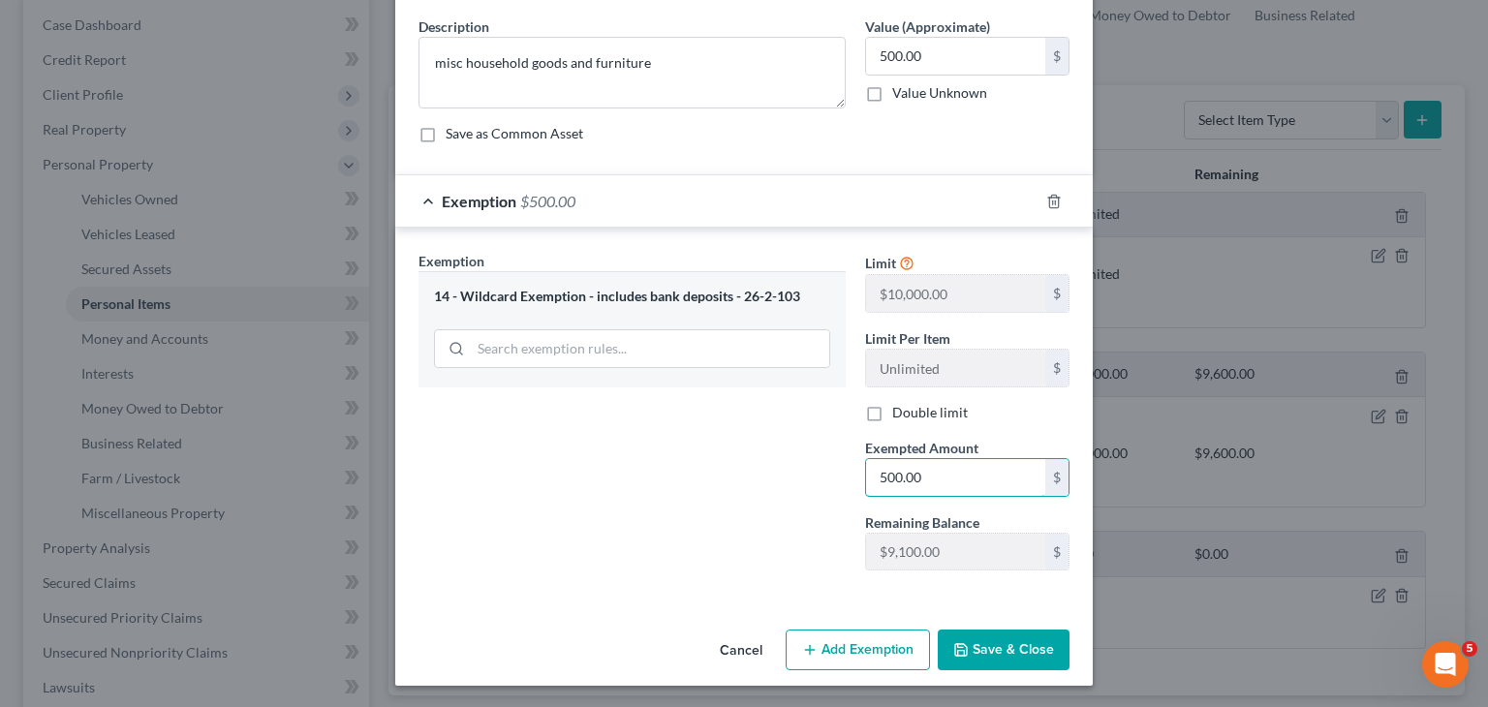
type input "500.00"
click at [1010, 656] on button "Save & Close" at bounding box center [1004, 650] width 132 height 41
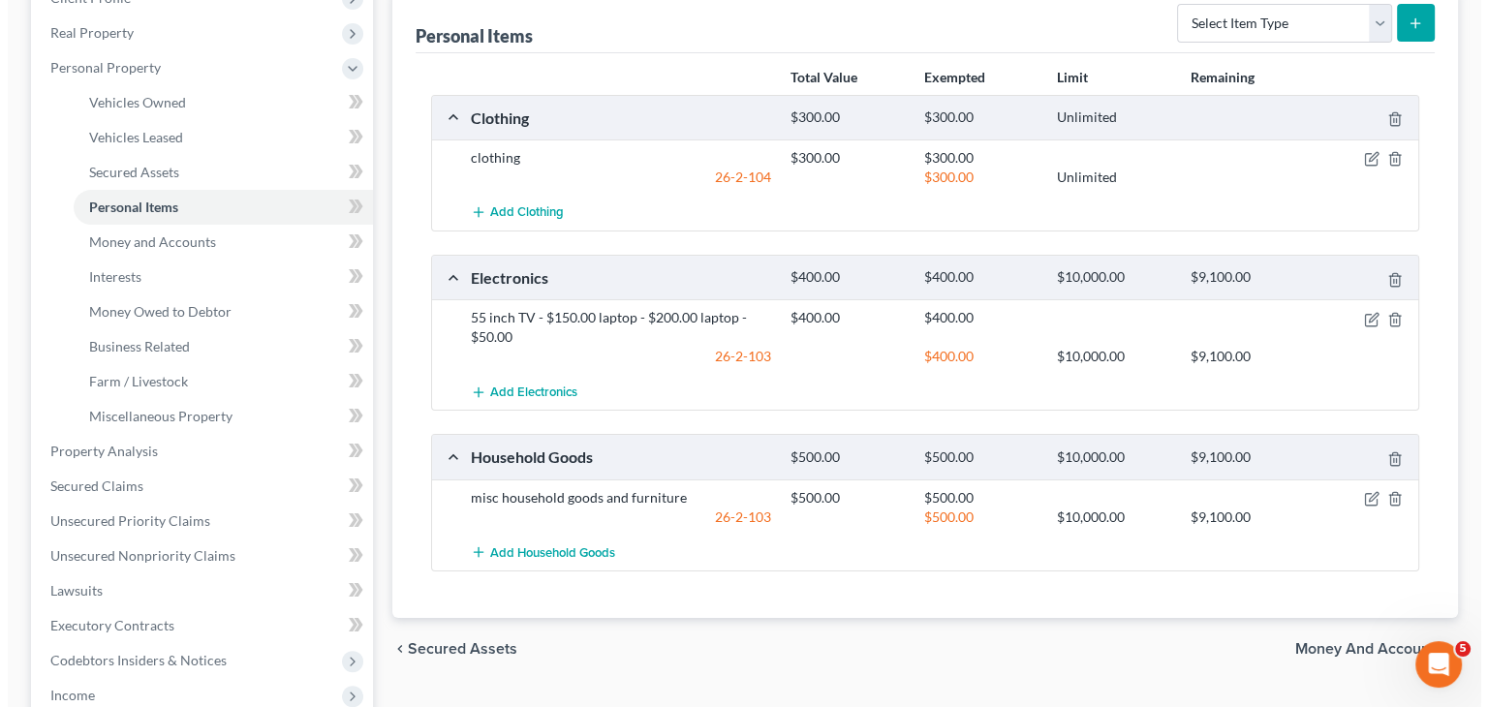
scroll to position [0, 0]
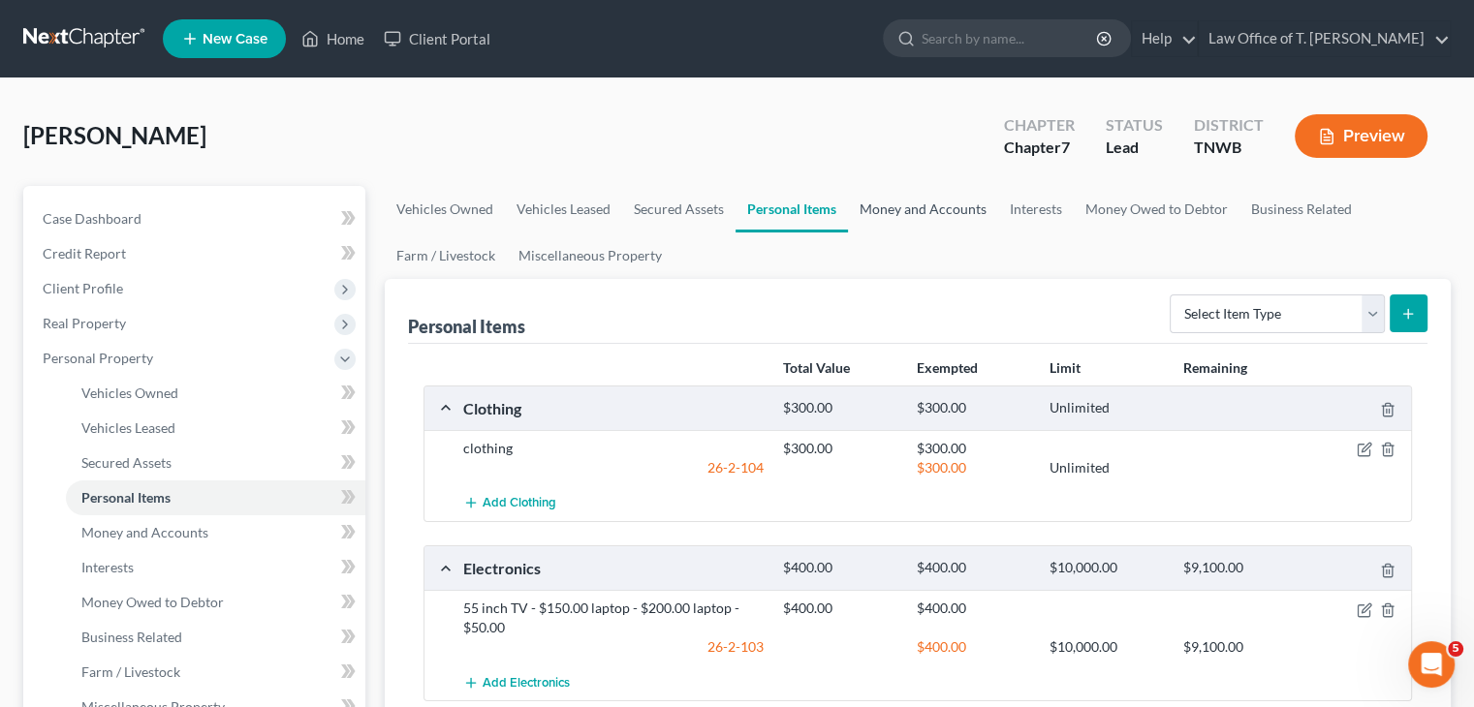
click at [924, 210] on link "Money and Accounts" at bounding box center [923, 209] width 150 height 47
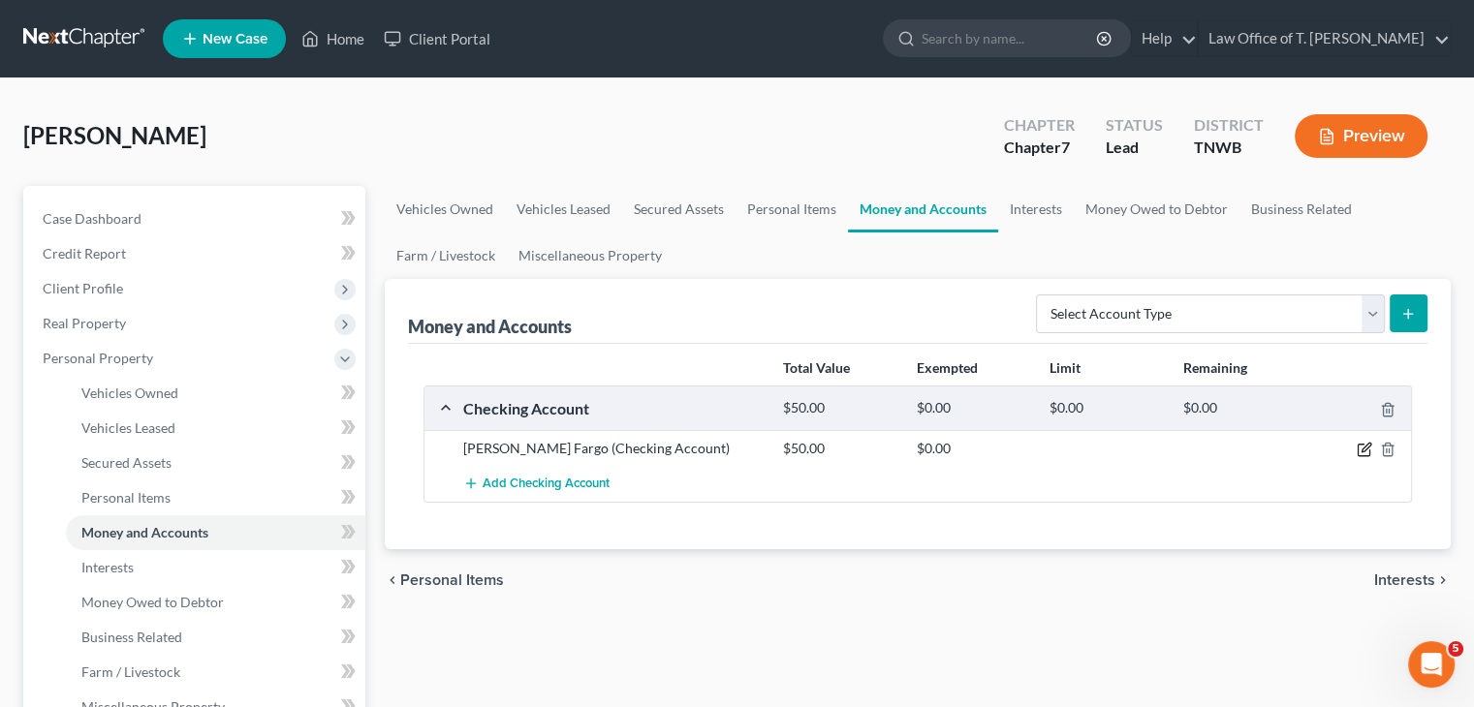
click at [1363, 450] on icon "button" at bounding box center [1365, 450] width 16 height 16
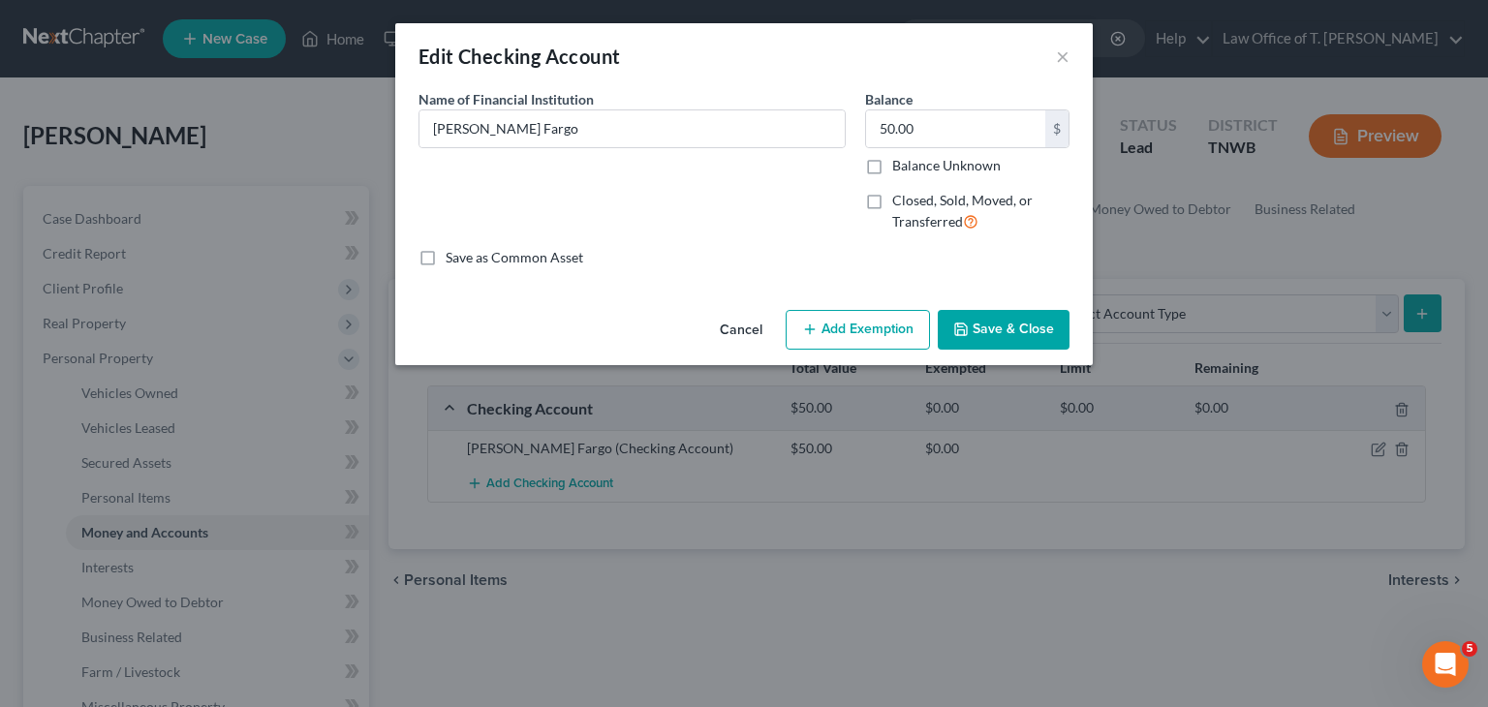
click at [892, 330] on button "Add Exemption" at bounding box center [858, 330] width 144 height 41
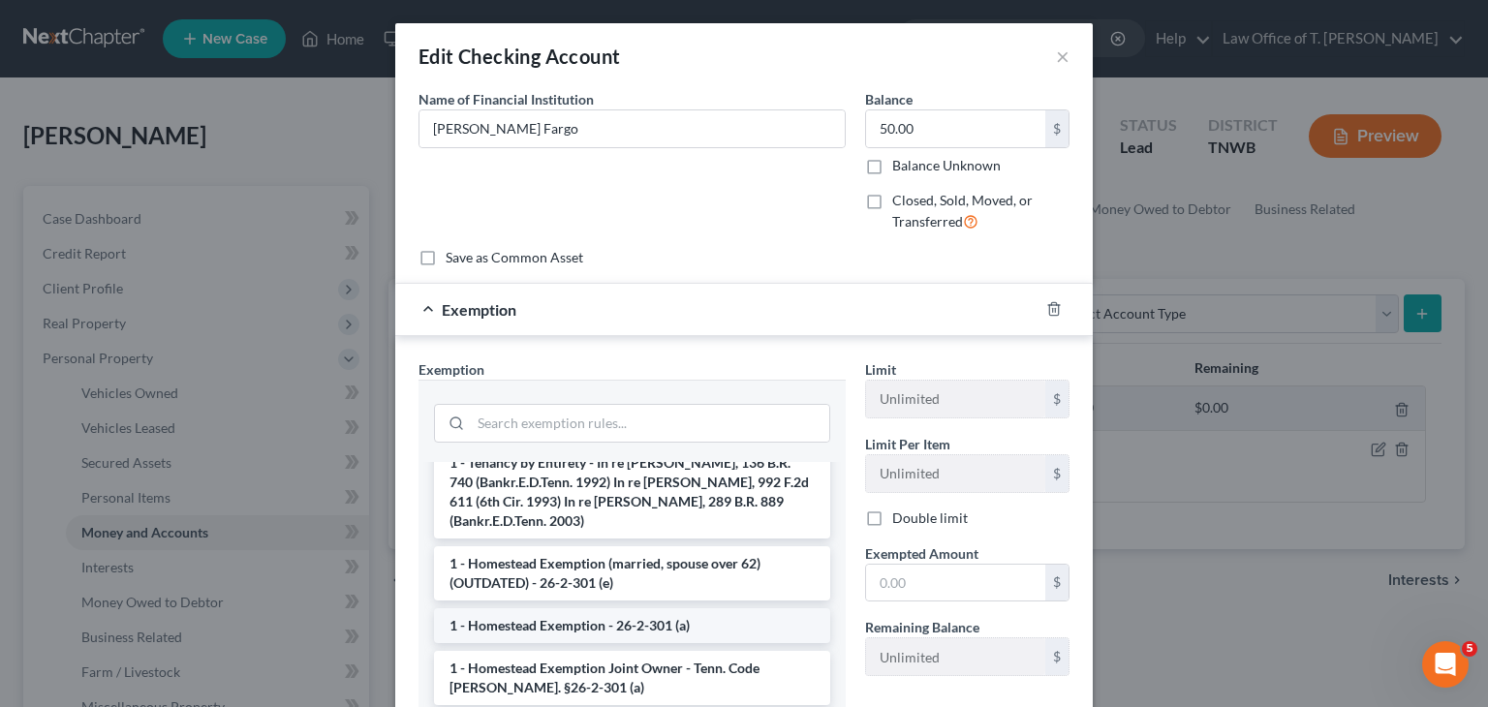
scroll to position [194, 0]
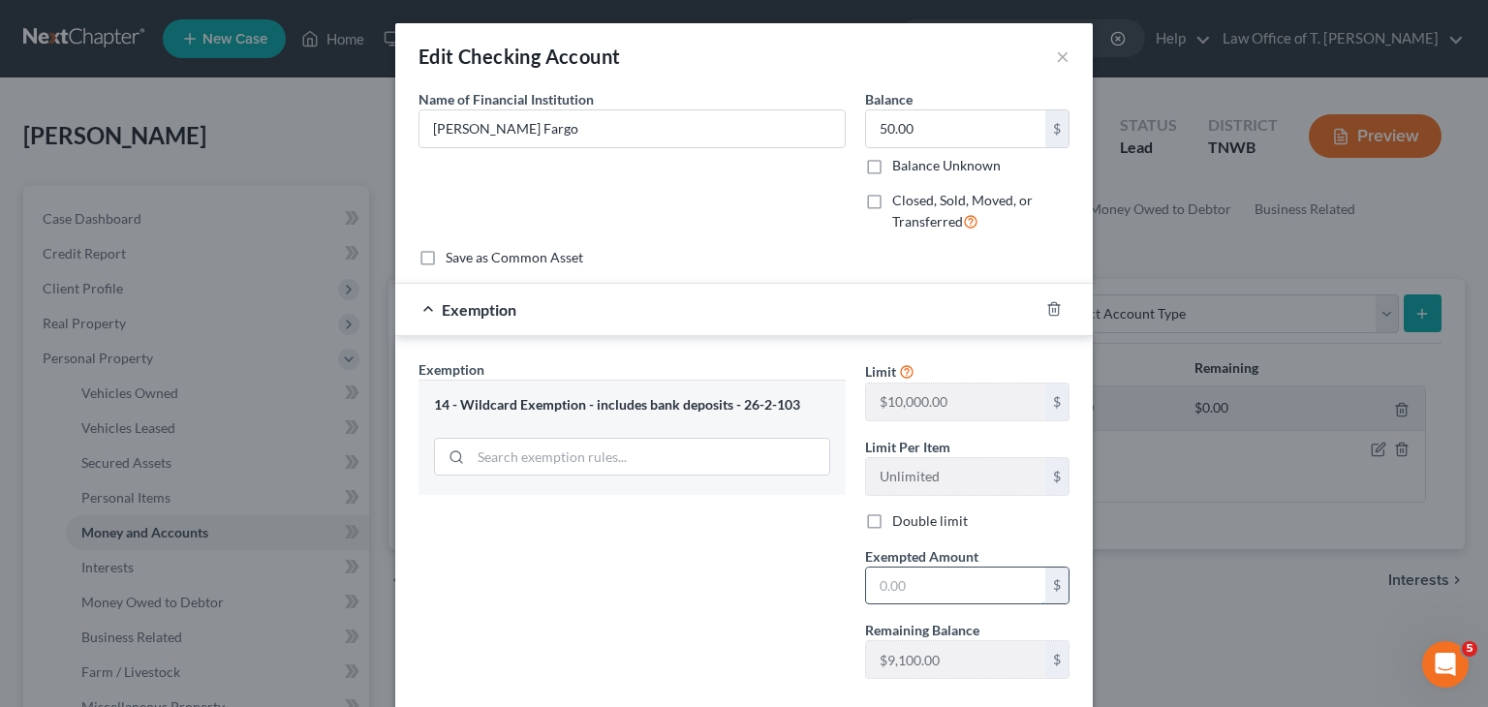
click at [936, 576] on input "text" at bounding box center [955, 586] width 179 height 37
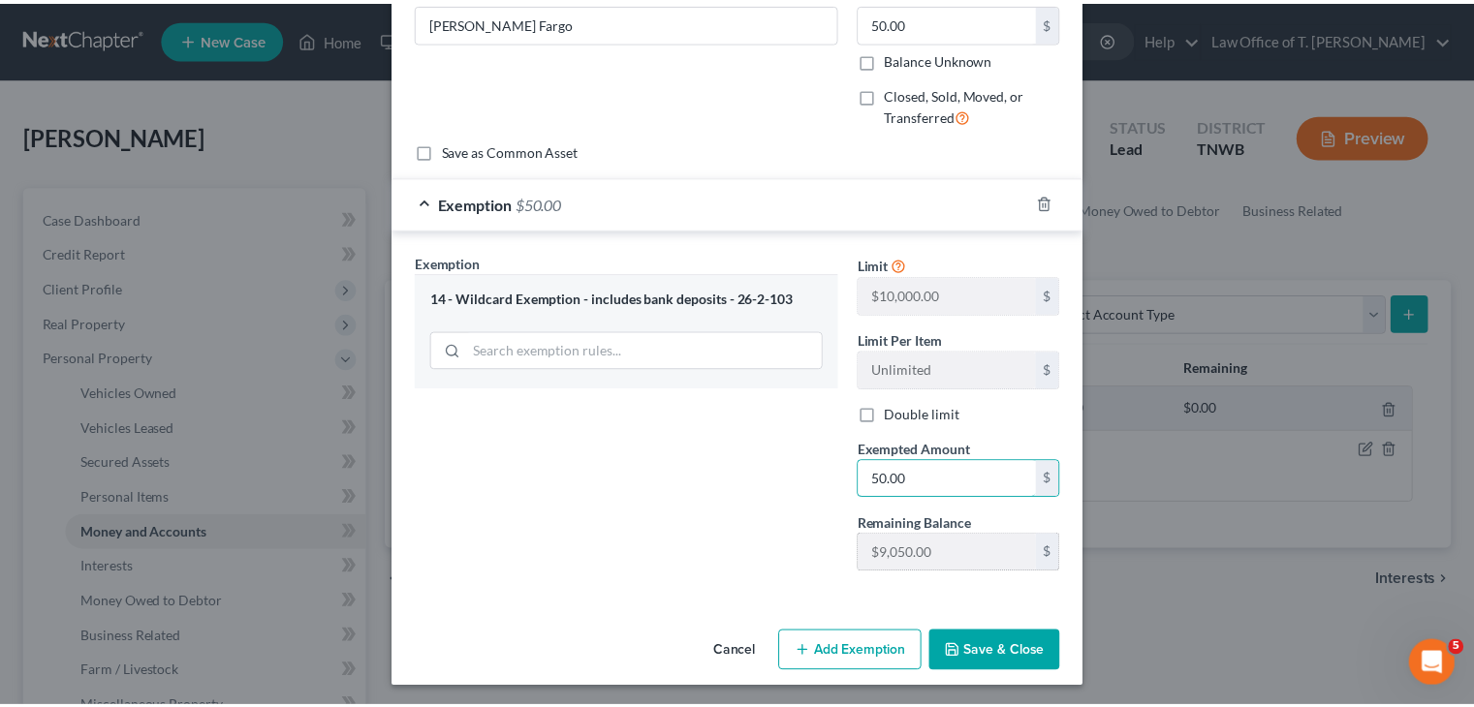
scroll to position [109, 0]
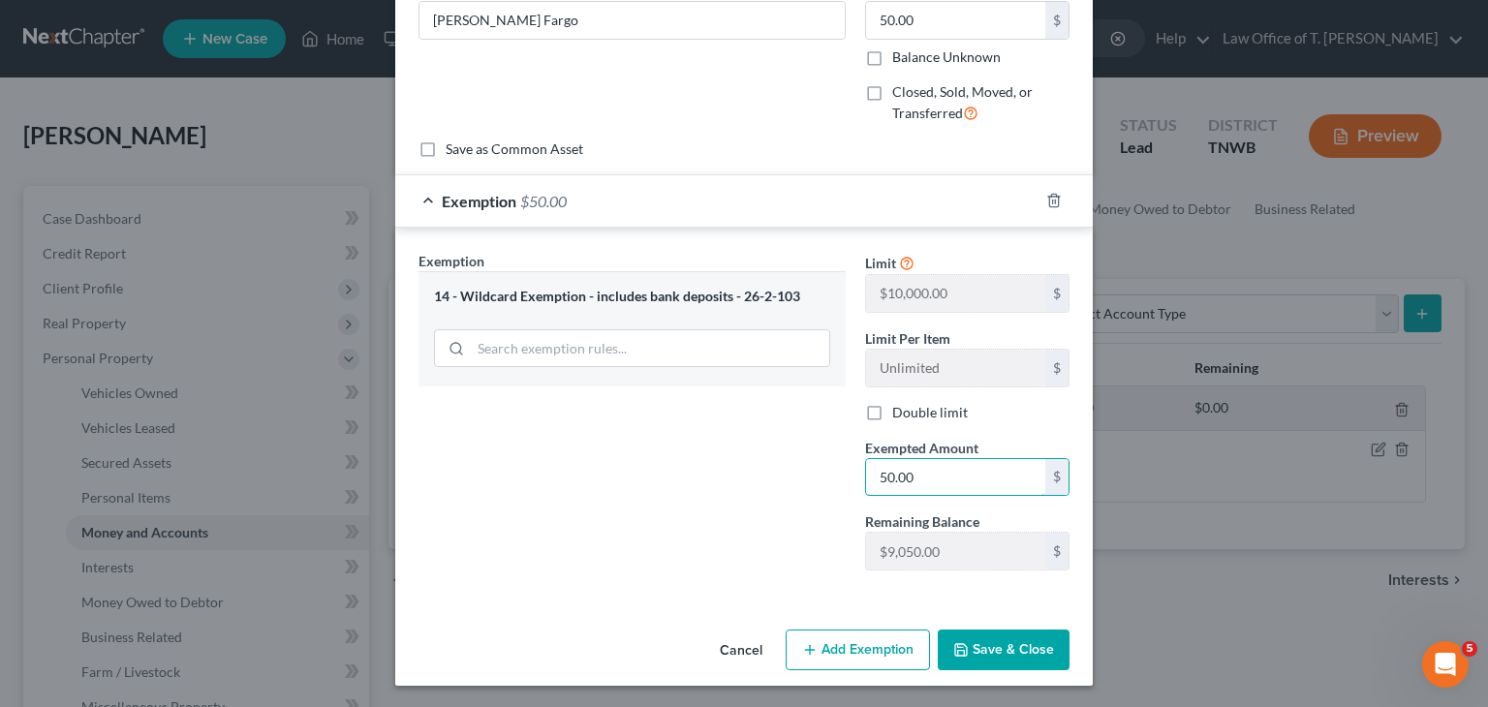
type input "50.00"
click at [992, 639] on button "Save & Close" at bounding box center [1004, 650] width 132 height 41
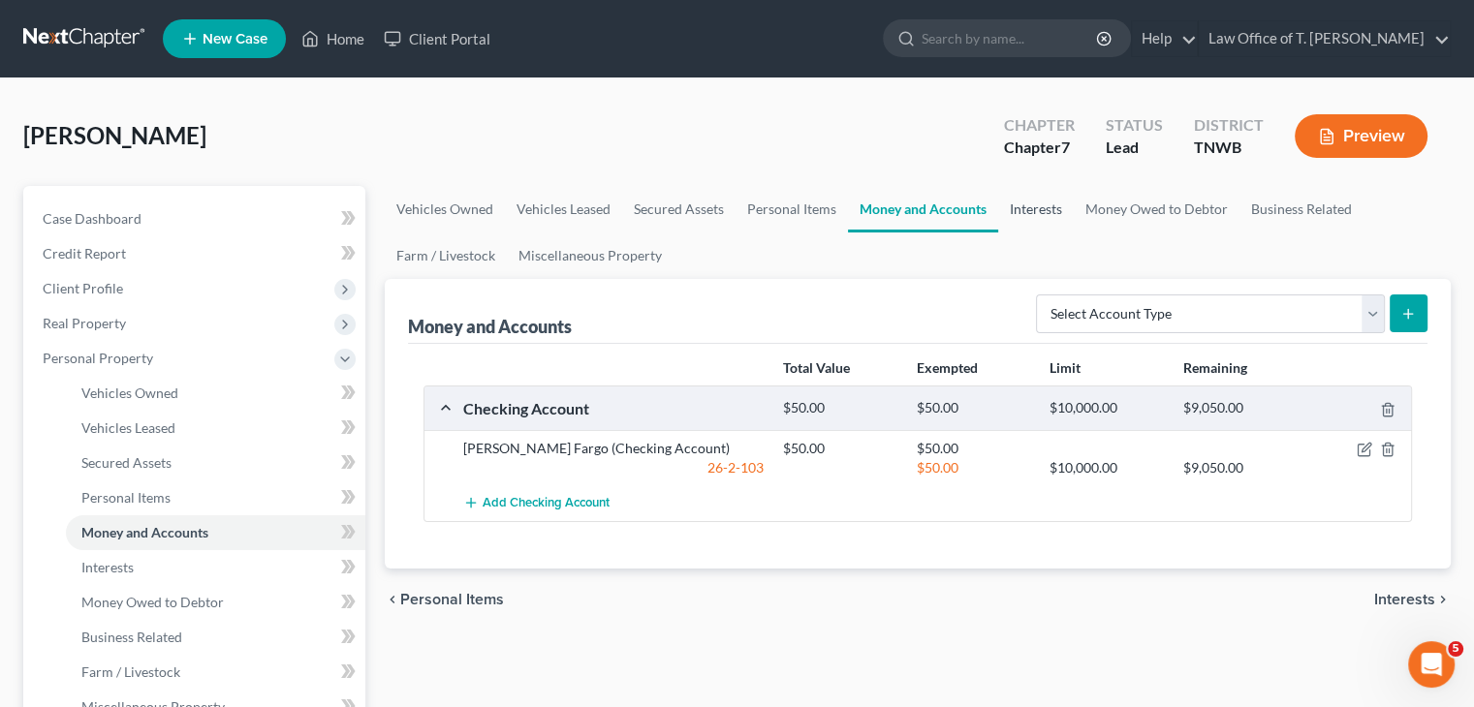
click at [1051, 214] on link "Interests" at bounding box center [1036, 209] width 76 height 47
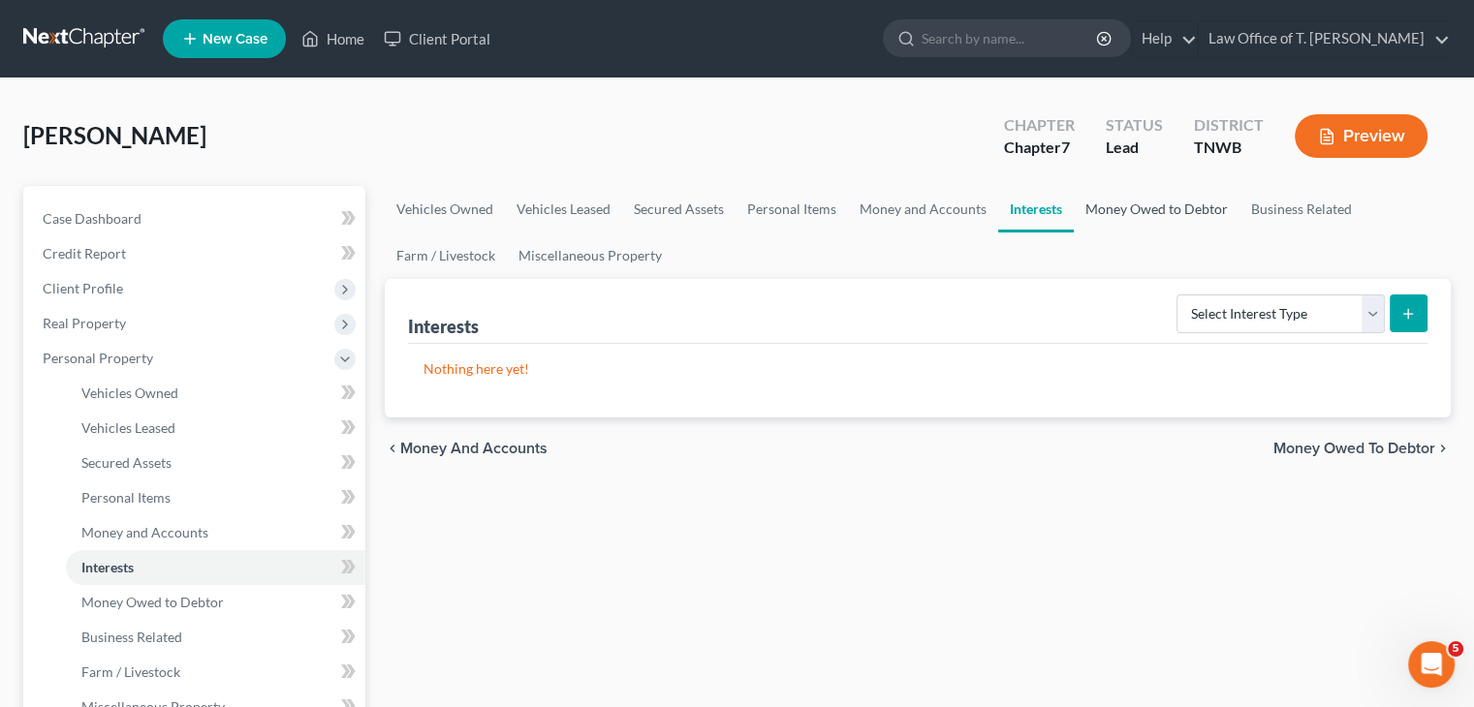
click at [1116, 214] on link "Money Owed to Debtor" at bounding box center [1157, 209] width 166 height 47
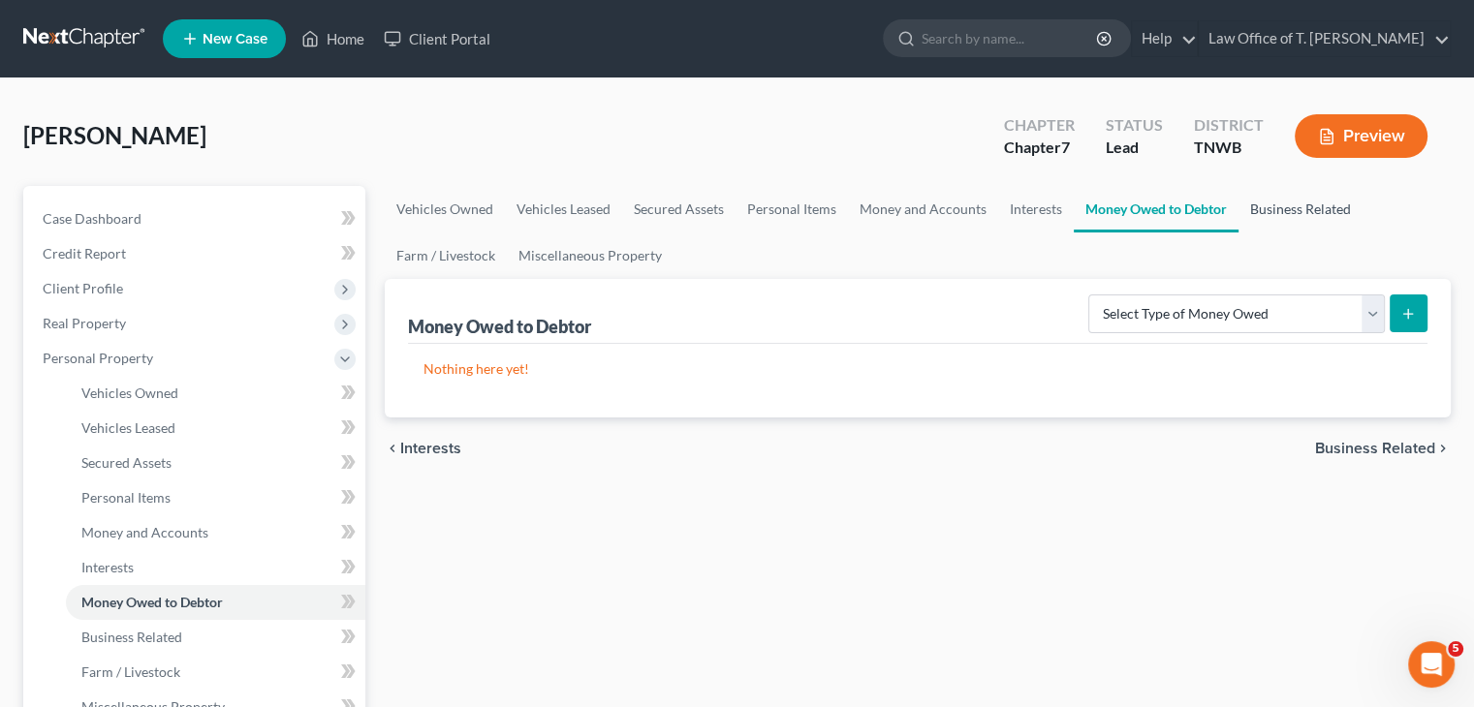
click at [1268, 206] on link "Business Related" at bounding box center [1300, 209] width 124 height 47
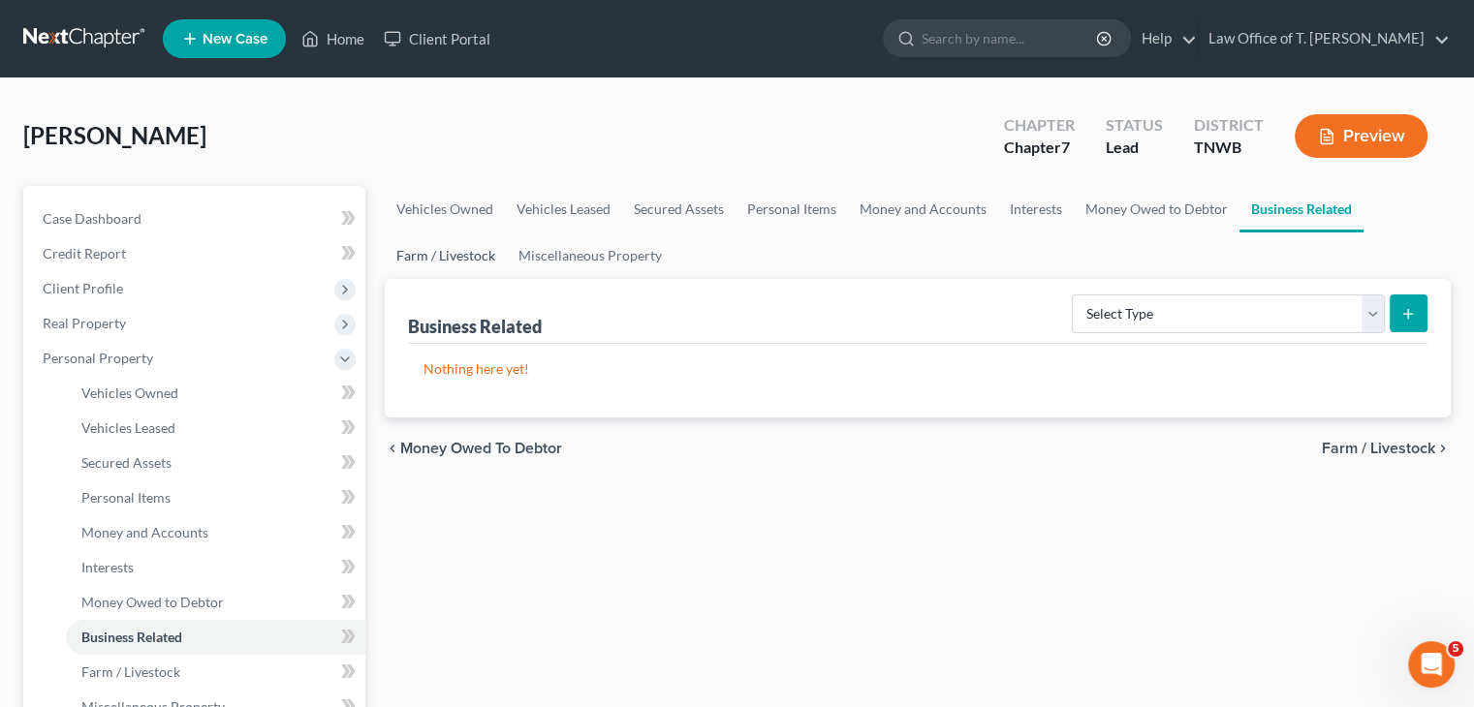
click at [460, 251] on link "Farm / Livestock" at bounding box center [446, 256] width 122 height 47
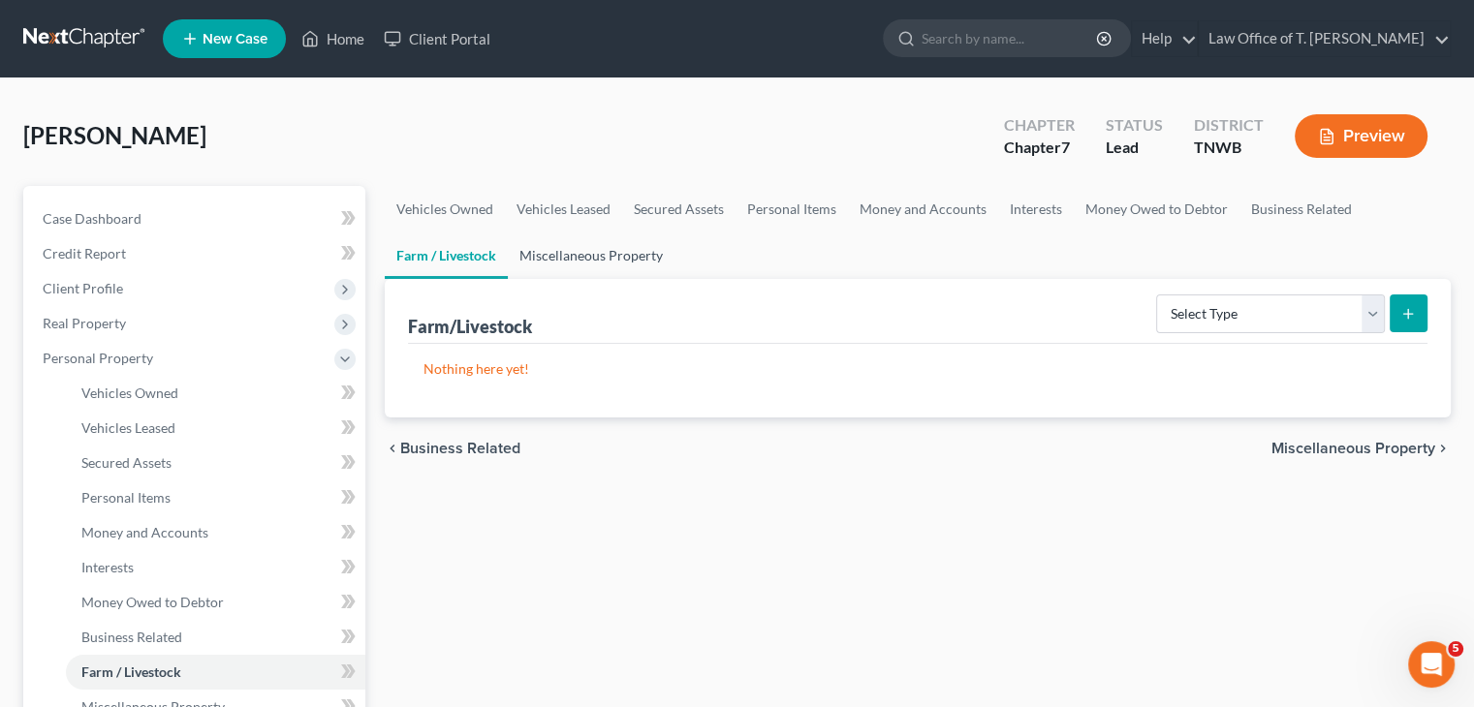
click at [608, 260] on link "Miscellaneous Property" at bounding box center [591, 256] width 167 height 47
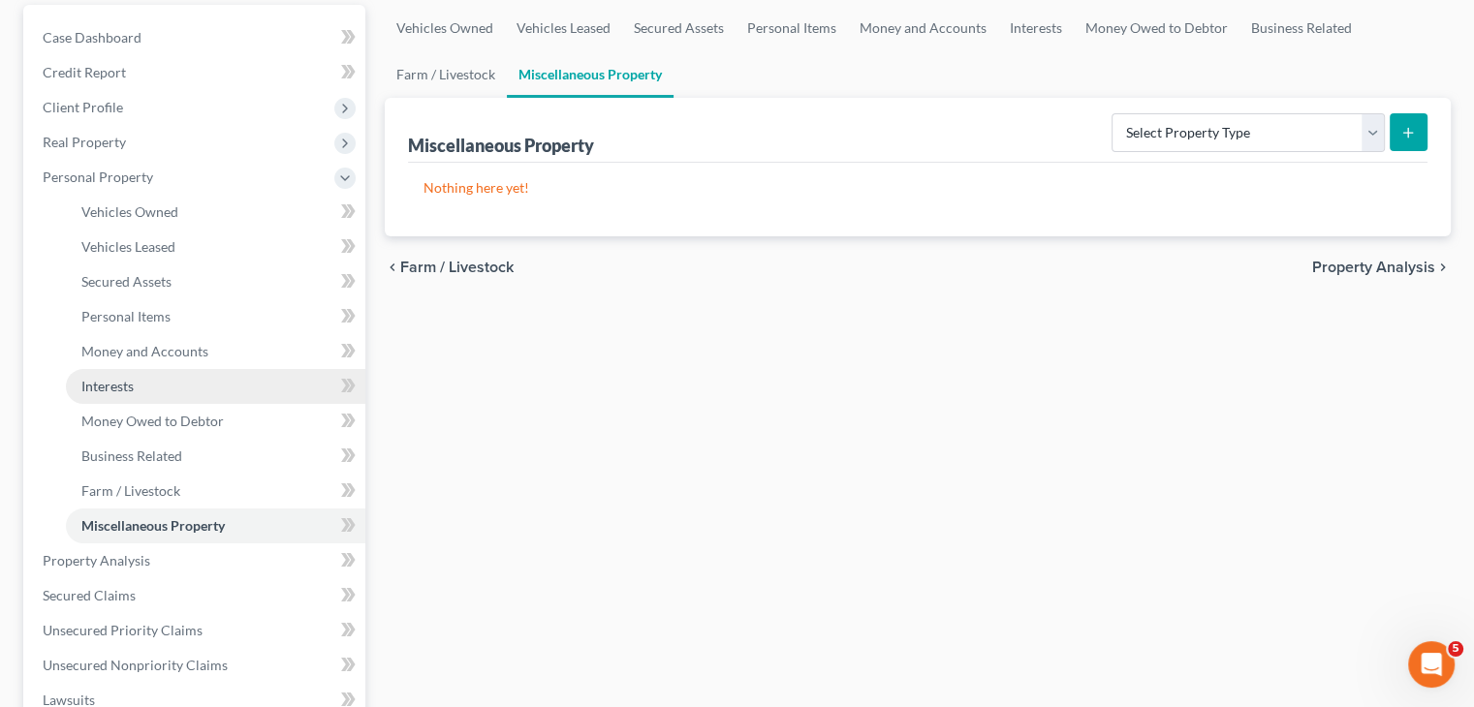
scroll to position [194, 0]
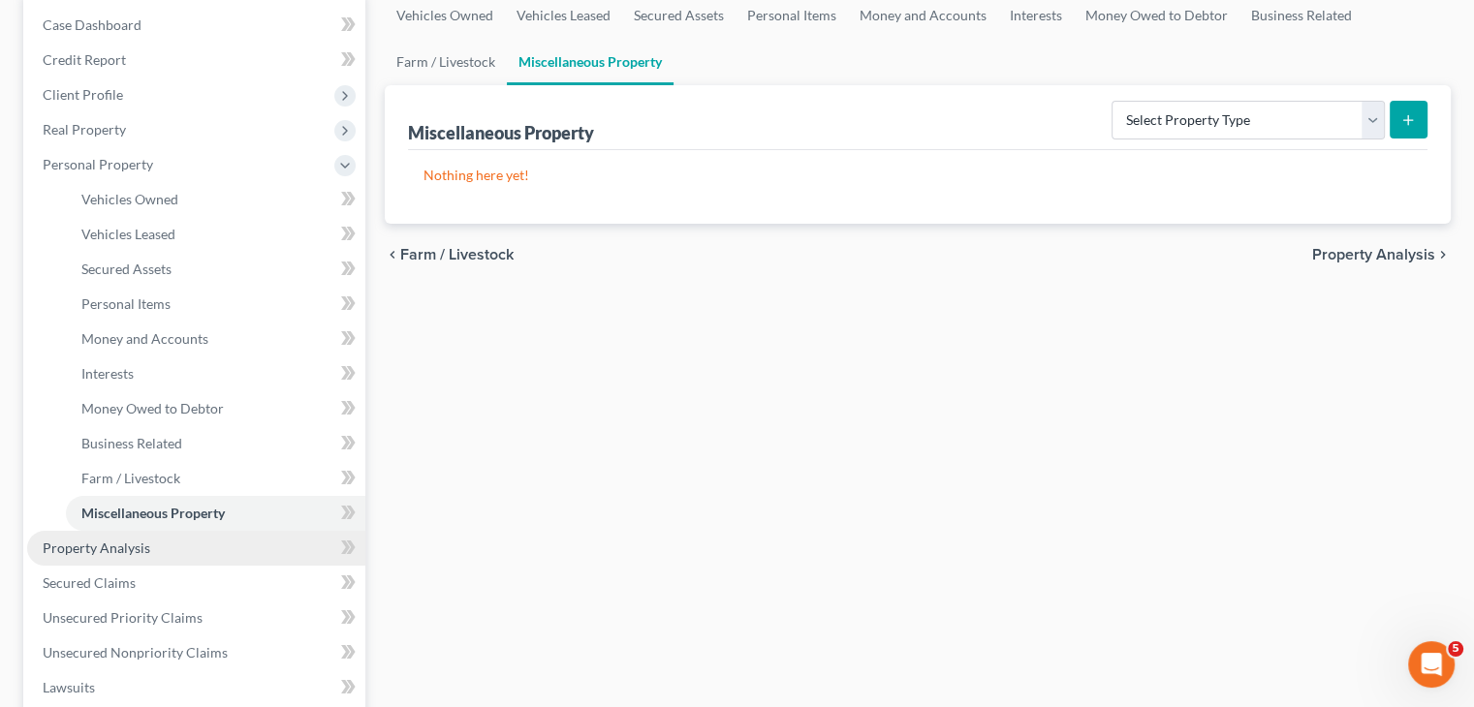
click at [116, 544] on span "Property Analysis" at bounding box center [97, 548] width 108 height 16
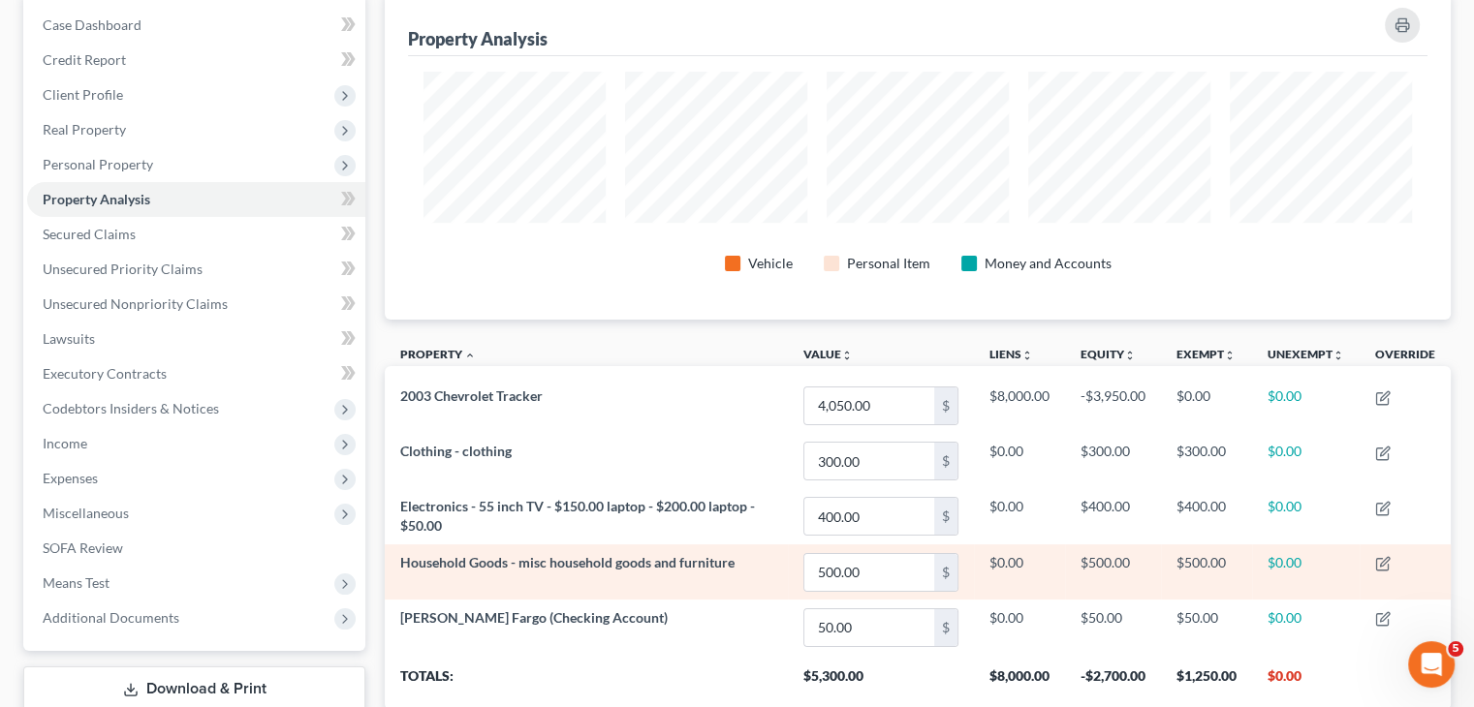
scroll to position [291, 0]
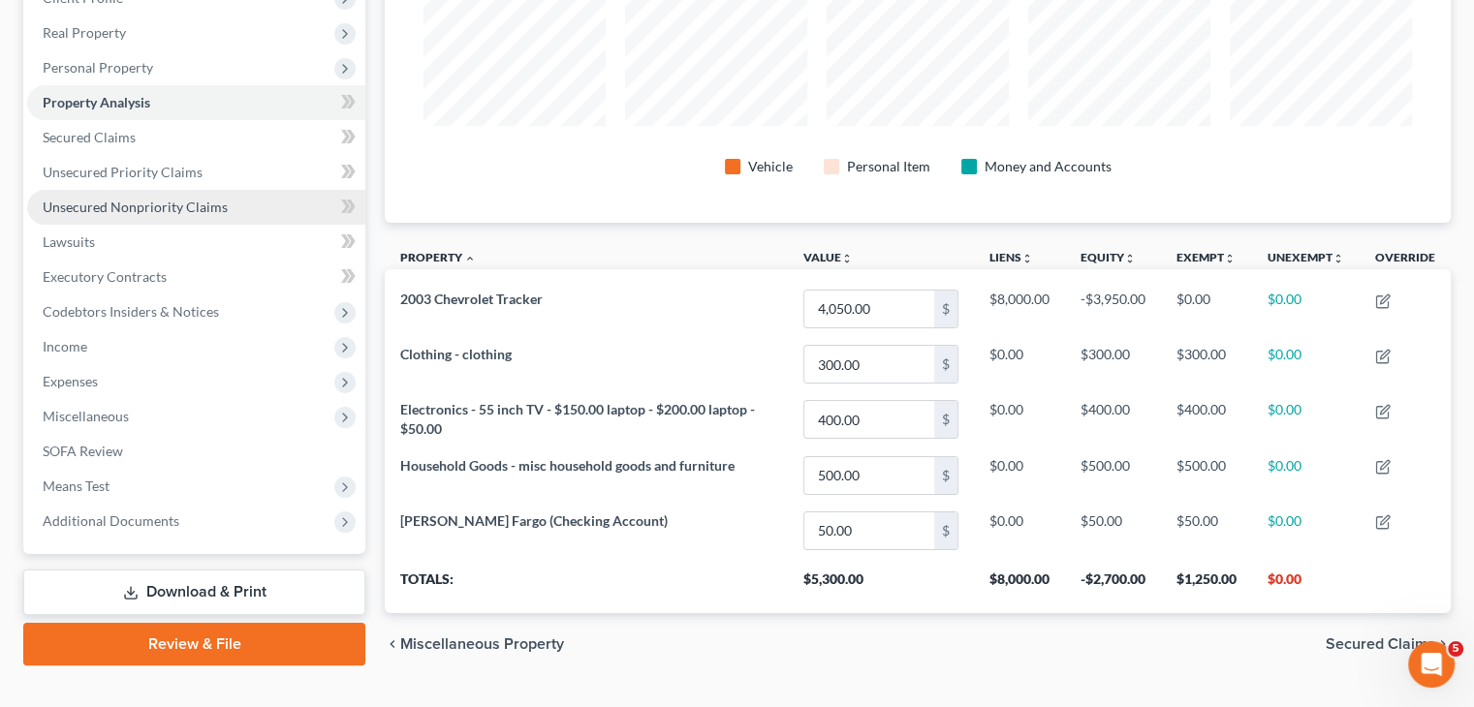
click at [134, 204] on span "Unsecured Nonpriority Claims" at bounding box center [135, 207] width 185 height 16
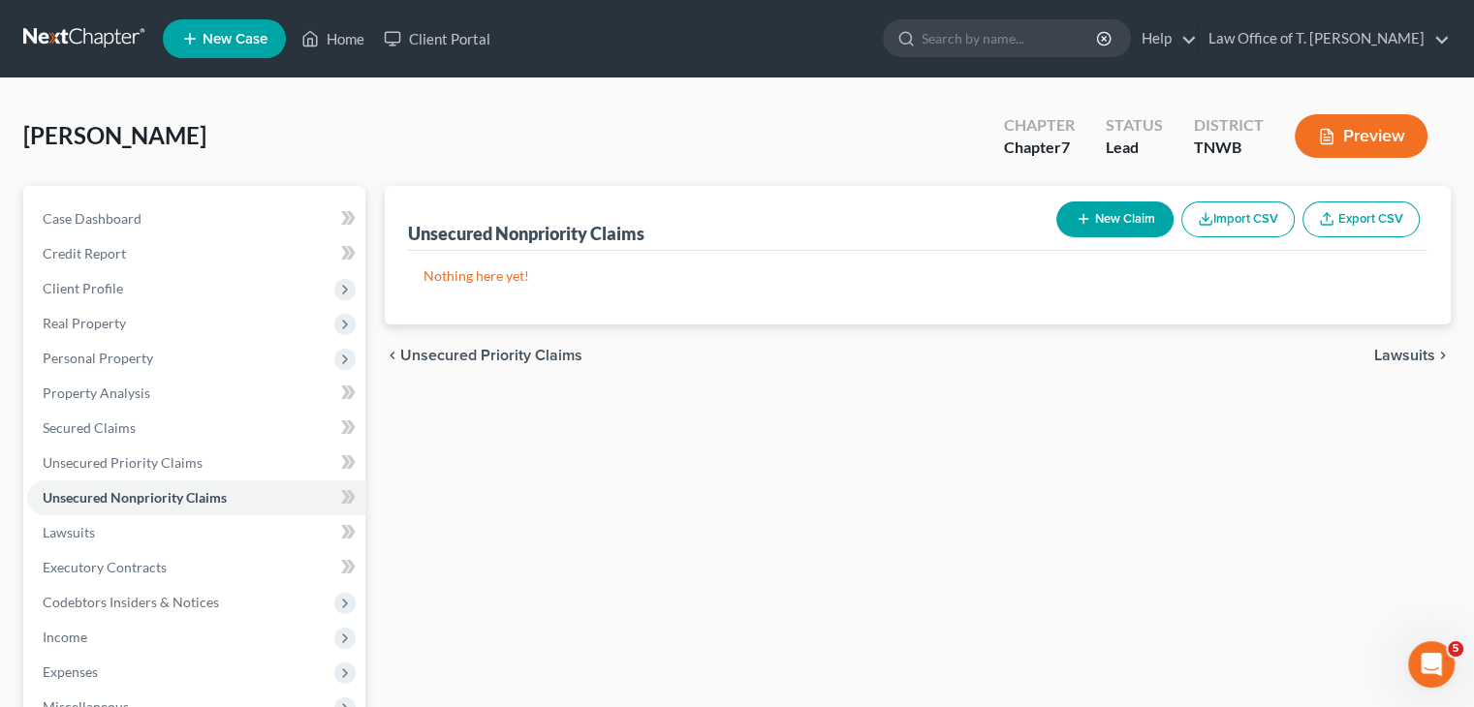
click at [1124, 217] on button "New Claim" at bounding box center [1114, 220] width 117 height 36
select select "0"
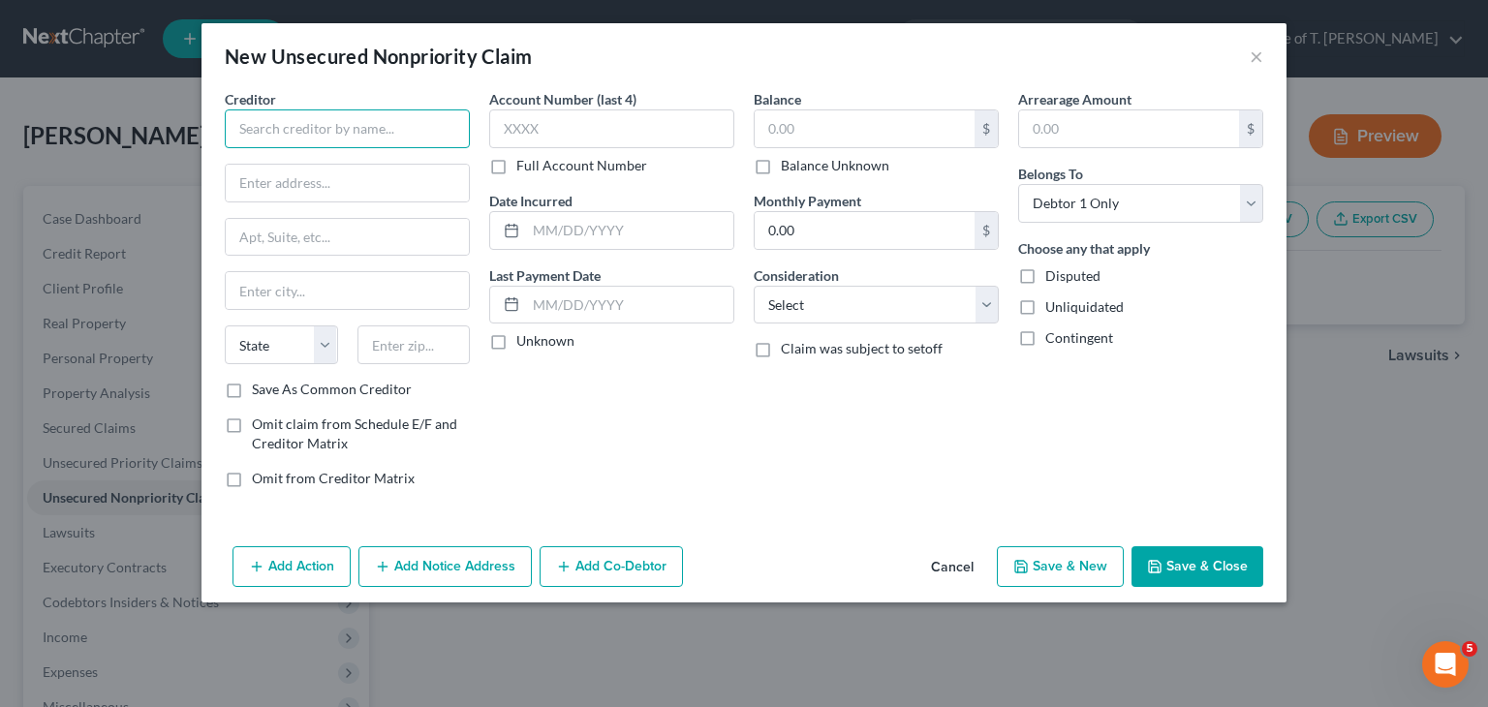
click at [360, 127] on input "text" at bounding box center [347, 129] width 245 height 39
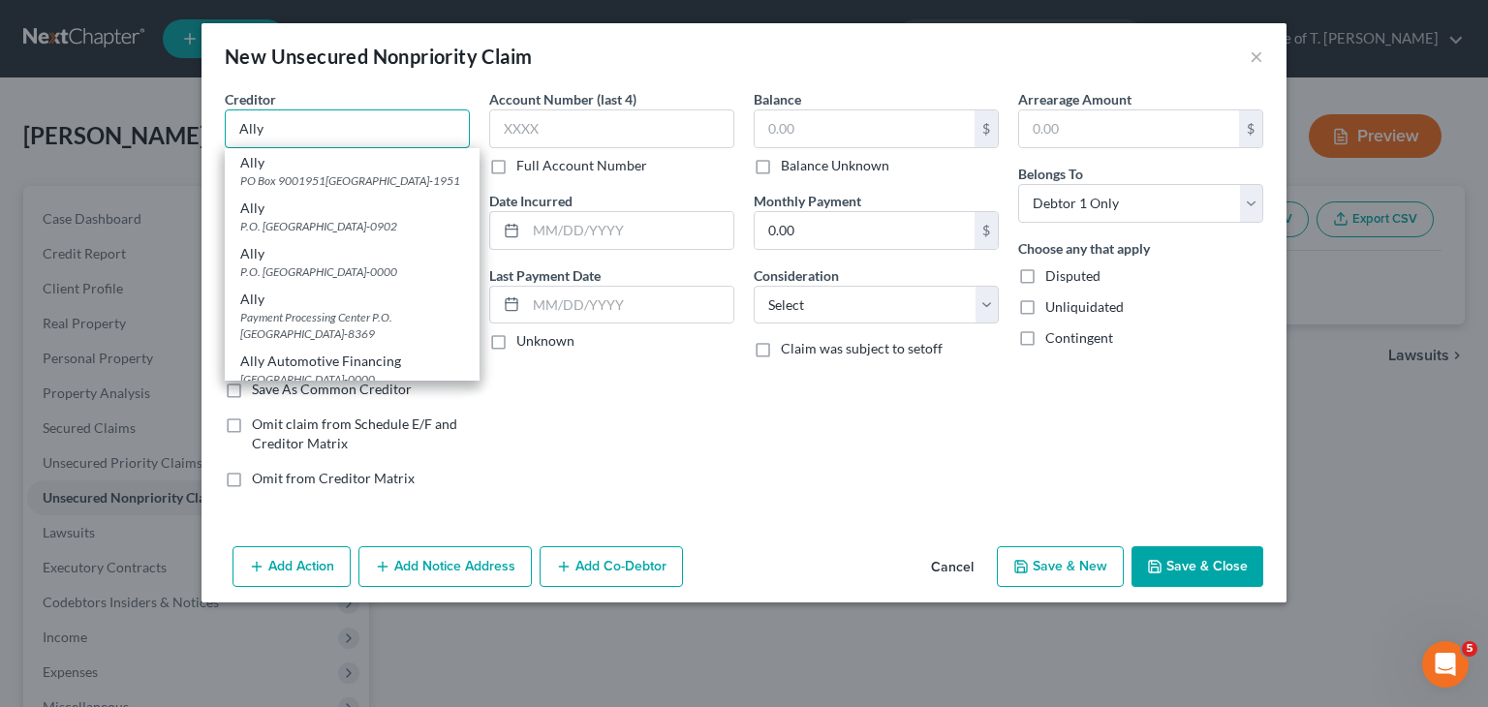
type input "Ally"
click at [337, 189] on div "PO Box 9001951[GEOGRAPHIC_DATA]-1951" at bounding box center [352, 180] width 224 height 16
type input "PO Box 9001951"
type input "[GEOGRAPHIC_DATA]"
select select "18"
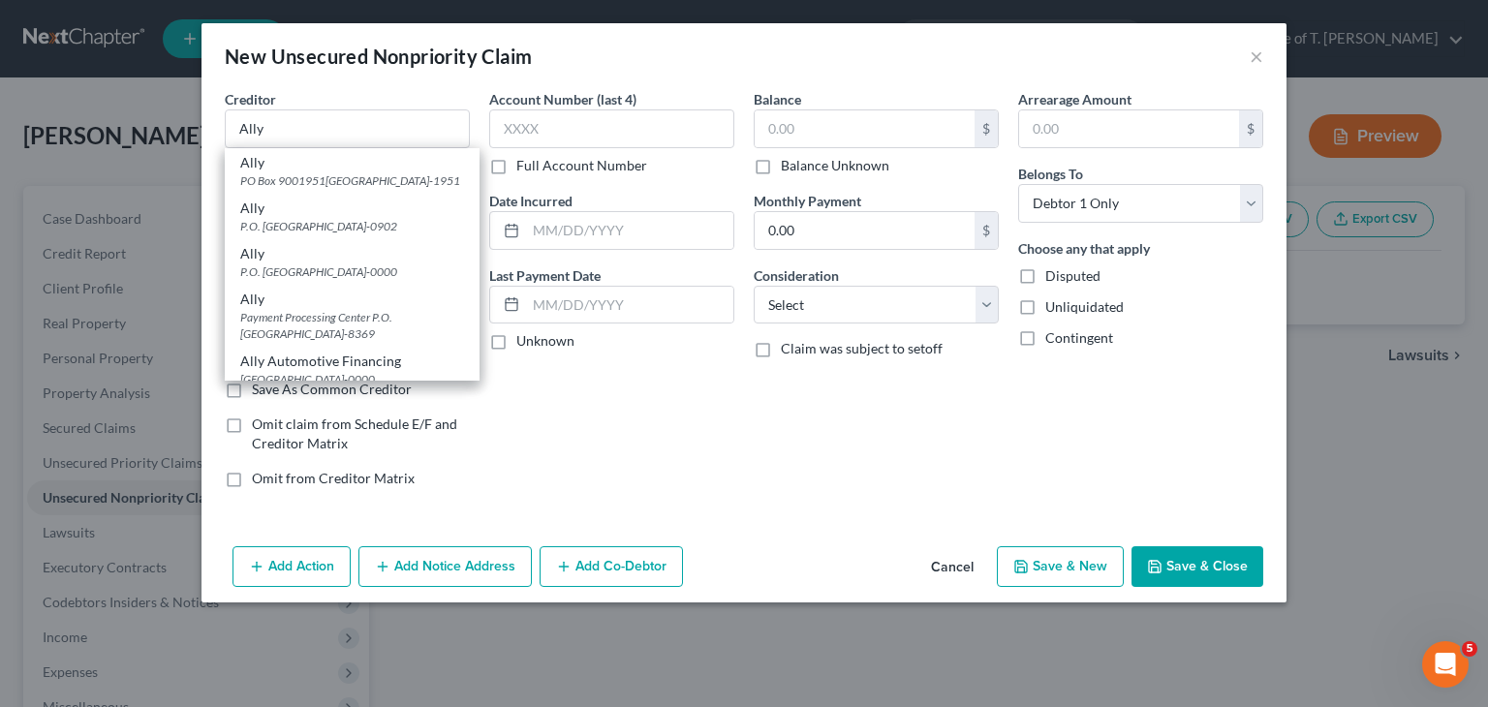
type input "40290-1951"
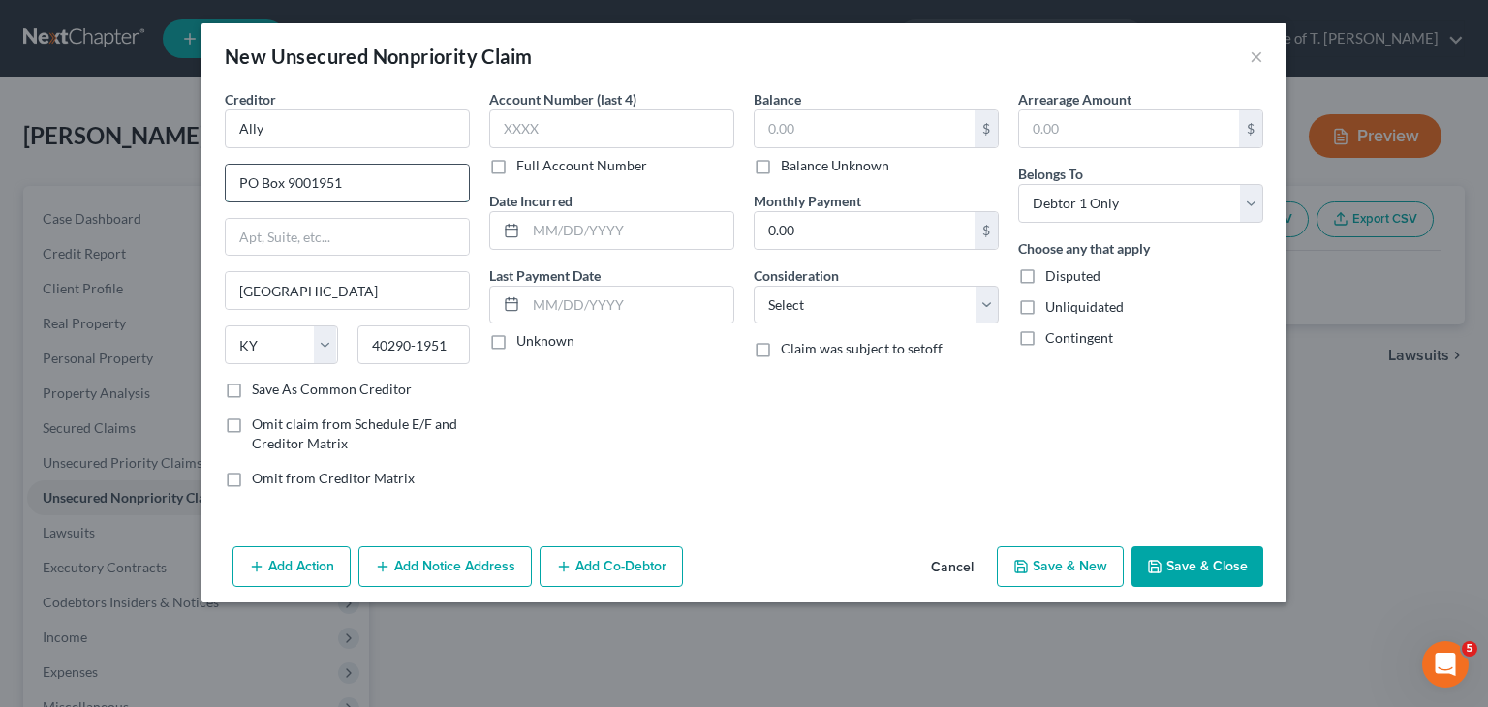
click at [382, 190] on input "PO Box 9001951" at bounding box center [347, 183] width 243 height 37
drag, startPoint x: 378, startPoint y: 189, endPoint x: 216, endPoint y: 183, distance: 161.9
click at [216, 183] on div "Creditor * Ally PO Box 9001951 [GEOGRAPHIC_DATA] [US_STATE][GEOGRAPHIC_DATA] [G…" at bounding box center [347, 296] width 265 height 415
type input "P.O. Box 380903"
type input "Bloomington"
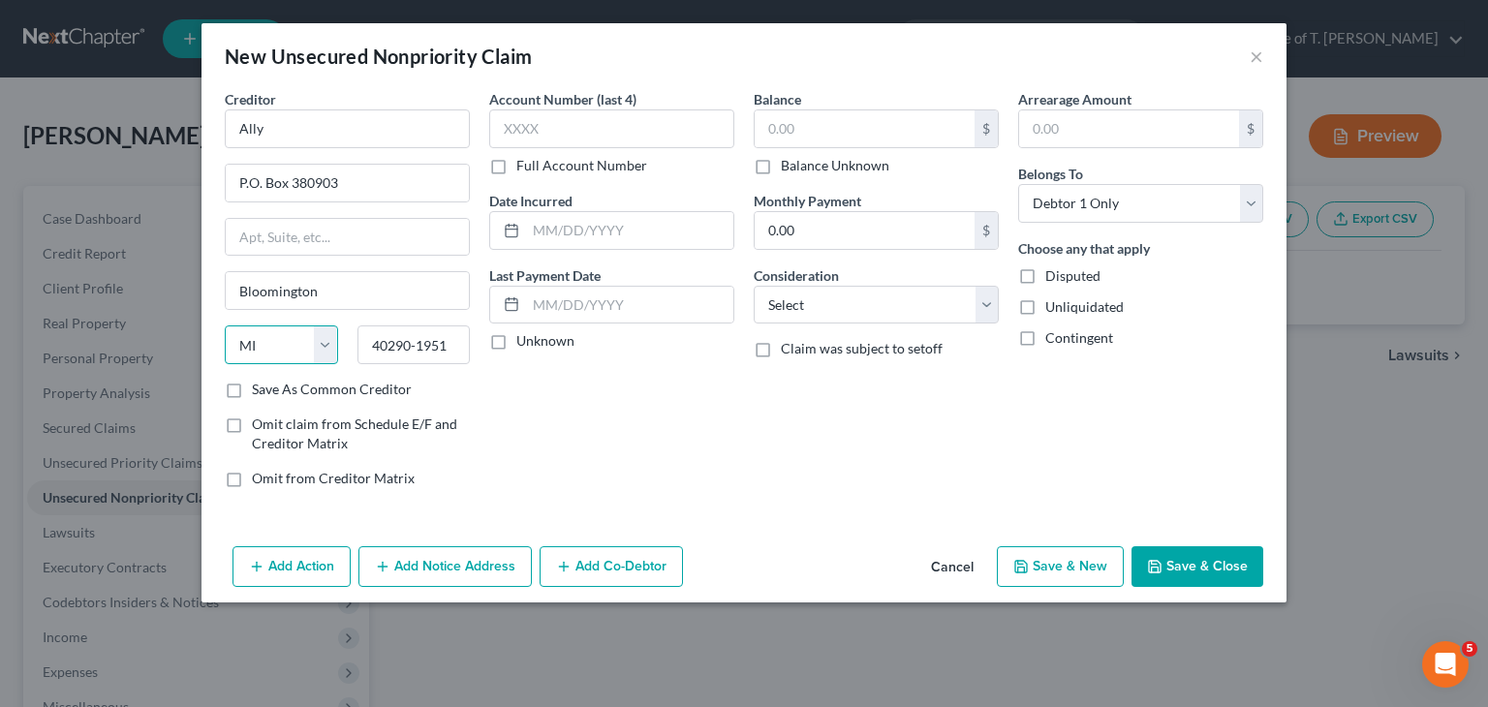
select select "24"
type input "55438"
click at [537, 137] on input "text" at bounding box center [611, 129] width 245 height 39
type input "[GEOGRAPHIC_DATA]"
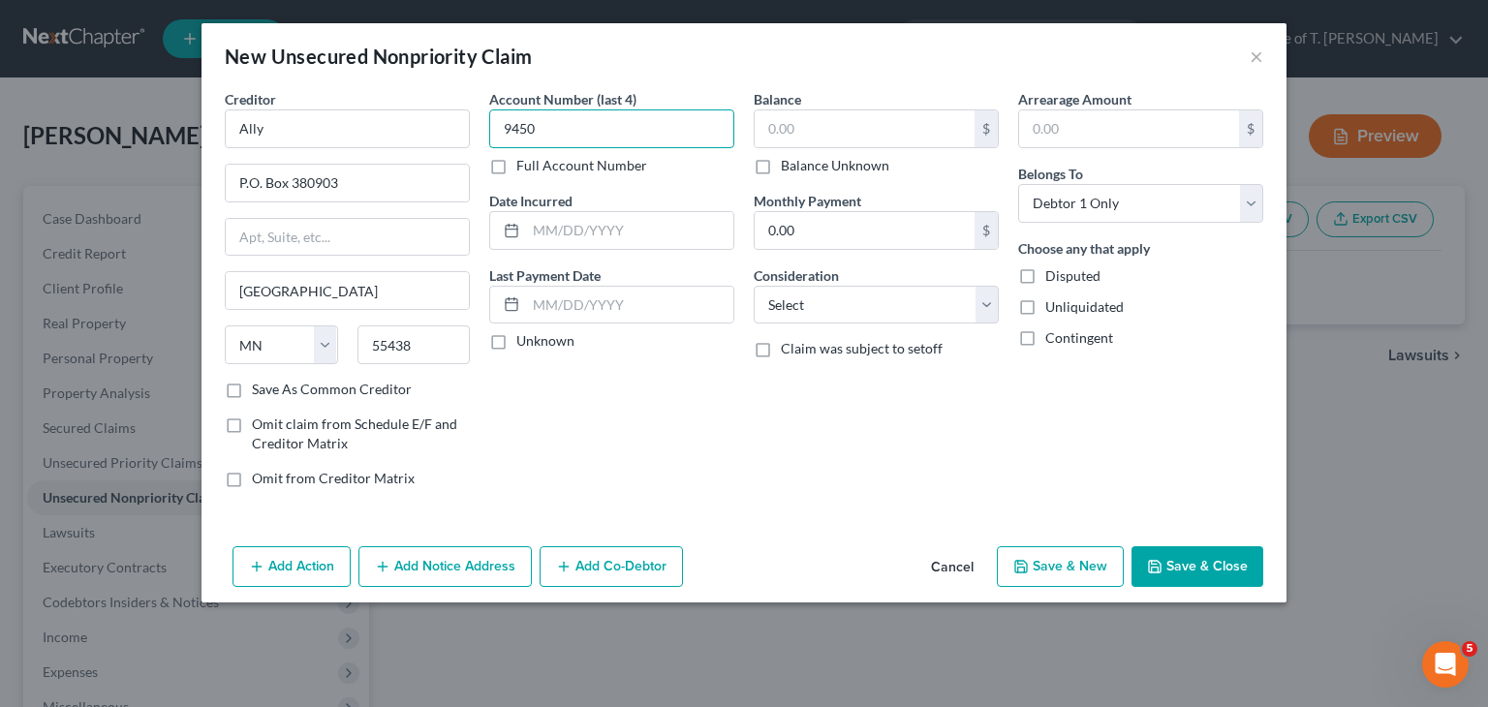
type input "9450"
click at [517, 342] on label "Unknown" at bounding box center [546, 340] width 58 height 19
click at [524, 342] on input "Unknown" at bounding box center [530, 337] width 13 height 13
checkbox input "true"
click at [814, 125] on input "text" at bounding box center [865, 128] width 220 height 37
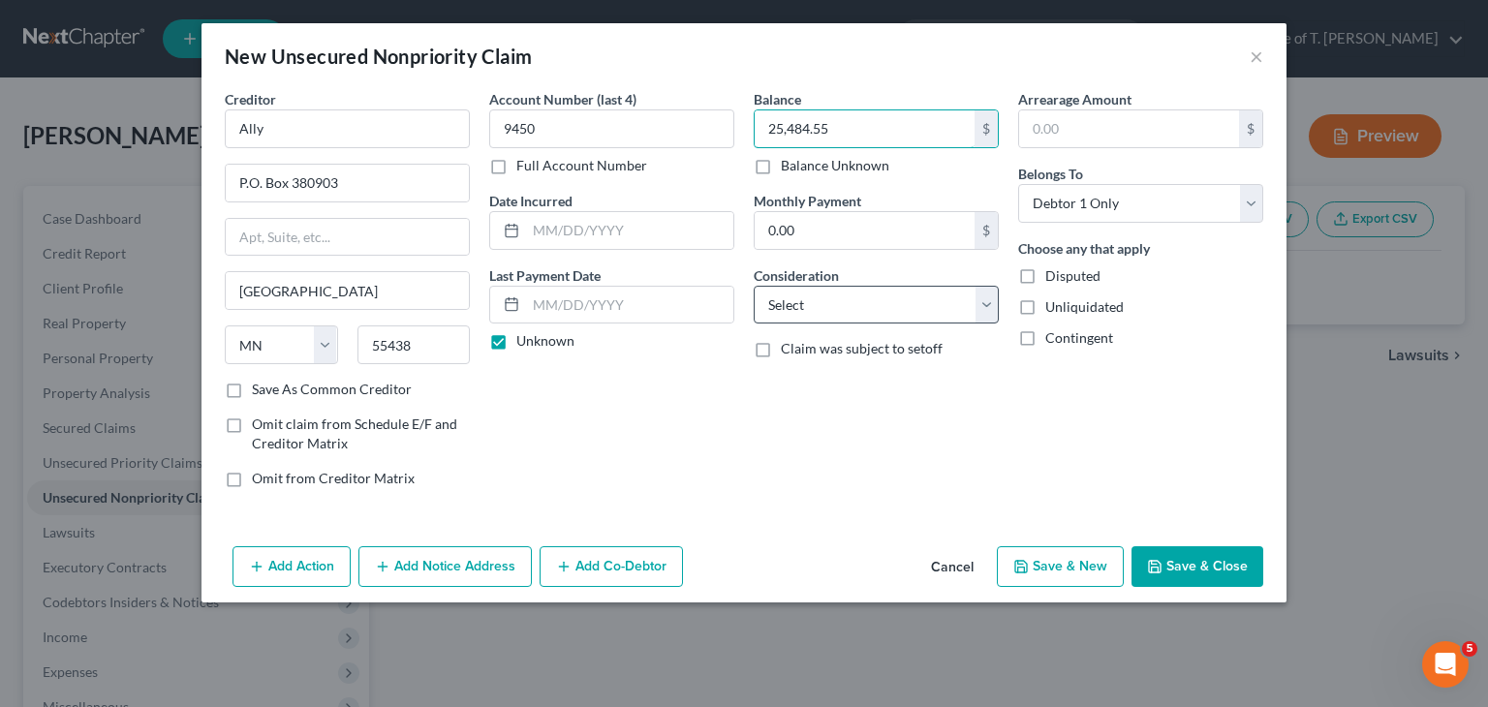
type input "25,484.55"
click at [985, 306] on select "Select Cable / Satellite Services Collection Agency Credit Card Debt Debt Couns…" at bounding box center [876, 305] width 245 height 39
select select "4"
click at [754, 286] on select "Select Cable / Satellite Services Collection Agency Credit Card Debt Debt Couns…" at bounding box center [876, 305] width 245 height 39
click at [1200, 561] on button "Save & Close" at bounding box center [1198, 567] width 132 height 41
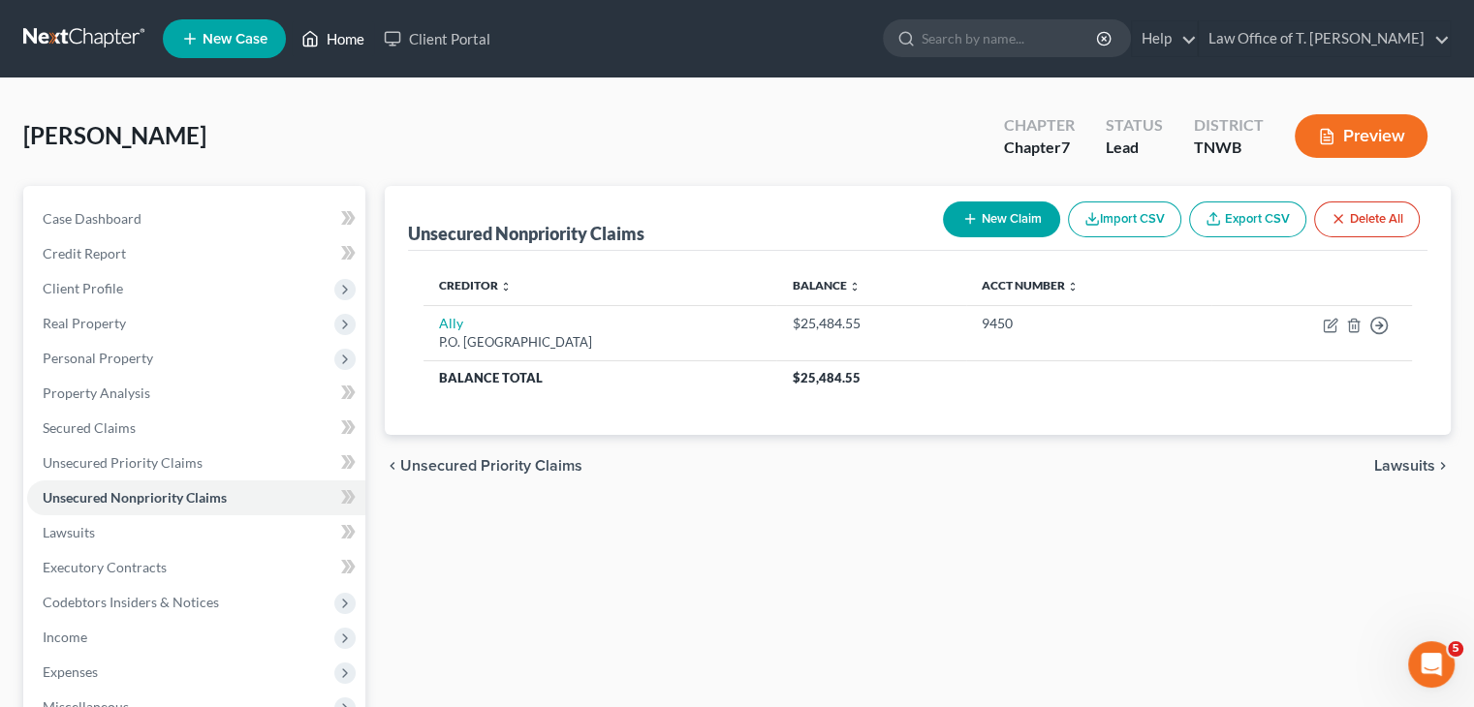
click at [329, 34] on link "Home" at bounding box center [333, 38] width 82 height 35
